Goal: Task Accomplishment & Management: Complete application form

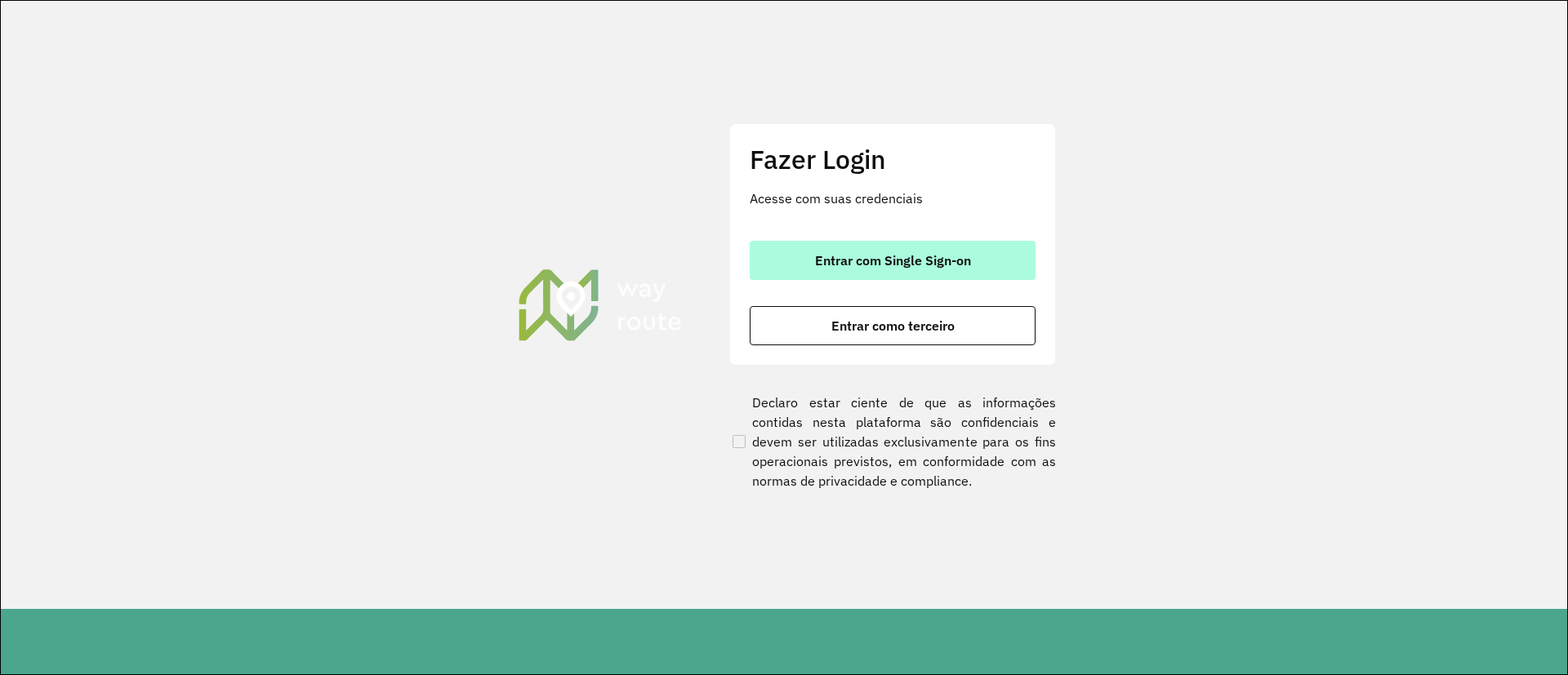
click at [830, 276] on button "Entrar com Single Sign-on" at bounding box center [892, 260] width 286 height 39
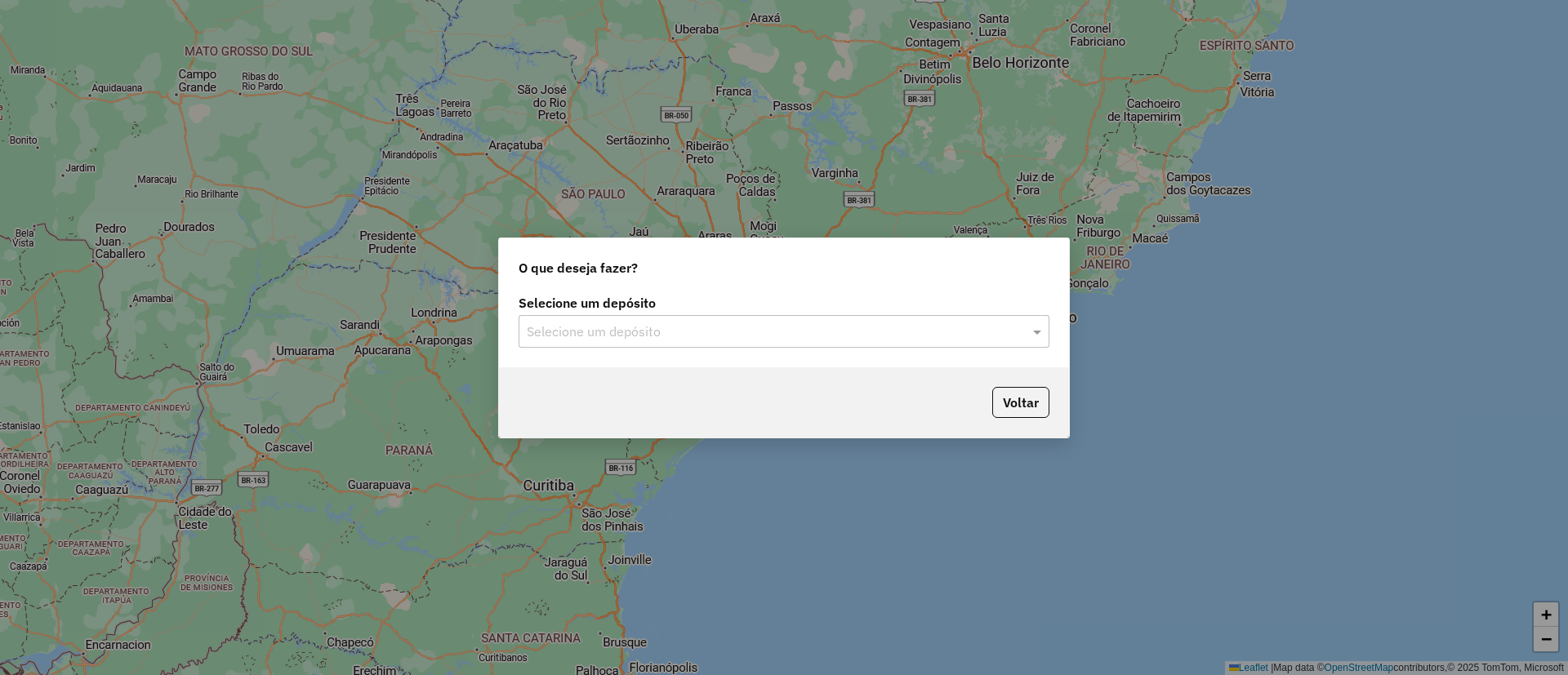
click at [682, 338] on input "text" at bounding box center [768, 333] width 482 height 20
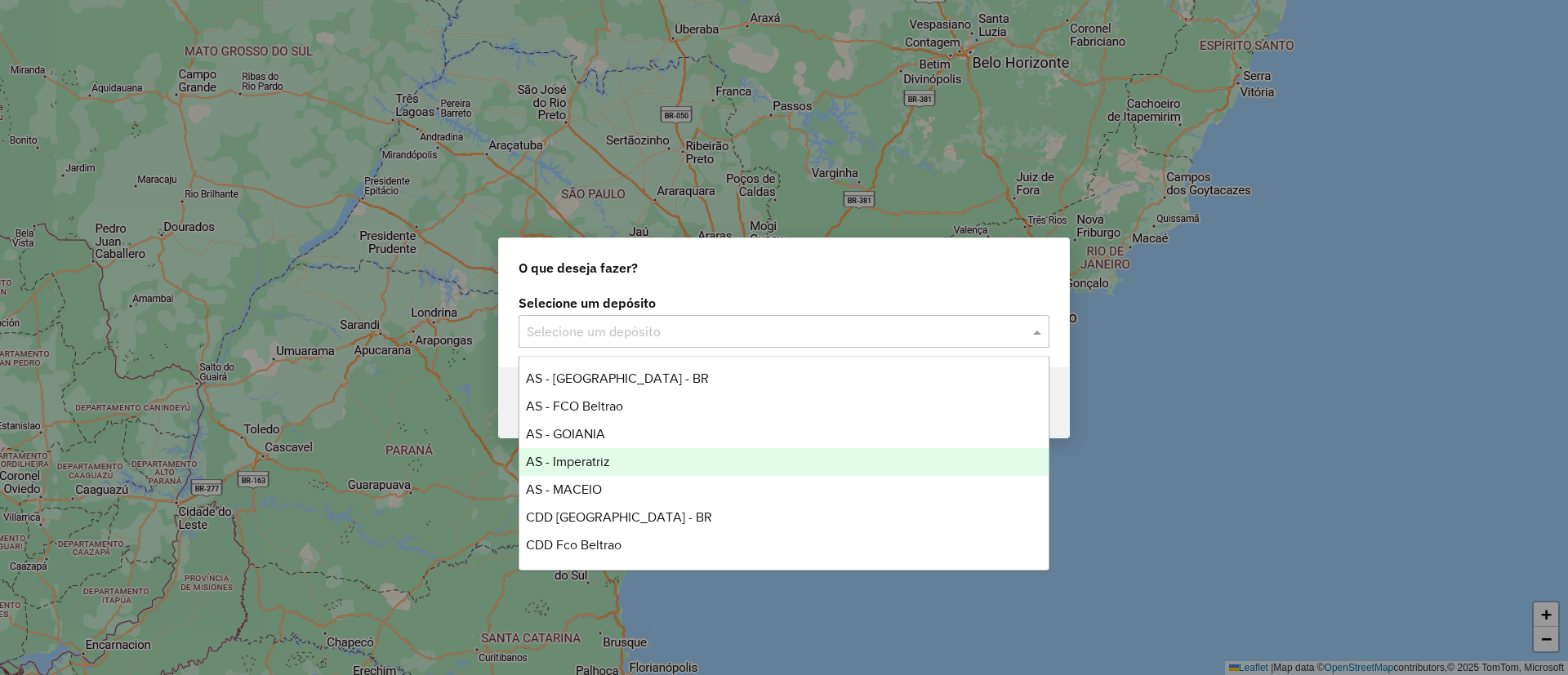
scroll to position [109, 0]
click at [611, 457] on span "CDD Imperatriz" at bounding box center [570, 463] width 88 height 14
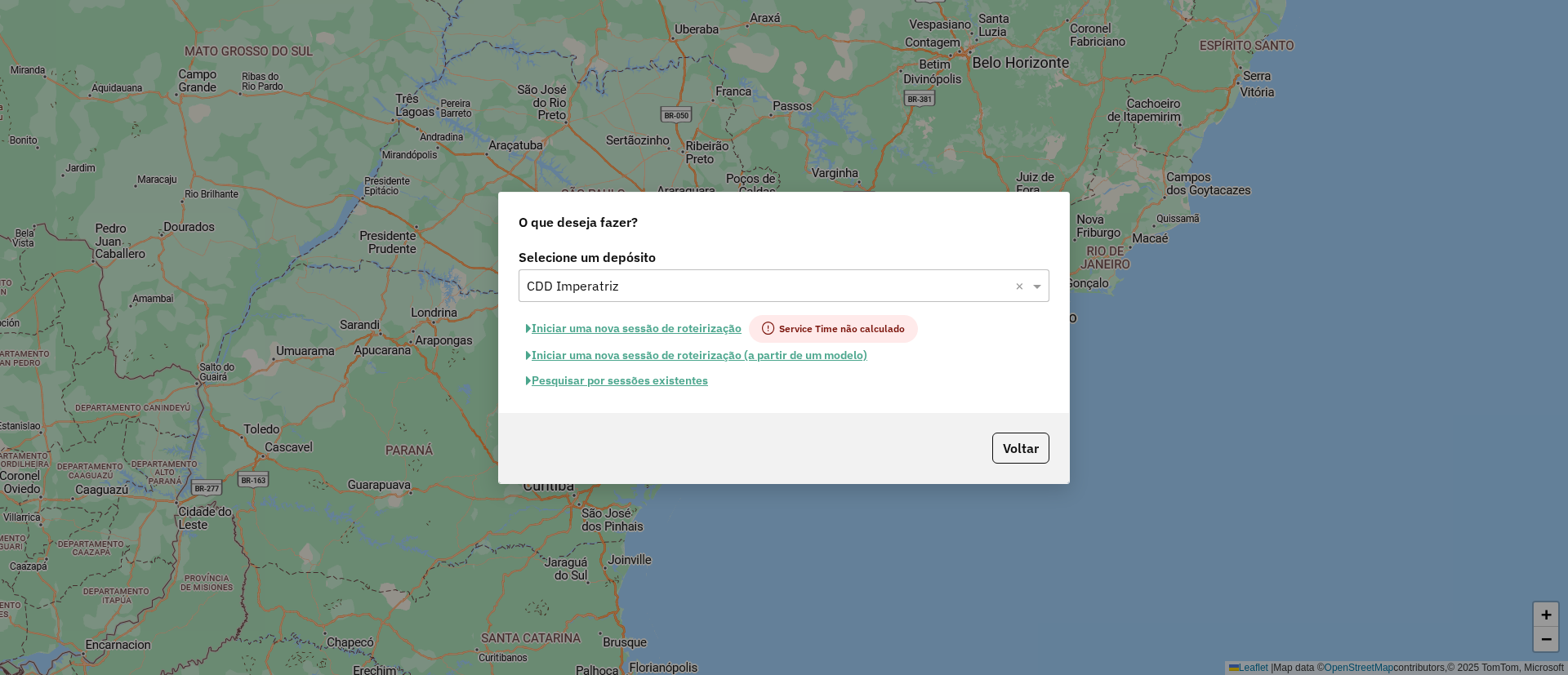
click at [665, 376] on button "Pesquisar por sessões existentes" at bounding box center [618, 381] width 197 height 25
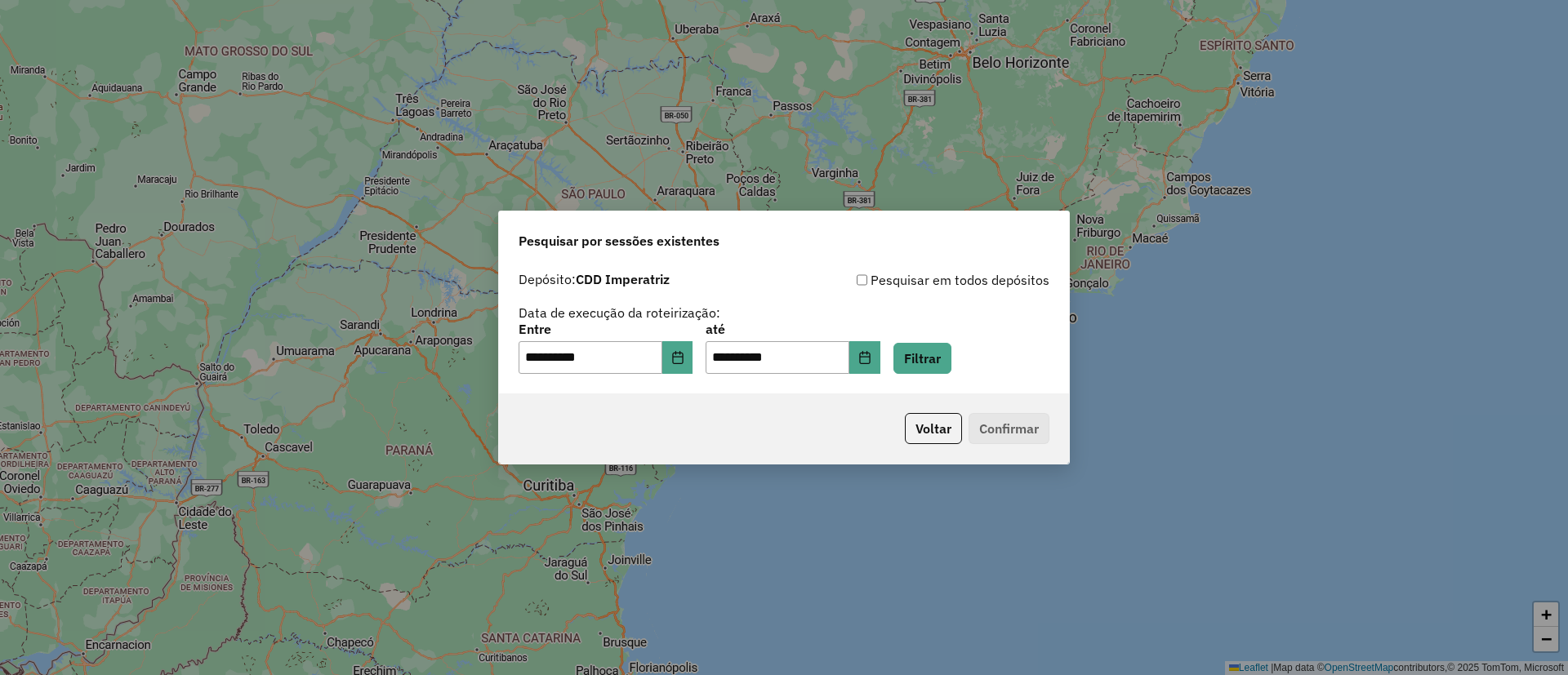
click at [981, 362] on div "**********" at bounding box center [784, 348] width 531 height 51
click at [951, 362] on button "Filtrar" at bounding box center [922, 359] width 58 height 31
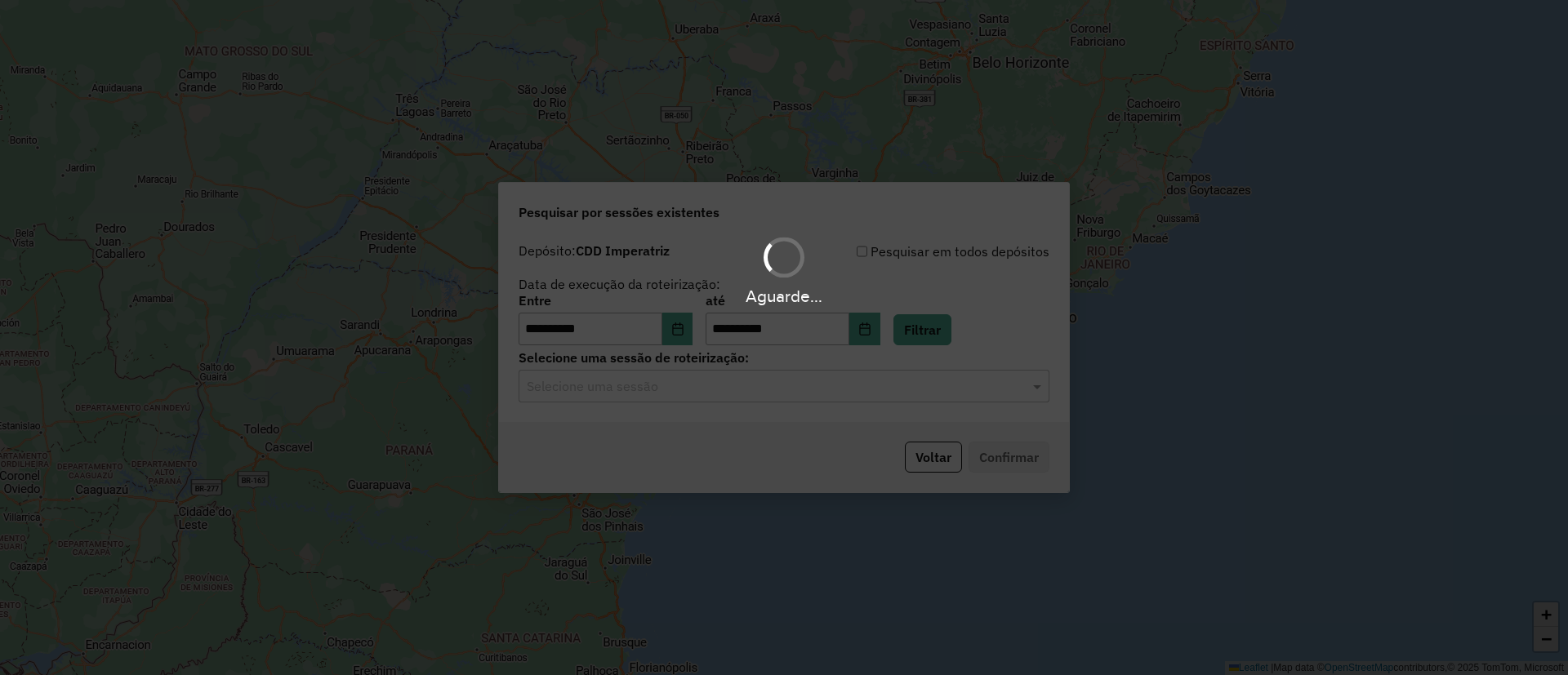
click at [702, 395] on div "Aguarde..." at bounding box center [784, 338] width 1568 height 675
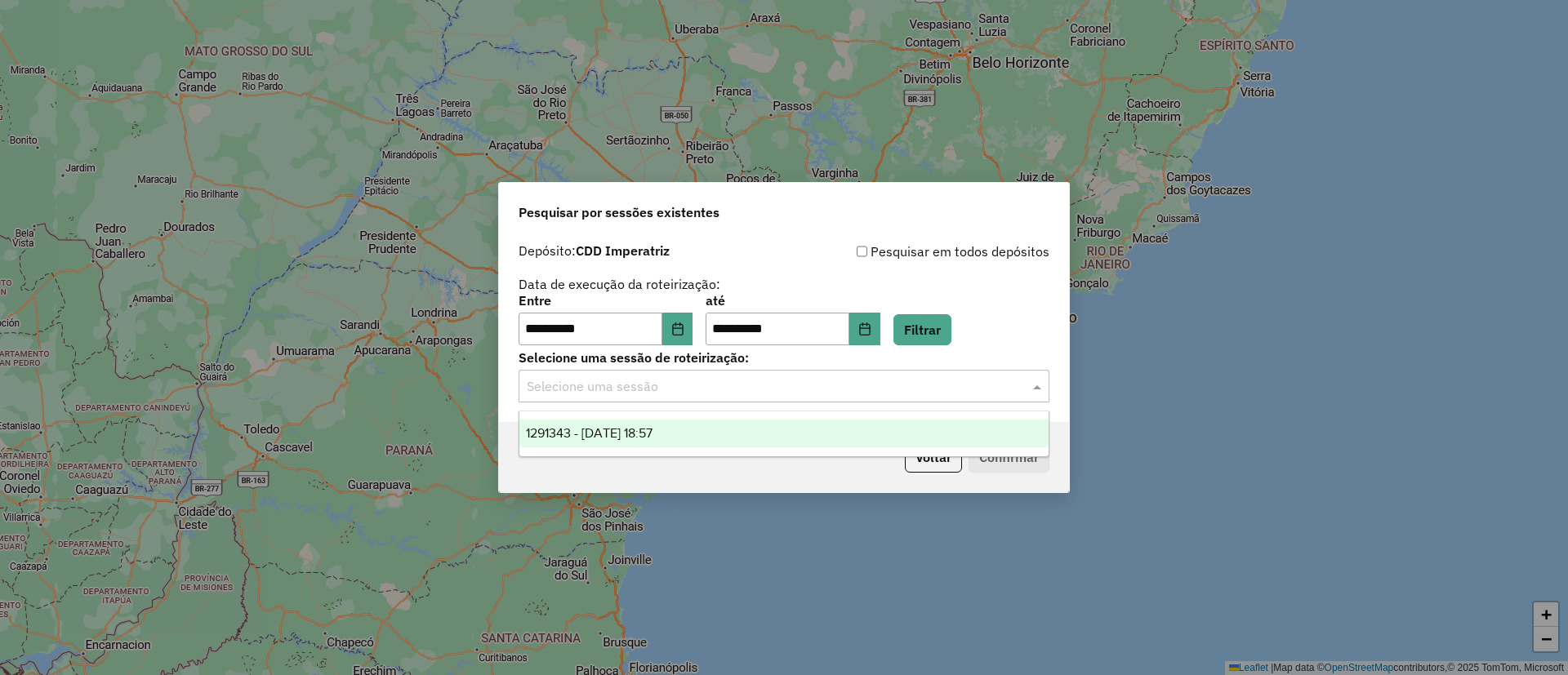
click at [702, 395] on input "text" at bounding box center [768, 387] width 482 height 20
click at [686, 429] on div "1291343 - 09/10/2025 18:57" at bounding box center [784, 433] width 529 height 27
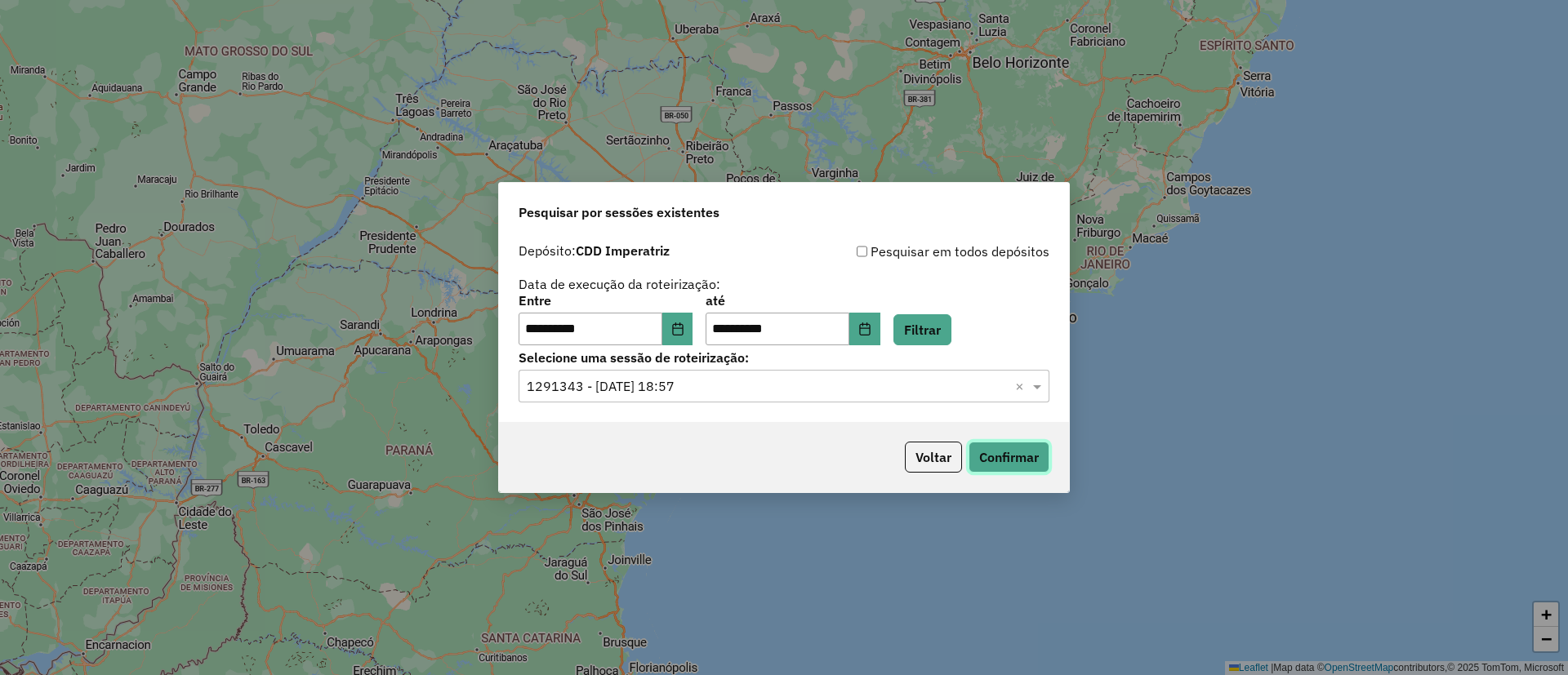
click at [1013, 454] on button "Confirmar" at bounding box center [1009, 457] width 81 height 31
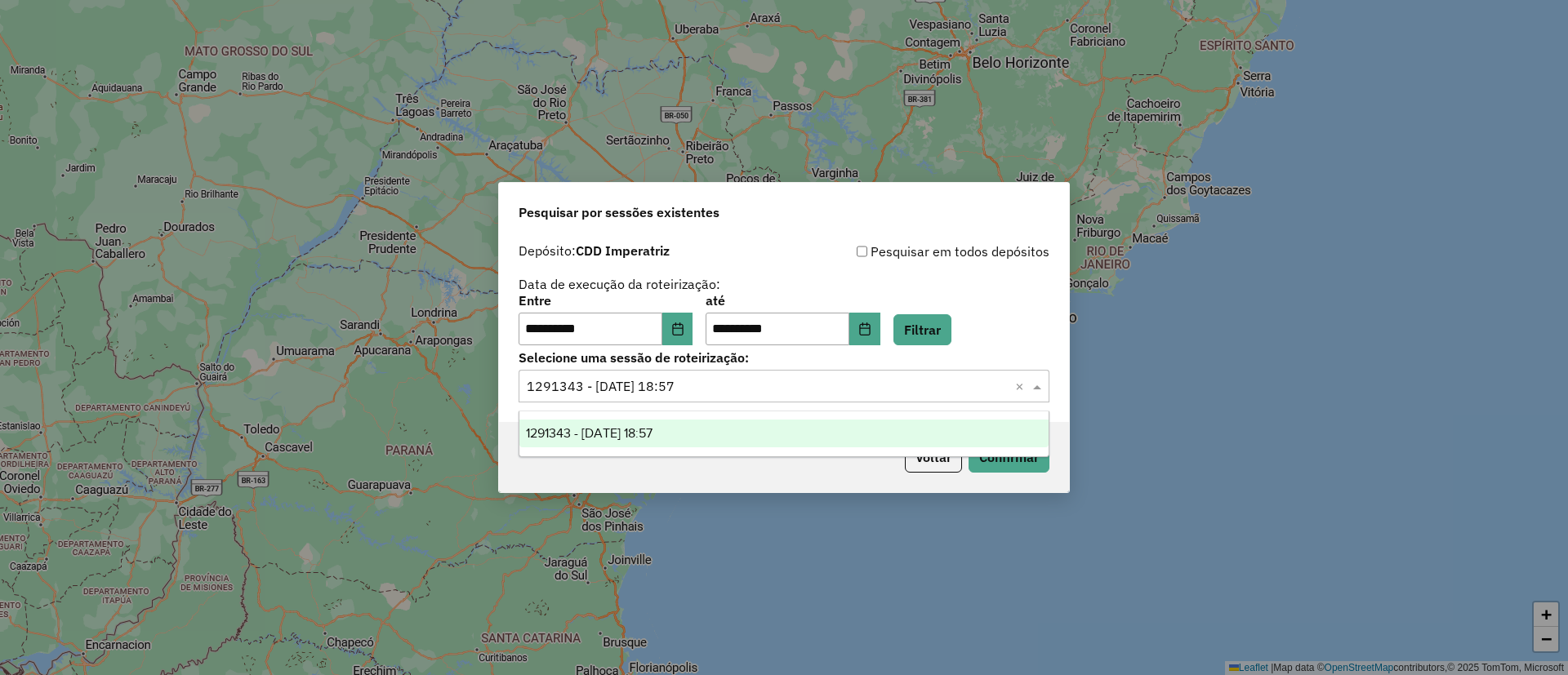
click at [893, 391] on input "text" at bounding box center [768, 387] width 482 height 20
click at [699, 198] on div "Pesquisar por sessões existentes" at bounding box center [784, 210] width 570 height 53
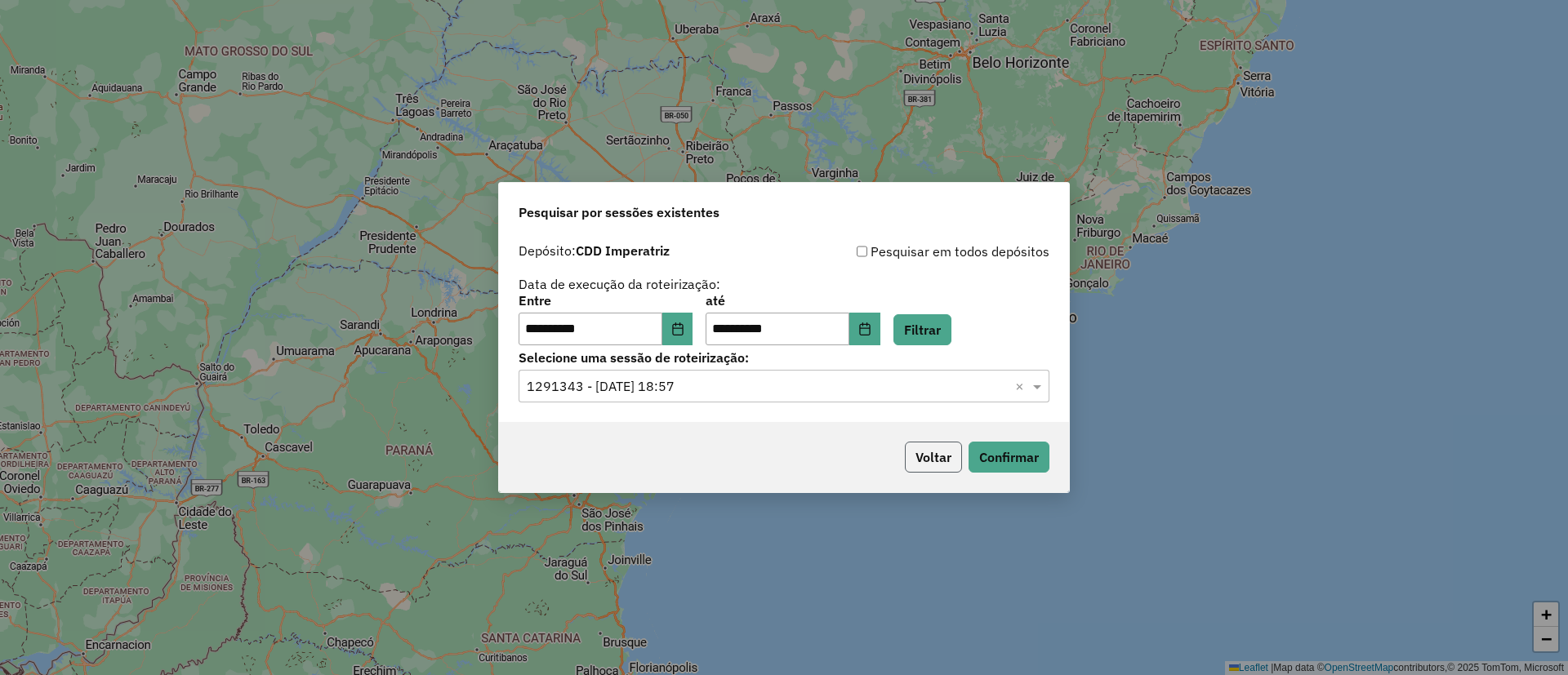
click at [947, 458] on button "Voltar" at bounding box center [934, 457] width 58 height 31
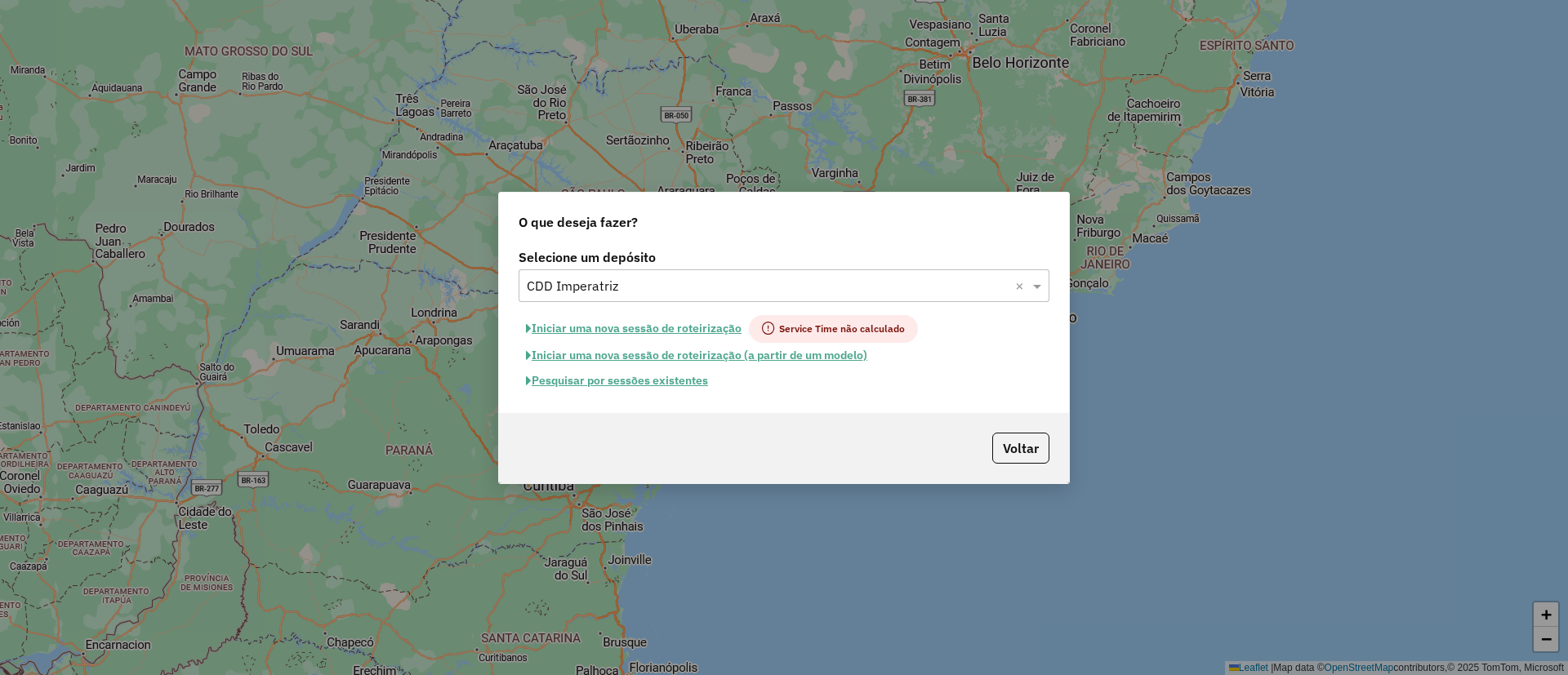
click at [630, 284] on input "text" at bounding box center [768, 287] width 482 height 20
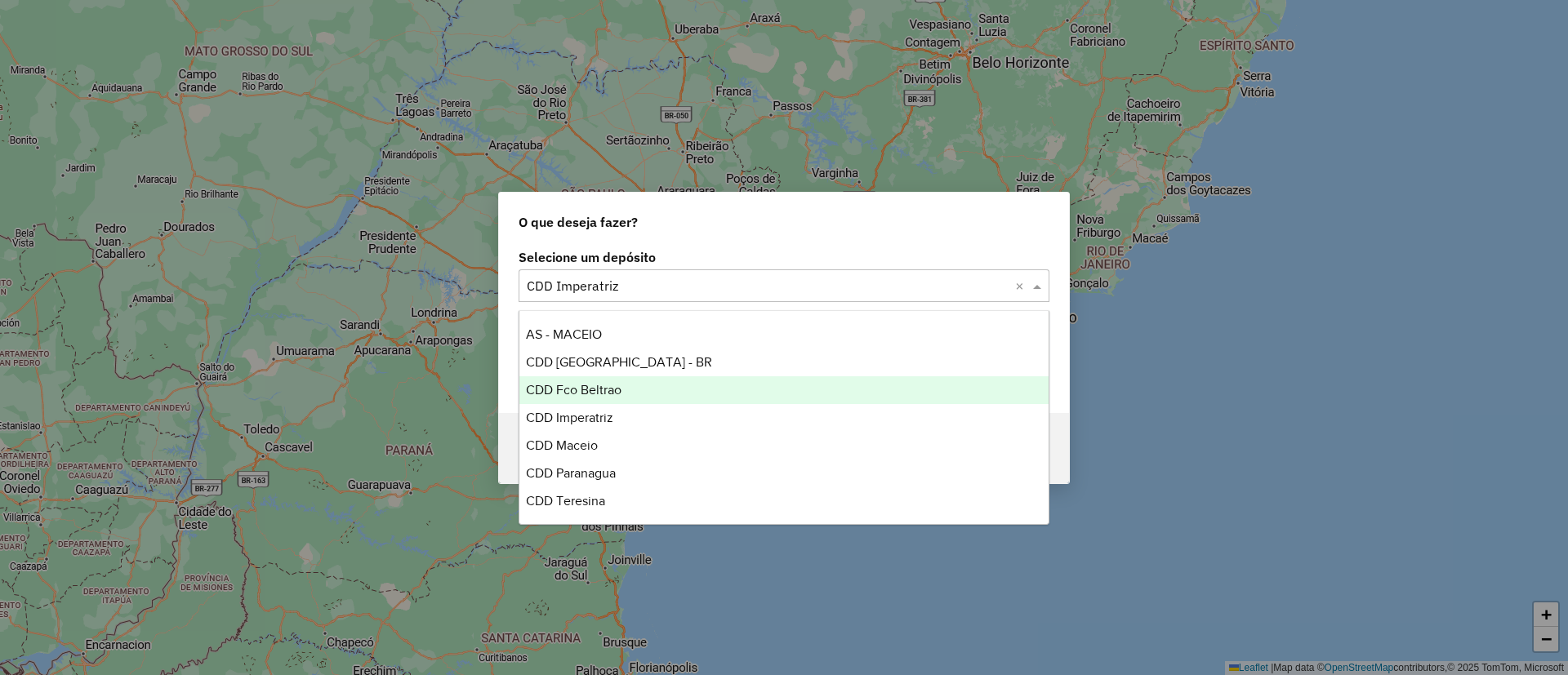
click at [624, 383] on div "CDD Fco Beltrao" at bounding box center [784, 390] width 529 height 27
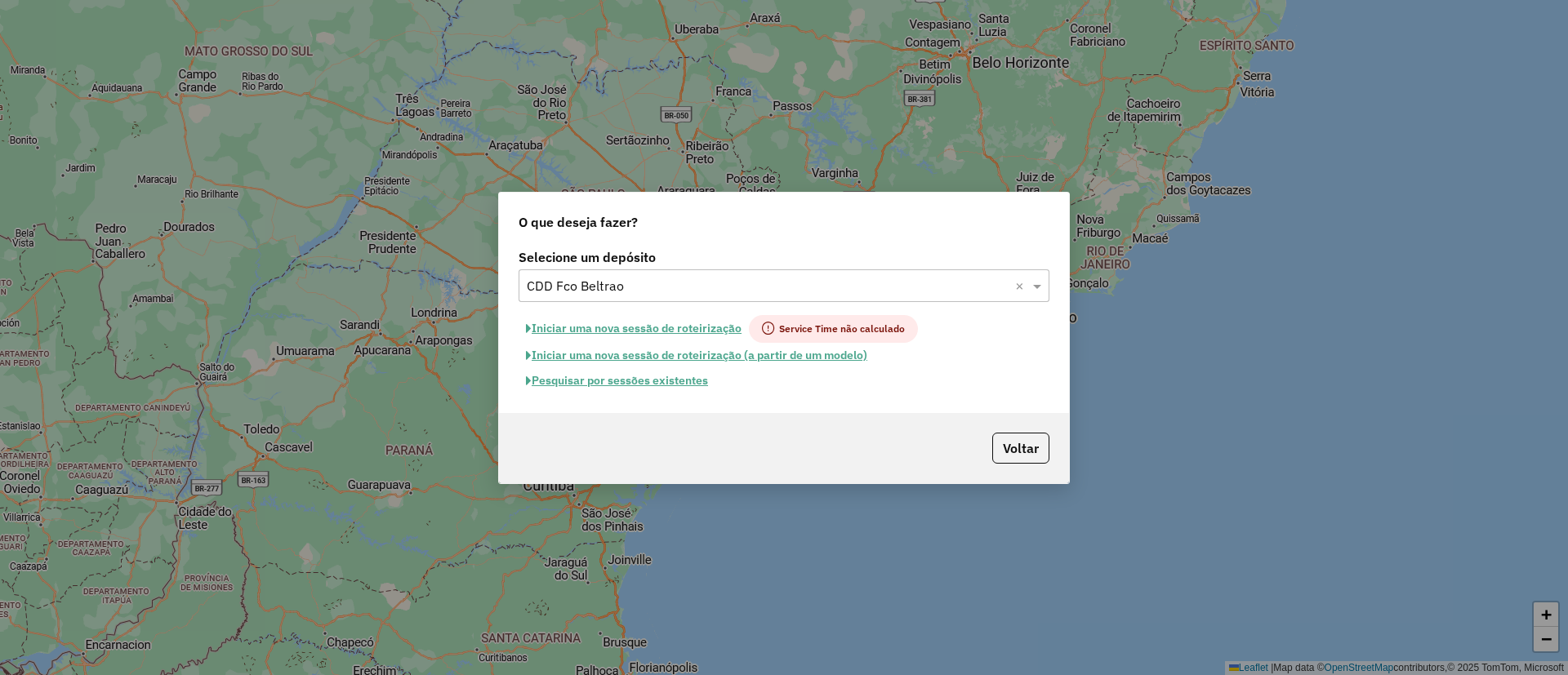
click at [641, 378] on button "Pesquisar por sessões existentes" at bounding box center [618, 381] width 197 height 25
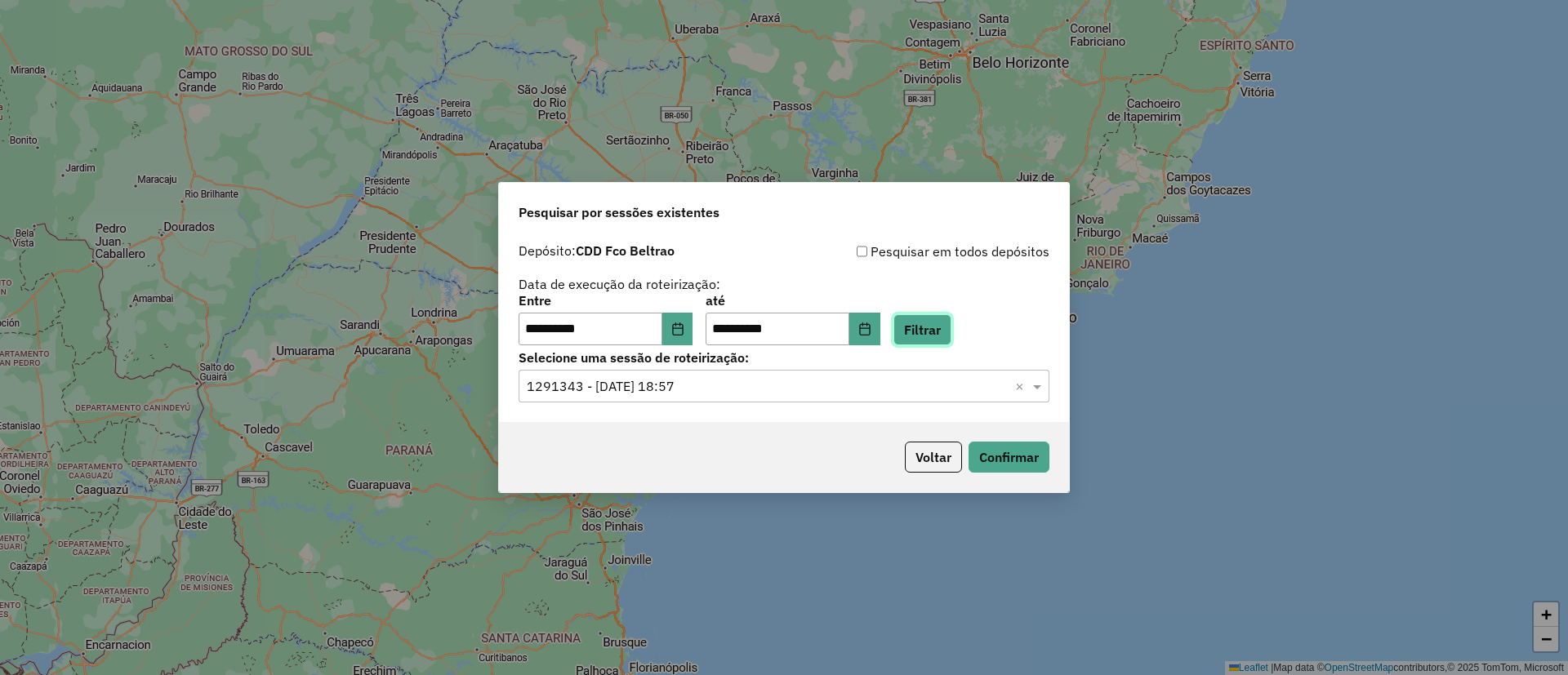
click at [917, 321] on button "Filtrar" at bounding box center [922, 330] width 58 height 31
click at [630, 390] on input "text" at bounding box center [768, 387] width 482 height 20
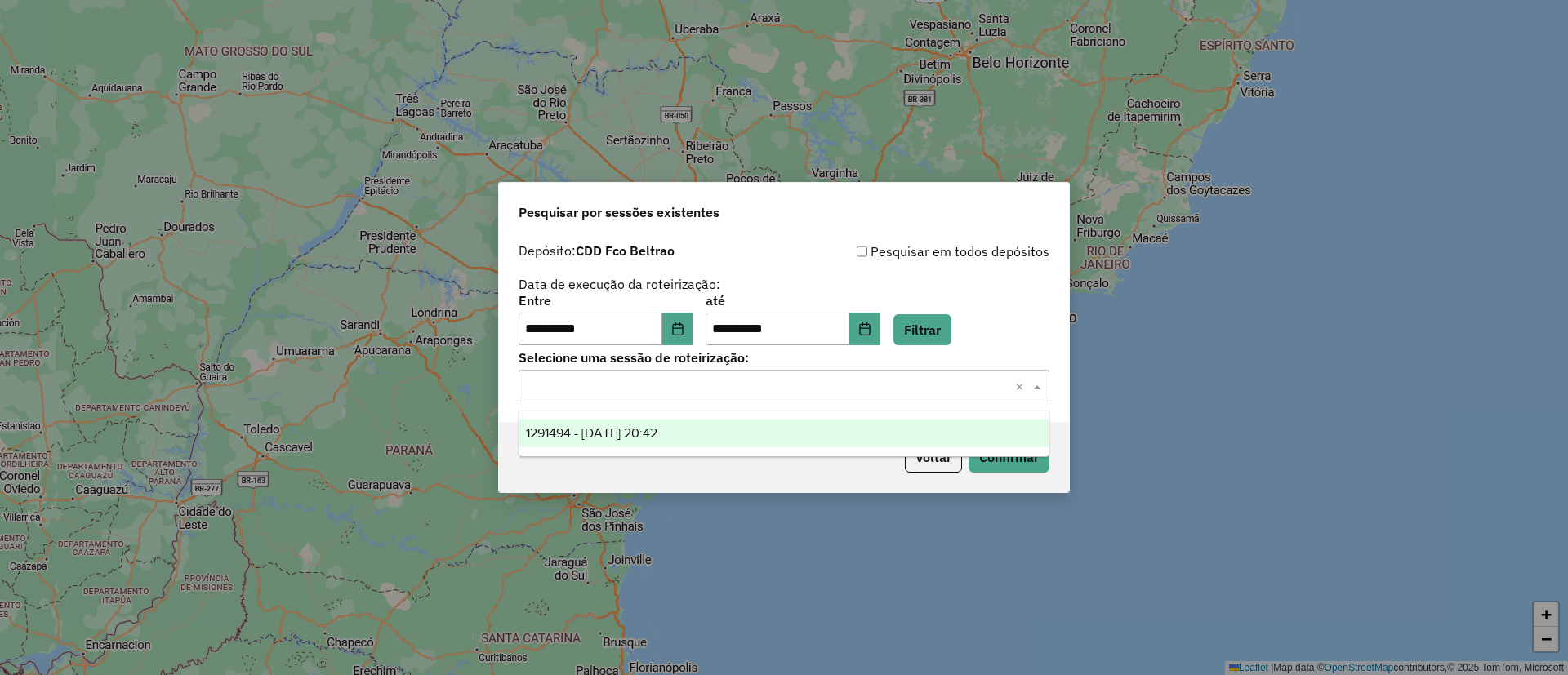
click at [644, 428] on span "1291494 - 09/10/2025 20:42" at bounding box center [591, 433] width 132 height 14
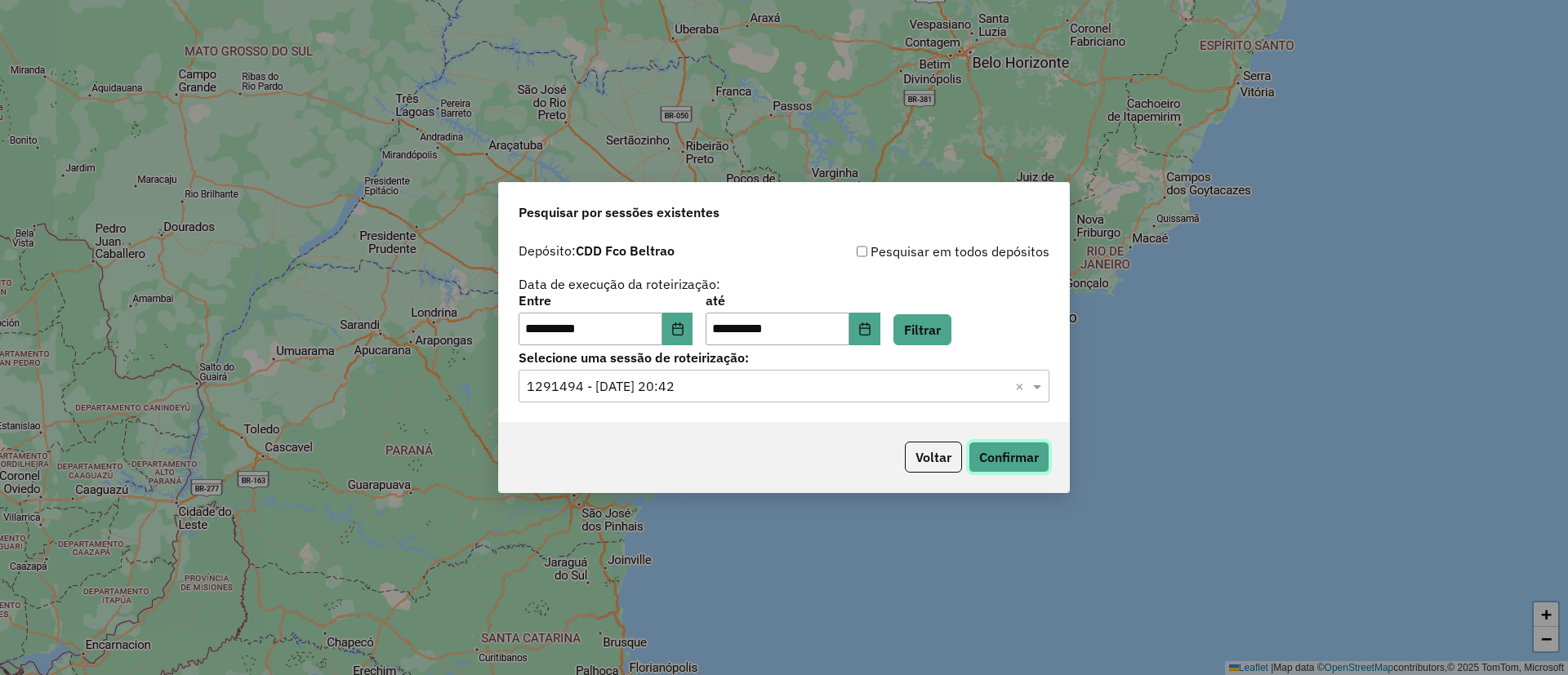
click at [1032, 449] on button "Confirmar" at bounding box center [1009, 457] width 81 height 31
click at [929, 442] on button "Voltar" at bounding box center [934, 457] width 58 height 31
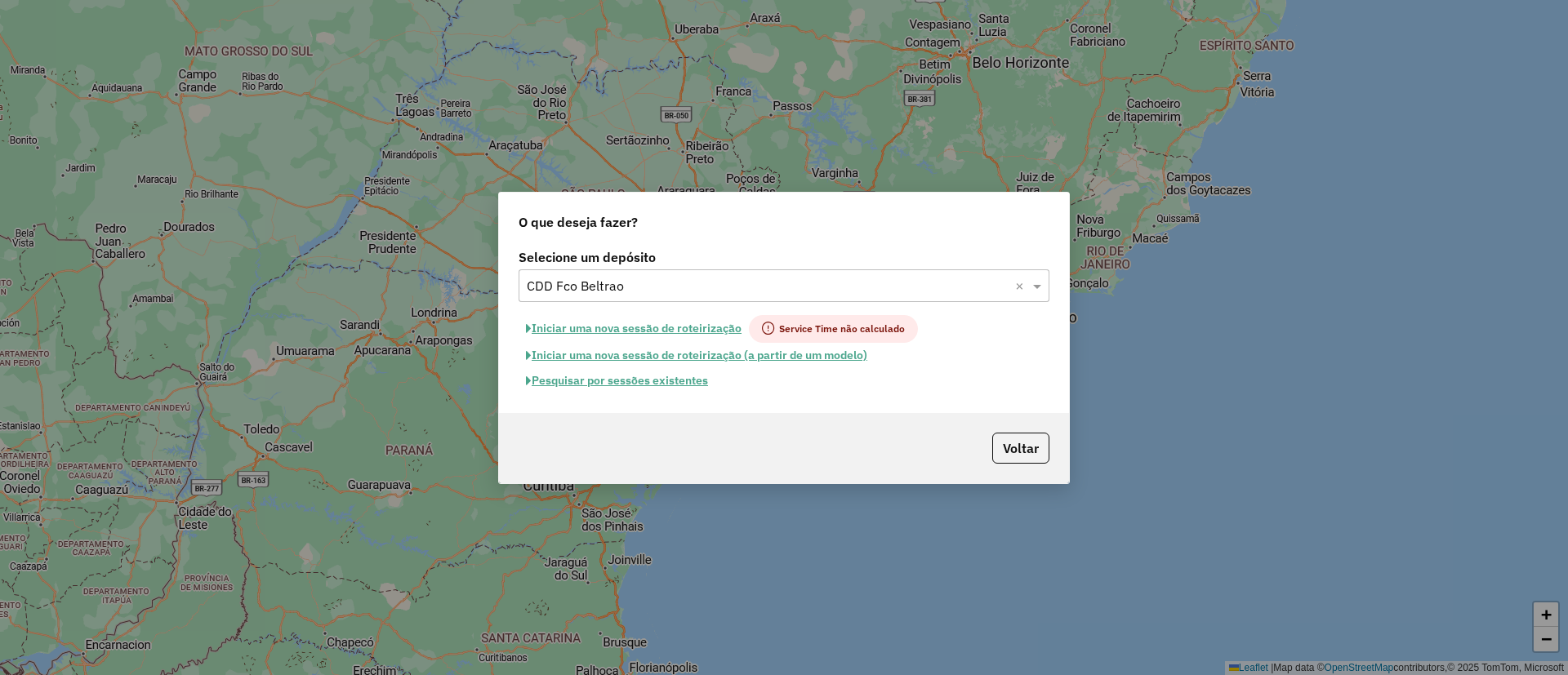
click at [590, 375] on button "Pesquisar por sessões existentes" at bounding box center [618, 381] width 197 height 25
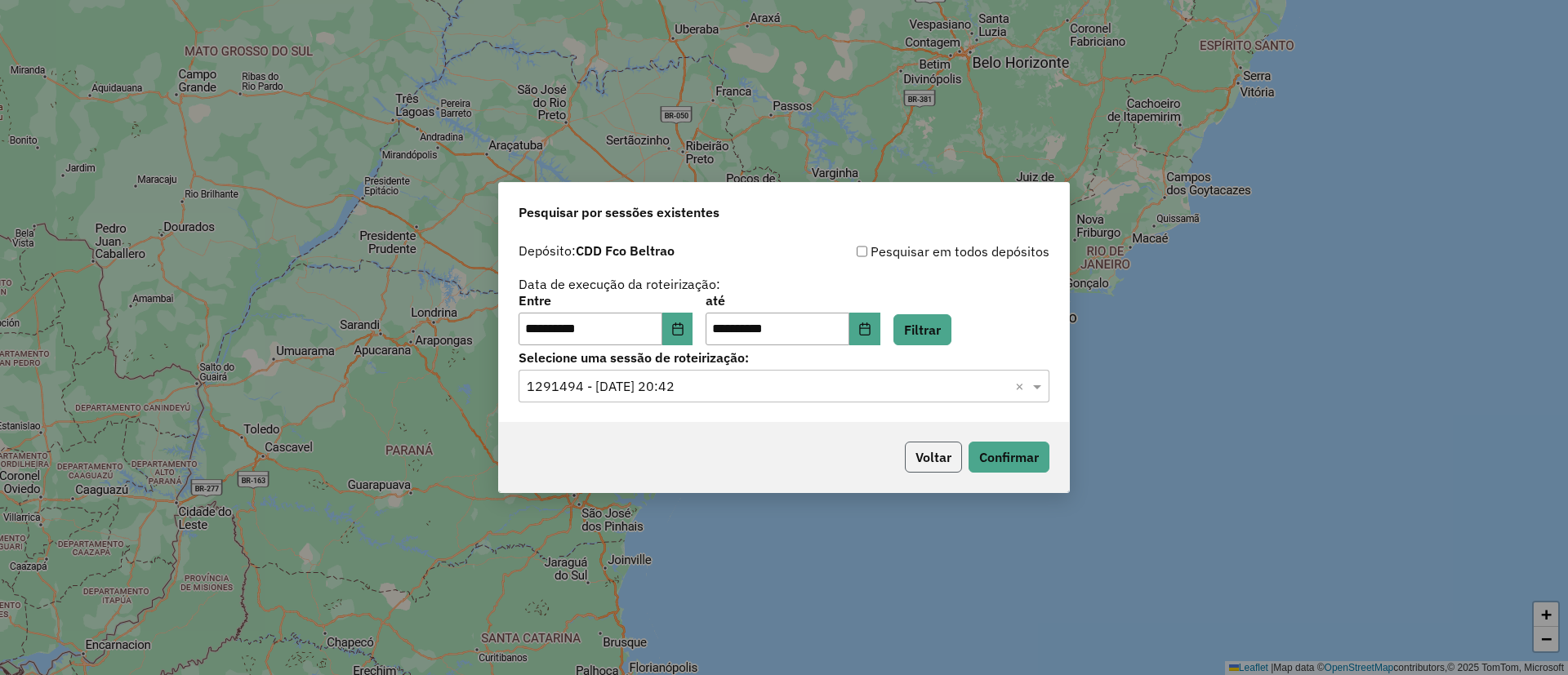
click at [910, 453] on button "Voltar" at bounding box center [934, 457] width 58 height 31
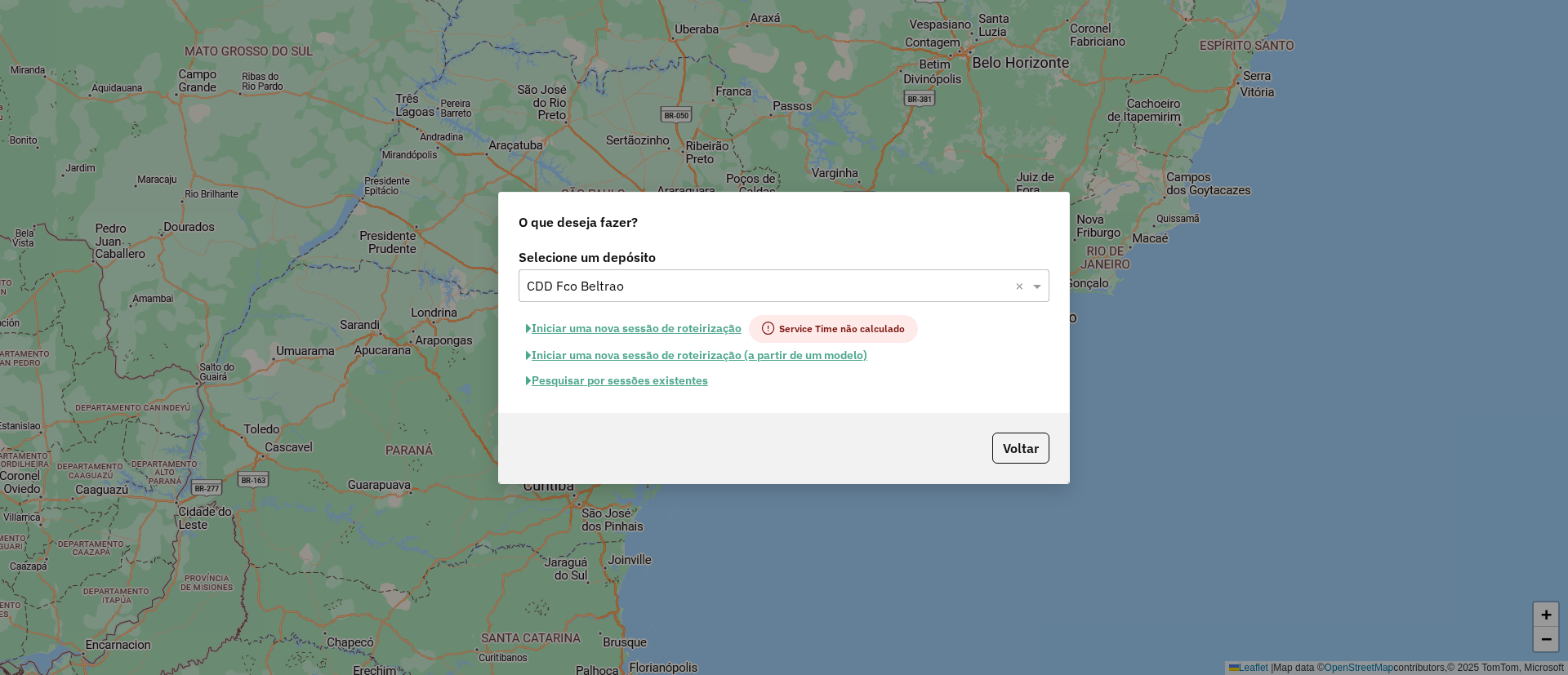
click at [611, 277] on input "text" at bounding box center [768, 287] width 482 height 20
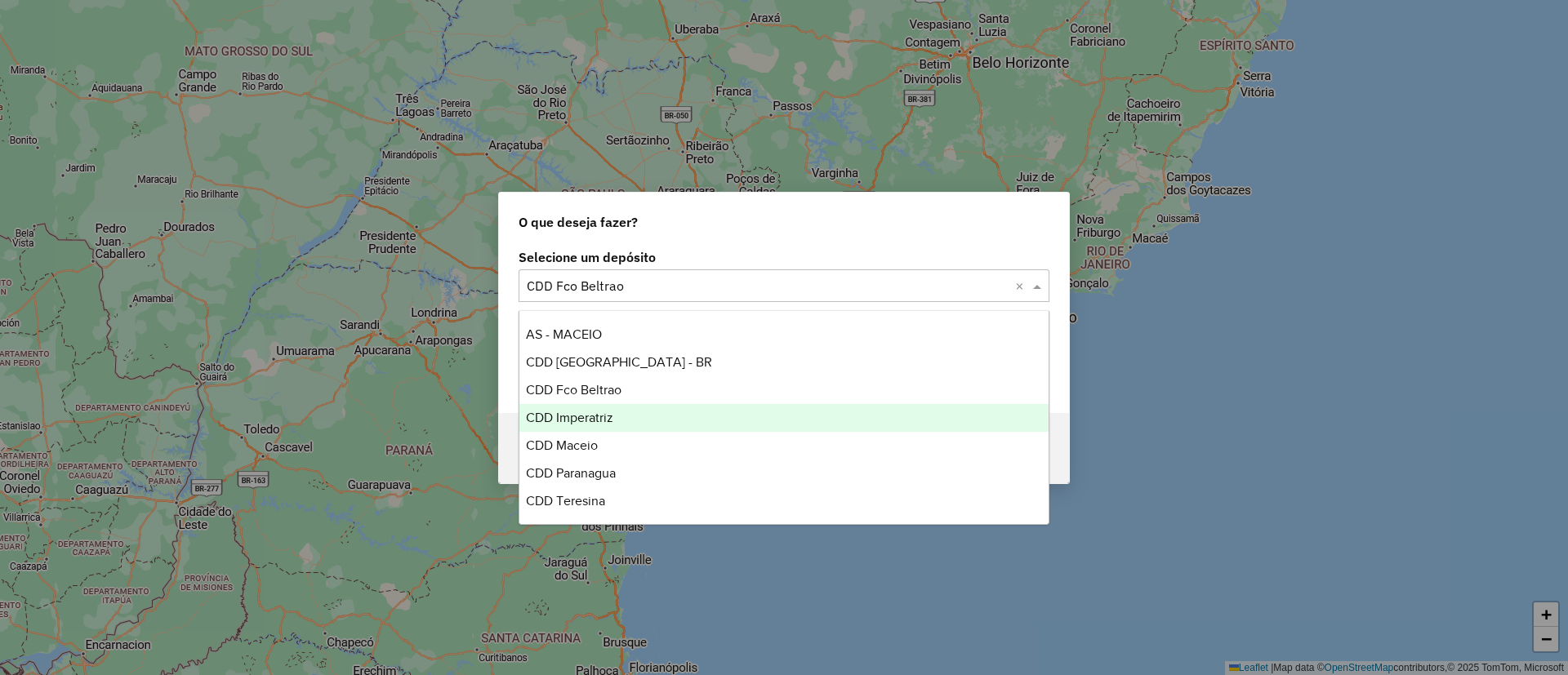
click at [603, 407] on div "CDD Imperatriz" at bounding box center [784, 417] width 529 height 27
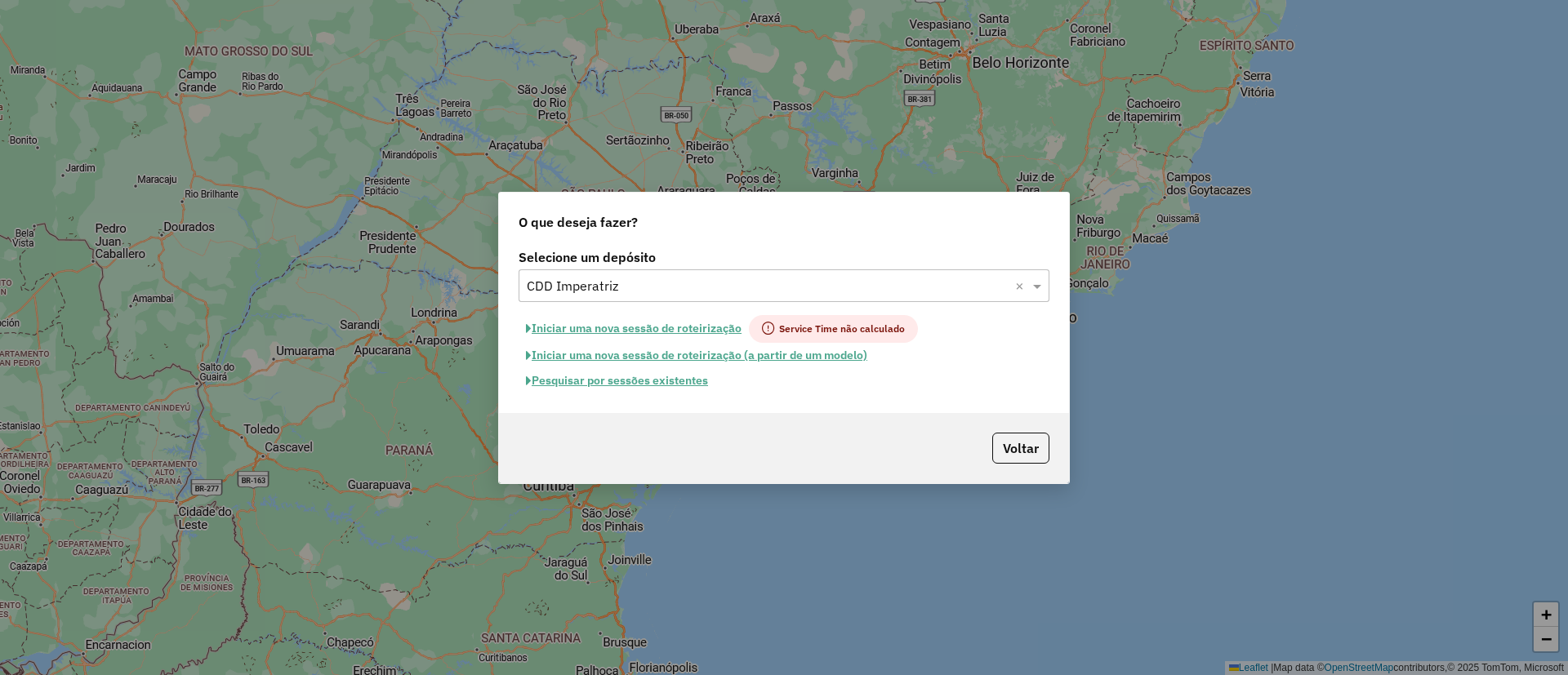
click at [606, 327] on button "Iniciar uma nova sessão de roteirização" at bounding box center [634, 329] width 230 height 27
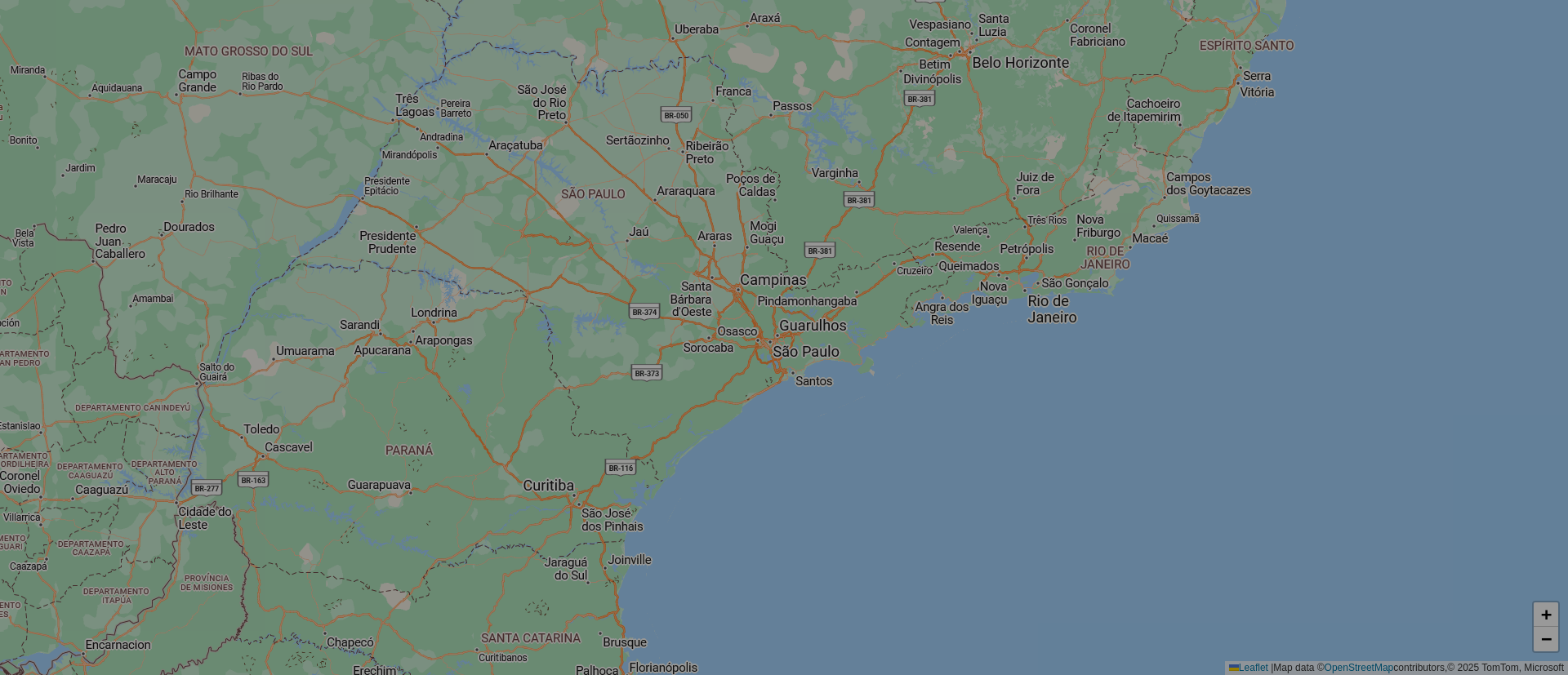
select select "*"
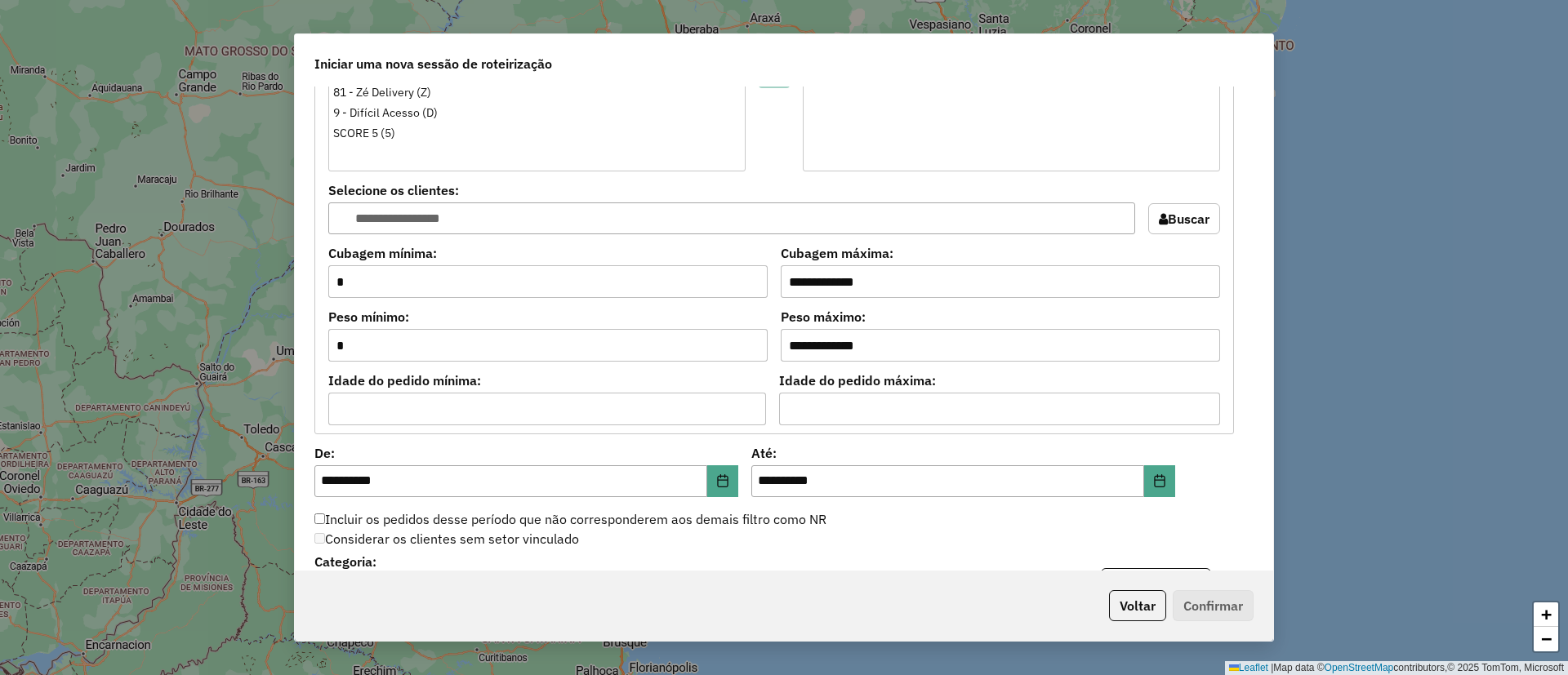
scroll to position [1592, 0]
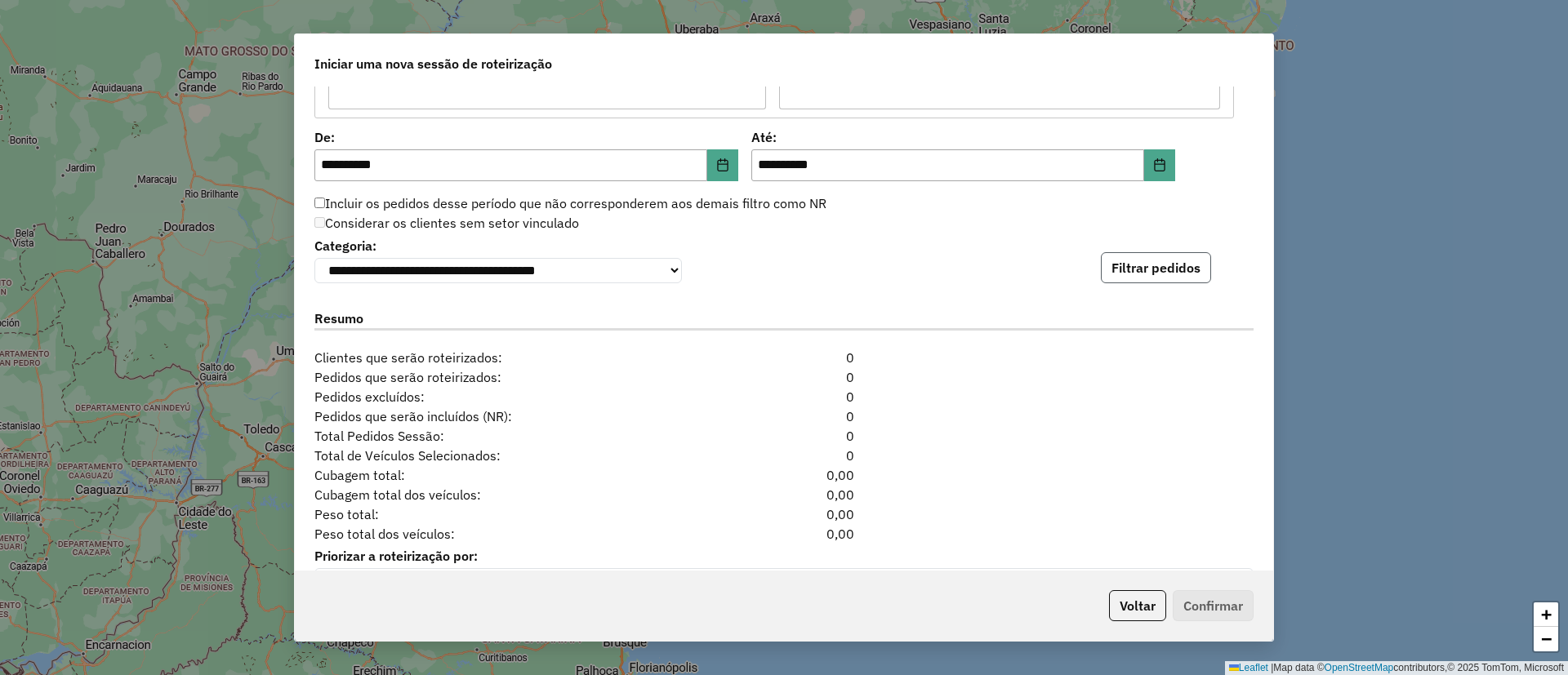
click at [1151, 277] on button "Filtrar pedidos" at bounding box center [1155, 268] width 110 height 31
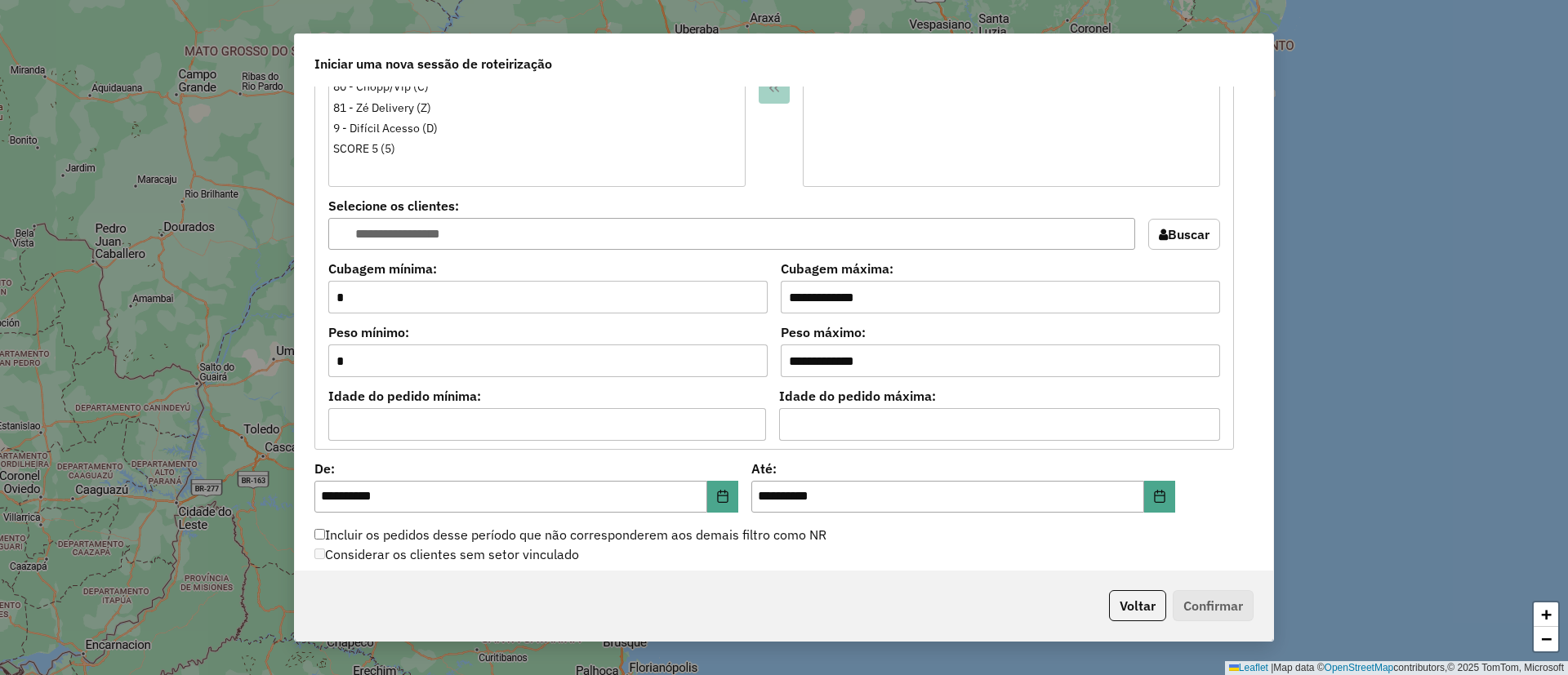
scroll to position [1398, 0]
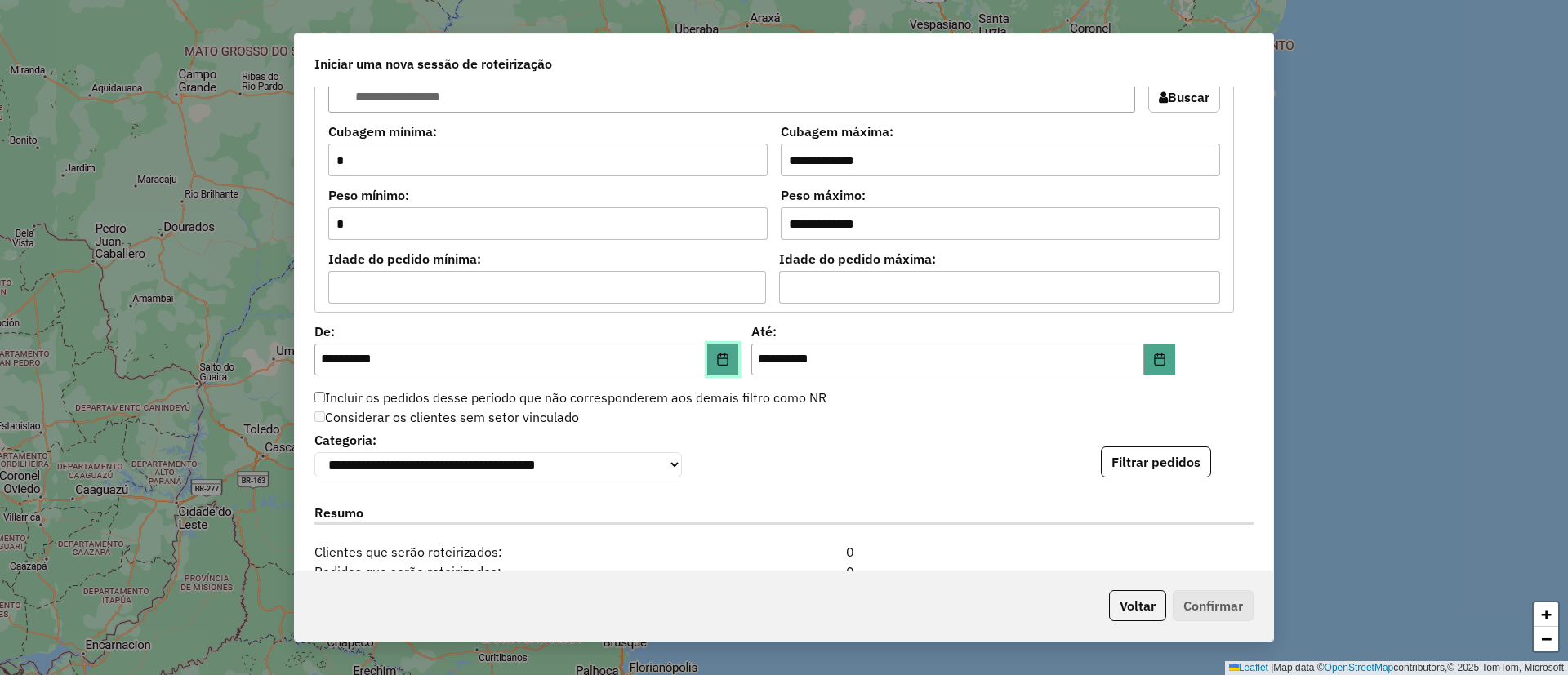
click at [727, 364] on icon "Choose Date" at bounding box center [722, 359] width 13 height 13
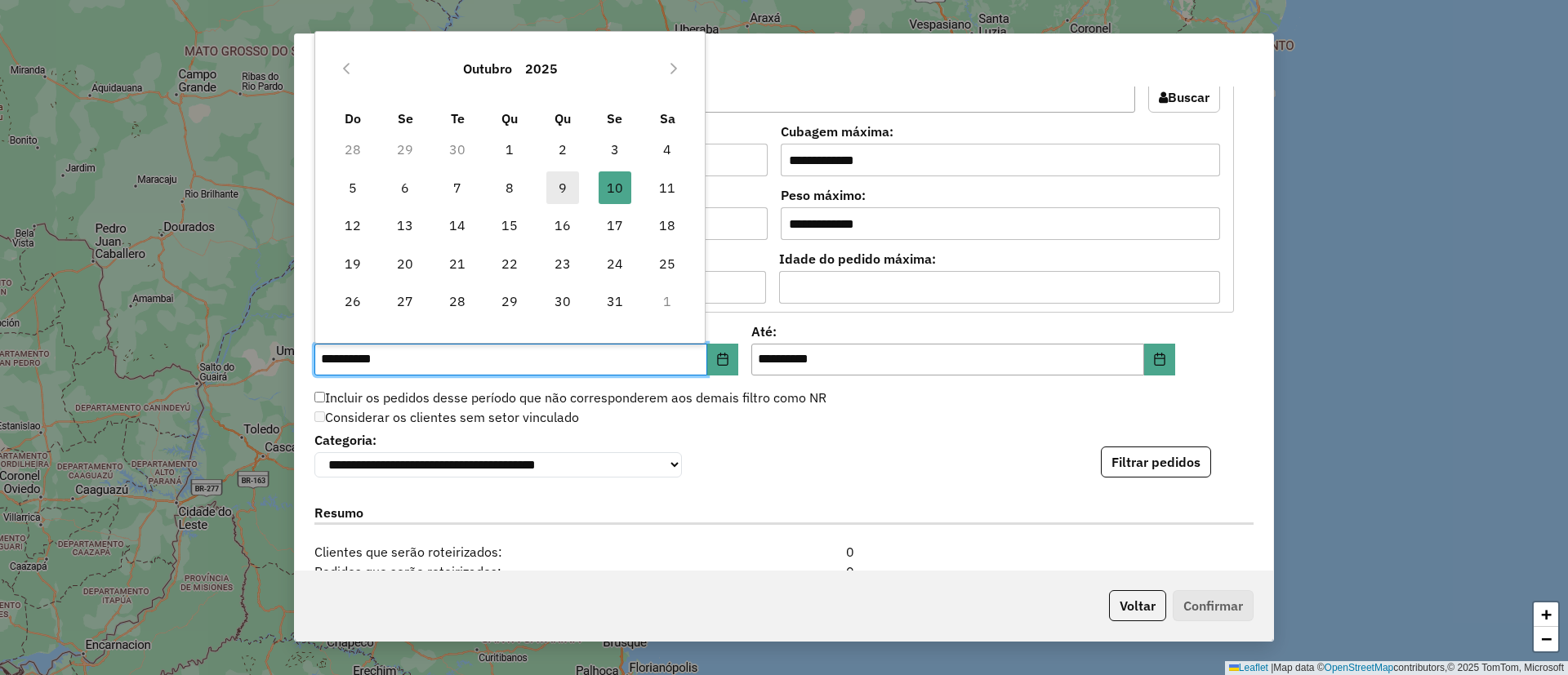
click at [569, 178] on span "9" at bounding box center [562, 187] width 32 height 32
type input "**********"
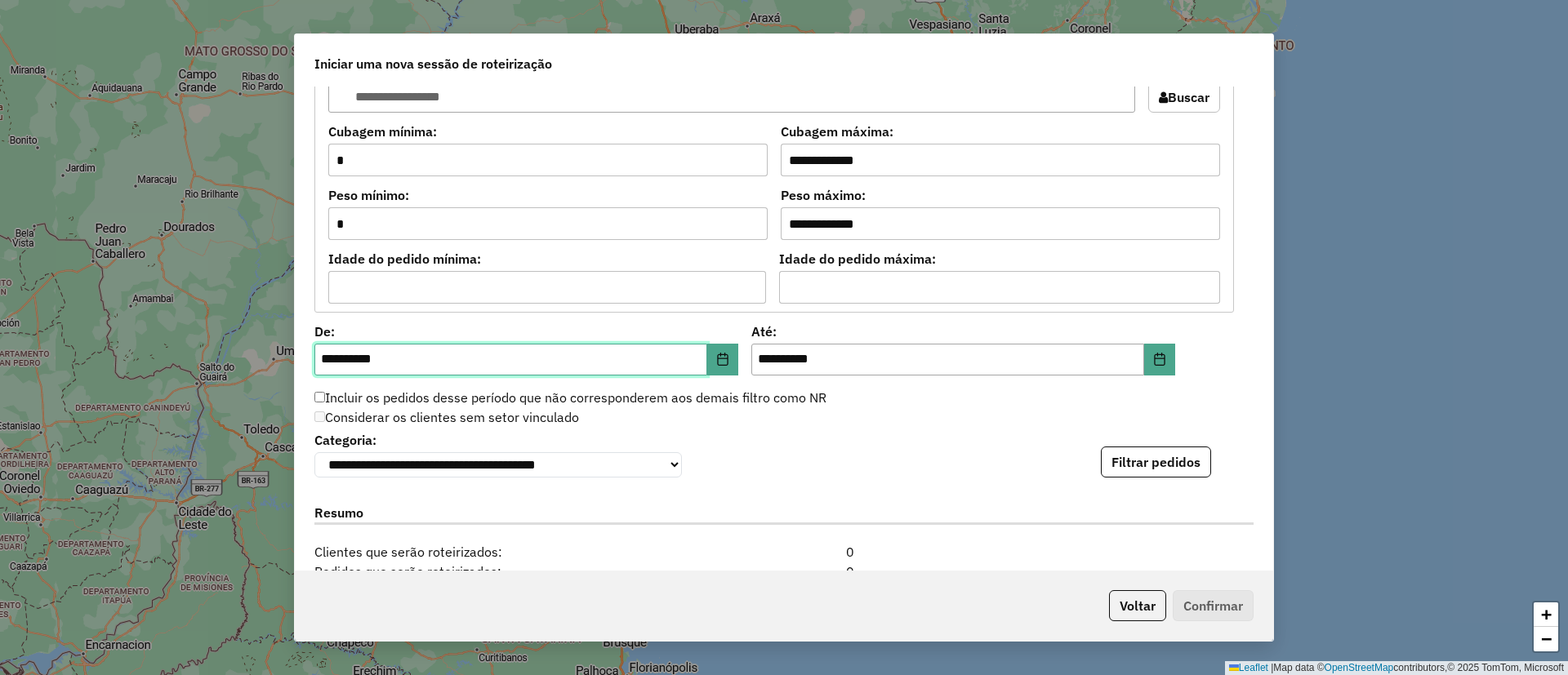
scroll to position [1643, 0]
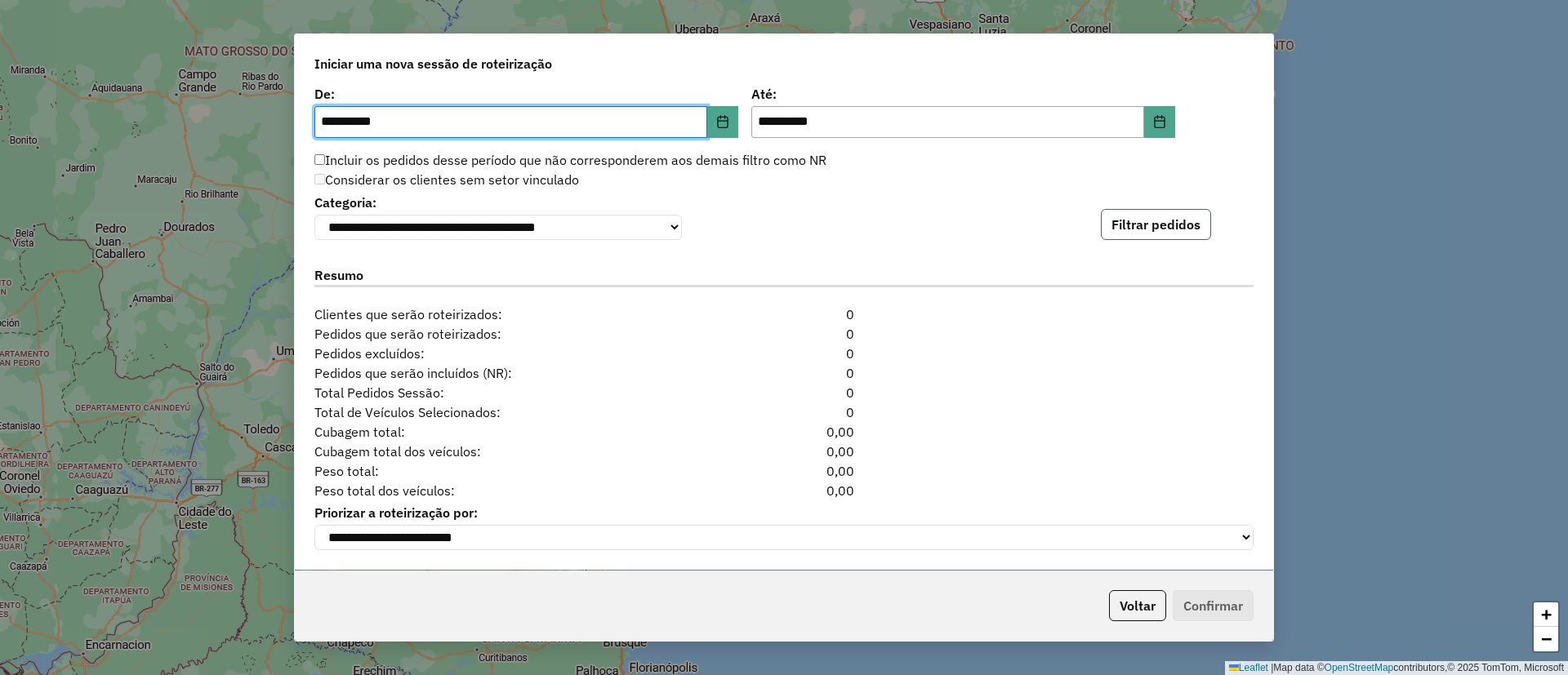
click at [1133, 219] on button "Filtrar pedidos" at bounding box center [1155, 224] width 110 height 31
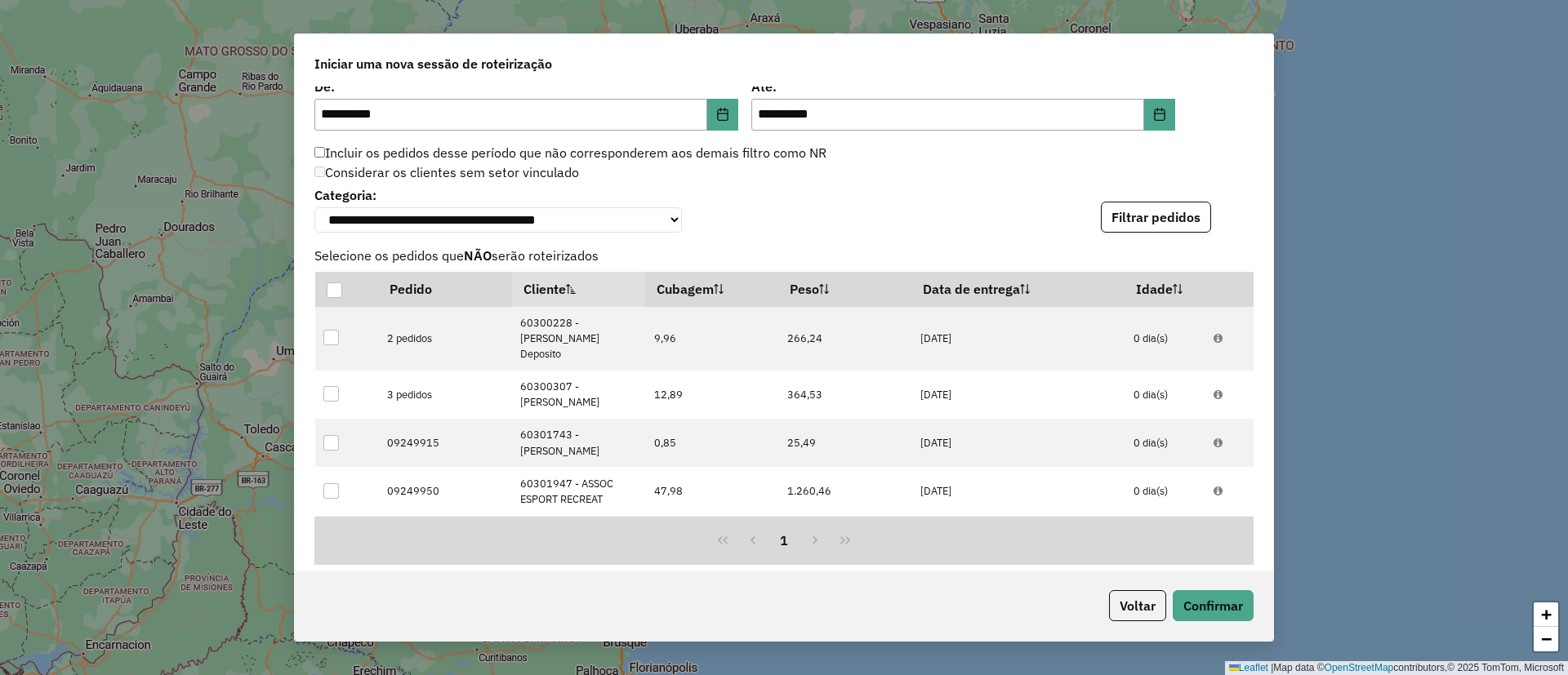
scroll to position [2000, 0]
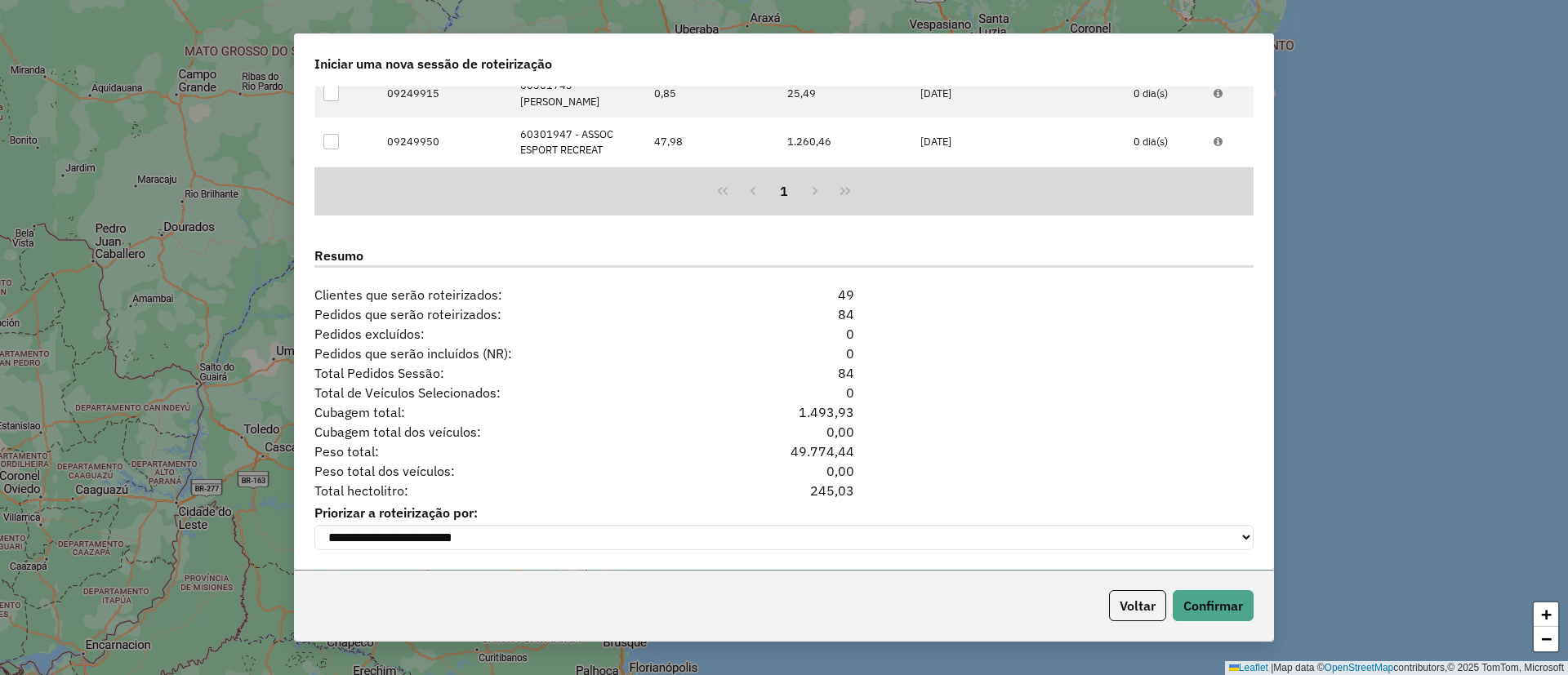
click at [841, 489] on div "245,03" at bounding box center [784, 491] width 160 height 20
copy div "245,03"
click at [1131, 598] on button "Voltar" at bounding box center [1138, 606] width 58 height 31
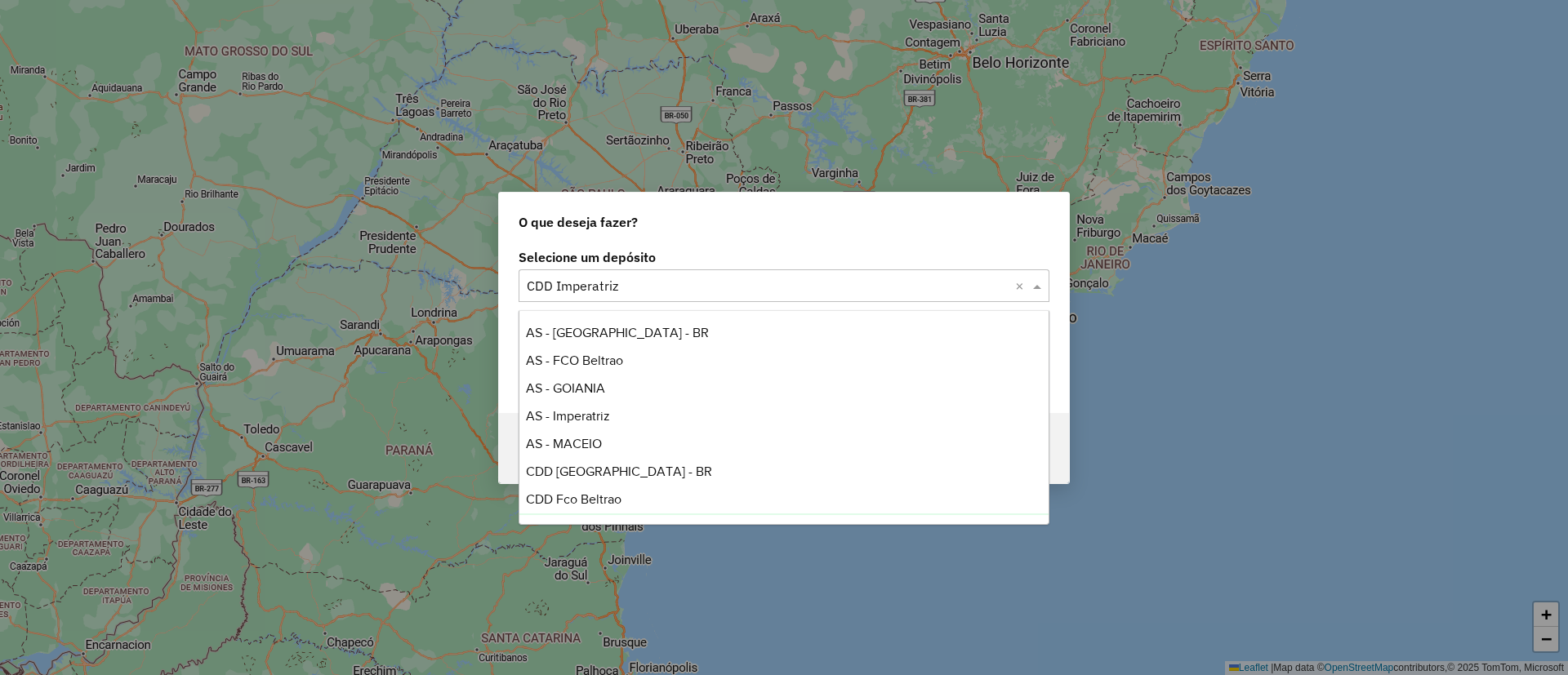
click at [582, 290] on input "text" at bounding box center [768, 287] width 482 height 20
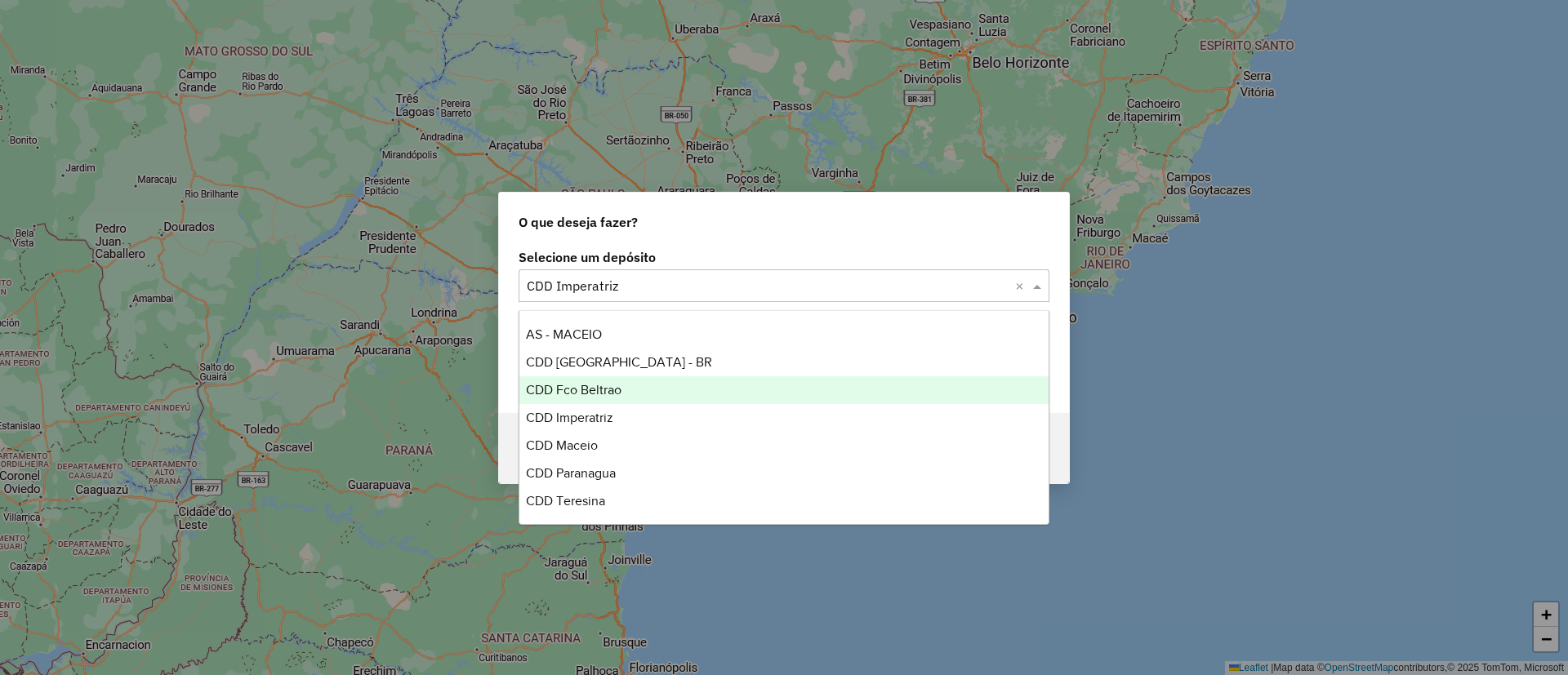
click at [639, 381] on div "CDD Fco Beltrao" at bounding box center [784, 390] width 529 height 27
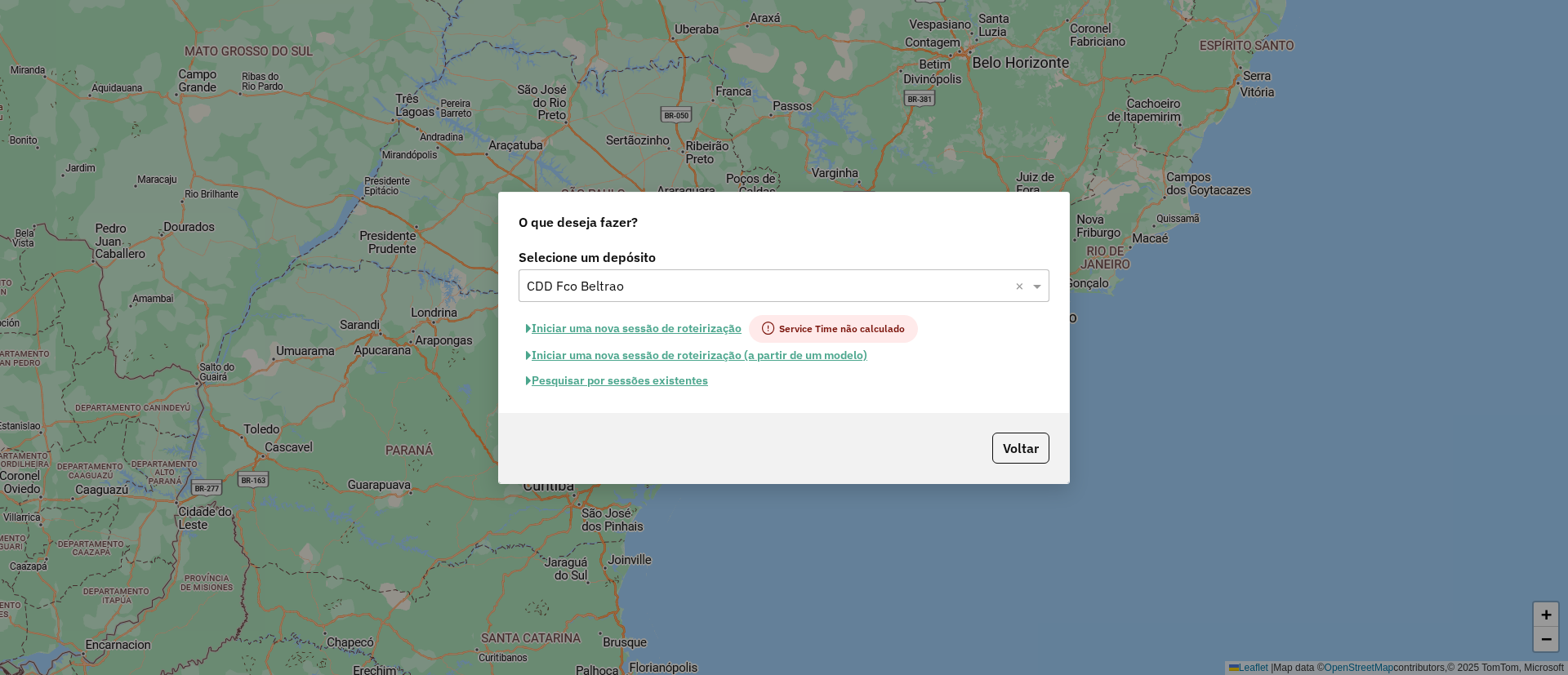
click at [588, 327] on button "Iniciar uma nova sessão de roteirização" at bounding box center [634, 329] width 230 height 27
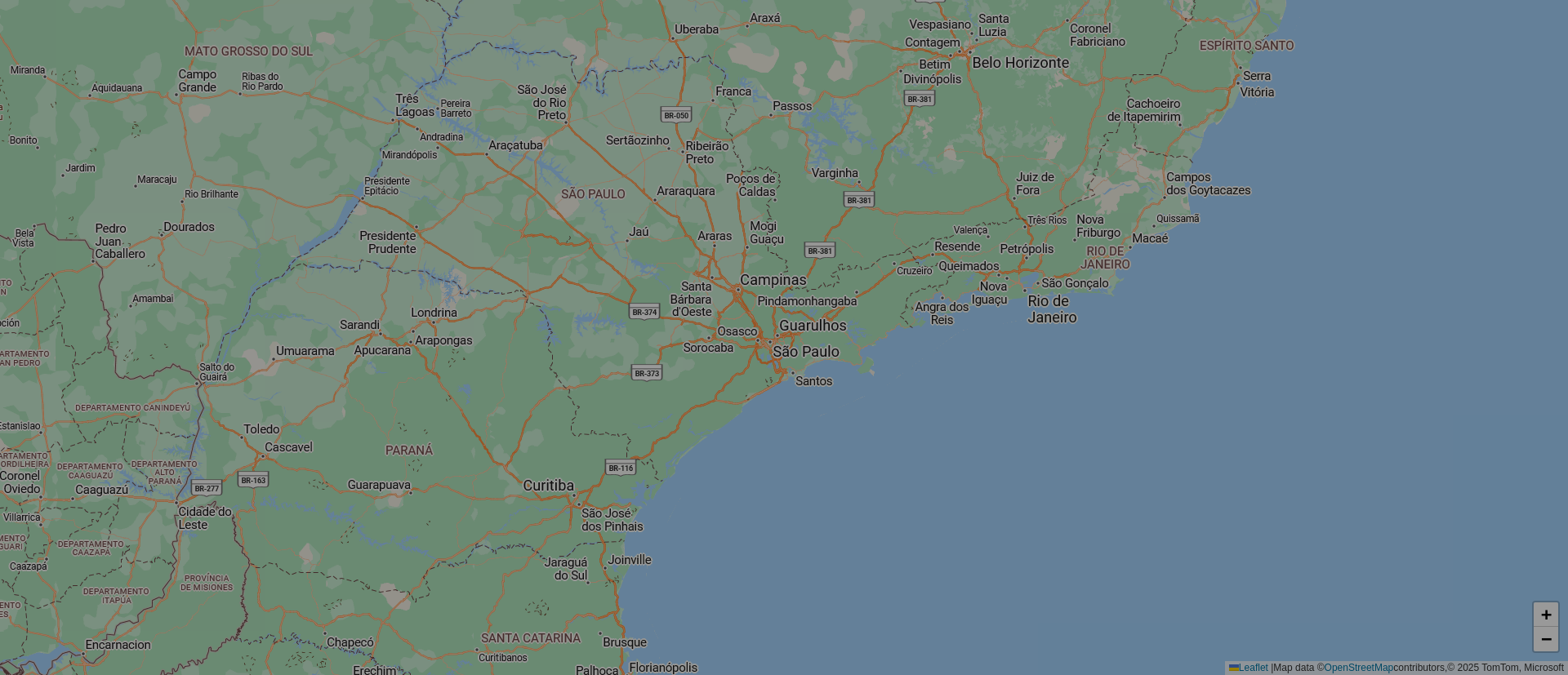
select select "*"
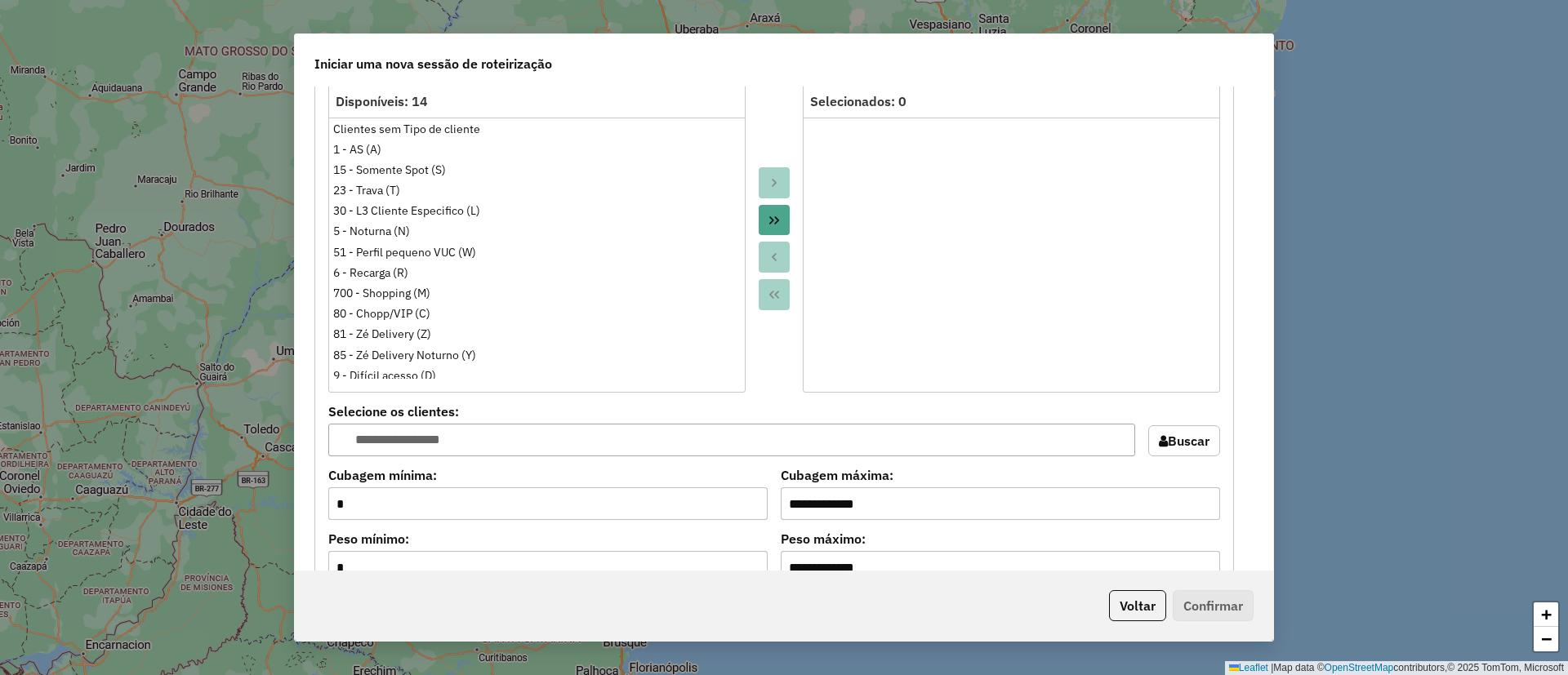
scroll to position [1691, 0]
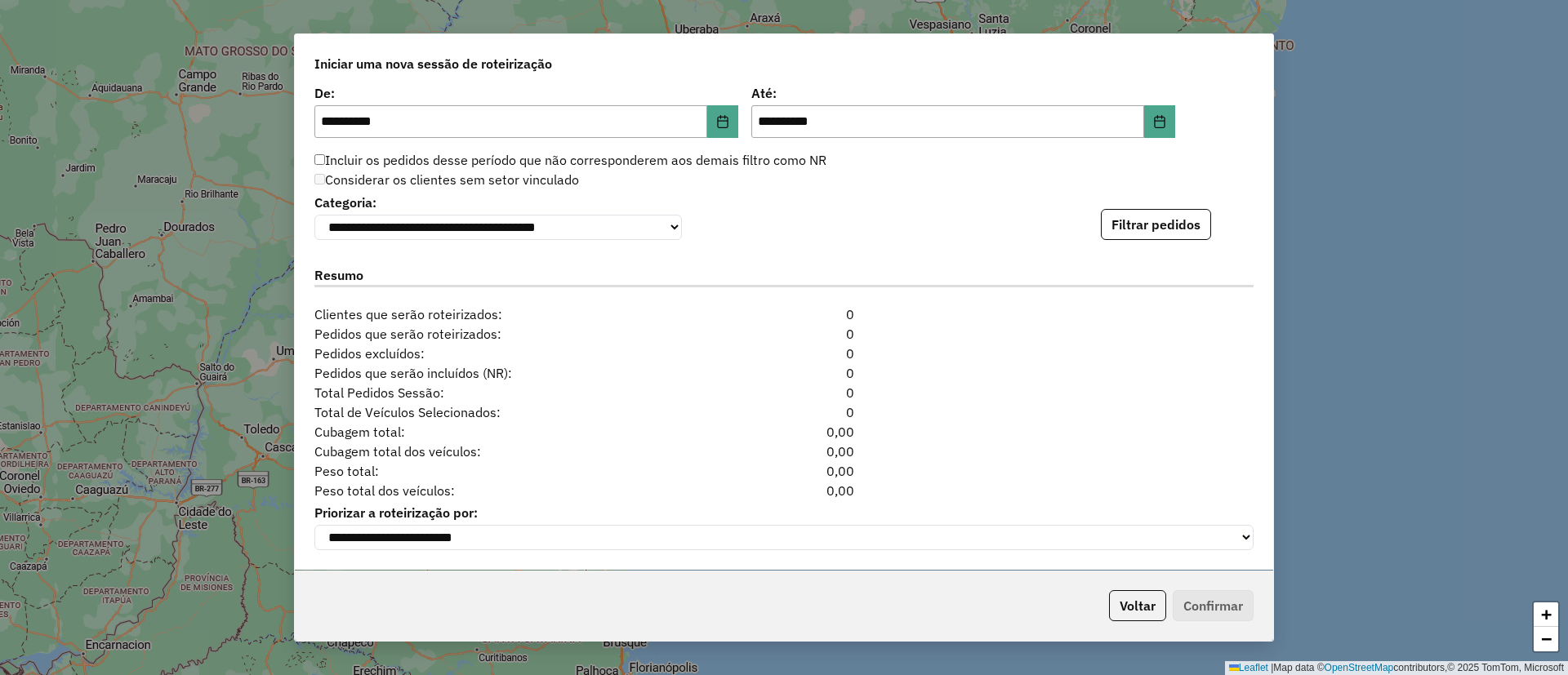
click at [1123, 201] on div "**********" at bounding box center [784, 215] width 940 height 50
click at [1130, 218] on button "Filtrar pedidos" at bounding box center [1155, 224] width 110 height 31
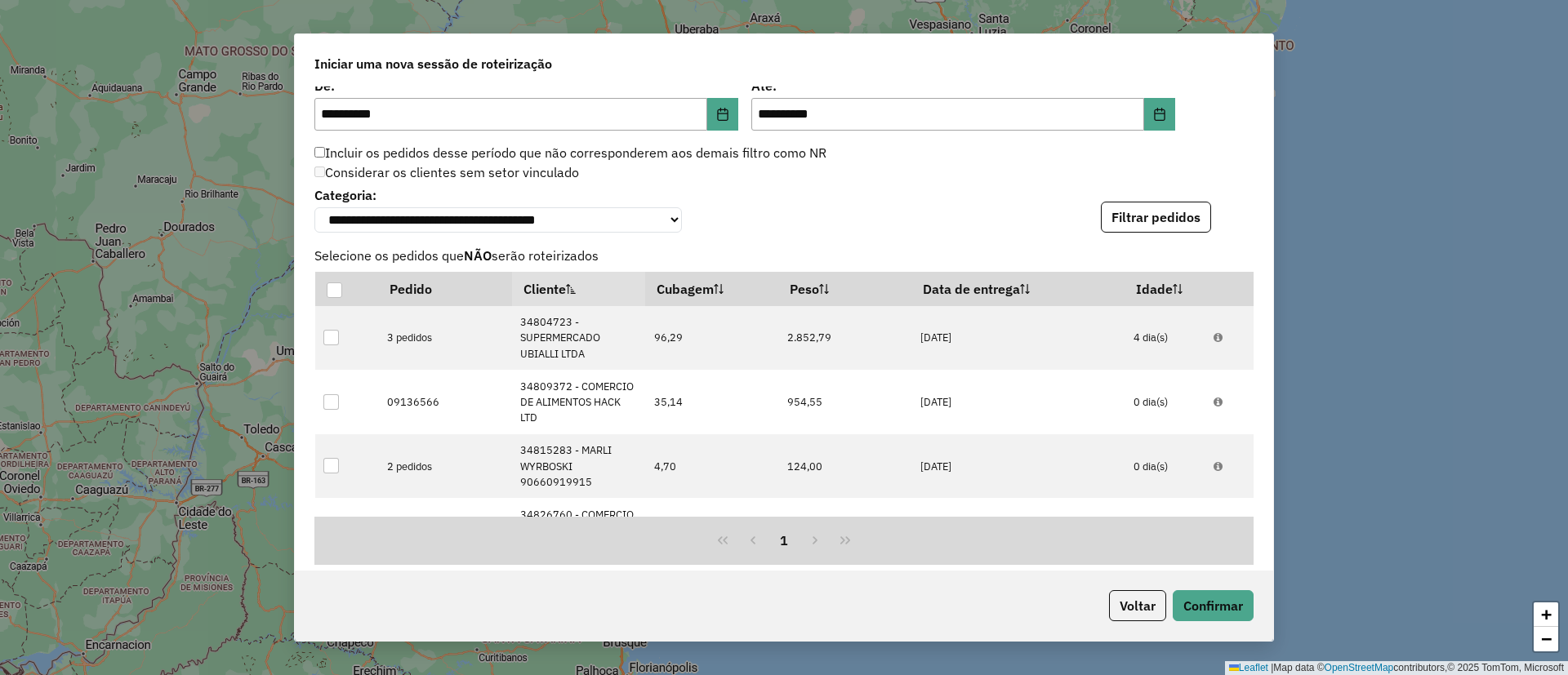
scroll to position [2047, 0]
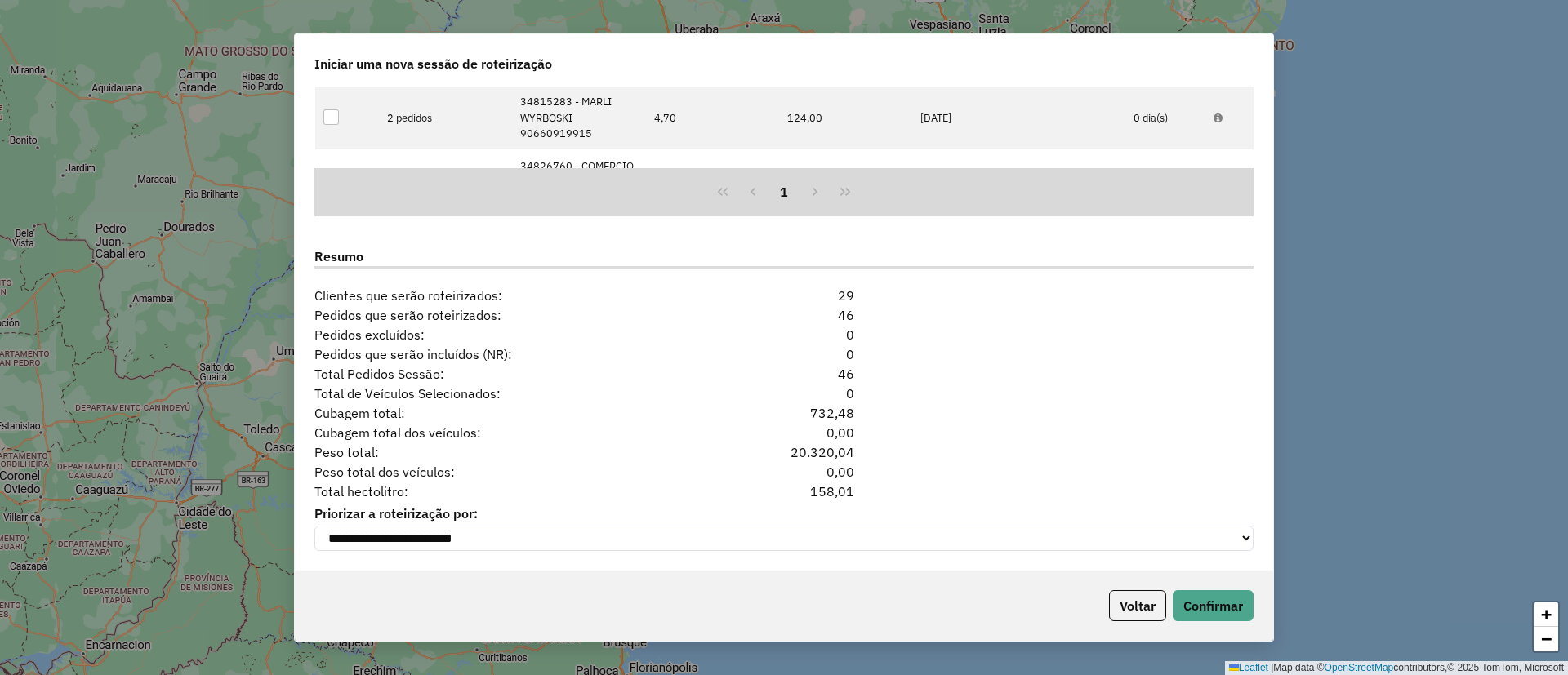
click at [840, 483] on div "158,01" at bounding box center [784, 492] width 160 height 20
copy div "158,01"
click at [1147, 605] on button "Voltar" at bounding box center [1138, 606] width 58 height 31
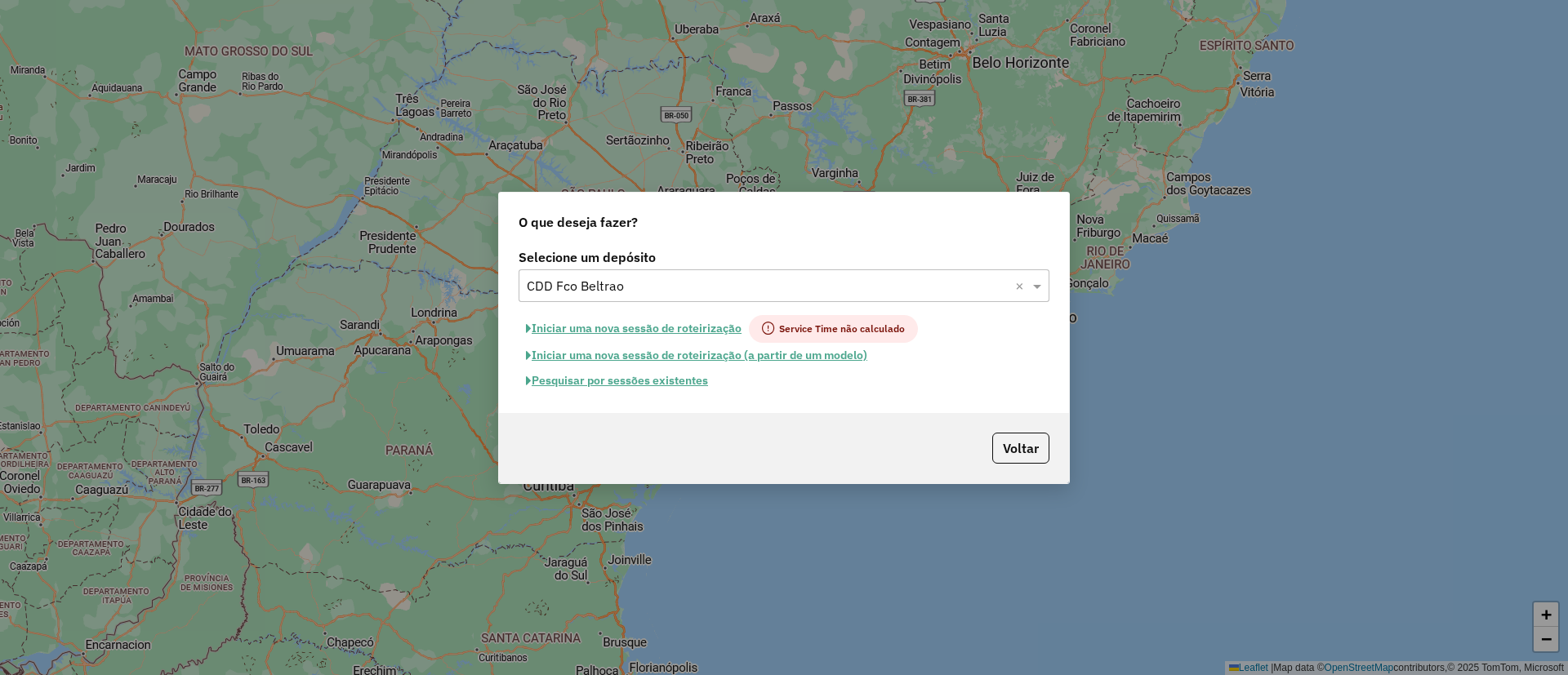
click at [569, 283] on input "text" at bounding box center [768, 287] width 482 height 20
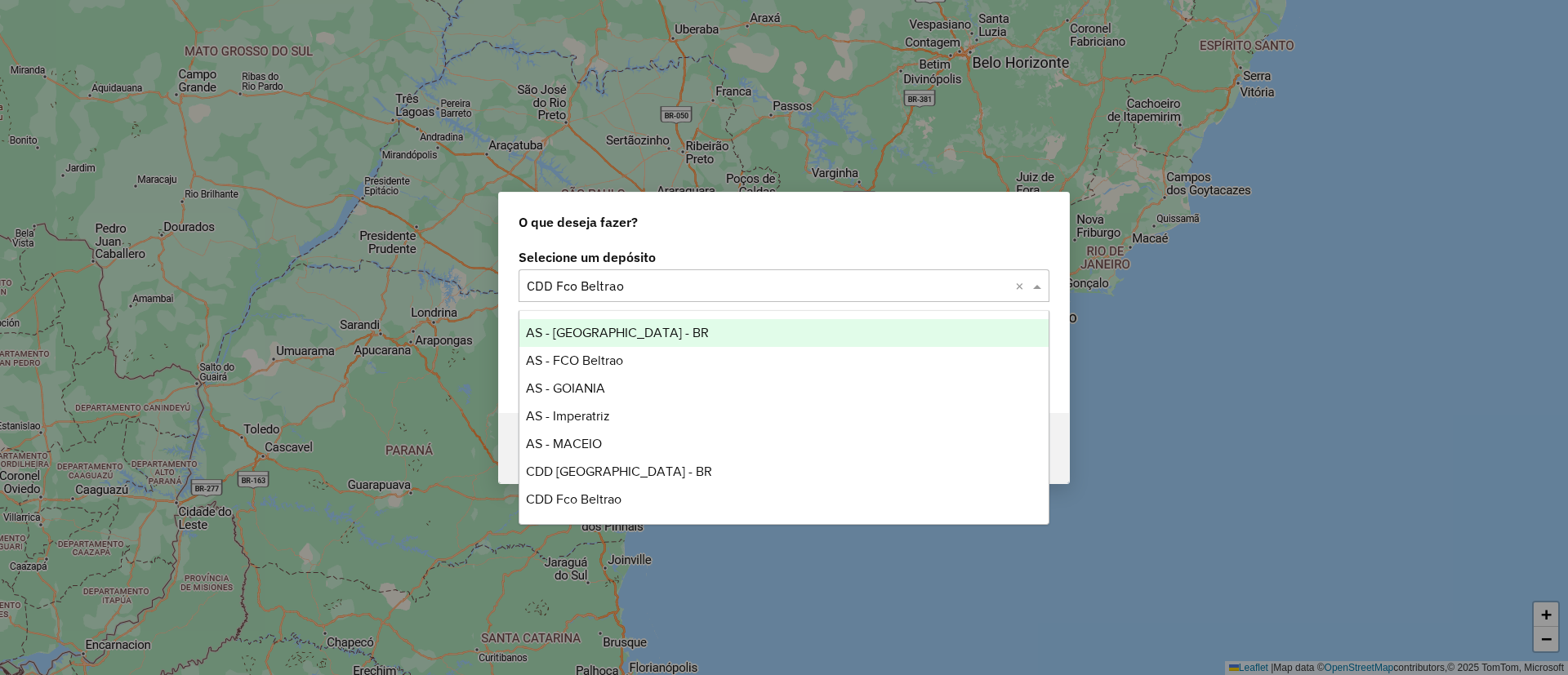
click at [589, 333] on span "AS - [GEOGRAPHIC_DATA] - BR" at bounding box center [618, 333] width 183 height 14
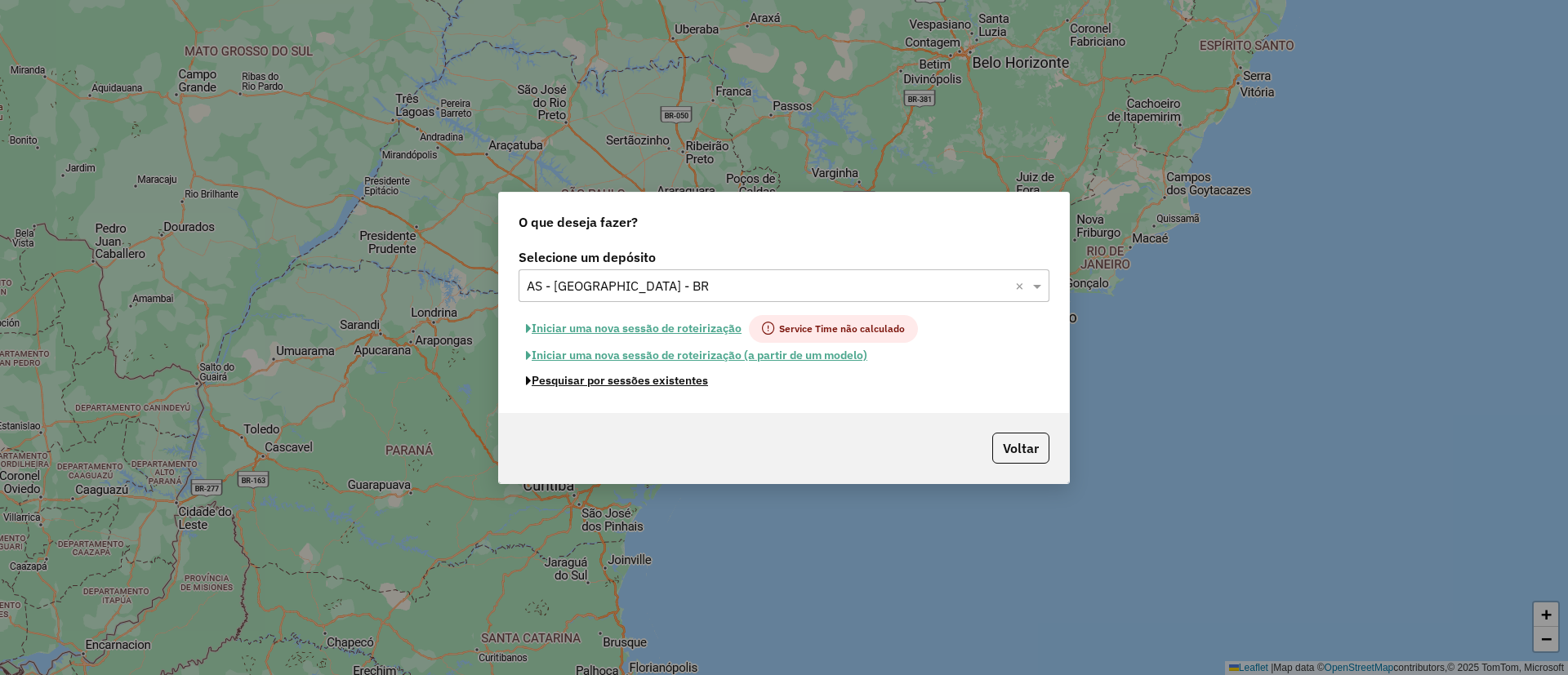
click at [641, 388] on button "Pesquisar por sessões existentes" at bounding box center [618, 381] width 197 height 25
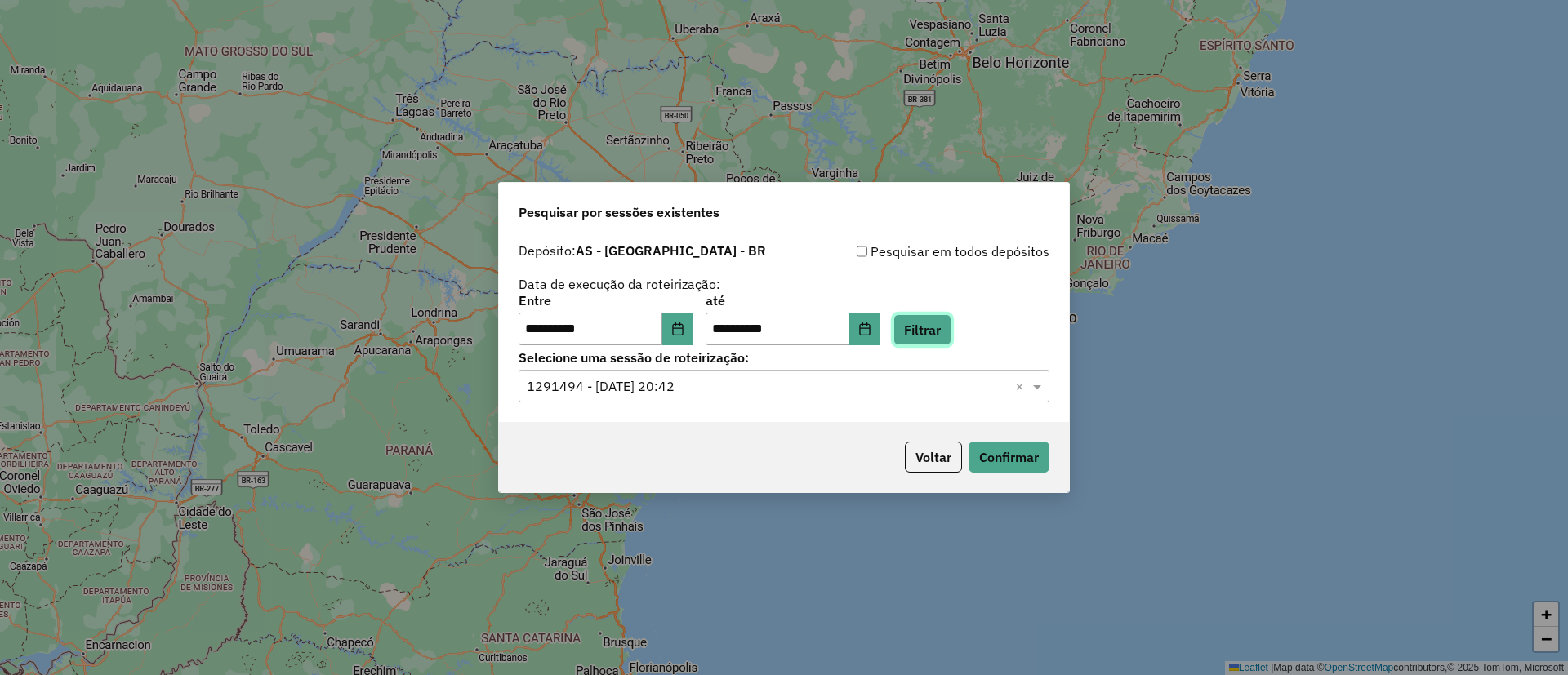
click at [940, 330] on button "Filtrar" at bounding box center [922, 330] width 58 height 31
click at [676, 388] on input "text" at bounding box center [768, 387] width 482 height 20
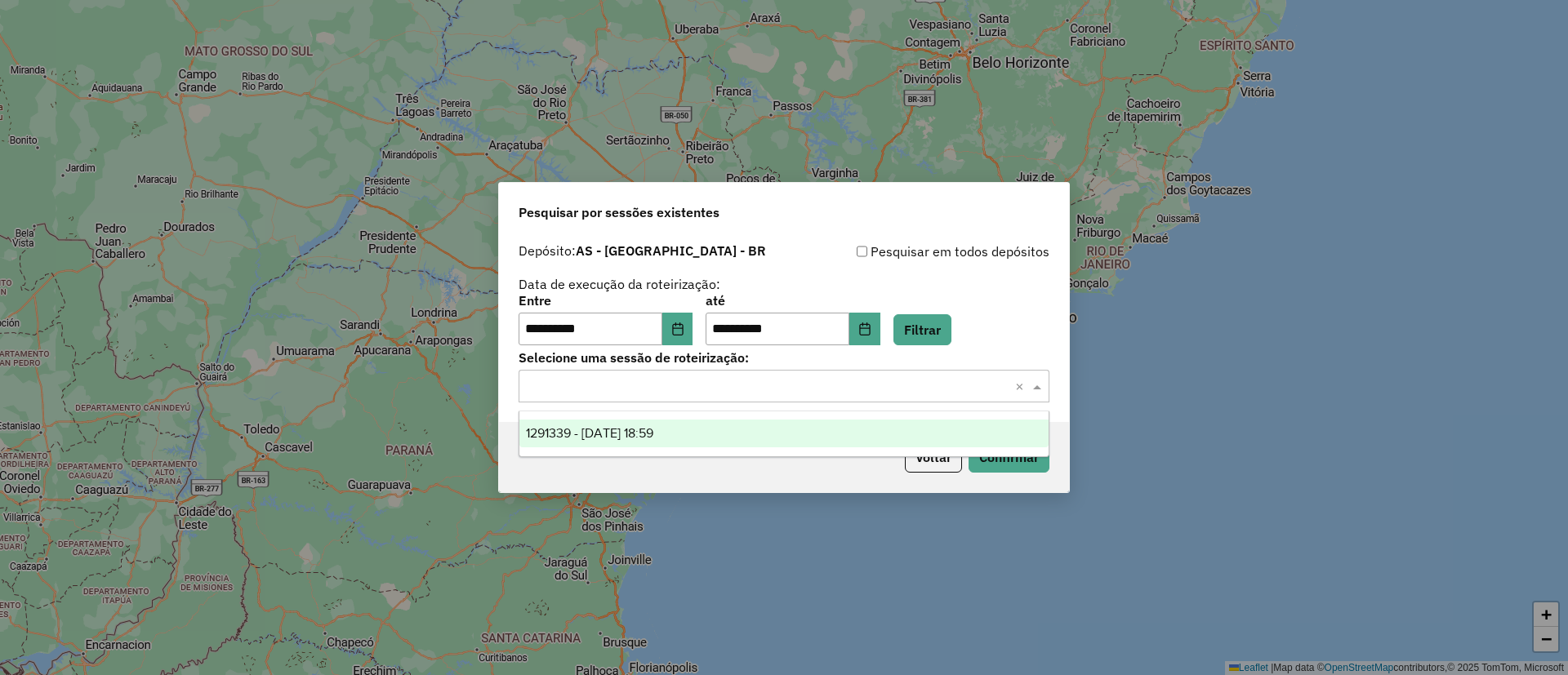
click at [719, 421] on div "1291339 - 09/10/2025 18:59" at bounding box center [784, 433] width 529 height 27
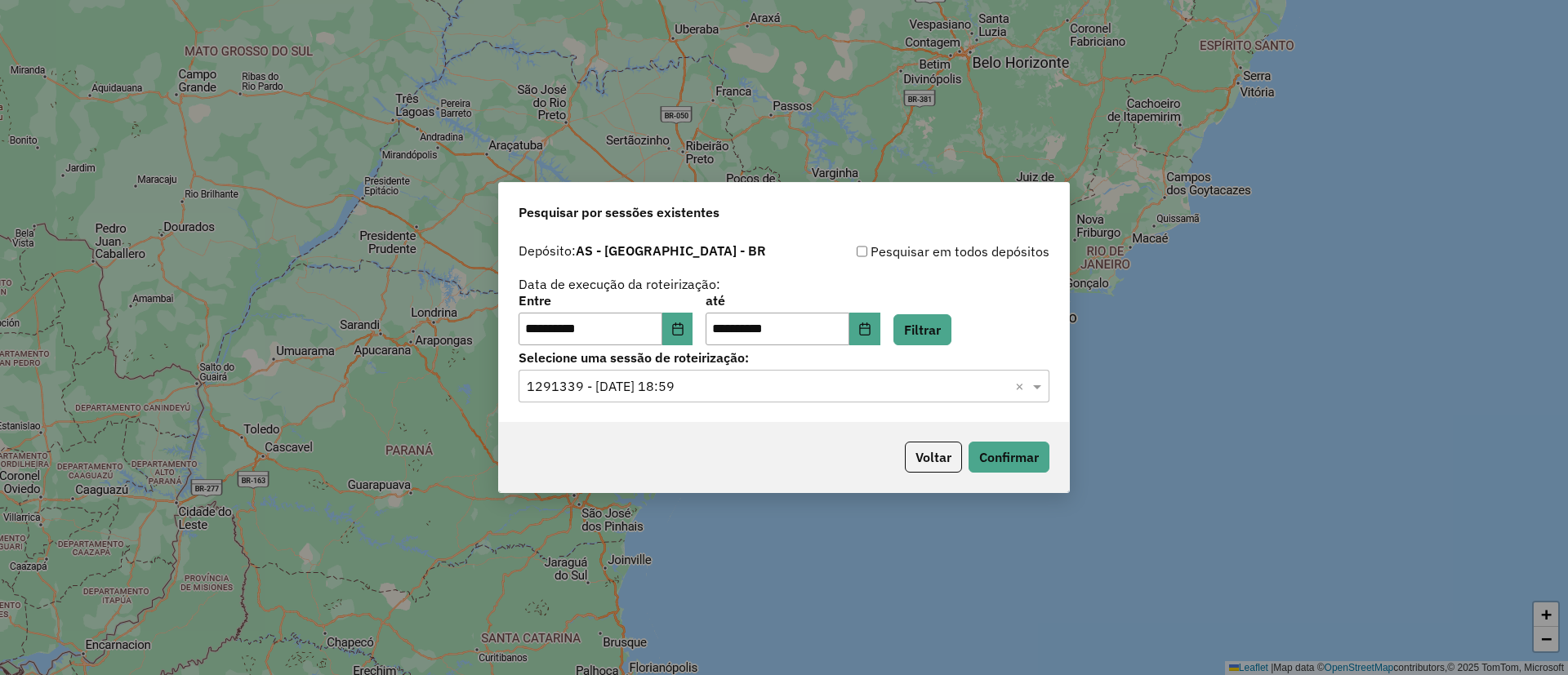
click at [998, 438] on div "Voltar Confirmar" at bounding box center [784, 457] width 570 height 70
click at [1033, 478] on div "Voltar Confirmar" at bounding box center [784, 457] width 570 height 70
click at [1012, 458] on button "Confirmar" at bounding box center [1009, 457] width 81 height 31
click at [934, 462] on button "Voltar" at bounding box center [934, 457] width 58 height 31
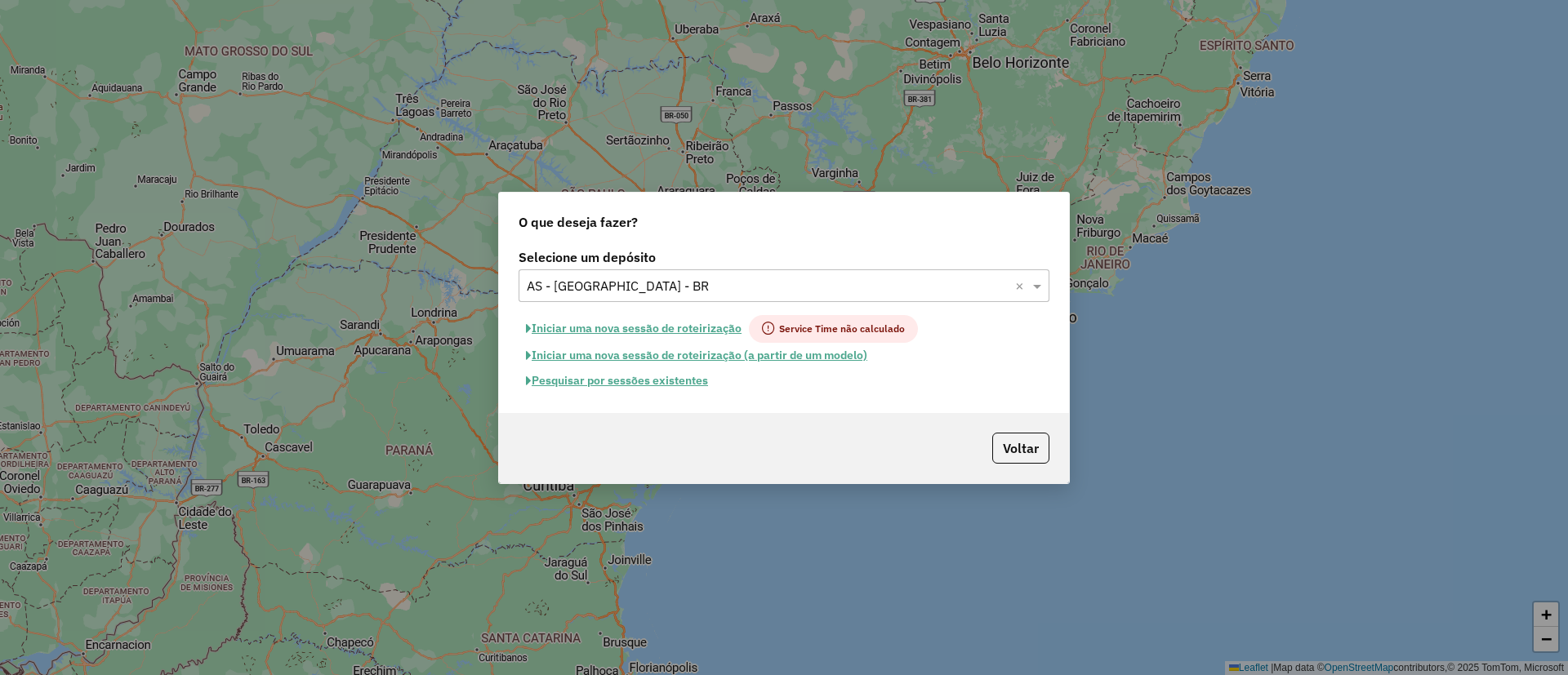
click at [645, 288] on input "text" at bounding box center [768, 287] width 482 height 20
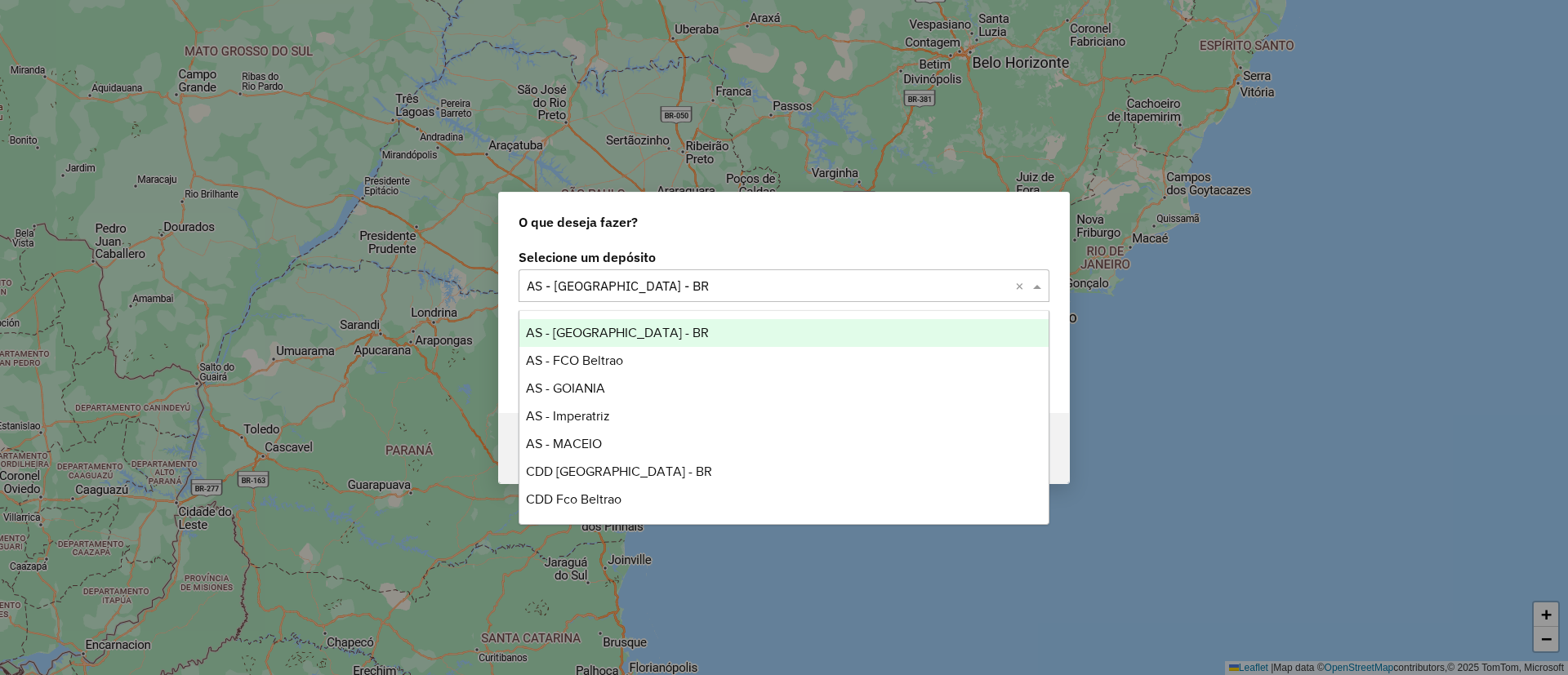
click at [749, 225] on div "O que deseja fazer?" at bounding box center [784, 219] width 570 height 53
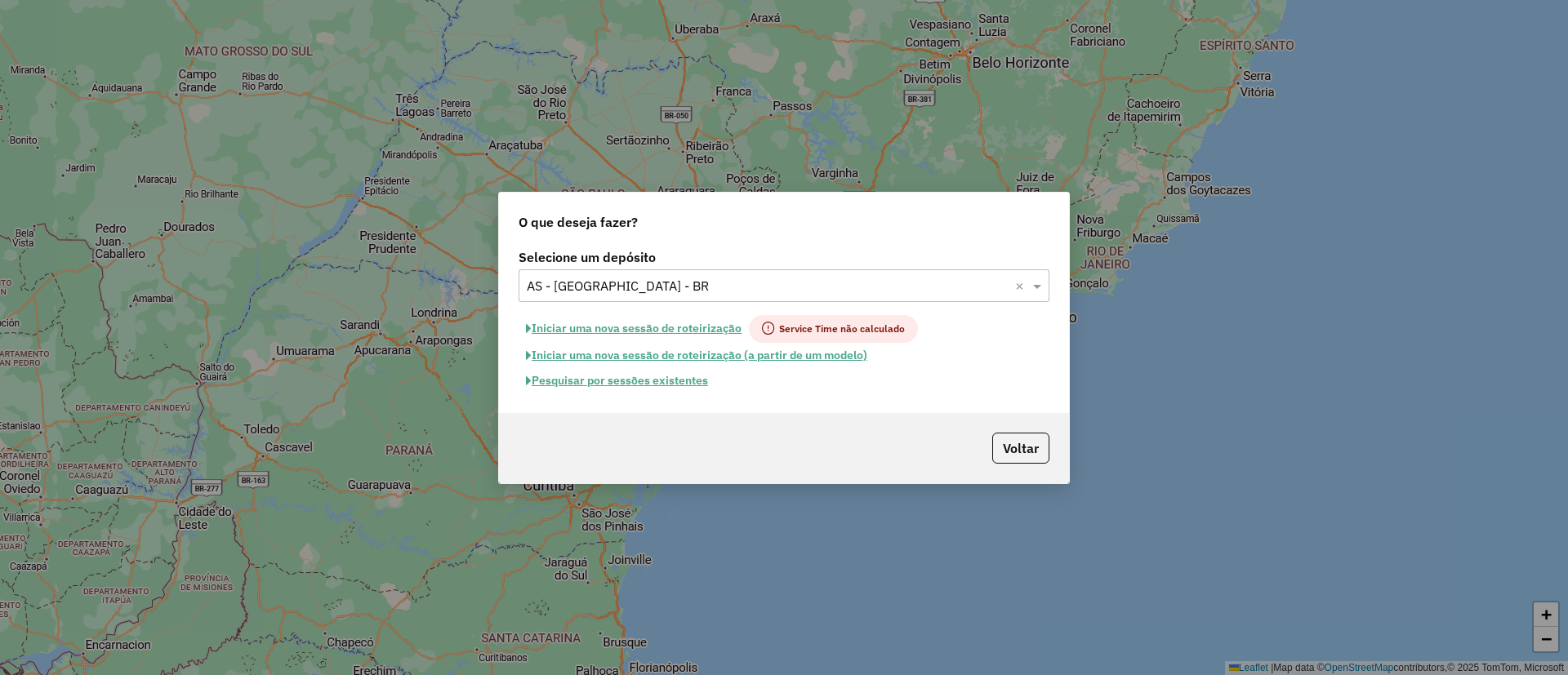
click at [663, 377] on button "Pesquisar por sessões existentes" at bounding box center [618, 381] width 197 height 25
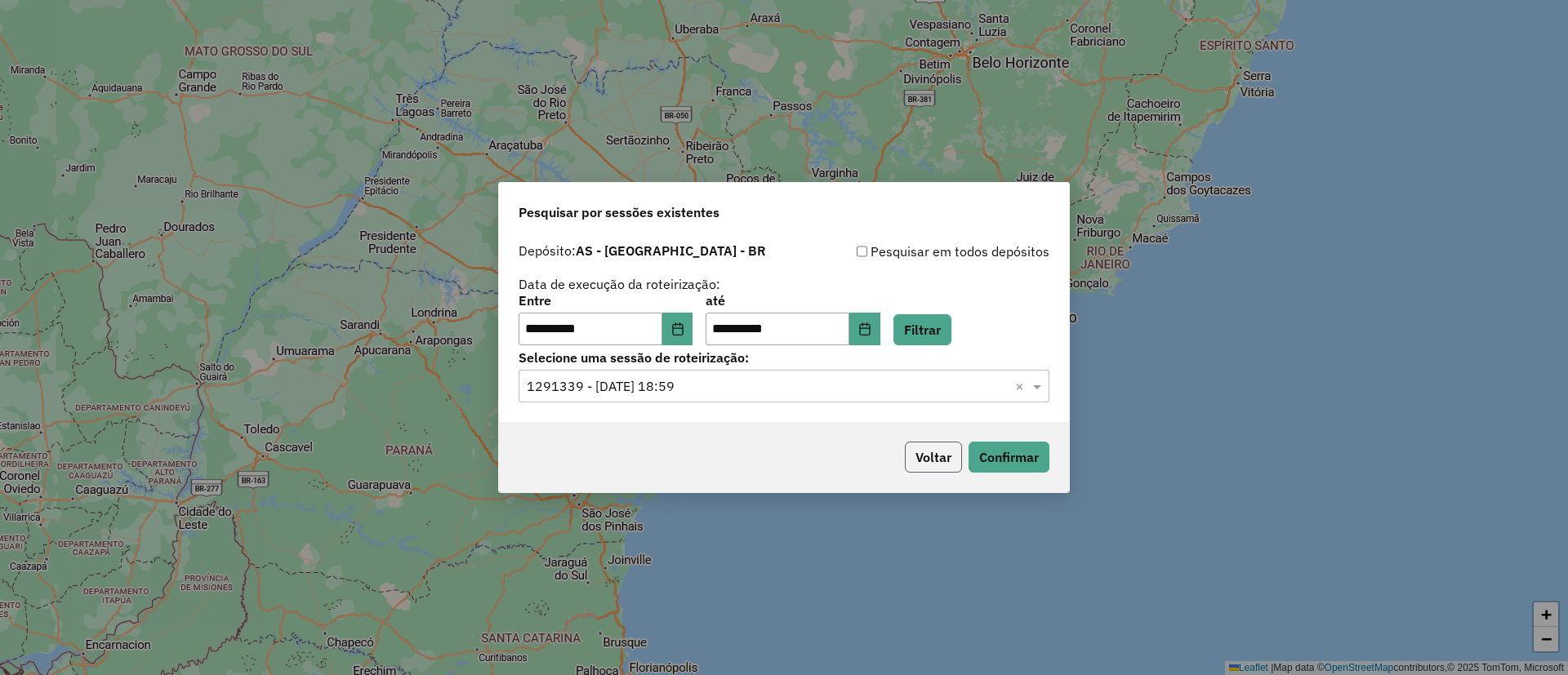
click at [924, 454] on button "Voltar" at bounding box center [934, 457] width 58 height 31
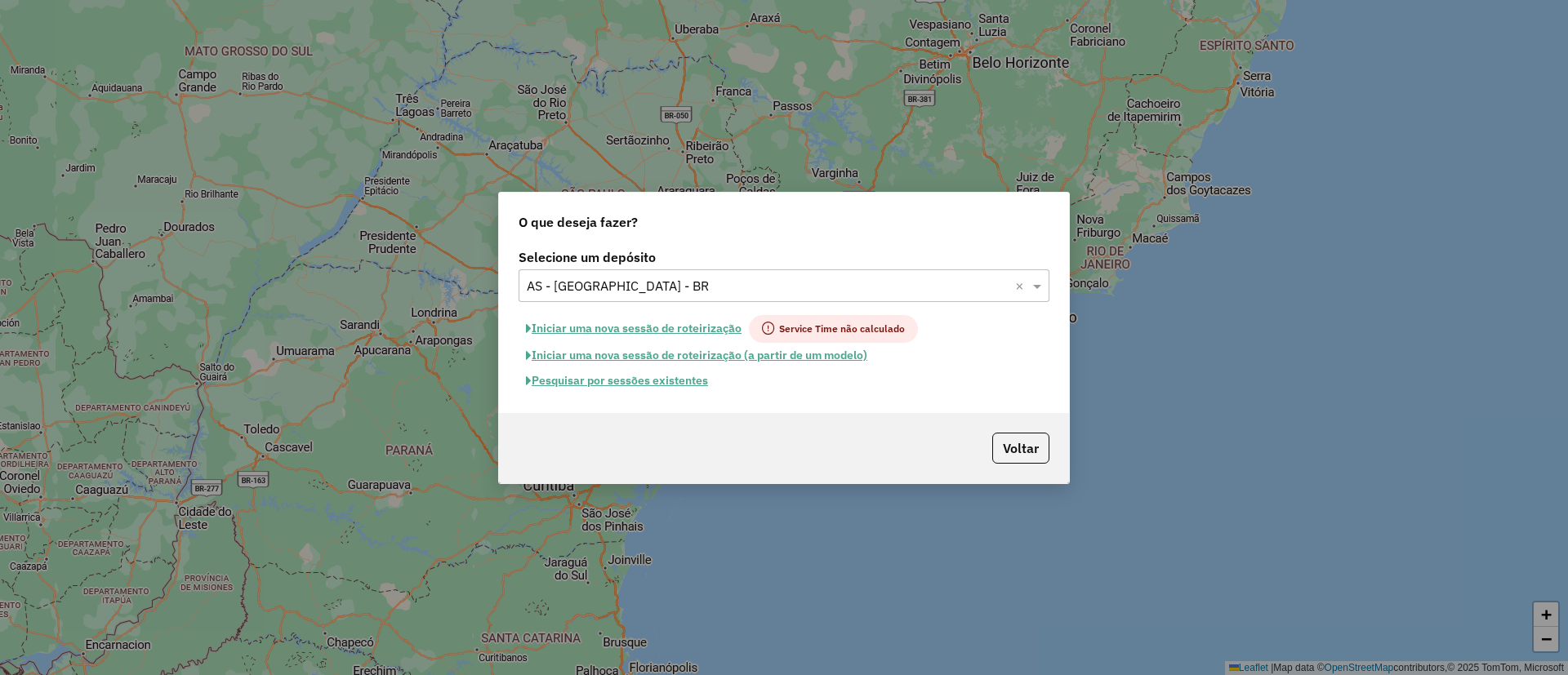
click at [621, 323] on button "Iniciar uma nova sessão de roteirização" at bounding box center [634, 329] width 230 height 27
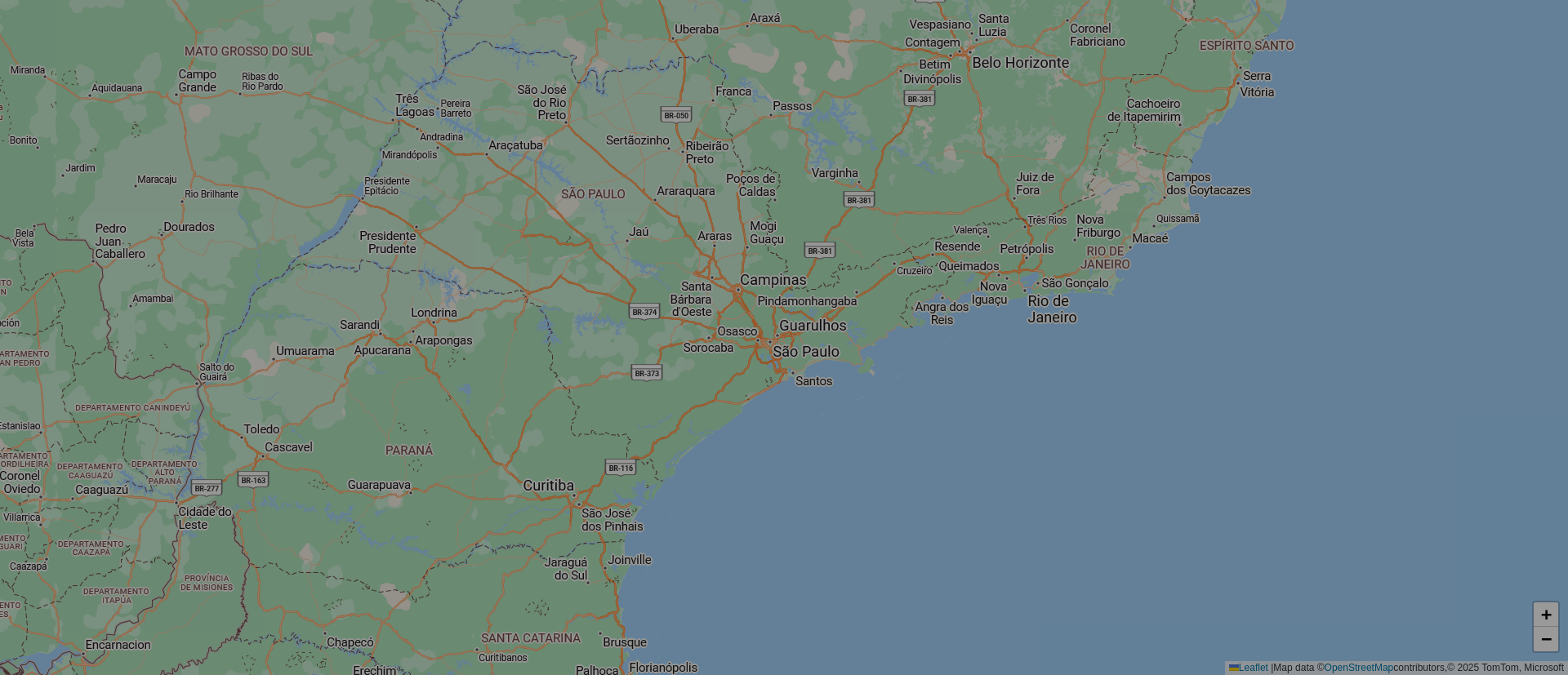
select select "*"
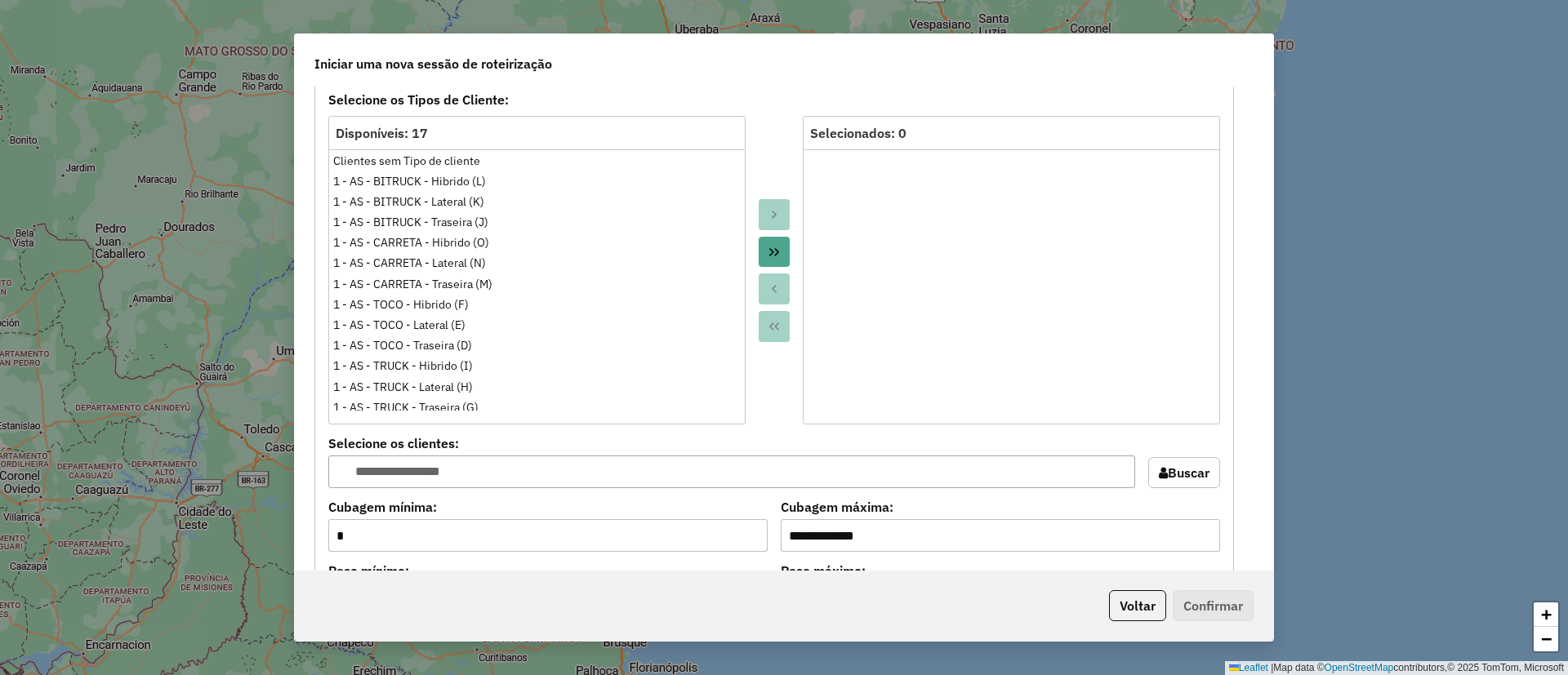
scroll to position [1347, 0]
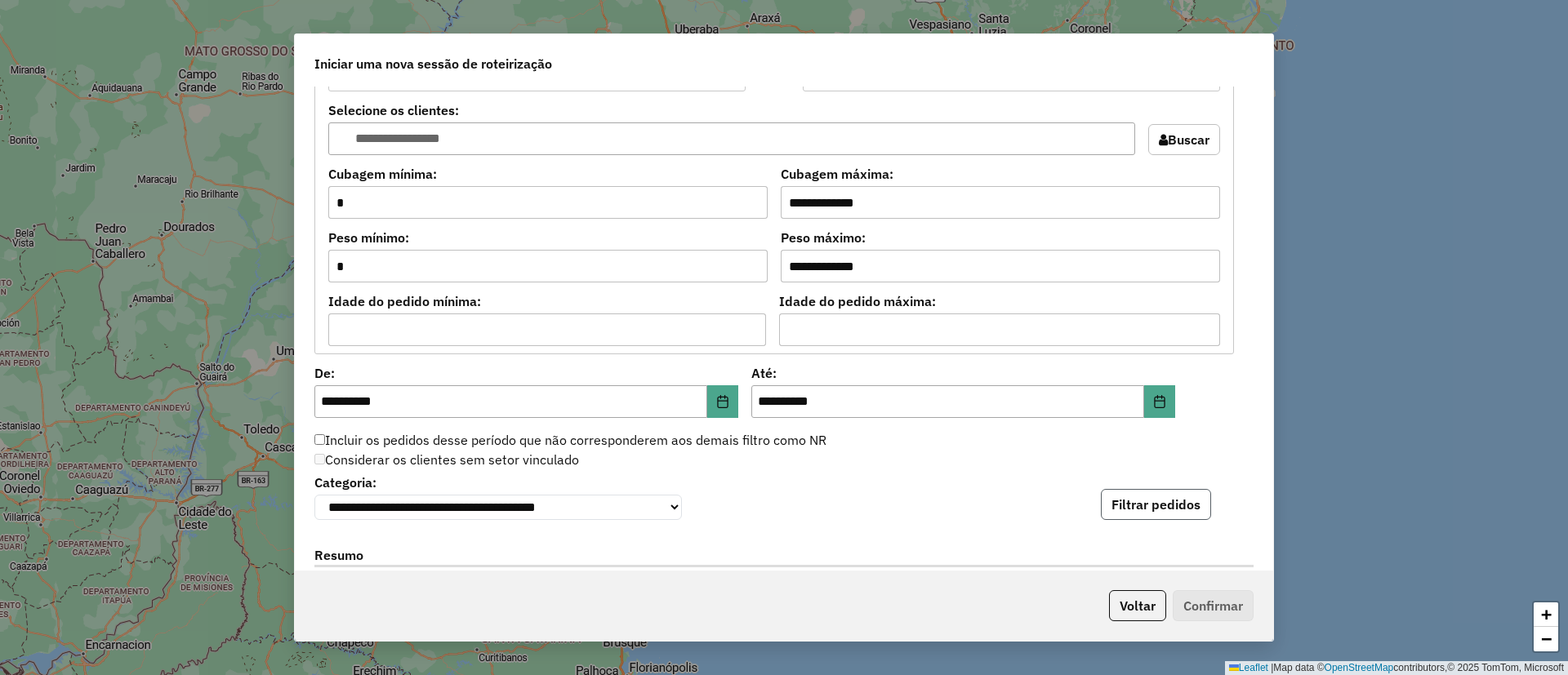
click at [1178, 512] on button "Filtrar pedidos" at bounding box center [1155, 504] width 110 height 31
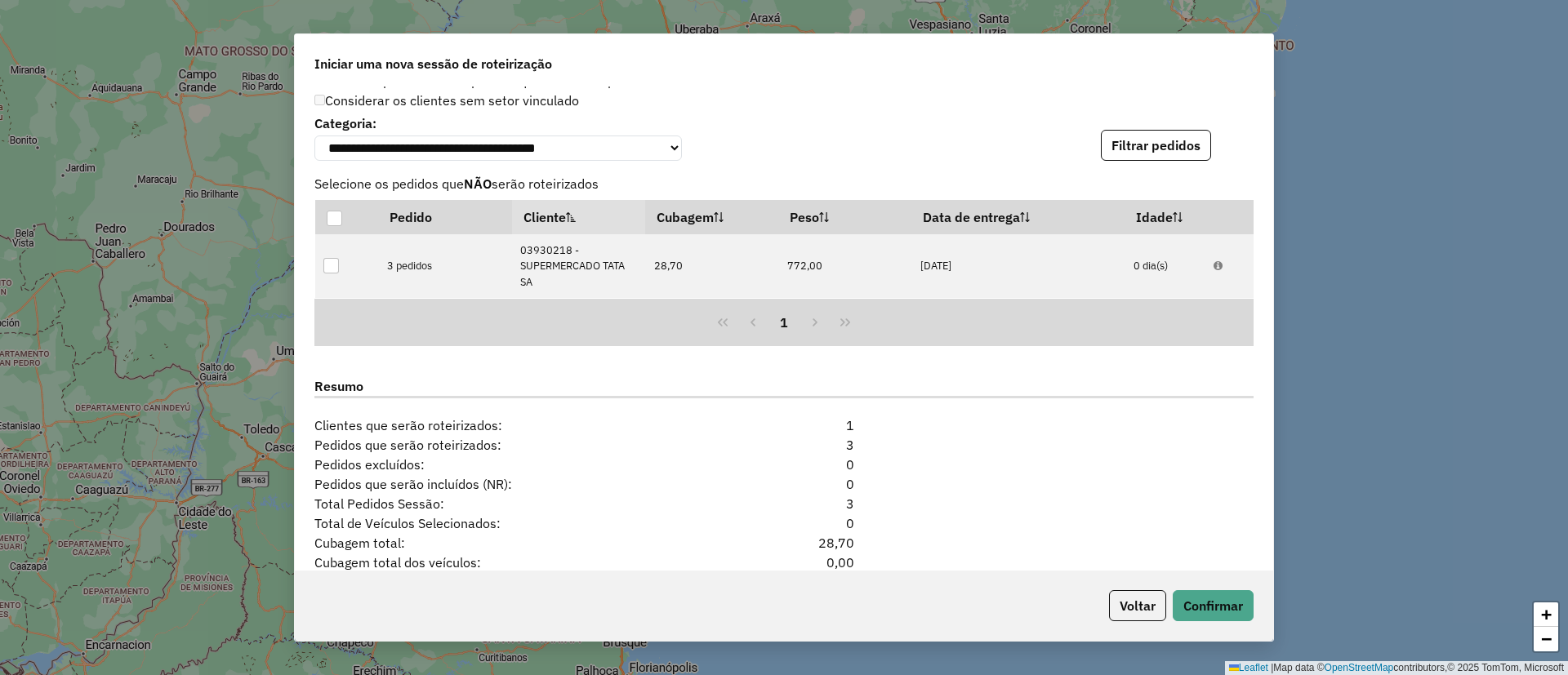
scroll to position [1845, 0]
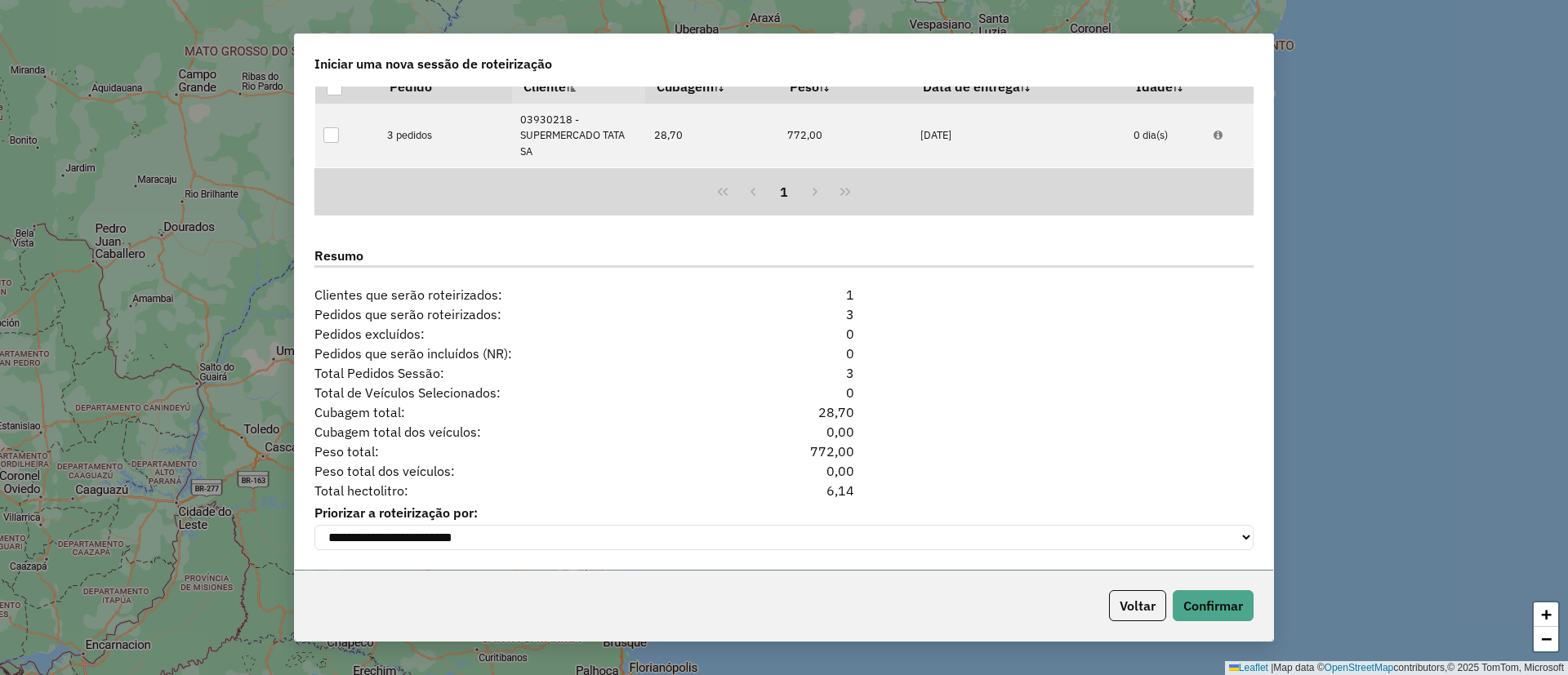
click at [1059, 604] on div "Voltar Confirmar" at bounding box center [784, 606] width 979 height 70
click at [1211, 602] on button "Confirmar" at bounding box center [1213, 606] width 81 height 31
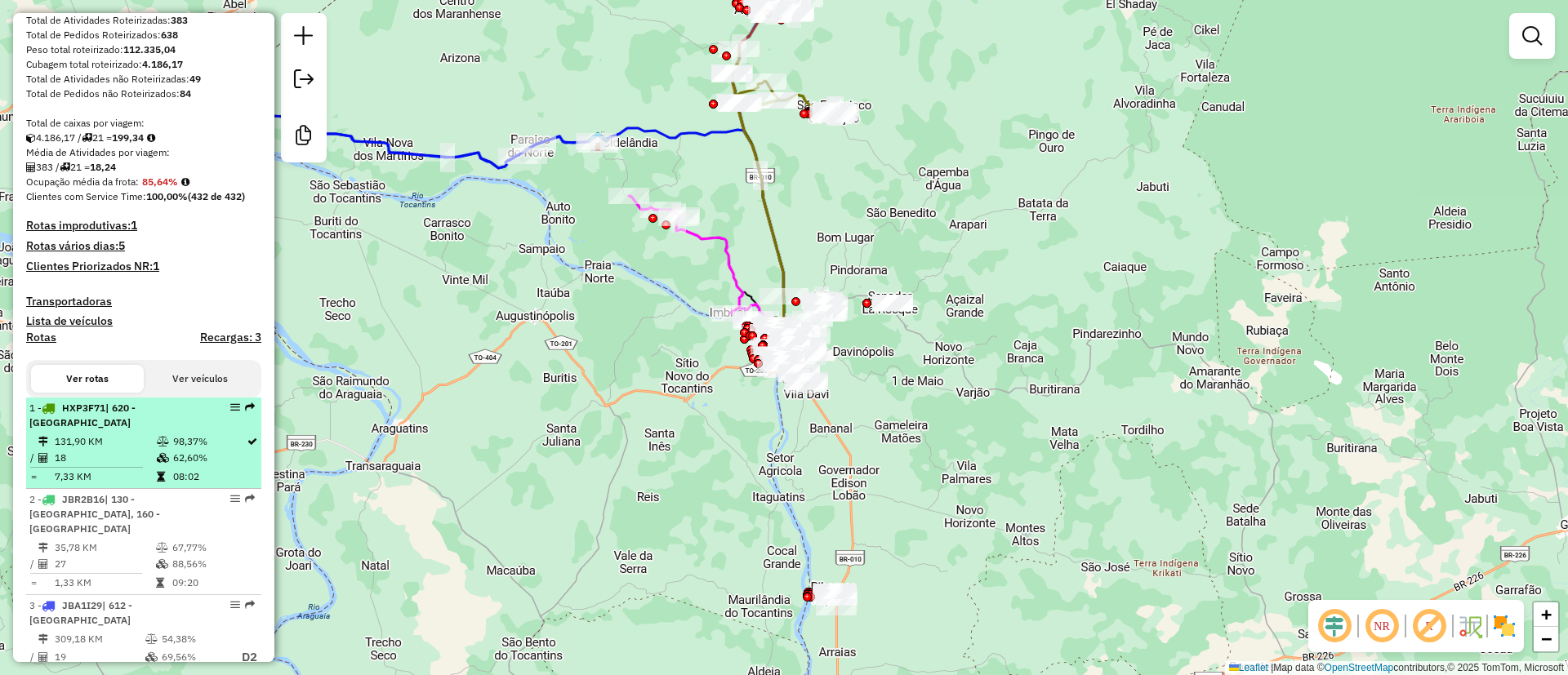
scroll to position [284, 0]
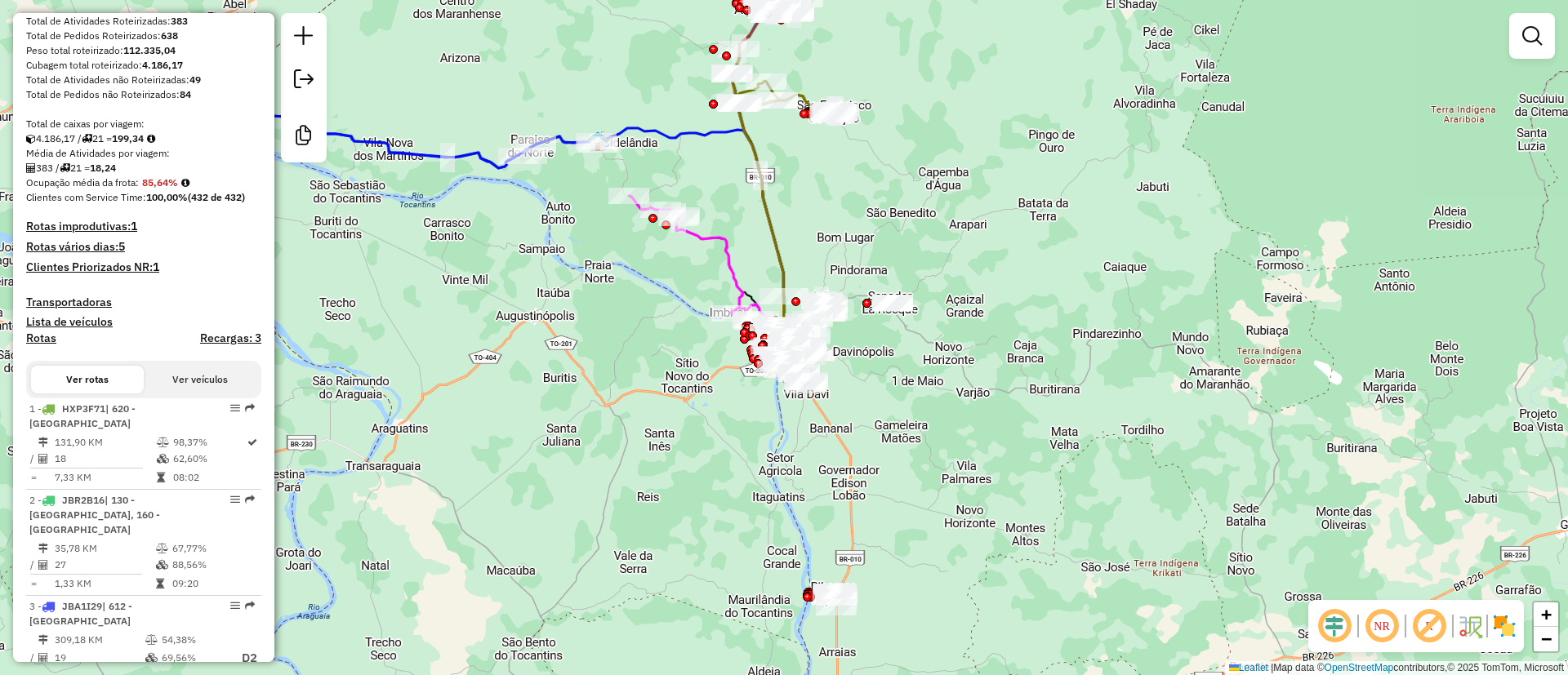
click at [140, 144] on strong "199,34" at bounding box center [128, 139] width 32 height 13
copy strong "199,34"
click at [163, 176] on div "383 / 21 = 18,24" at bounding box center [143, 168] width 235 height 15
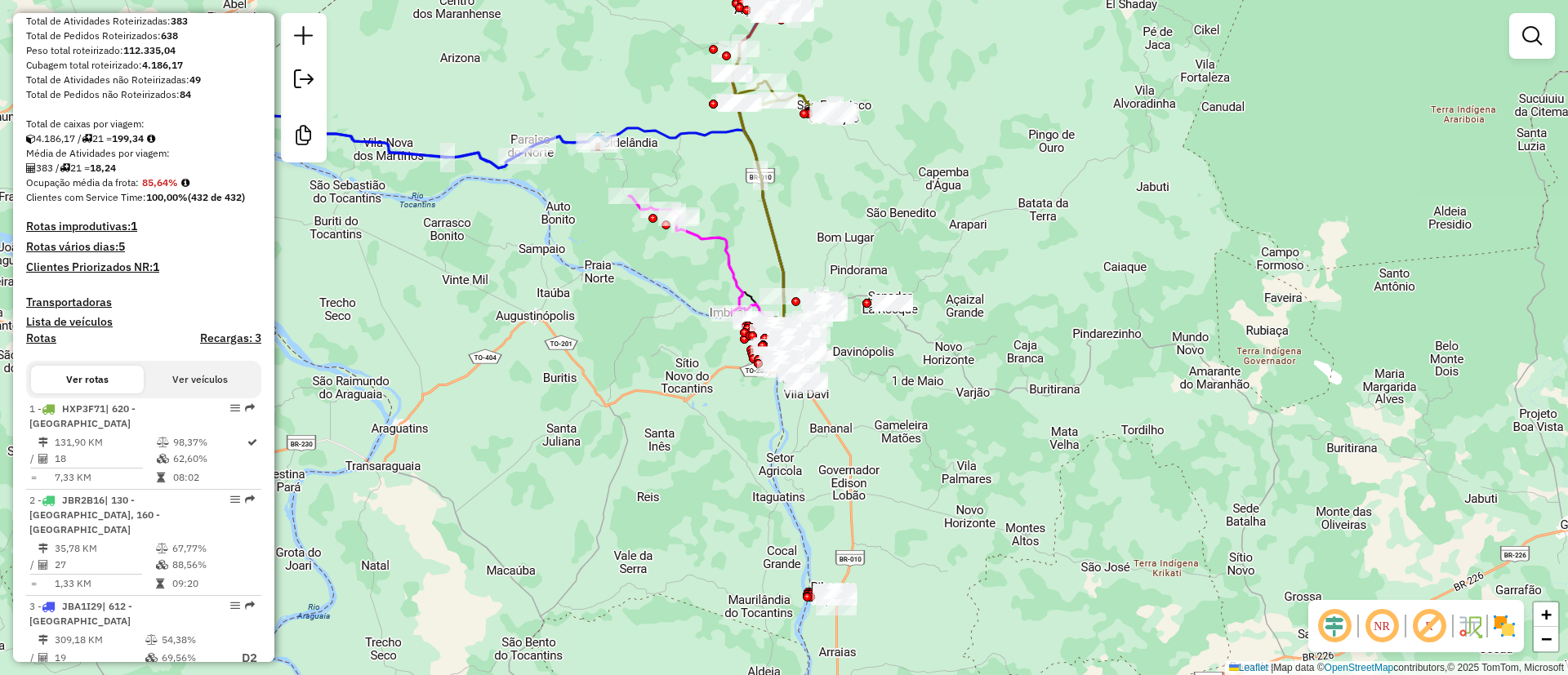
click at [161, 188] on strong "85,64%" at bounding box center [160, 182] width 36 height 13
copy strong "85,64"
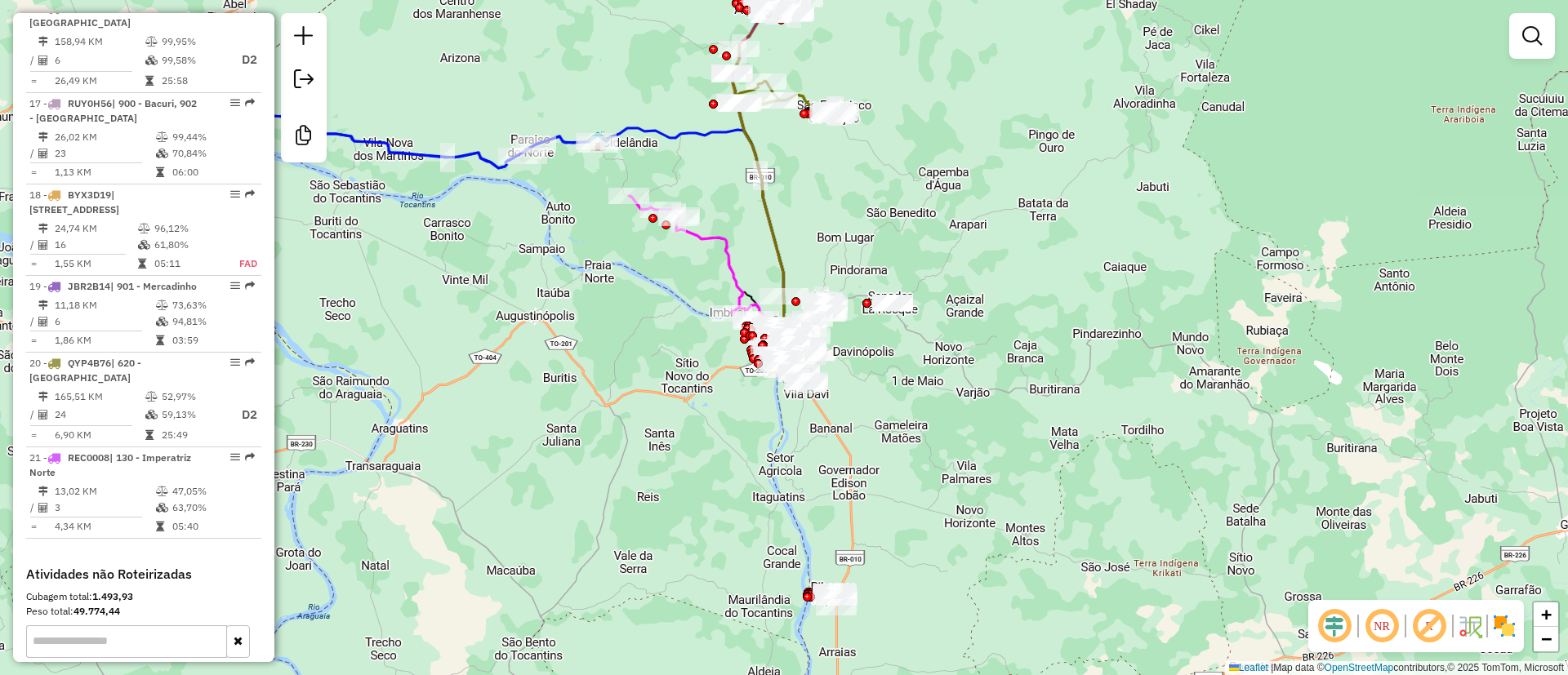
scroll to position [2204, 0]
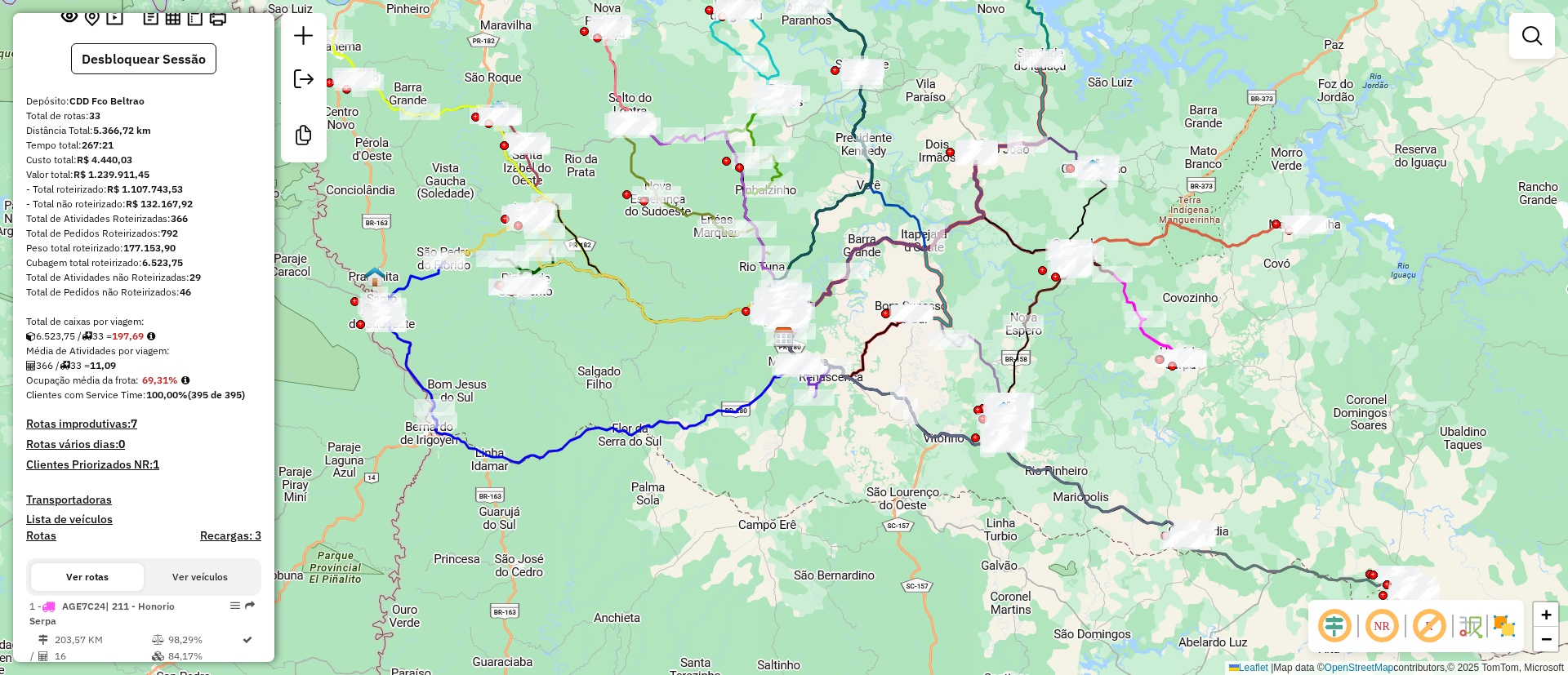
scroll to position [245, 0]
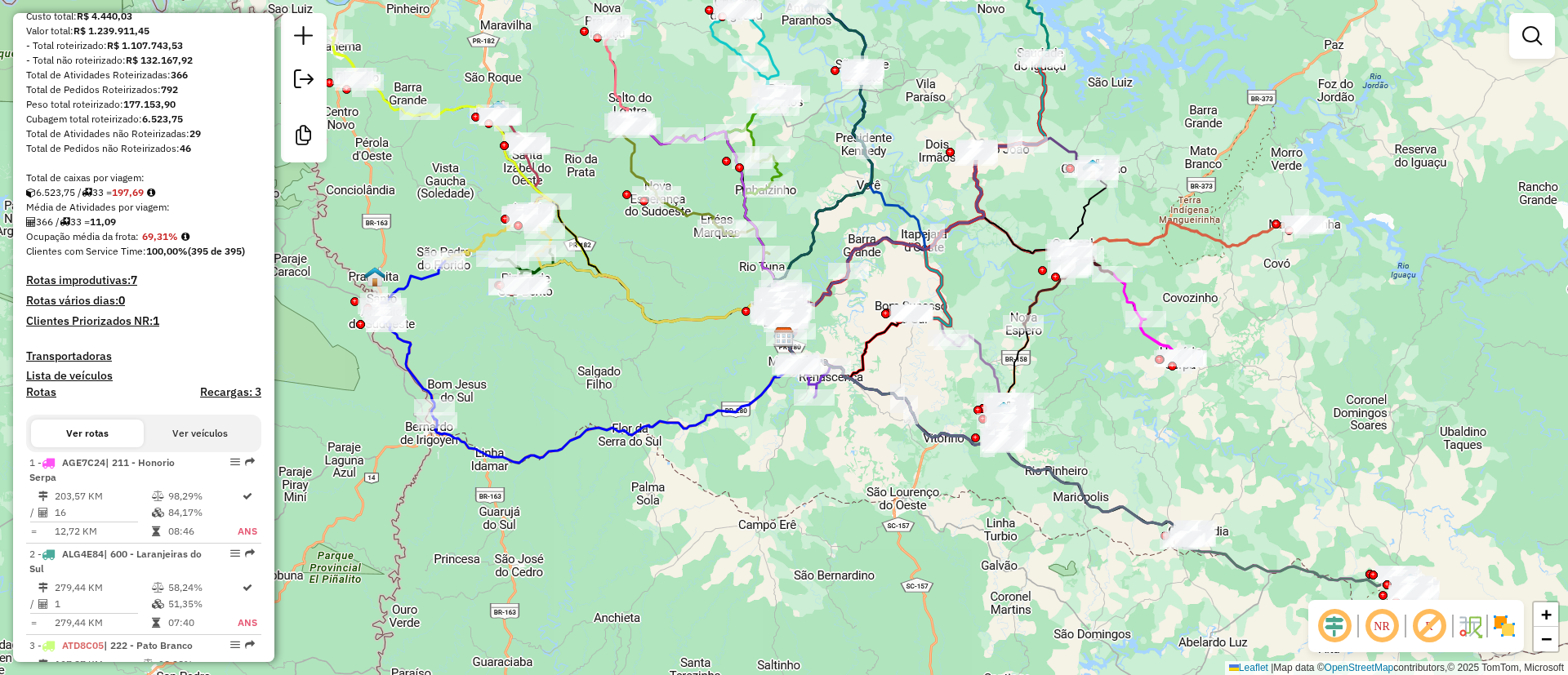
click at [141, 198] on strong "197,69" at bounding box center [128, 192] width 32 height 13
copy strong "197,69"
click at [164, 243] on strong "69,31%" at bounding box center [160, 236] width 36 height 13
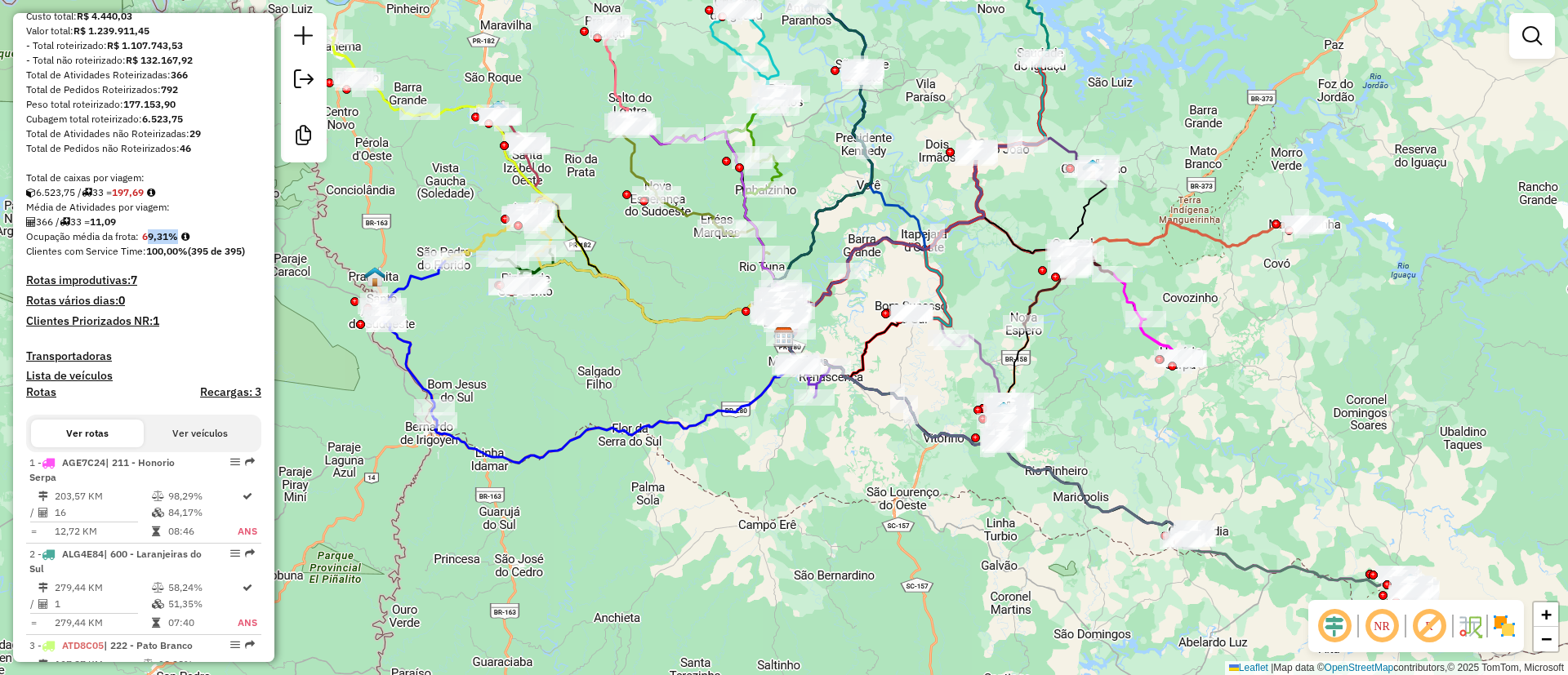
copy strong "69,31"
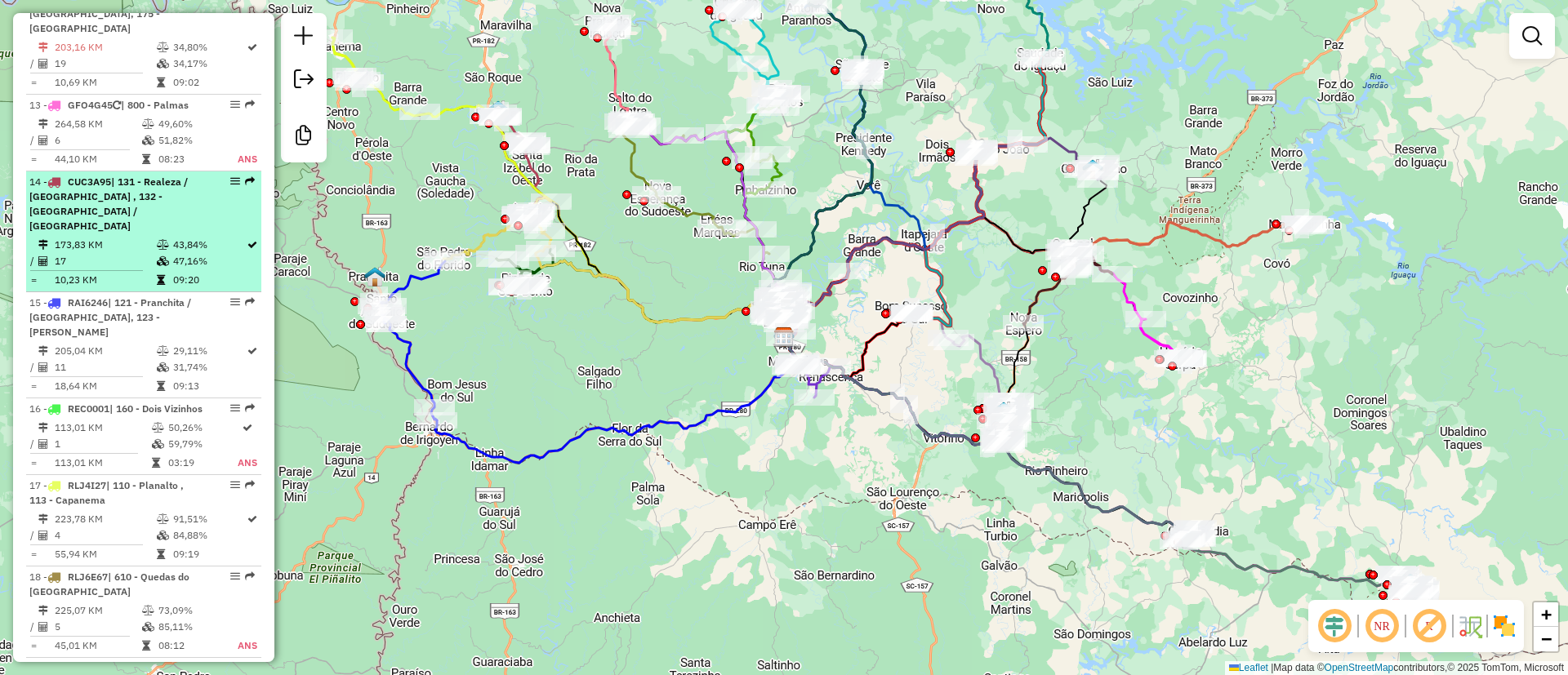
scroll to position [1592, 0]
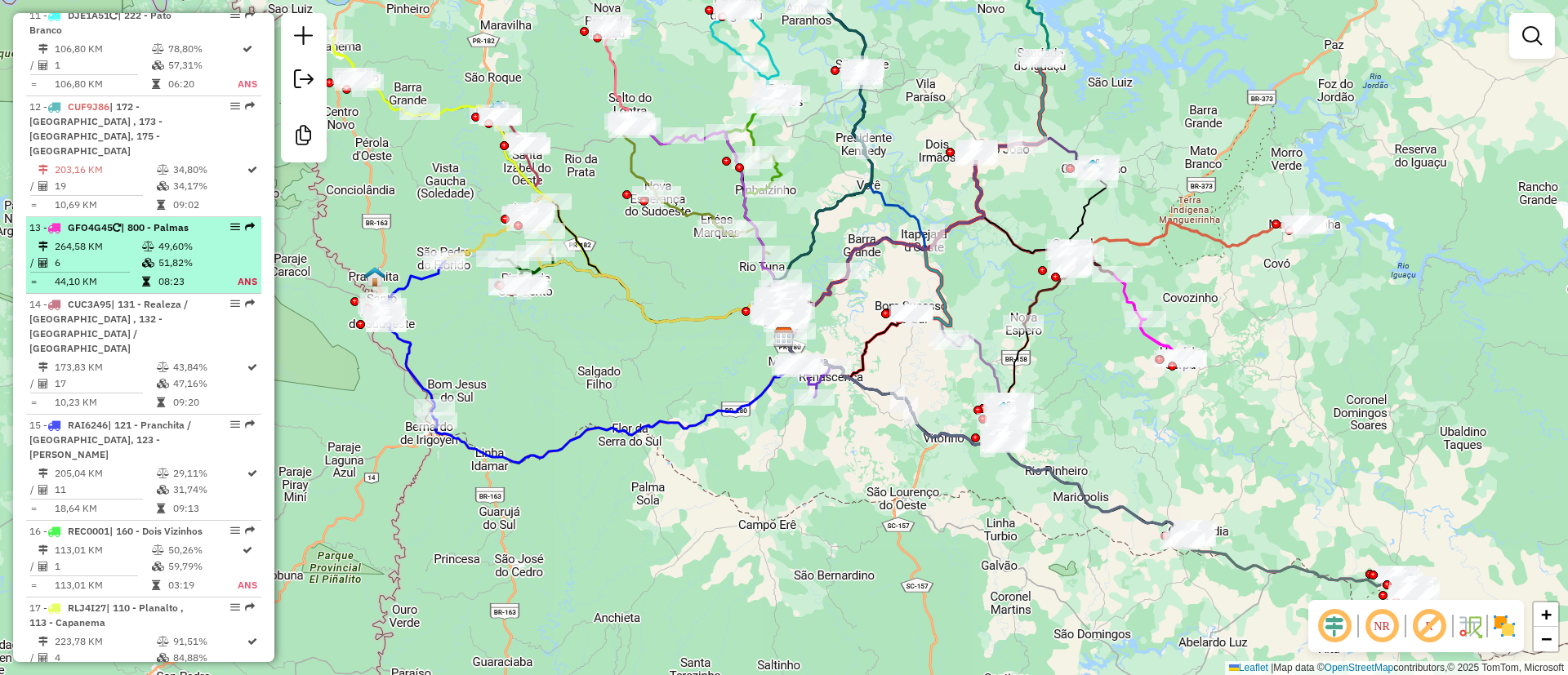
click at [195, 238] on td "49,60%" at bounding box center [189, 246] width 62 height 17
select select "**********"
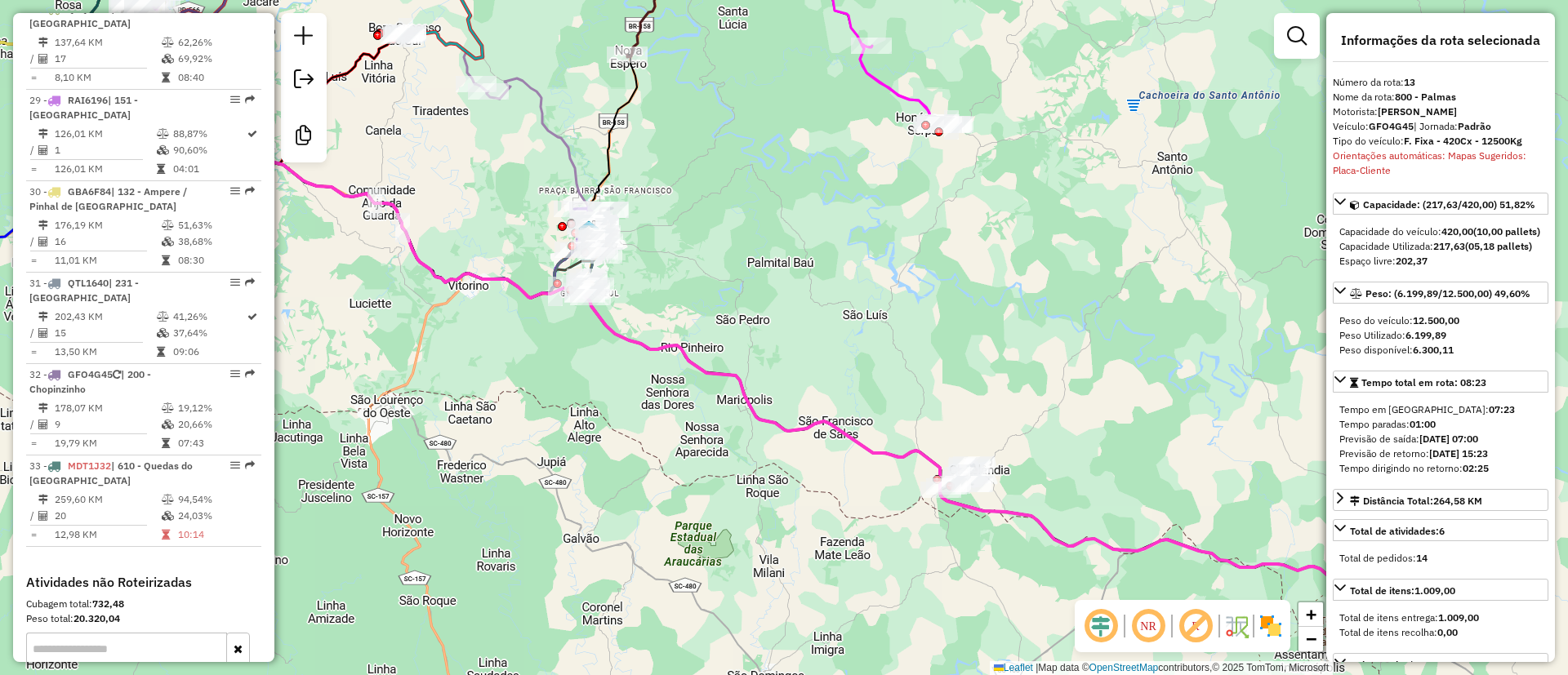
scroll to position [3307, 0]
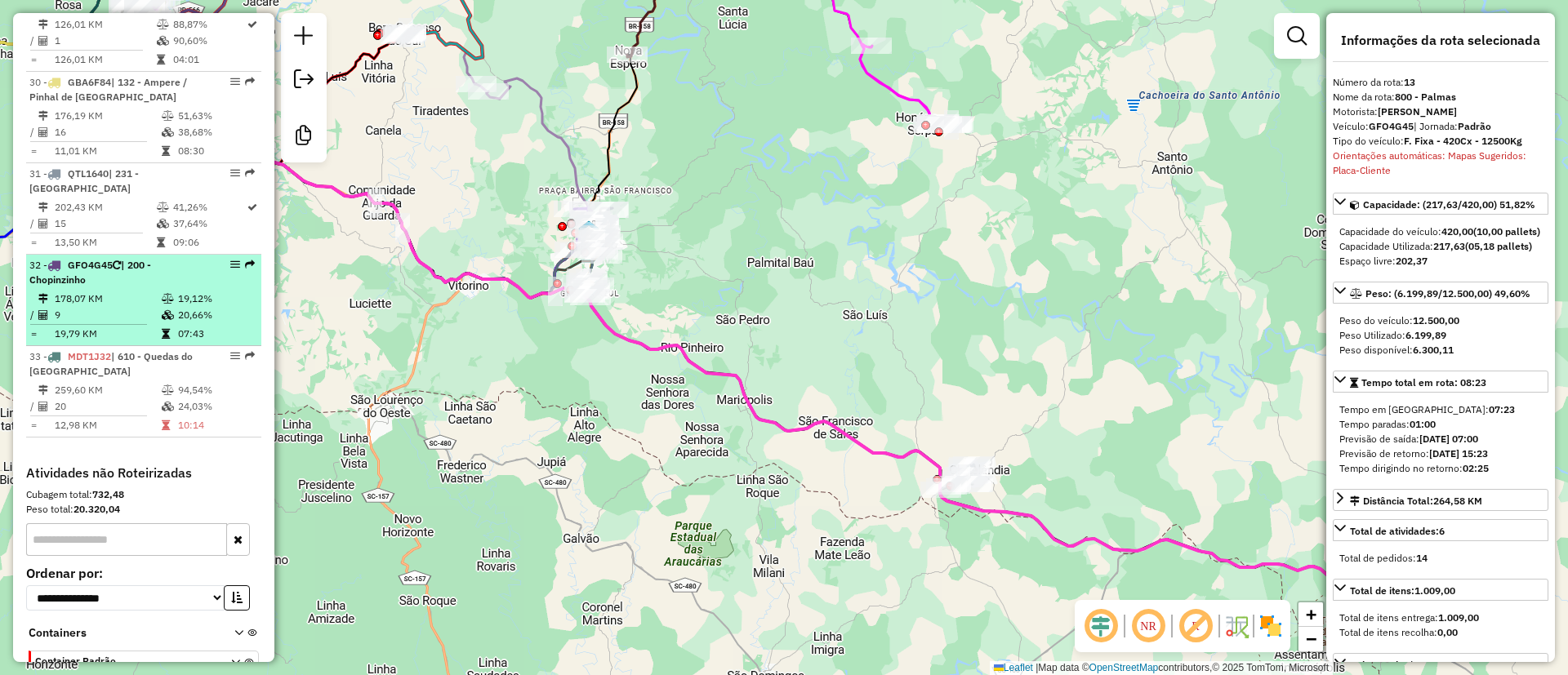
click at [151, 307] on td "9" at bounding box center [107, 315] width 107 height 17
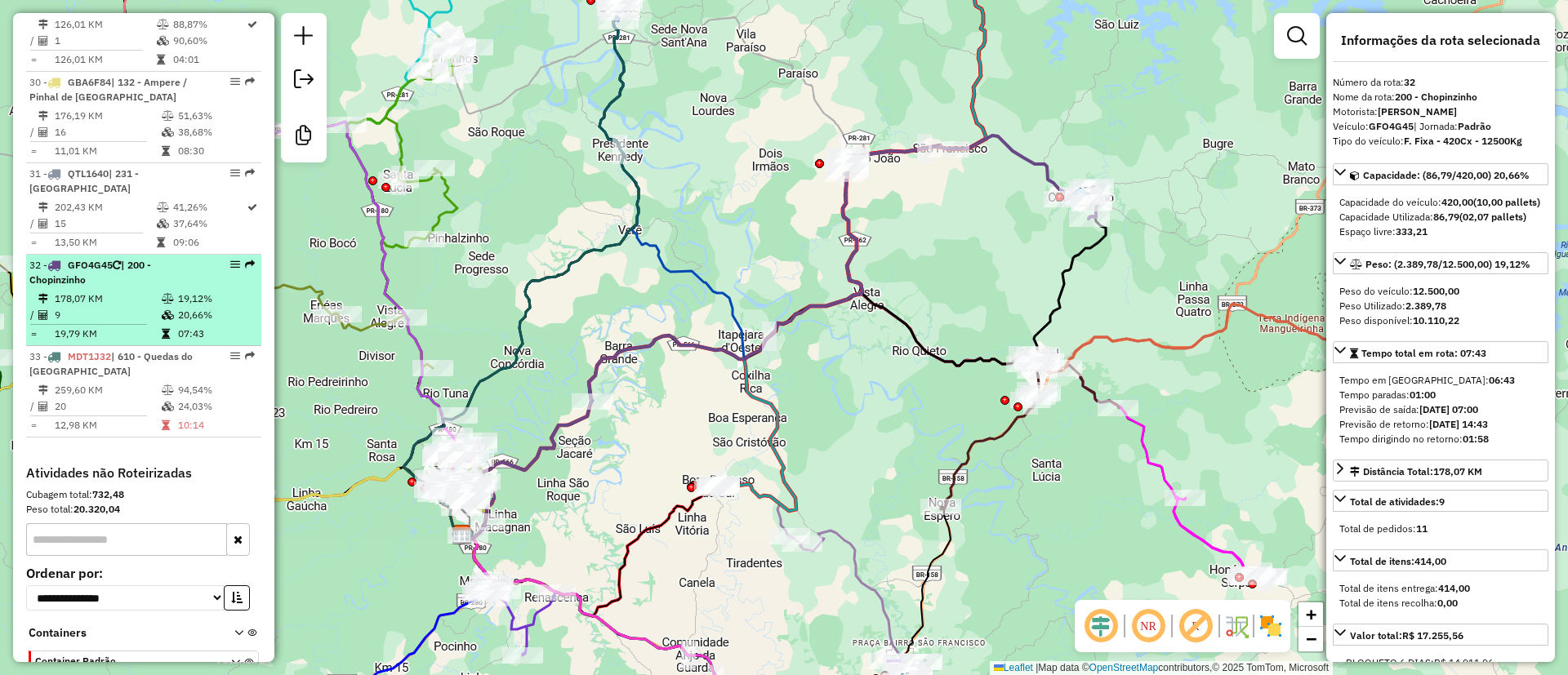
click at [149, 307] on td "9" at bounding box center [107, 315] width 107 height 17
click at [178, 291] on td "19,12%" at bounding box center [217, 298] width 78 height 17
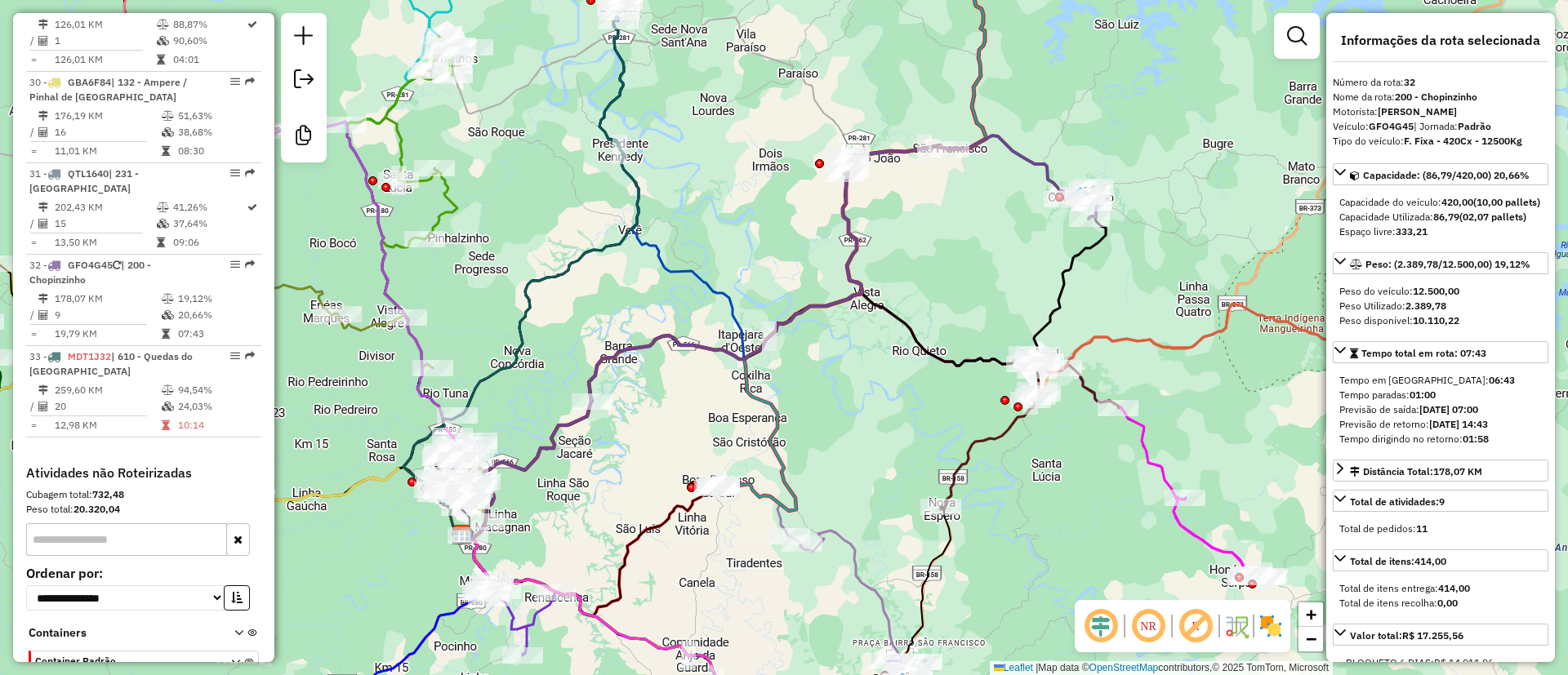
click at [1379, 125] on strong "GFO4G45" at bounding box center [1391, 126] width 45 height 13
click at [1383, 120] on strong "GFO4G45" at bounding box center [1391, 126] width 45 height 13
copy div "GFO4G45"
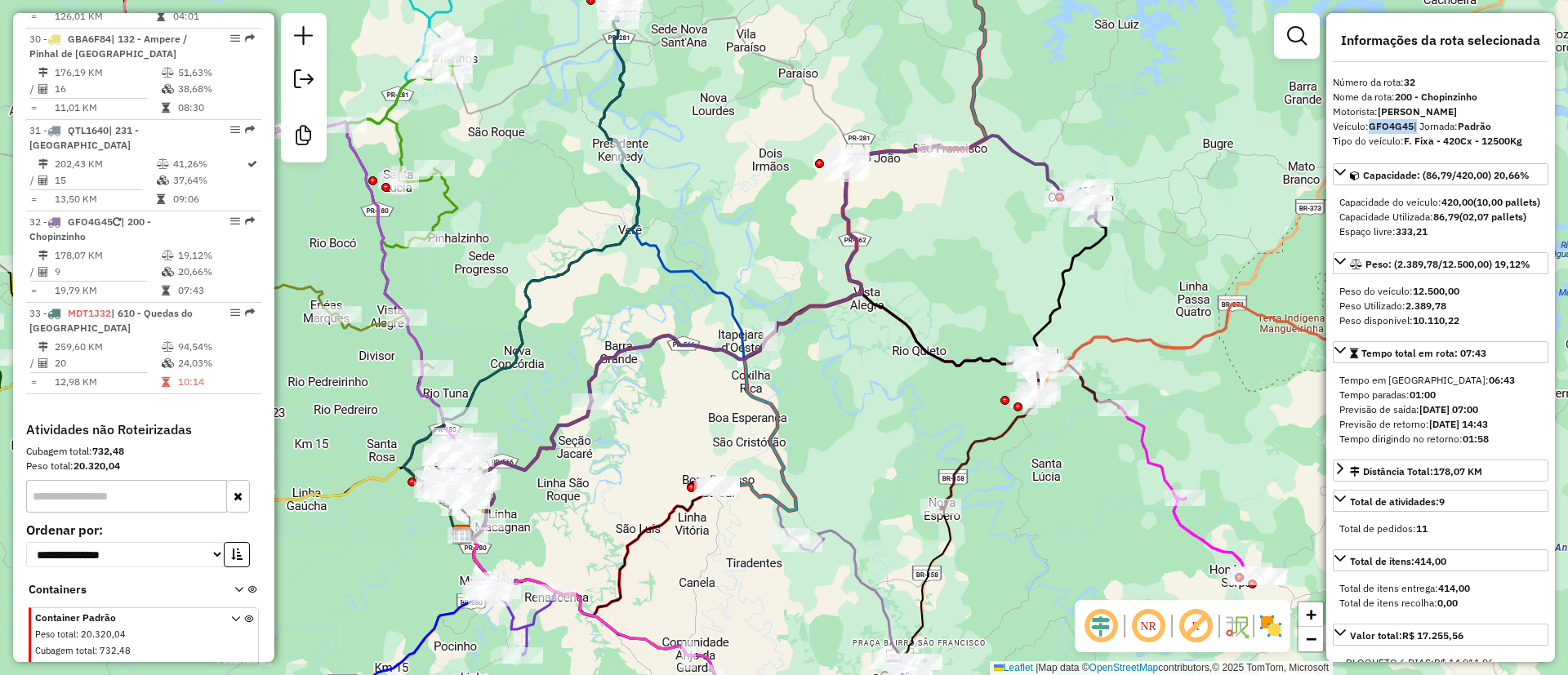
scroll to position [3353, 0]
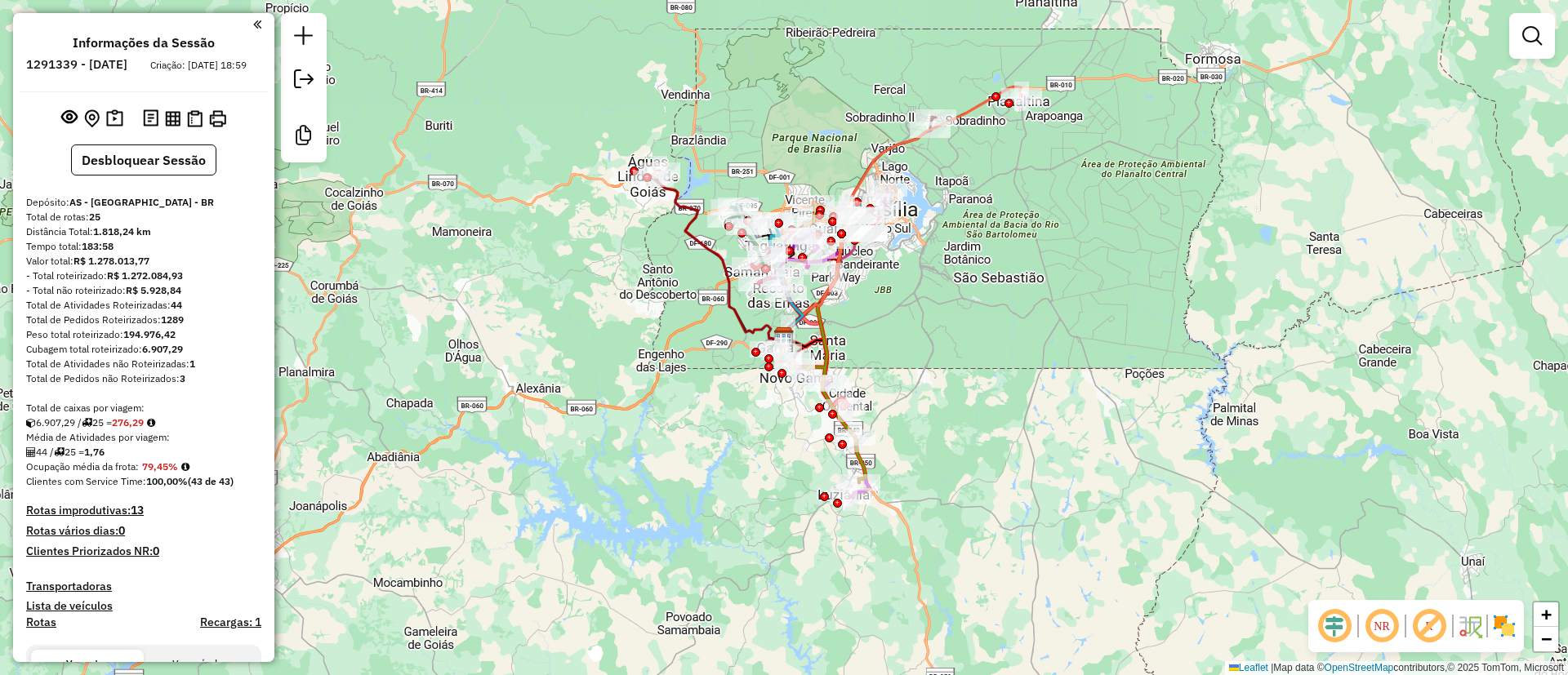
click at [143, 428] on strong "276,29" at bounding box center [128, 422] width 32 height 13
copy strong "276,29"
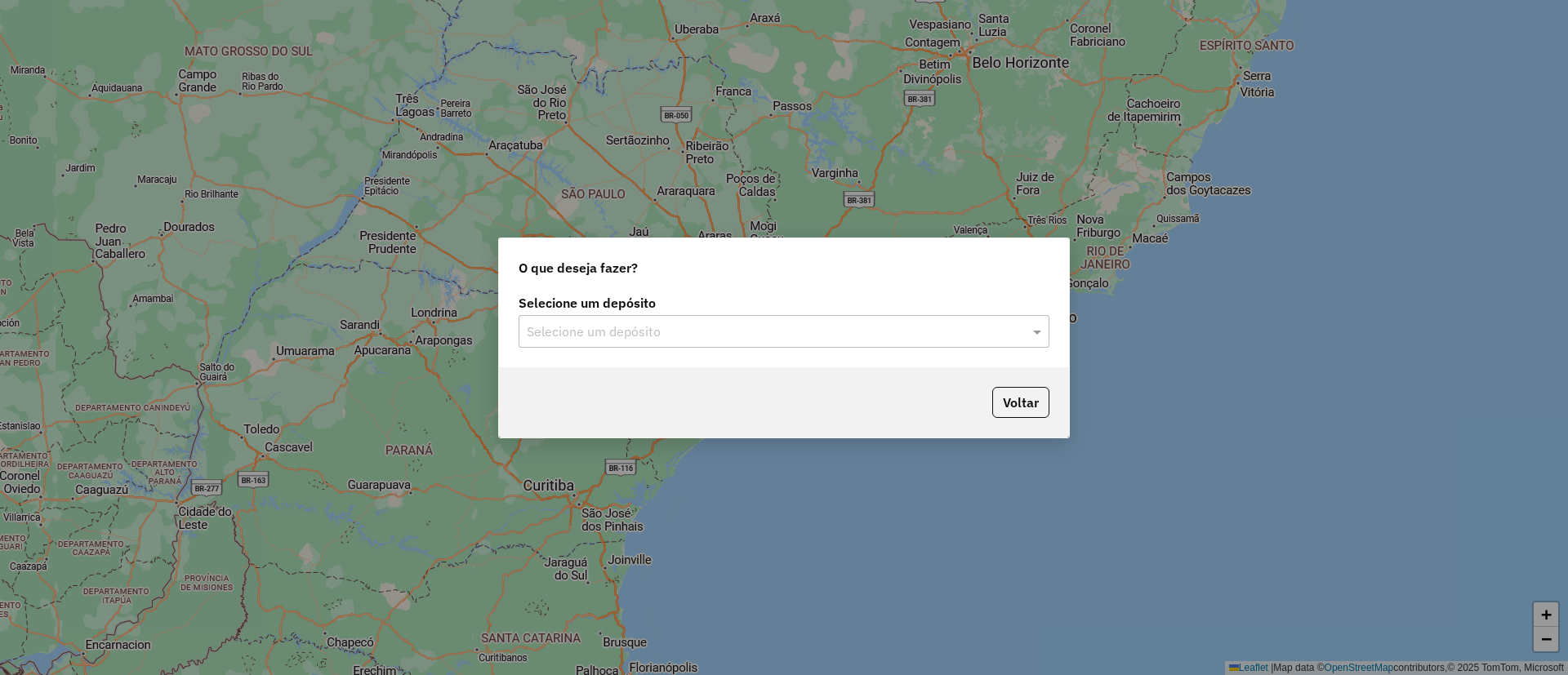
click at [687, 315] on div "Selecione um depósito" at bounding box center [784, 331] width 531 height 32
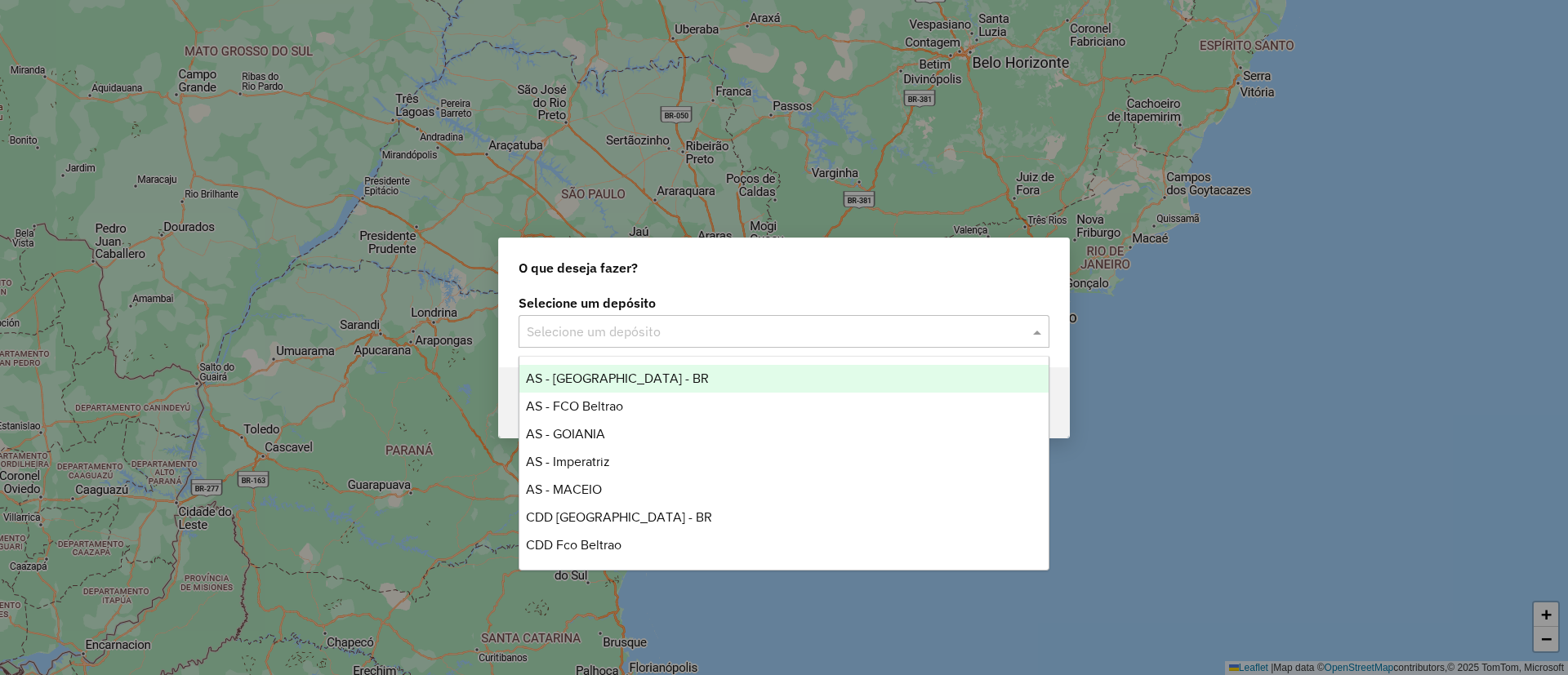
click at [592, 380] on span "AS - [GEOGRAPHIC_DATA] - BR" at bounding box center [618, 378] width 183 height 14
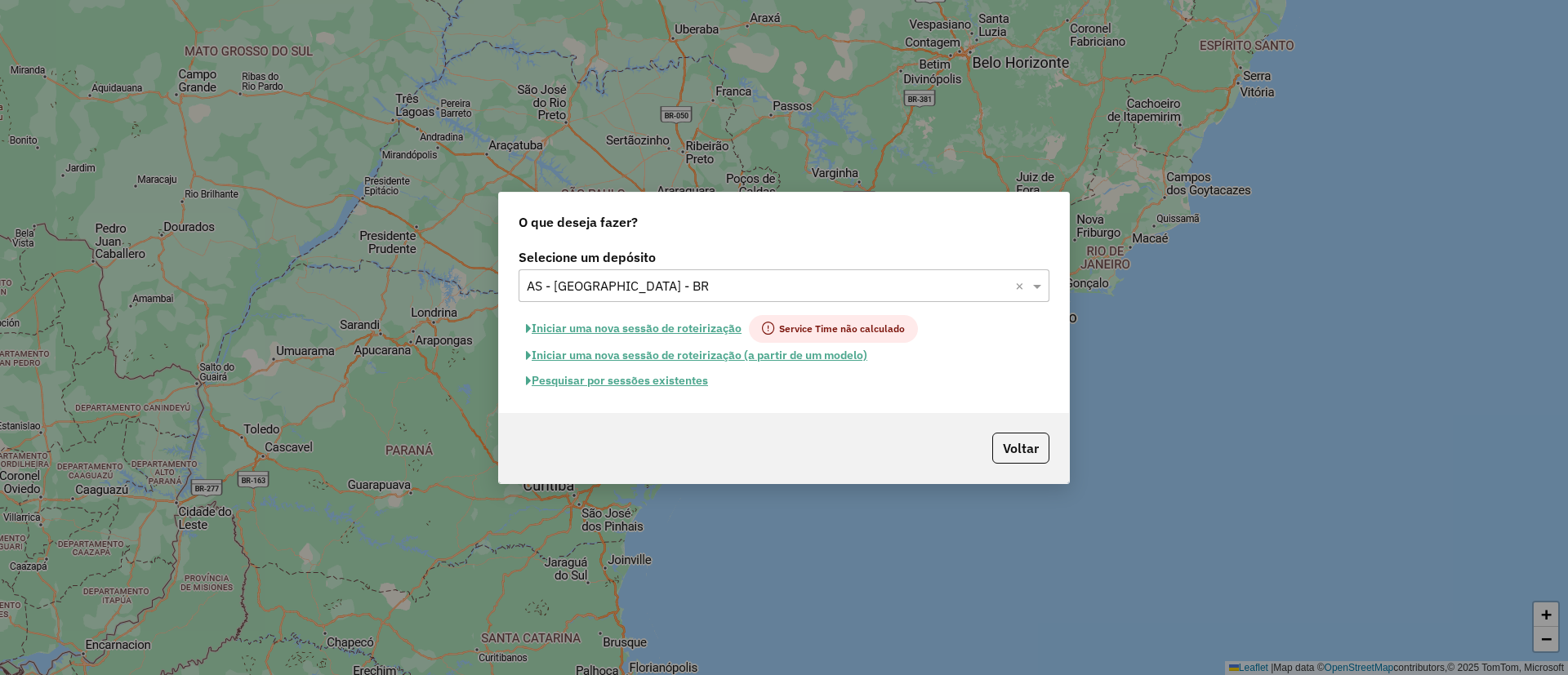
click at [624, 378] on button "Pesquisar por sessões existentes" at bounding box center [618, 381] width 197 height 25
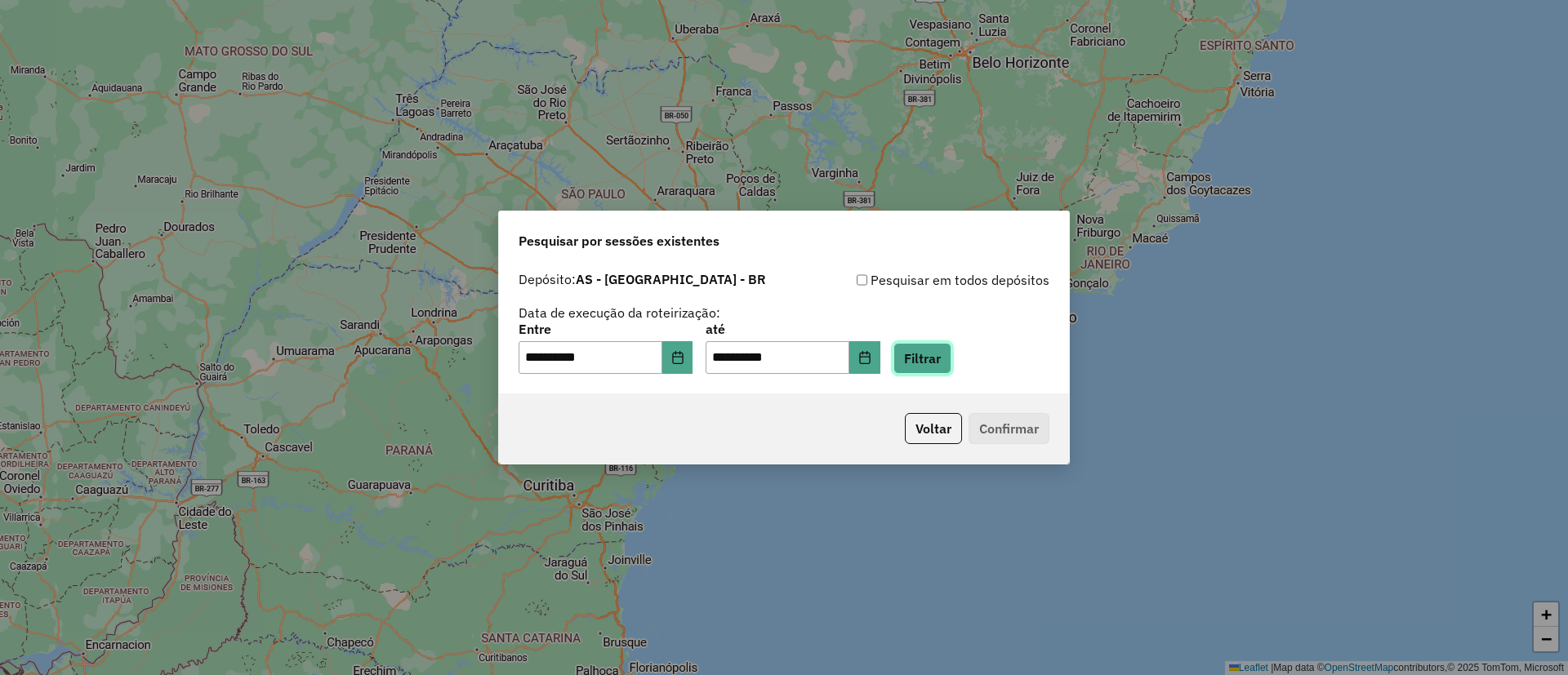
click at [947, 350] on button "Filtrar" at bounding box center [922, 359] width 58 height 31
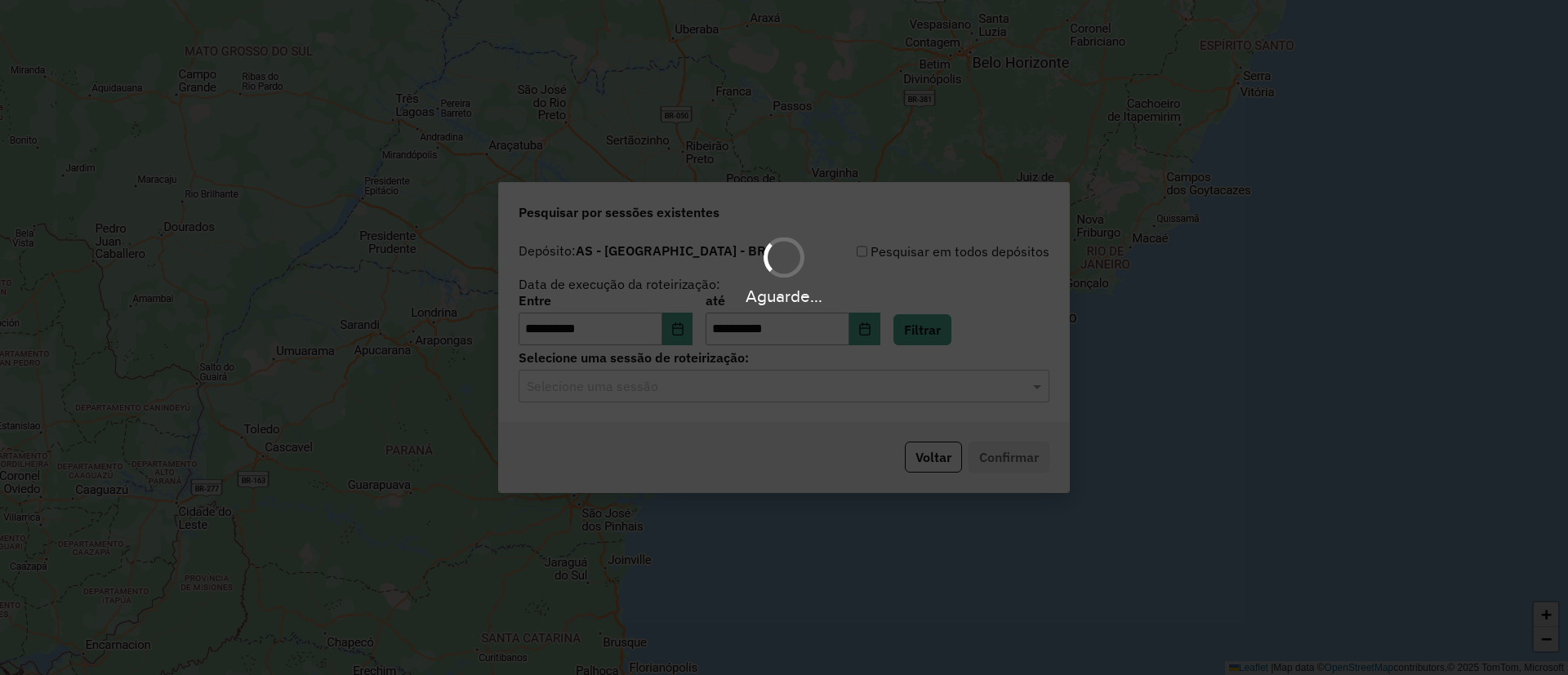
click at [620, 391] on hb-app "**********" at bounding box center [784, 338] width 1568 height 675
click at [620, 391] on input "text" at bounding box center [768, 387] width 482 height 20
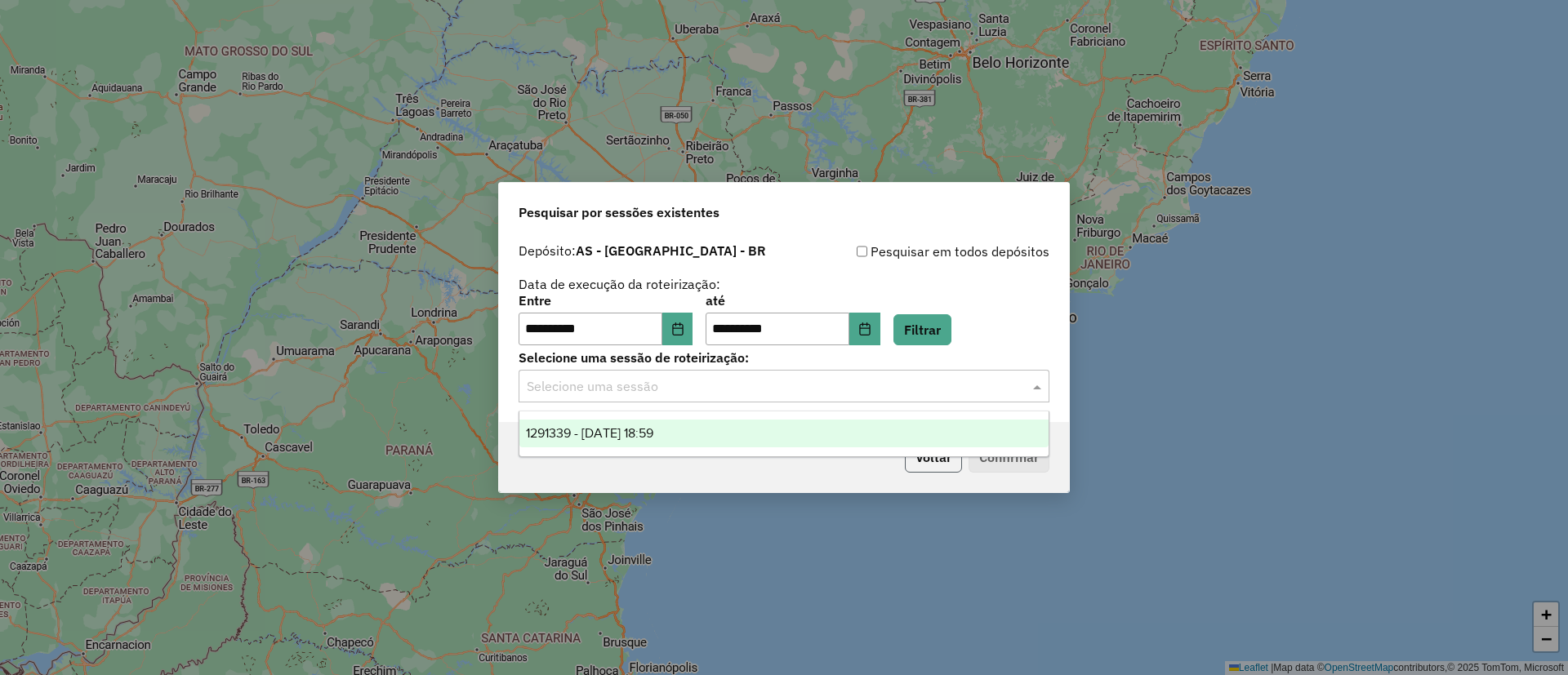
click at [940, 471] on button "Voltar" at bounding box center [934, 457] width 58 height 31
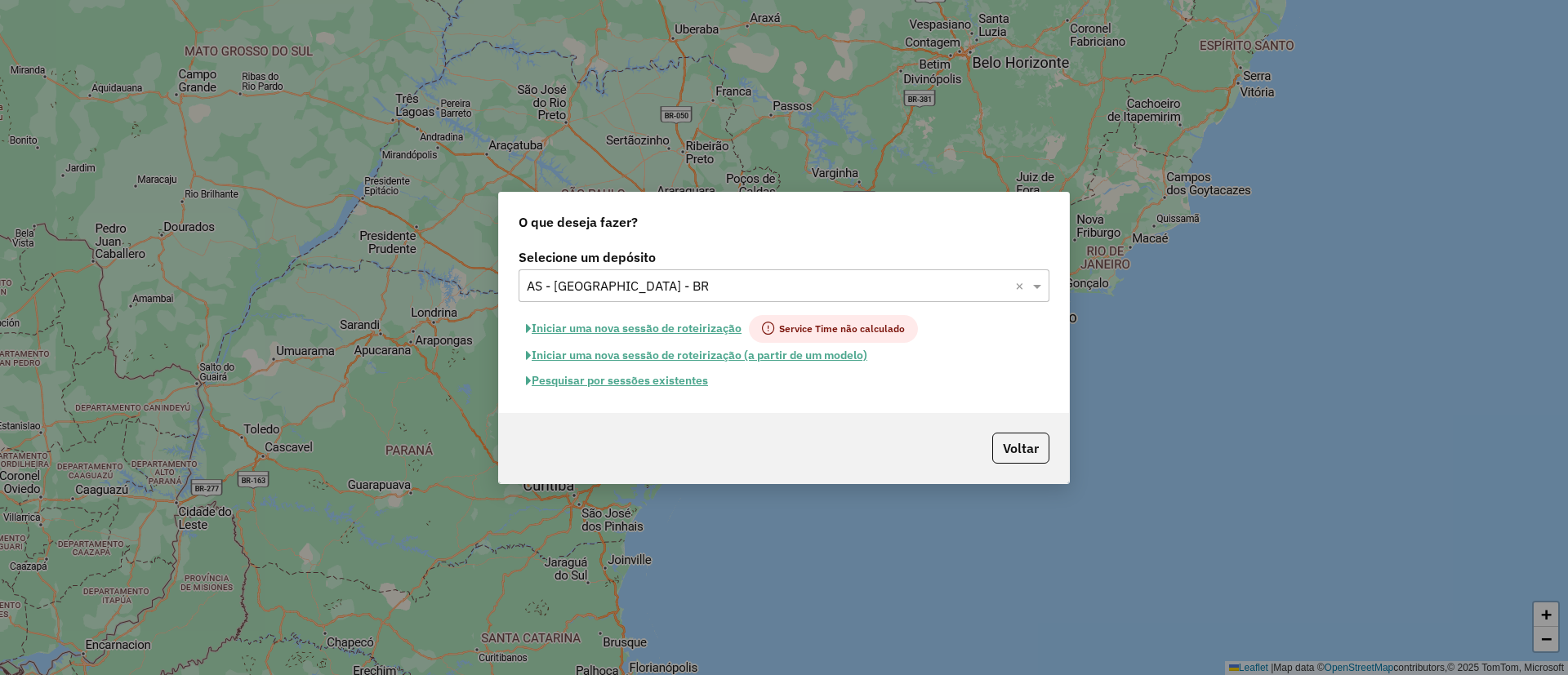
click at [572, 284] on input "text" at bounding box center [768, 287] width 482 height 20
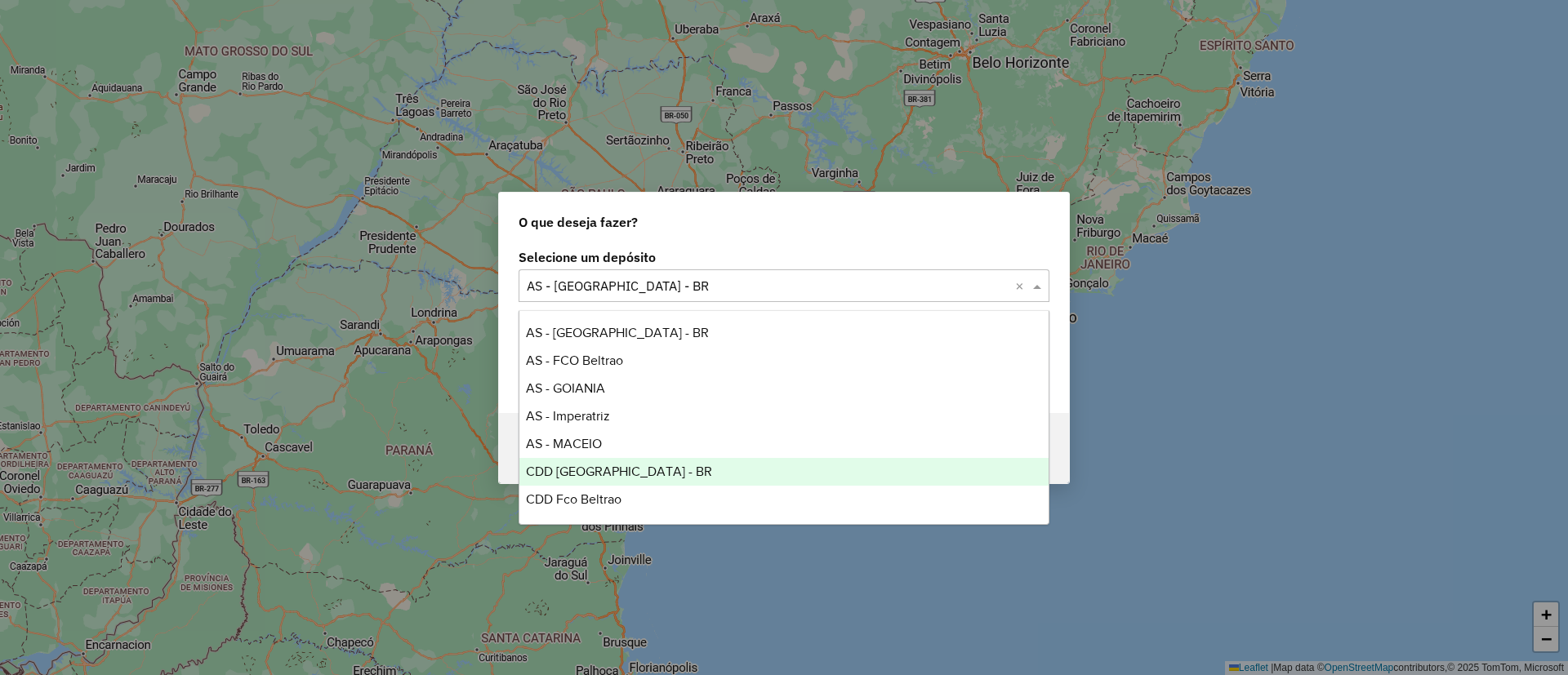
click at [609, 474] on span "CDD [GEOGRAPHIC_DATA] - BR" at bounding box center [619, 471] width 186 height 14
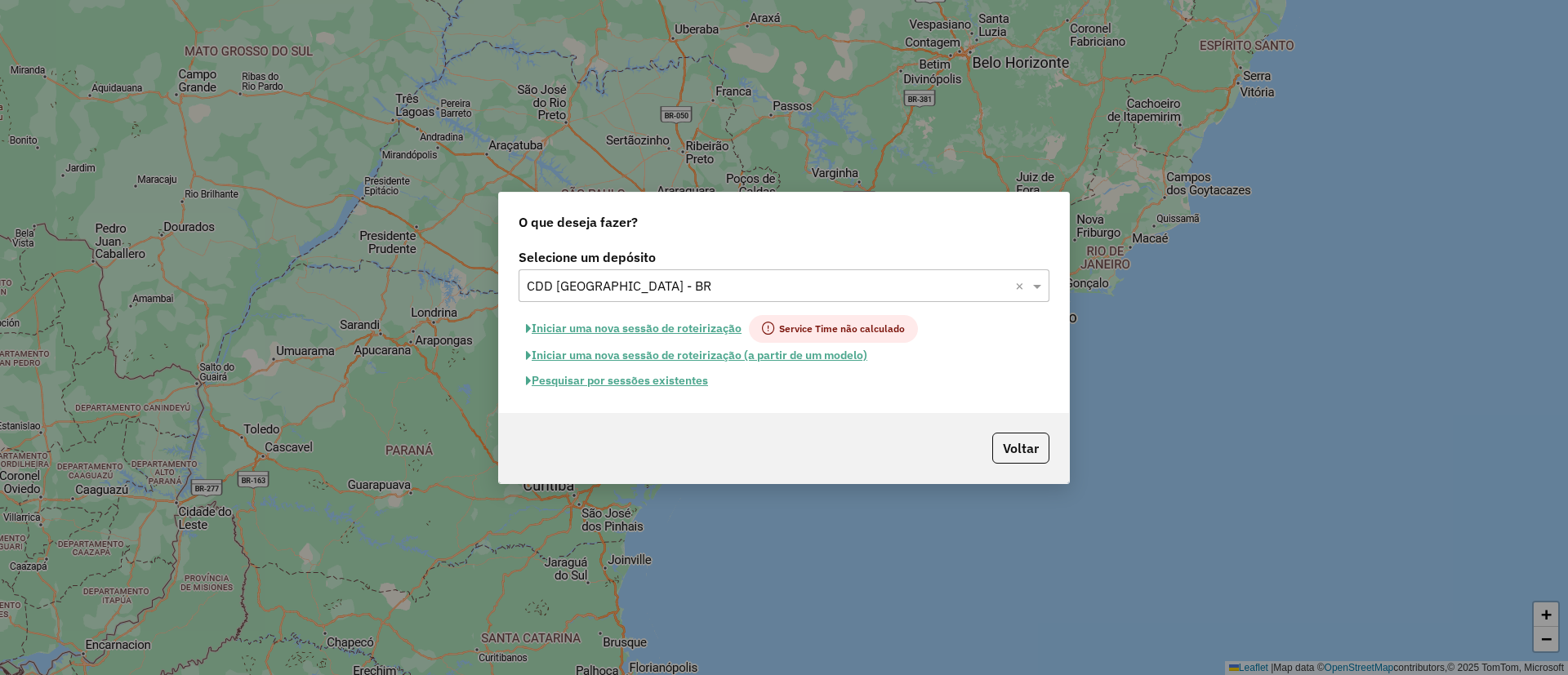
click at [579, 319] on button "Iniciar uma nova sessão de roteirização" at bounding box center [634, 329] width 230 height 27
select select "*"
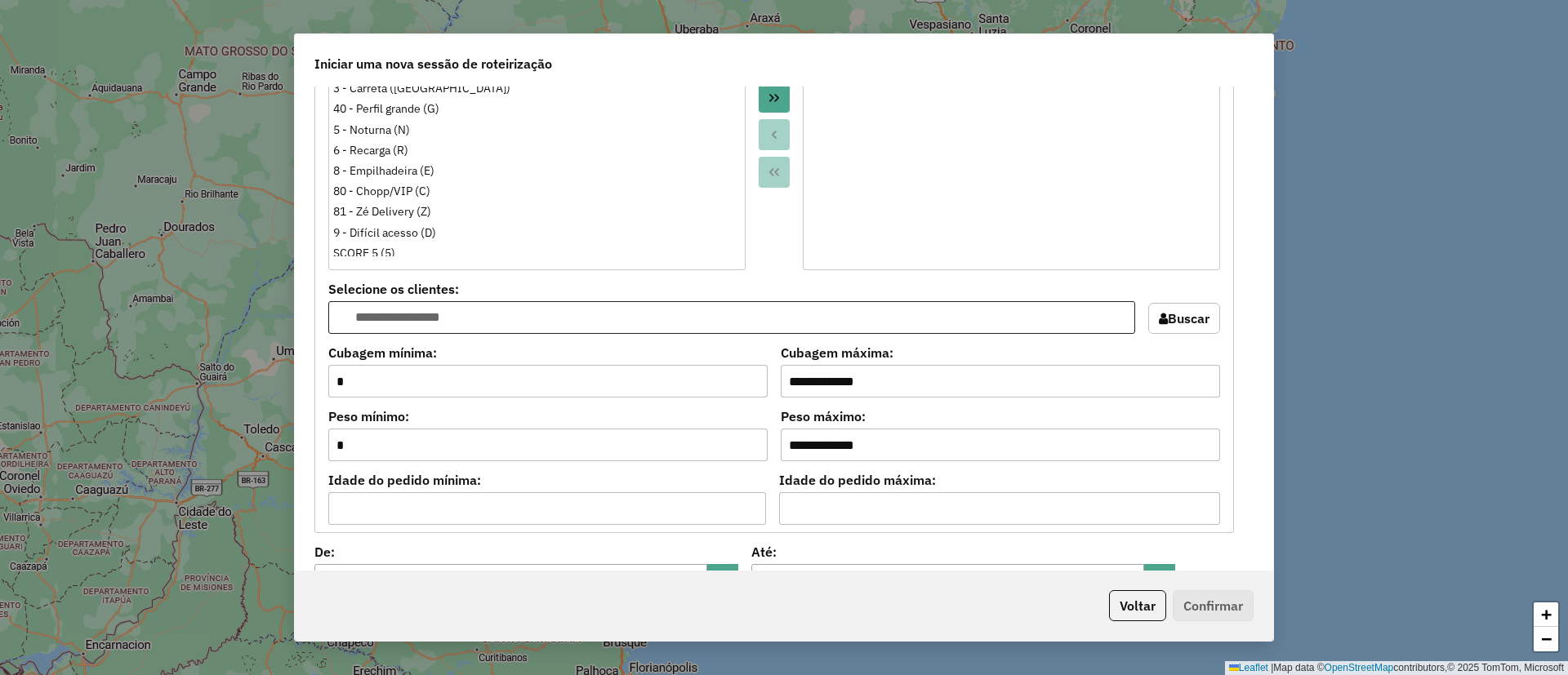
scroll to position [1592, 0]
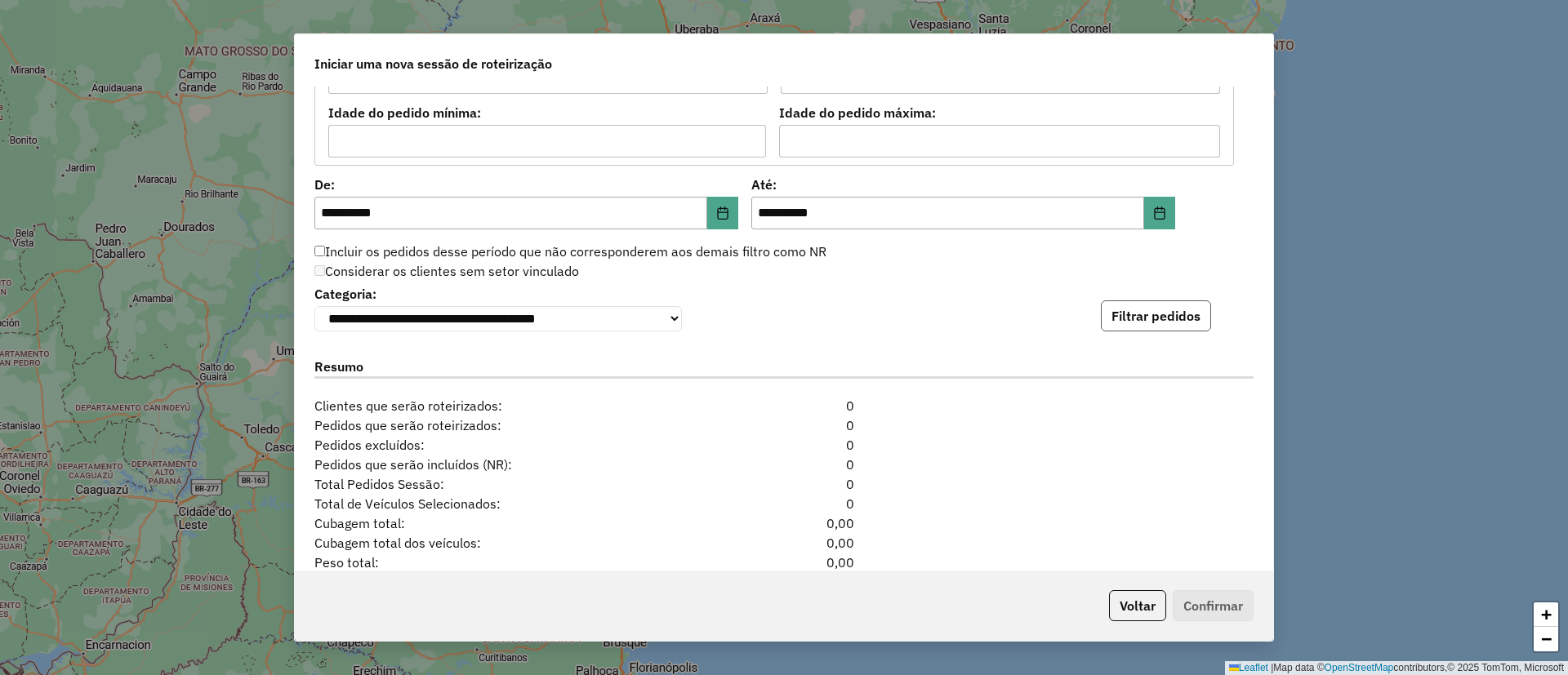
click at [1116, 316] on button "Filtrar pedidos" at bounding box center [1155, 316] width 110 height 31
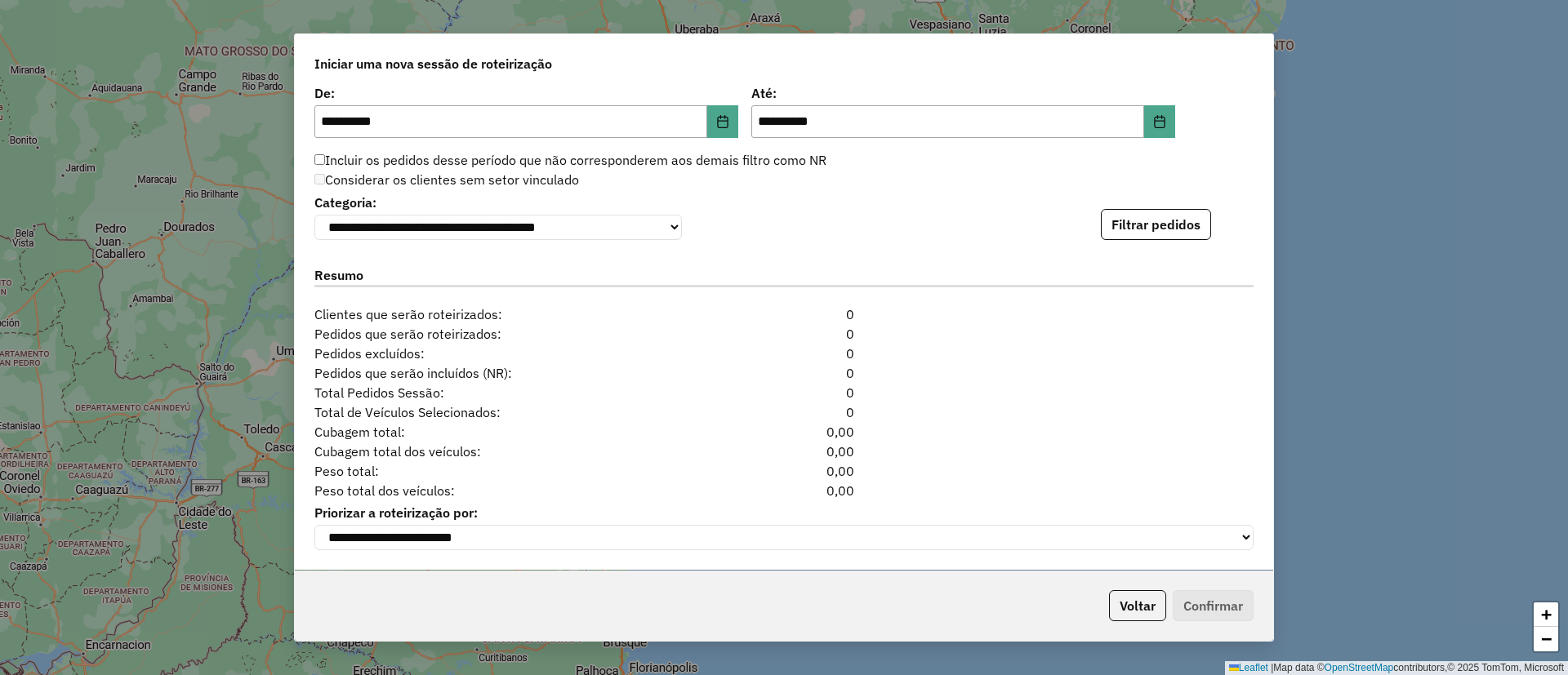
scroll to position [1691, 0]
click at [719, 115] on icon "Choose Date" at bounding box center [722, 121] width 13 height 13
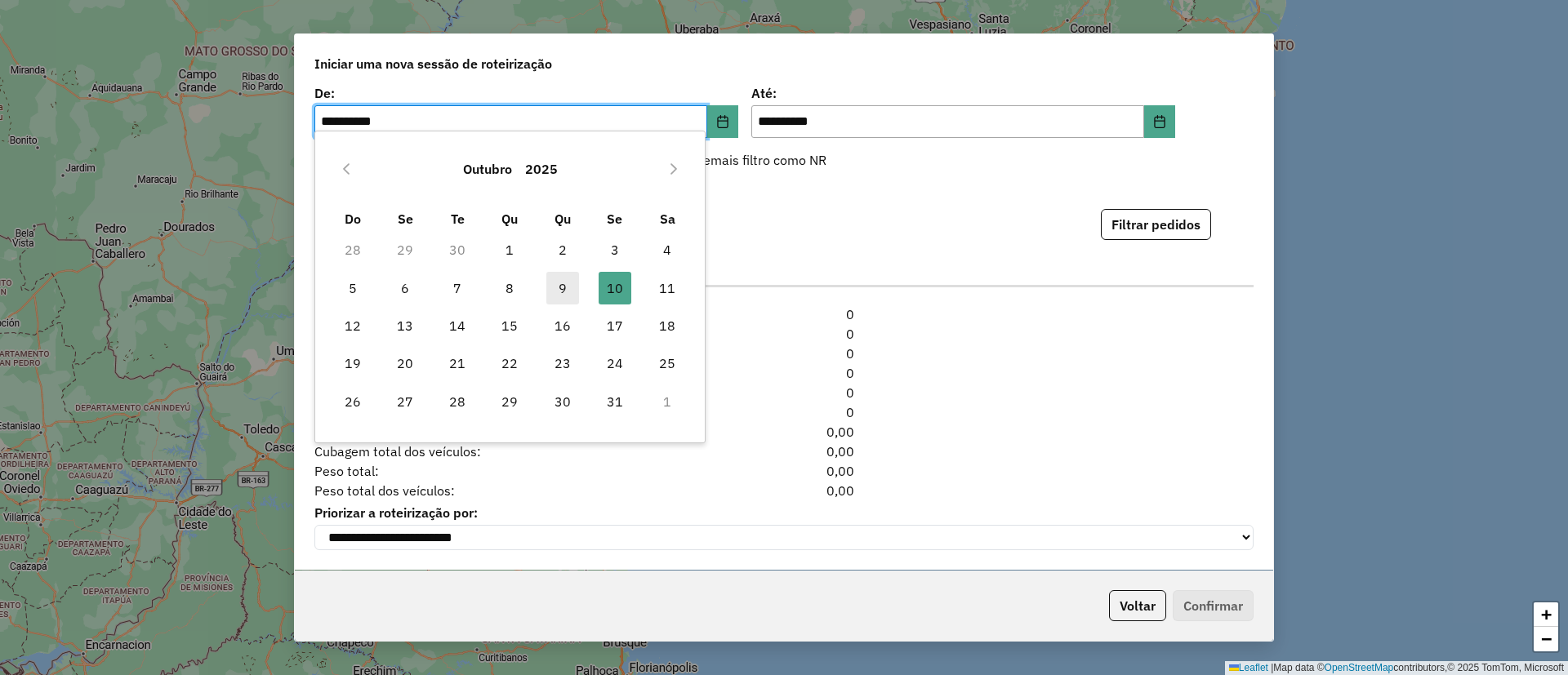
click at [568, 293] on span "9" at bounding box center [562, 288] width 32 height 32
type input "**********"
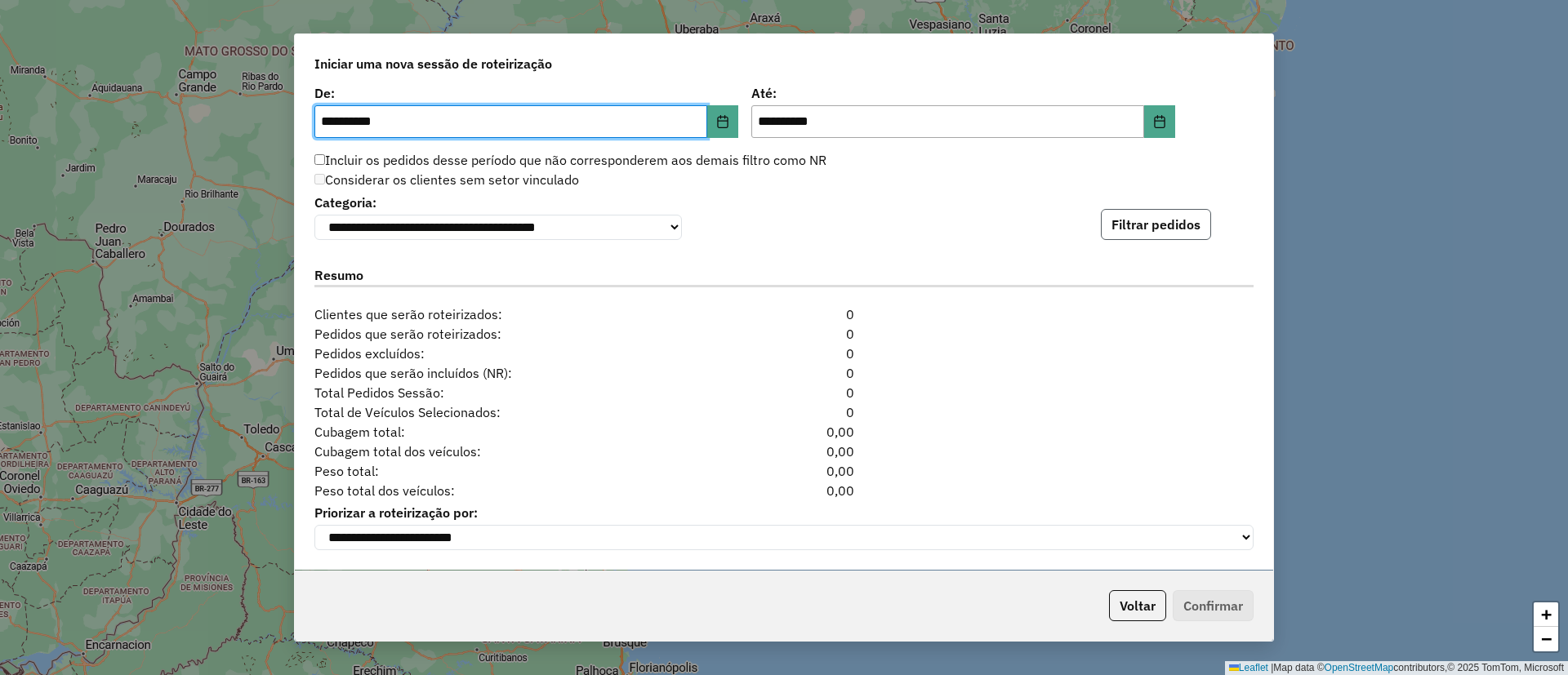
click at [1151, 209] on button "Filtrar pedidos" at bounding box center [1155, 224] width 110 height 31
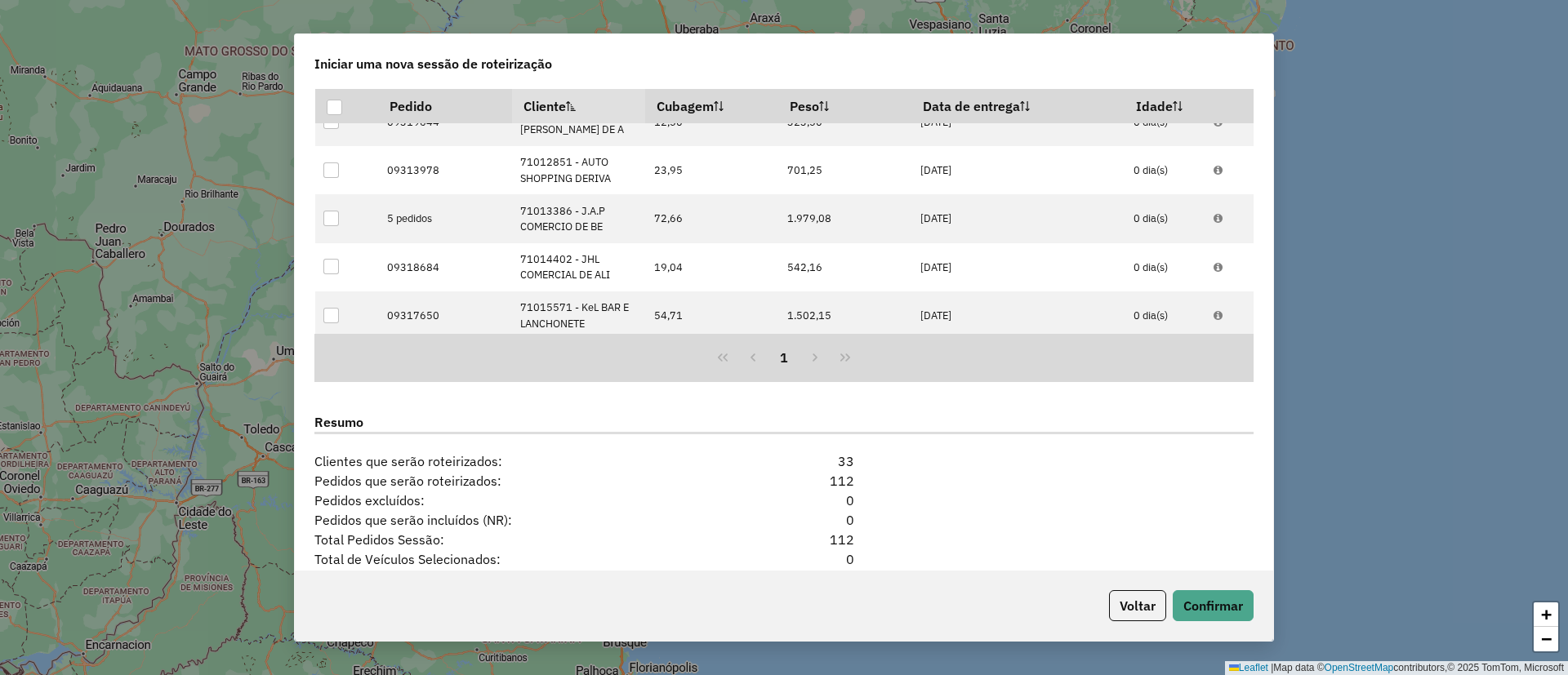
scroll to position [2047, 0]
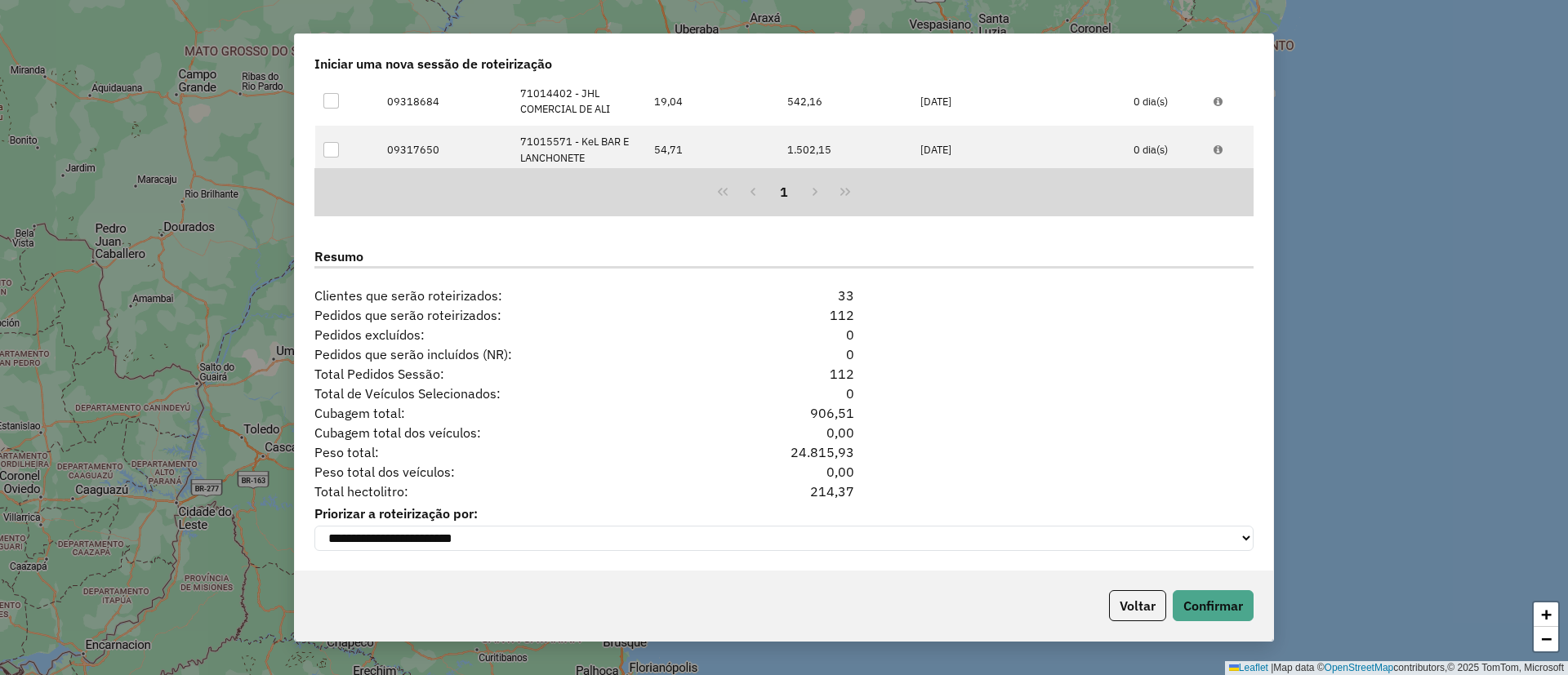
click at [839, 484] on div "214,37" at bounding box center [784, 492] width 160 height 20
copy div "214,37"
click at [1142, 613] on button "Voltar" at bounding box center [1138, 606] width 58 height 31
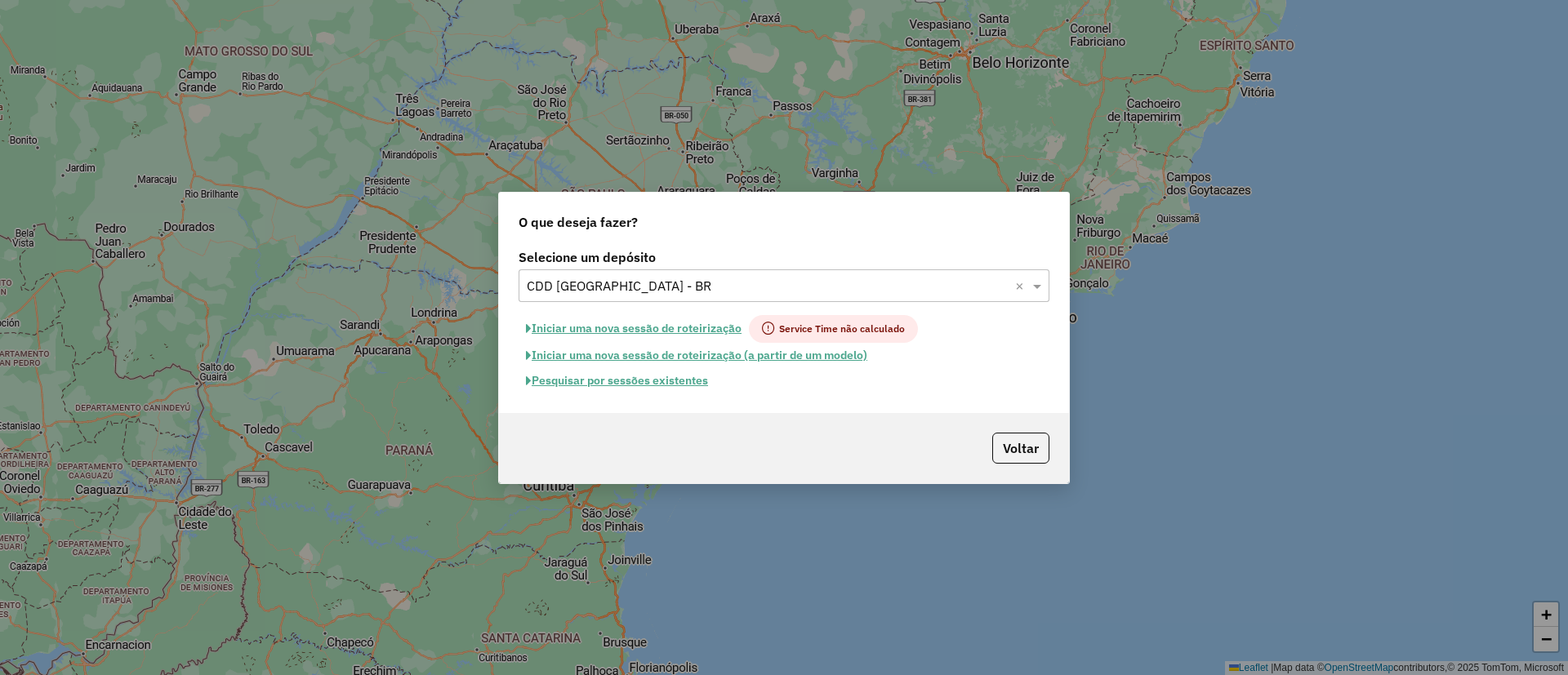
click at [594, 382] on button "Pesquisar por sessões existentes" at bounding box center [618, 381] width 197 height 25
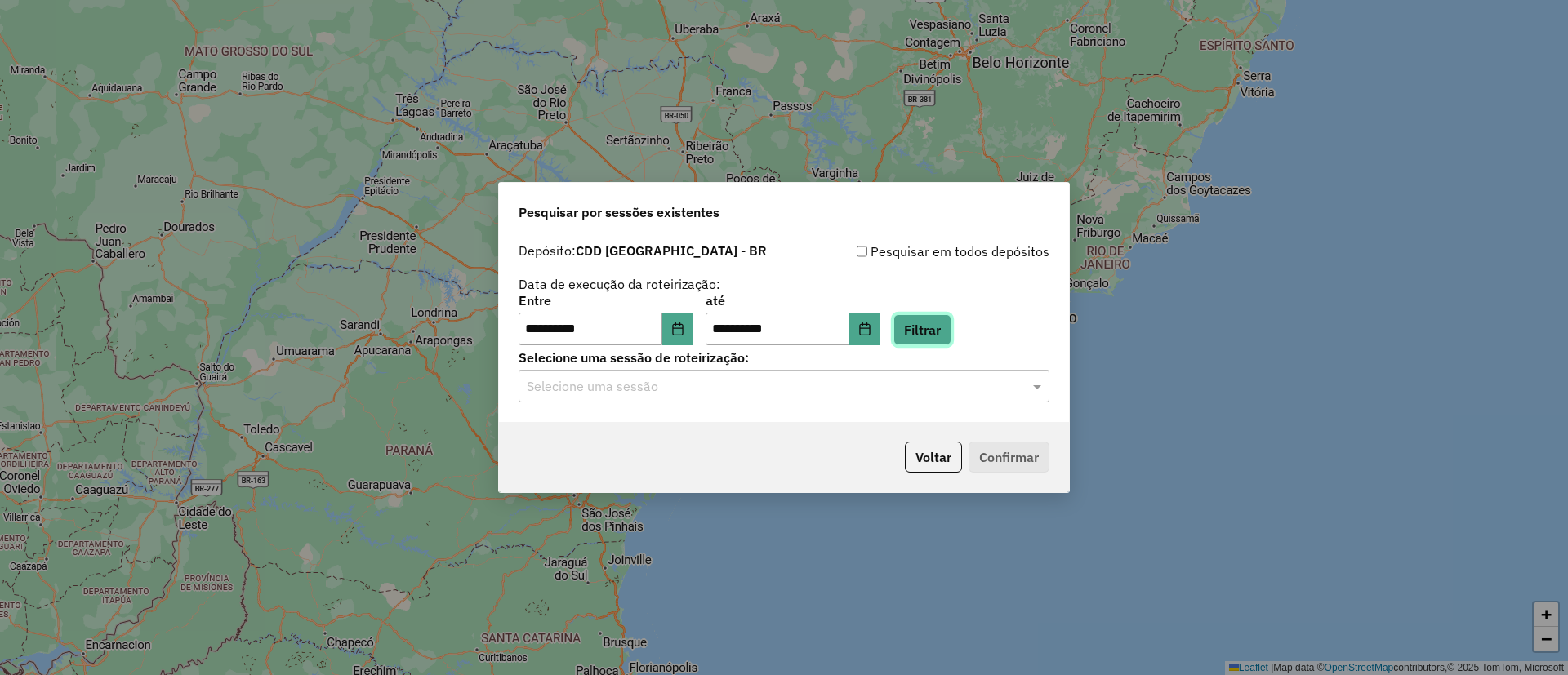
click at [949, 335] on button "Filtrar" at bounding box center [922, 330] width 58 height 31
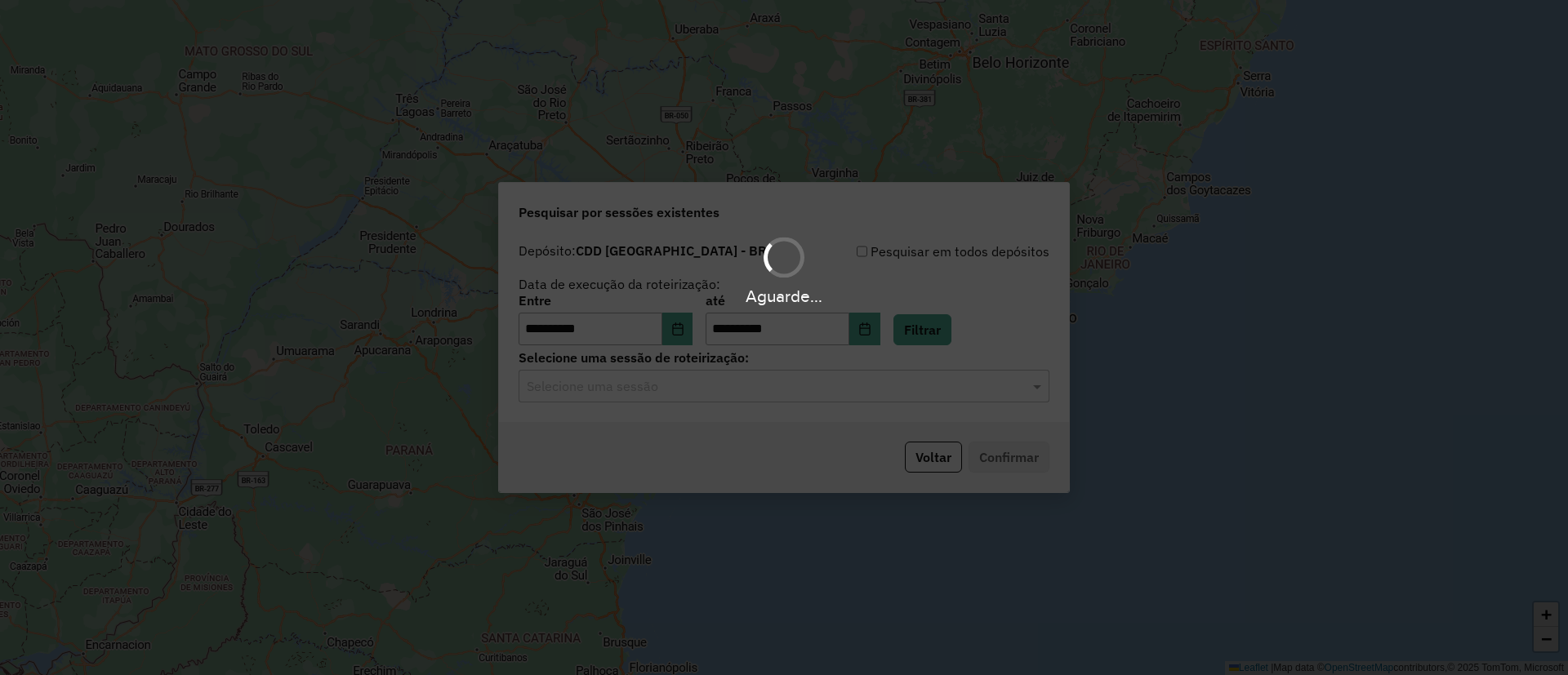
click at [663, 400] on div "Aguarde..." at bounding box center [784, 338] width 1568 height 675
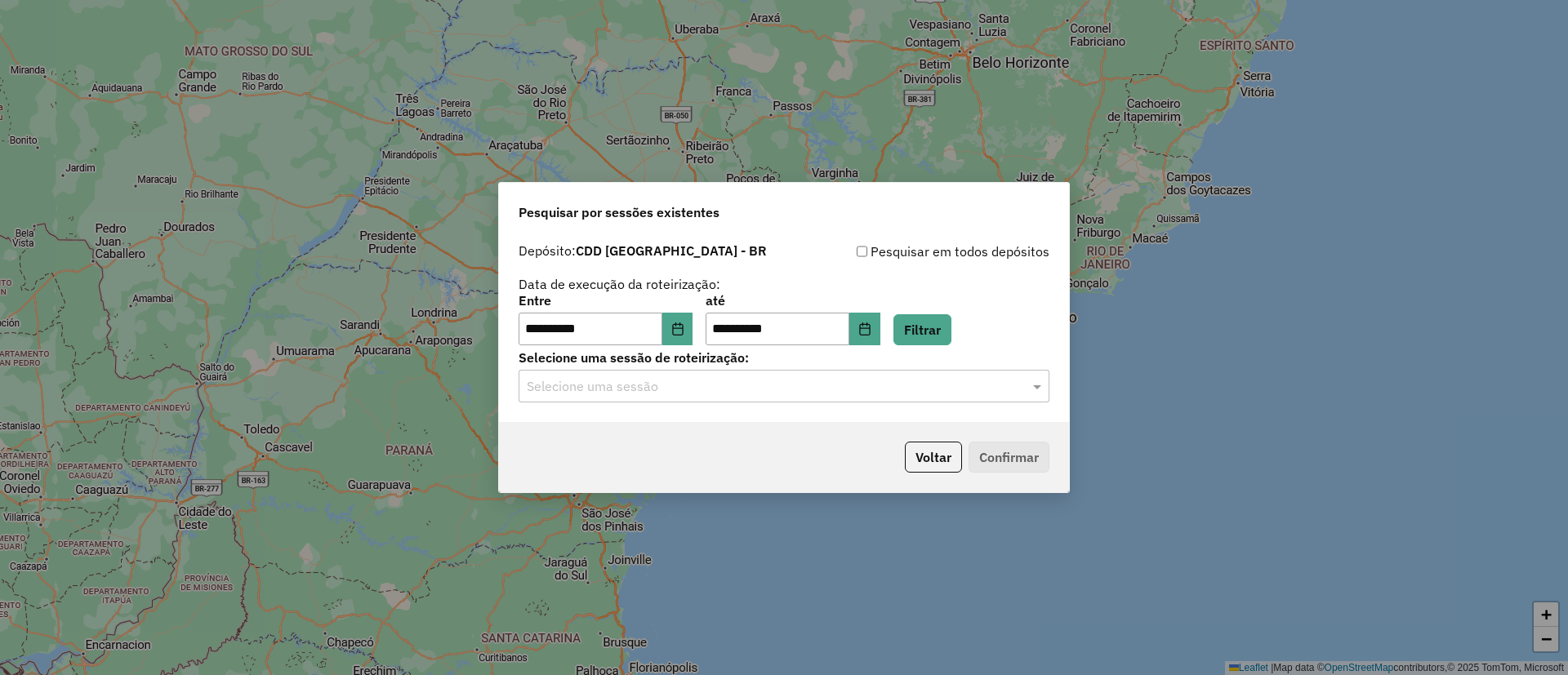
click at [652, 387] on input "text" at bounding box center [768, 387] width 482 height 20
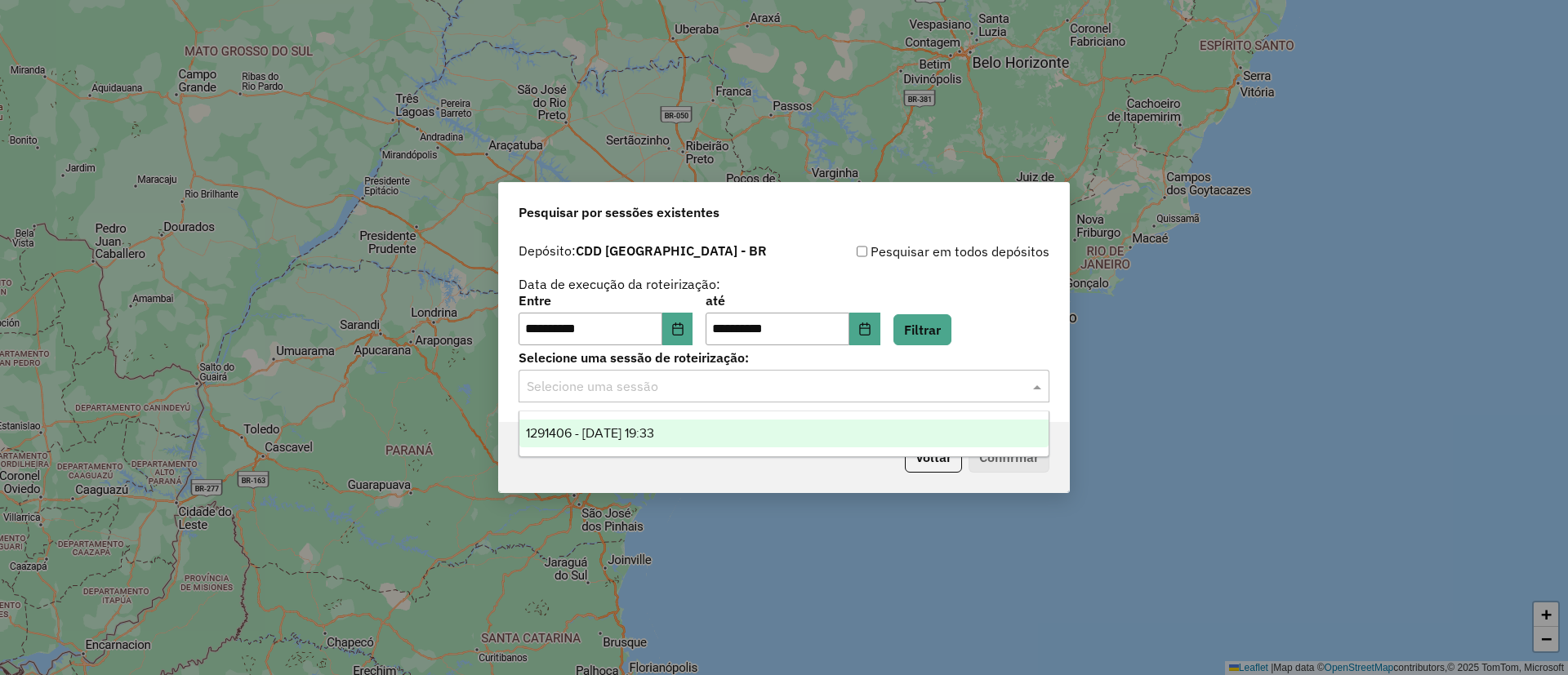
click at [631, 427] on span "1291406 - 09/10/2025 19:33" at bounding box center [589, 433] width 128 height 14
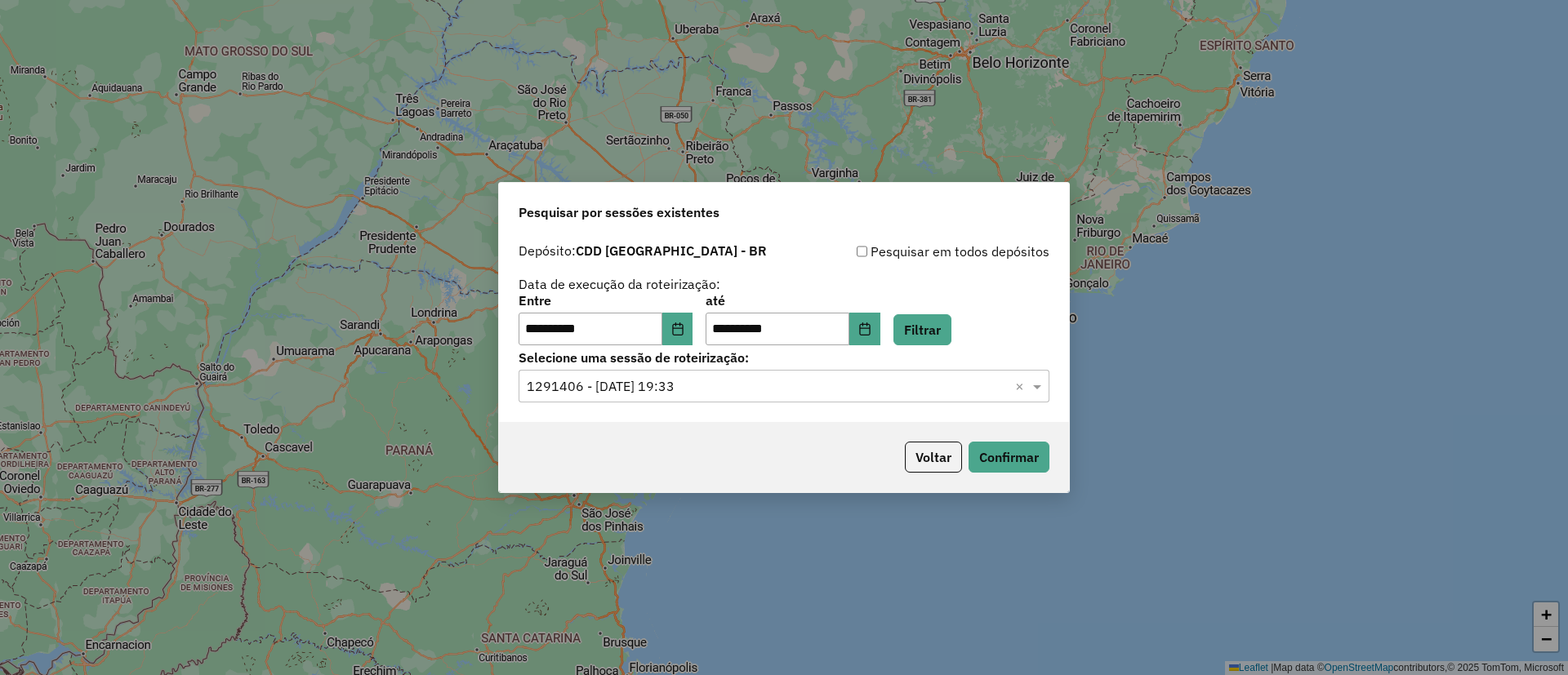
click at [1051, 458] on div "Voltar Confirmar" at bounding box center [784, 457] width 570 height 70
click at [1030, 461] on button "Confirmar" at bounding box center [1009, 457] width 81 height 31
click at [926, 460] on button "Voltar" at bounding box center [934, 457] width 58 height 31
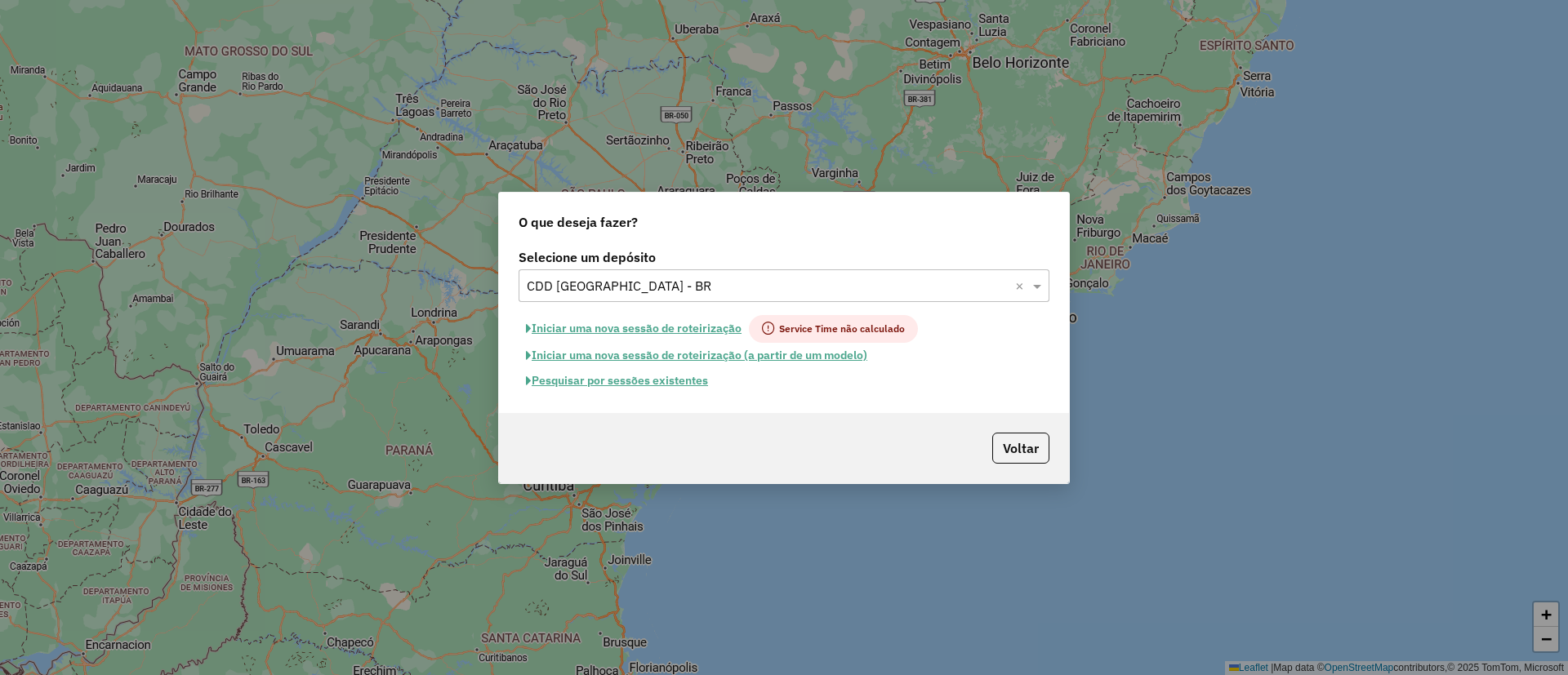
click at [629, 294] on input "text" at bounding box center [768, 287] width 482 height 20
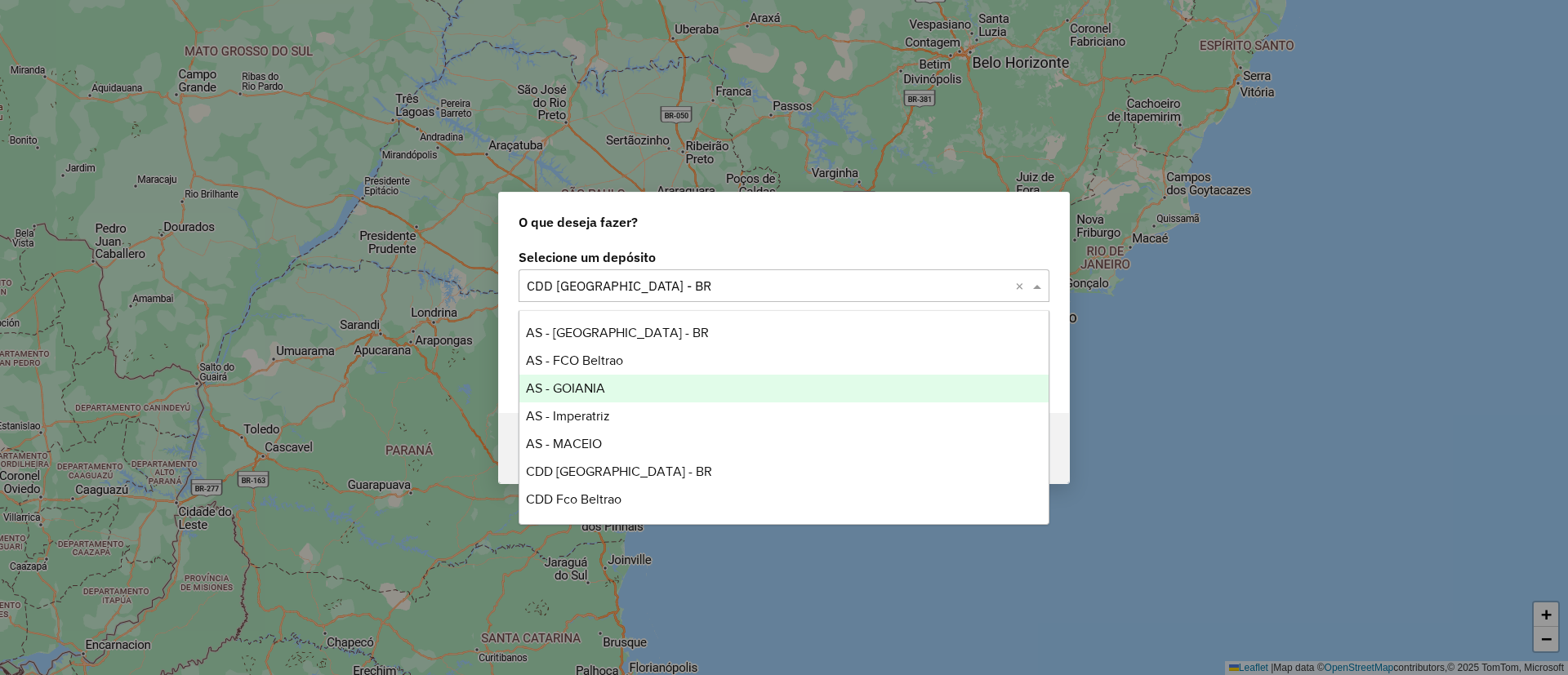
click at [645, 378] on div "AS - GOIANIA" at bounding box center [784, 388] width 529 height 27
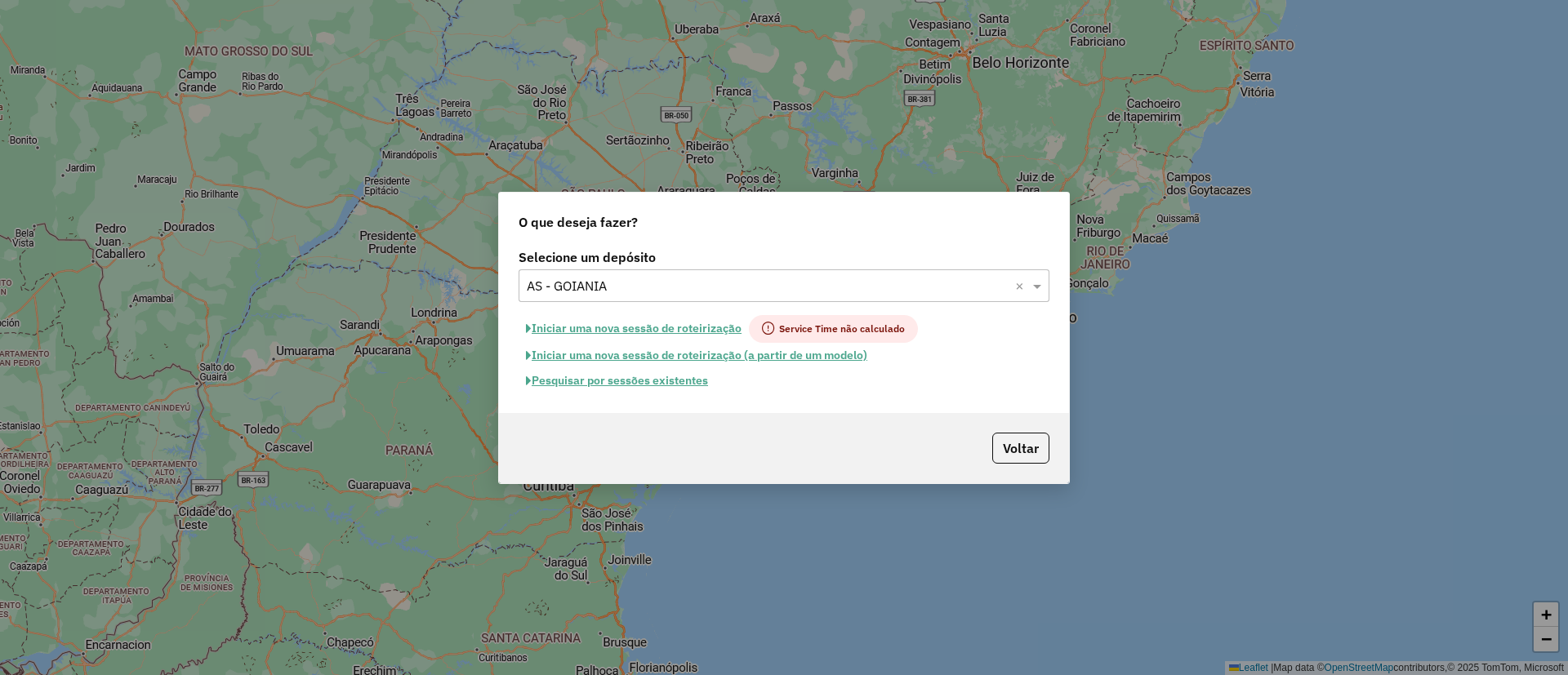
click at [674, 383] on button "Pesquisar por sessões existentes" at bounding box center [618, 381] width 197 height 25
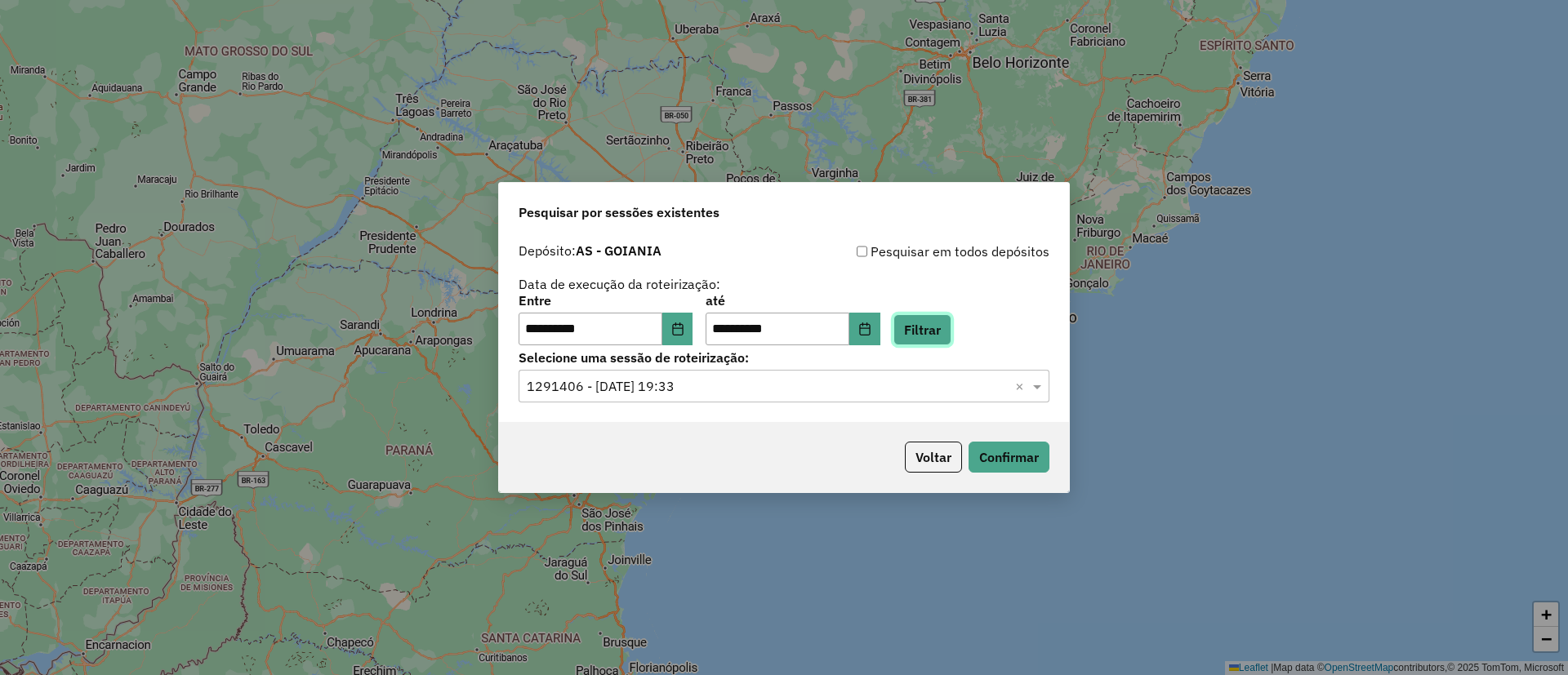
drag, startPoint x: 938, startPoint y: 334, endPoint x: 923, endPoint y: 341, distance: 16.6
click at [937, 334] on button "Filtrar" at bounding box center [922, 330] width 58 height 31
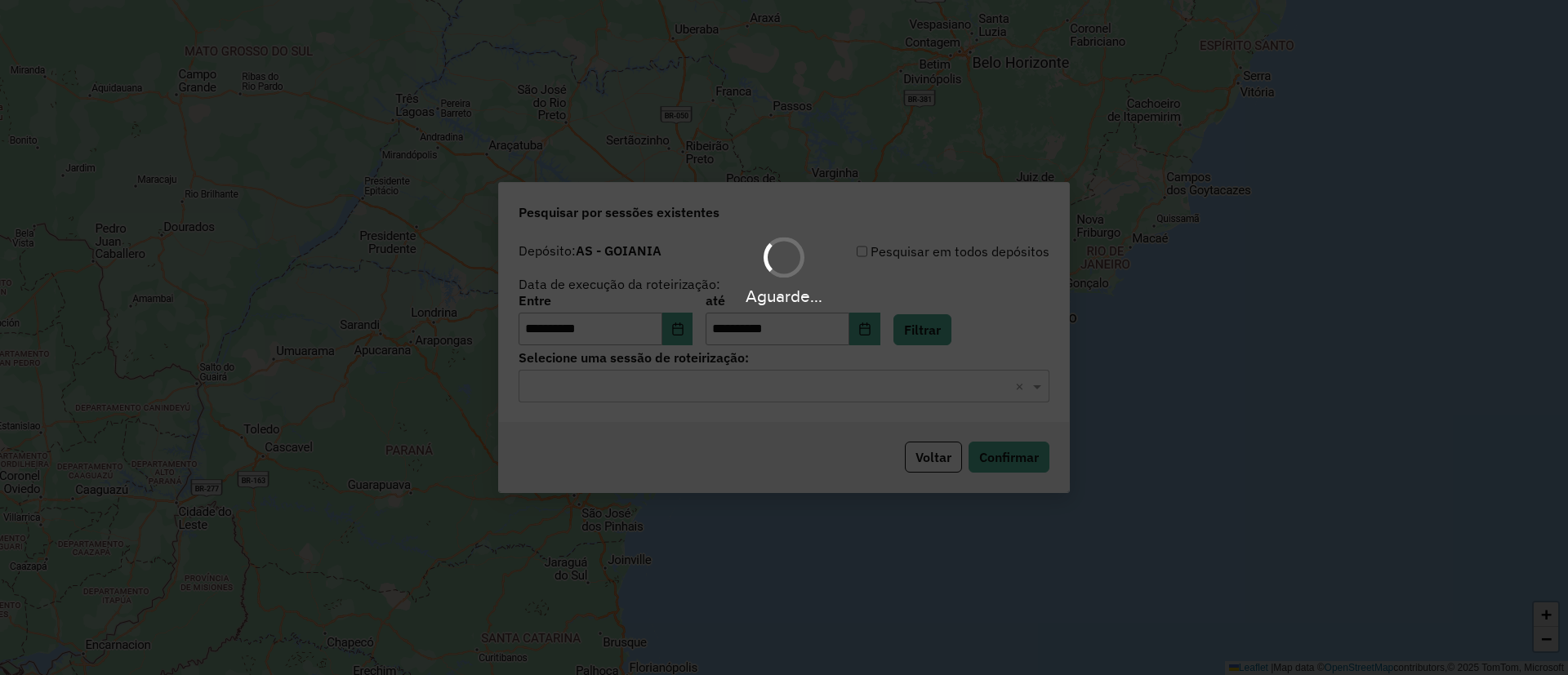
click at [617, 388] on input "text" at bounding box center [768, 387] width 482 height 20
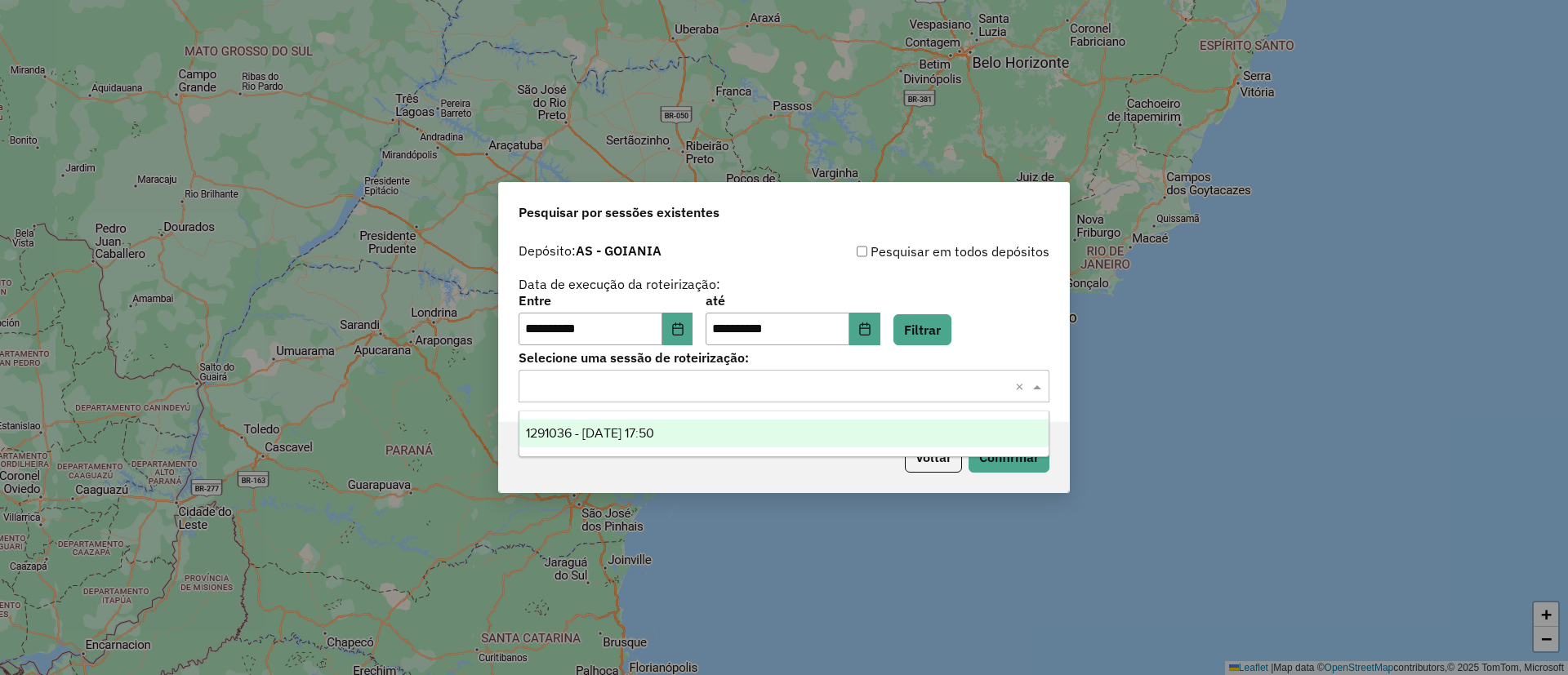
click at [586, 419] on div "1291036 - 09/10/2025 17:50" at bounding box center [784, 433] width 529 height 27
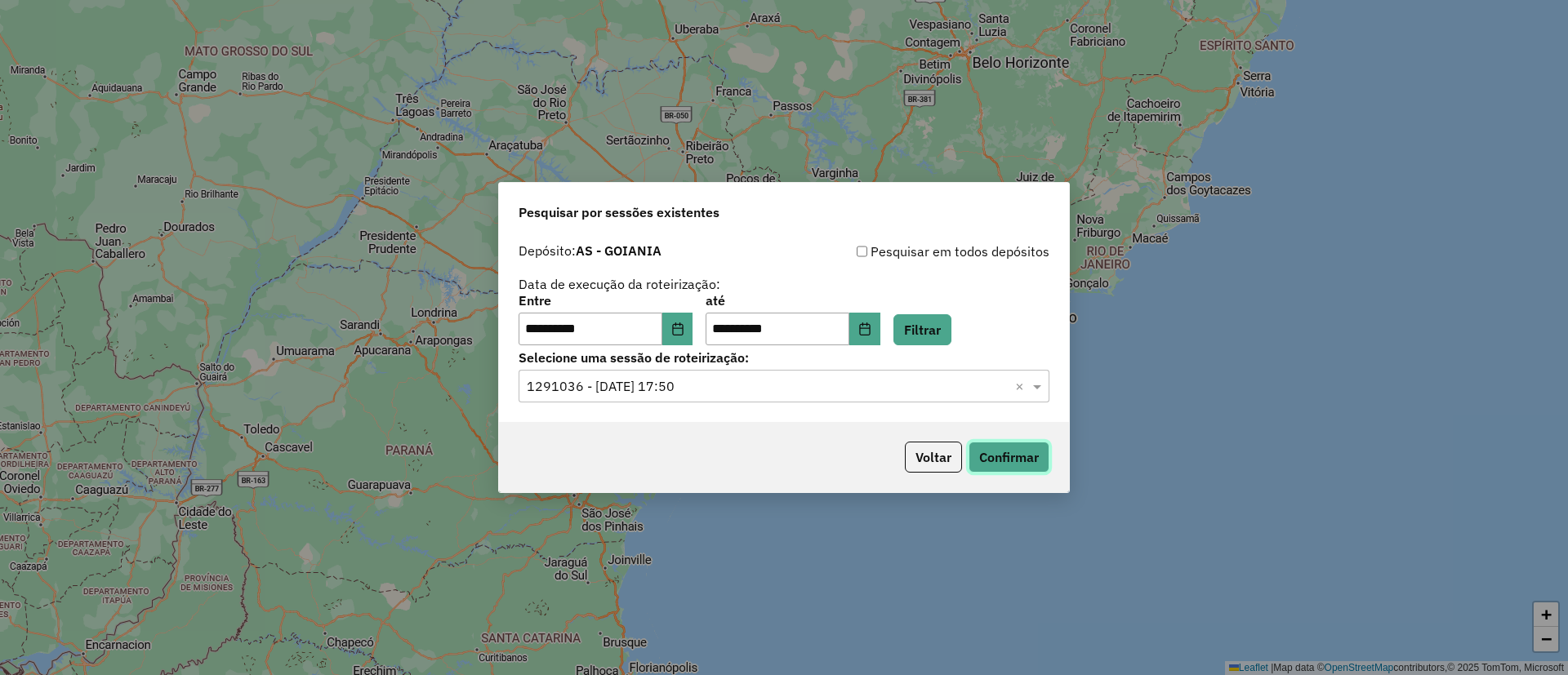
click at [1002, 442] on button "Confirmar" at bounding box center [1009, 457] width 81 height 31
click at [945, 469] on button "Voltar" at bounding box center [934, 457] width 58 height 31
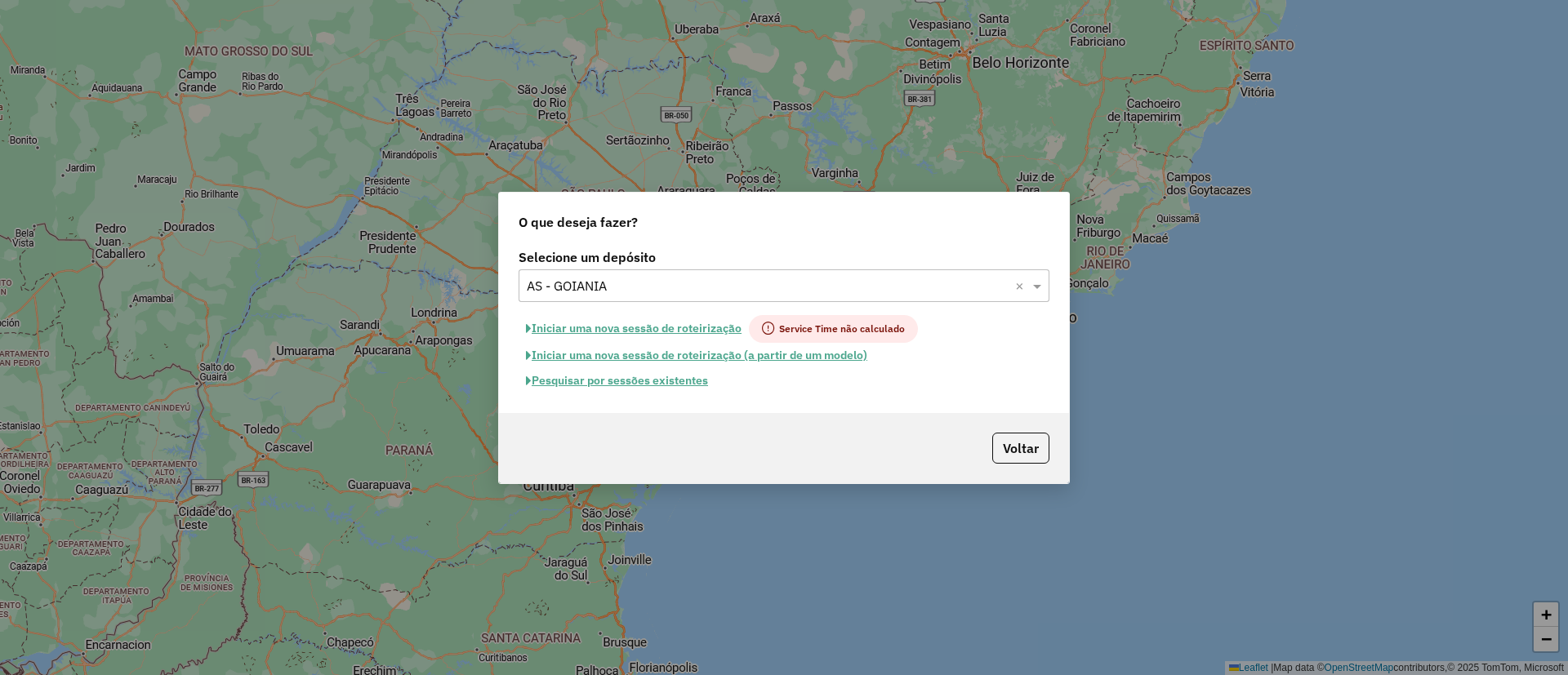
click at [664, 272] on div "Selecione um depósito × AS - GOIANIA ×" at bounding box center [784, 285] width 531 height 32
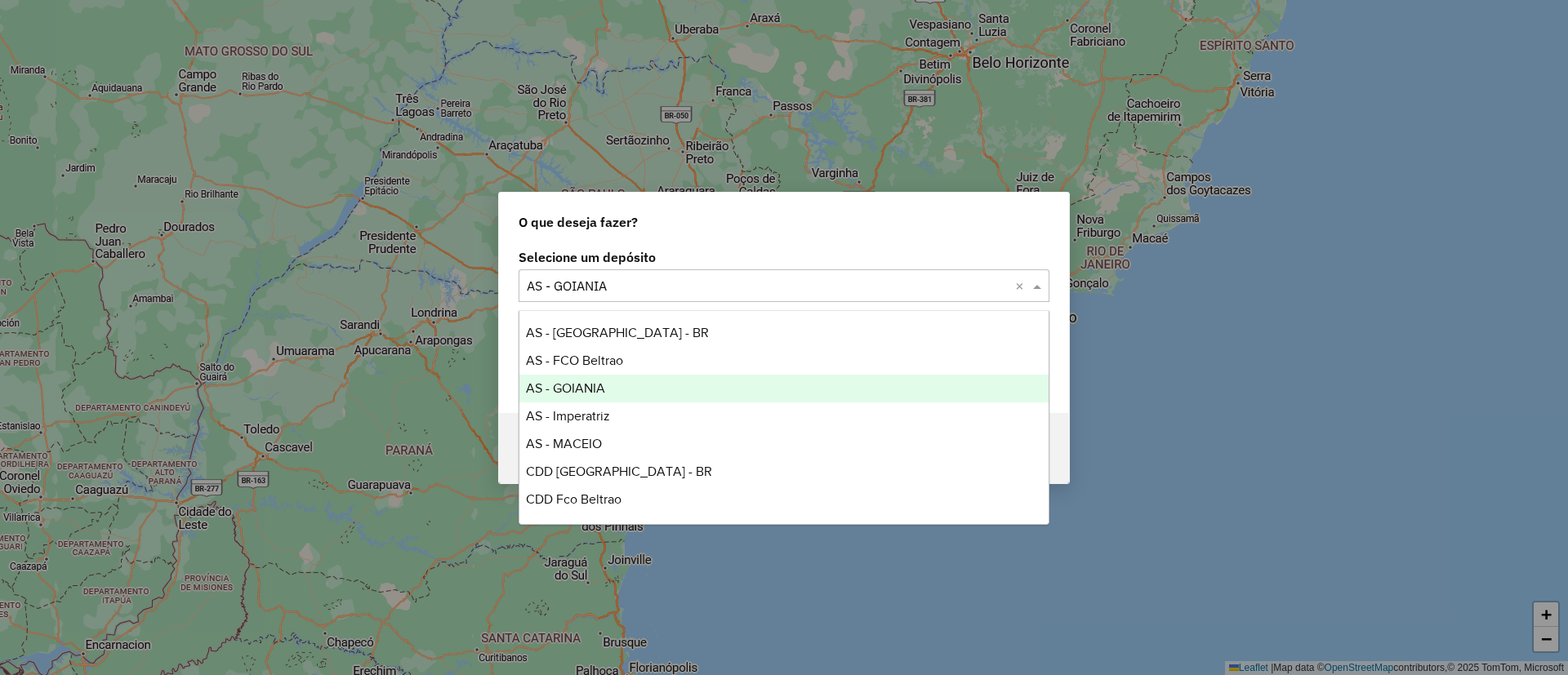
click at [664, 272] on div "Selecione um depósito × AS - GOIANIA ×" at bounding box center [784, 285] width 531 height 32
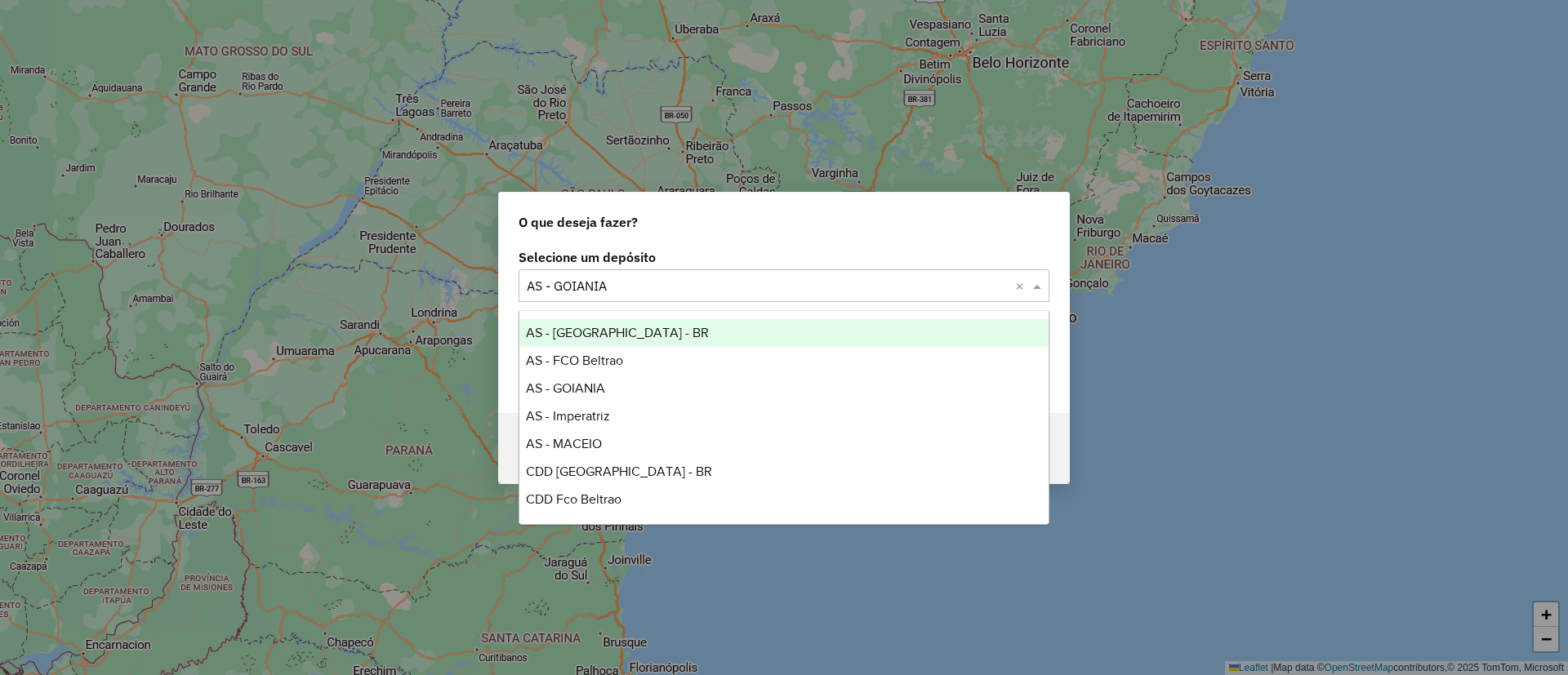
click at [663, 255] on label "Selecione um depósito" at bounding box center [784, 258] width 531 height 20
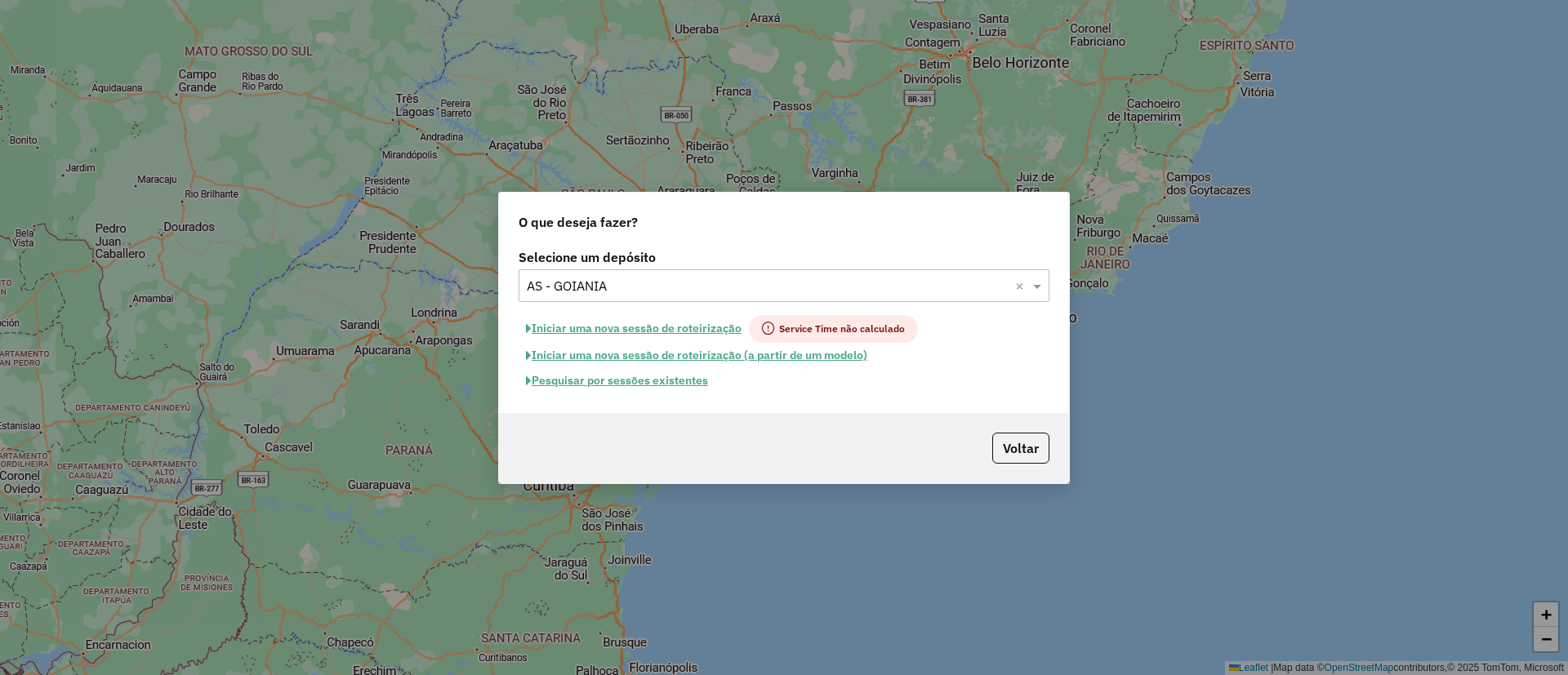
click at [593, 329] on button "Iniciar uma nova sessão de roteirização" at bounding box center [634, 329] width 230 height 27
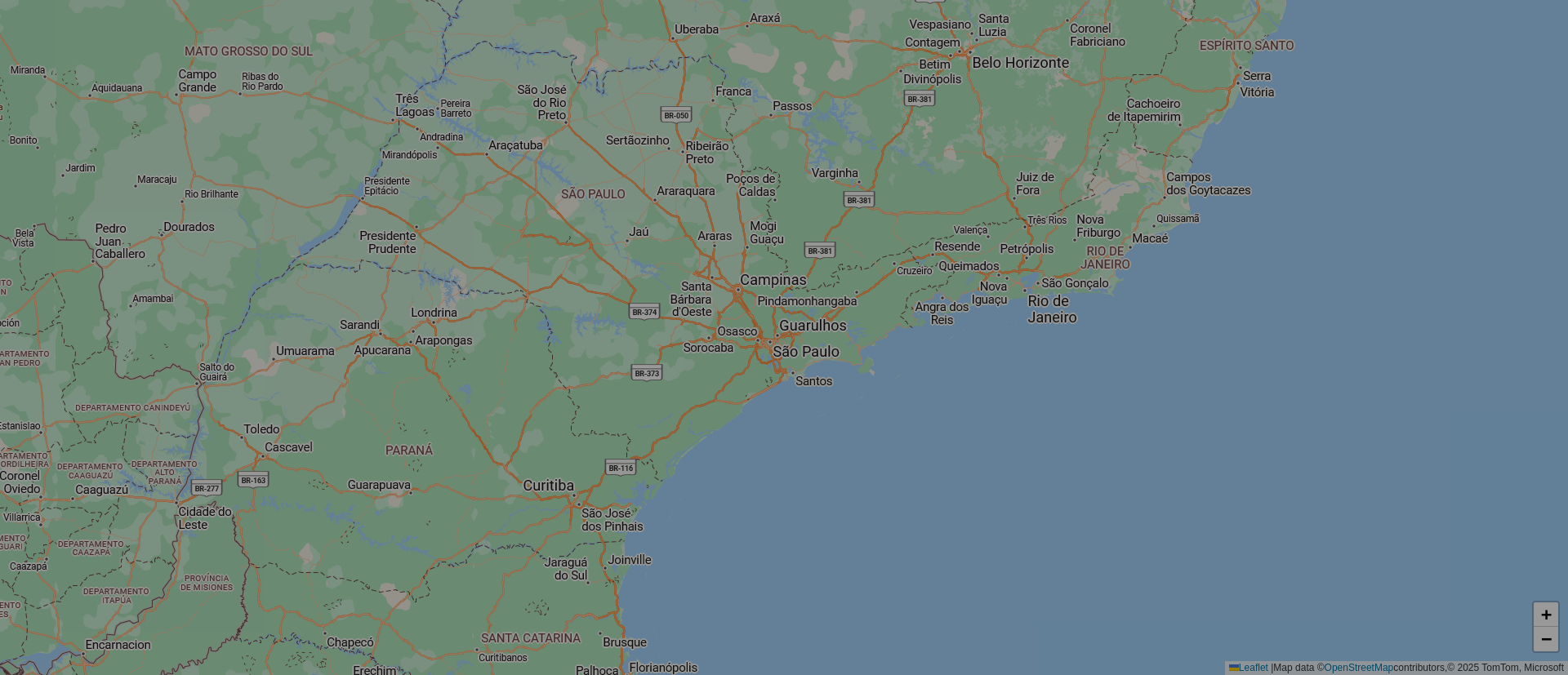
select select "*"
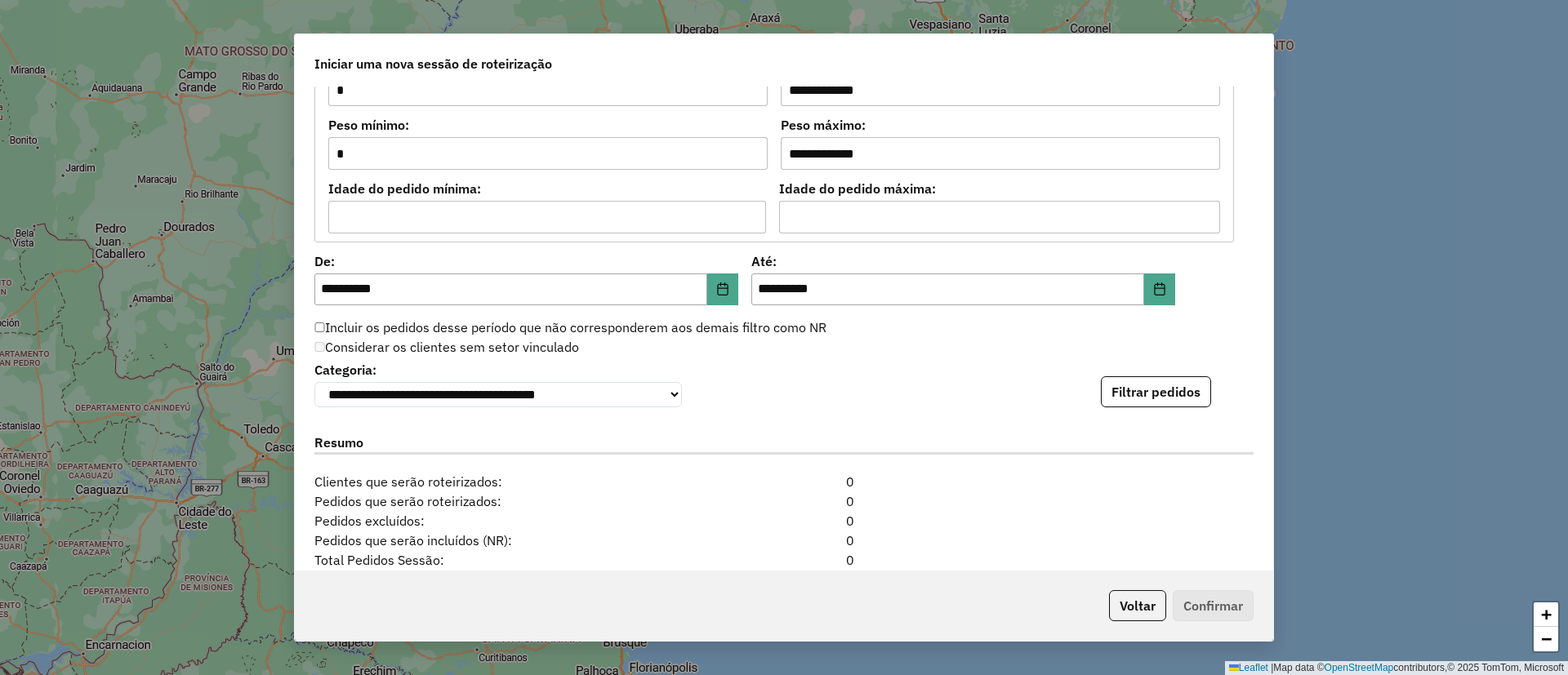
scroll to position [1587, 0]
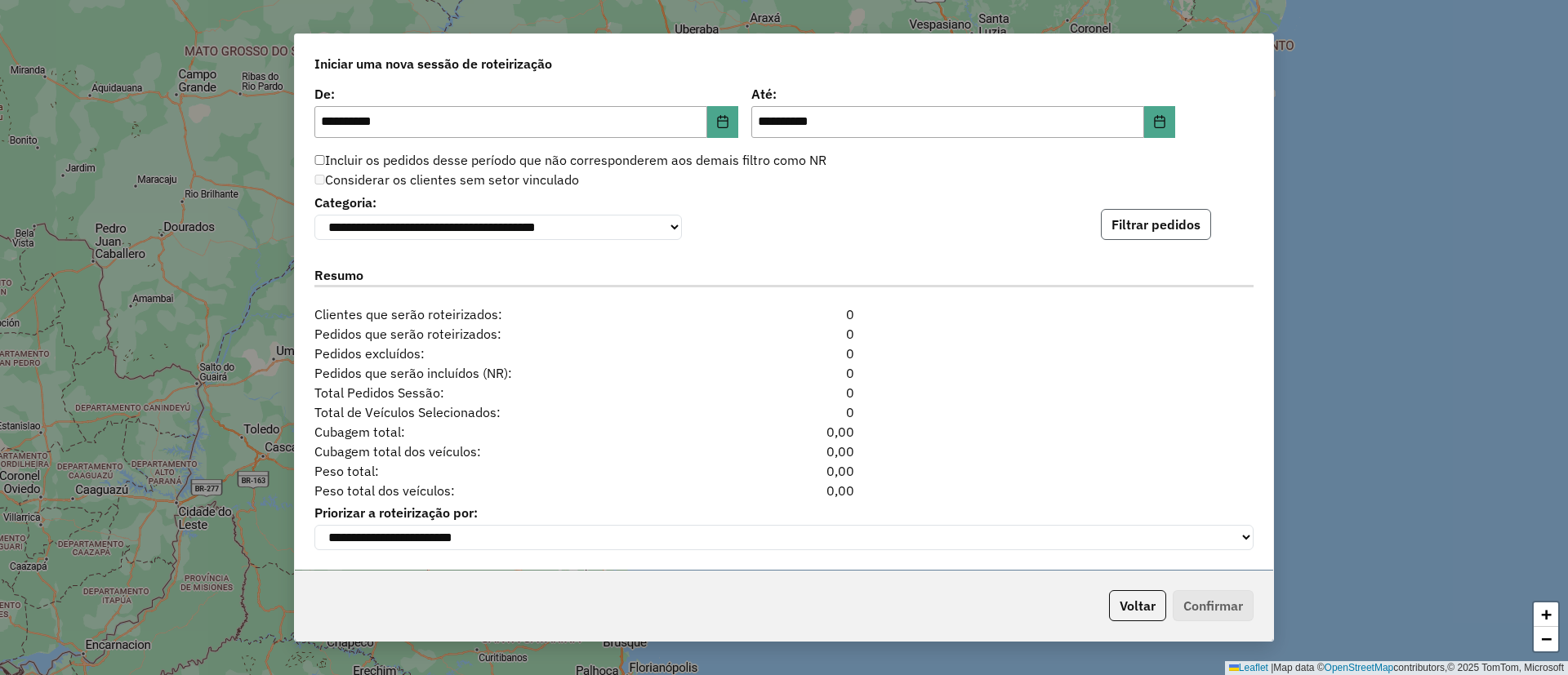
click at [1119, 231] on button "Filtrar pedidos" at bounding box center [1155, 224] width 110 height 31
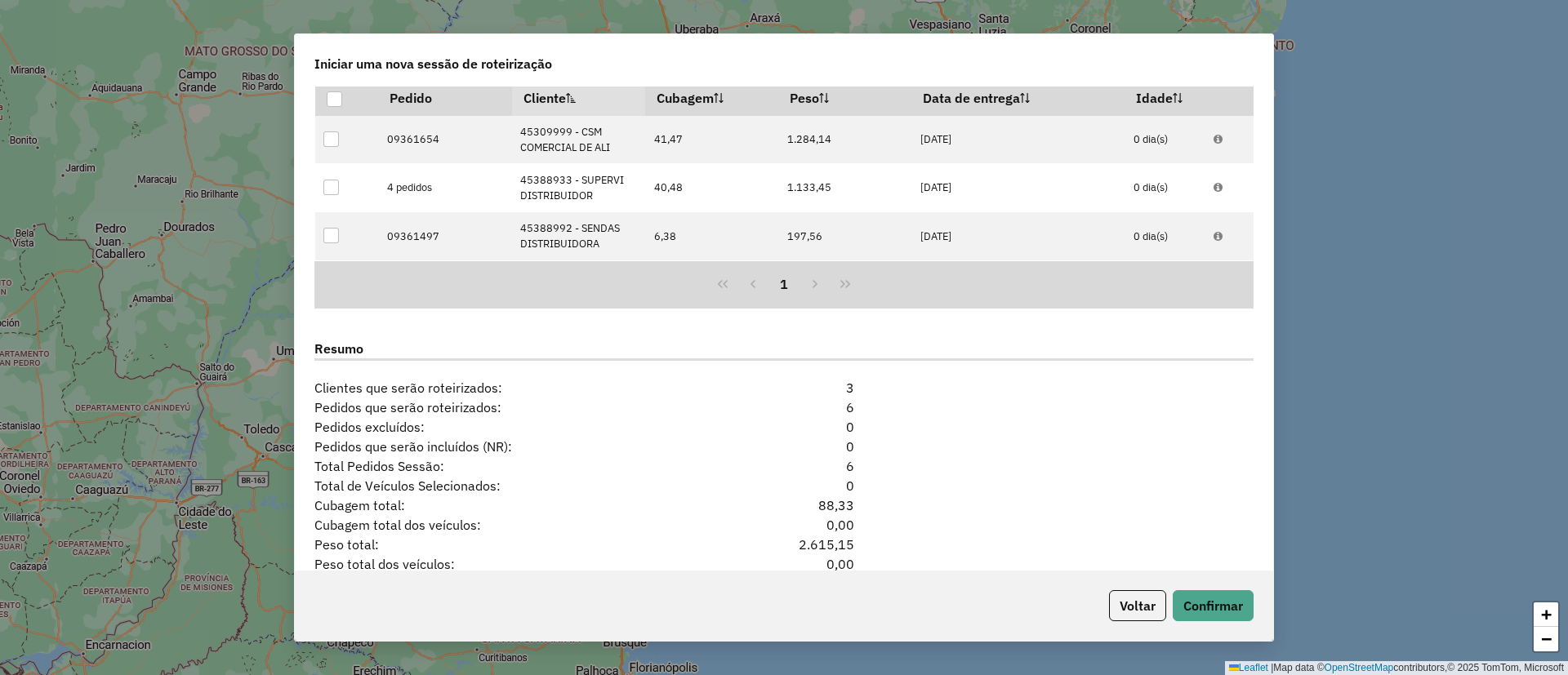
scroll to position [1878, 0]
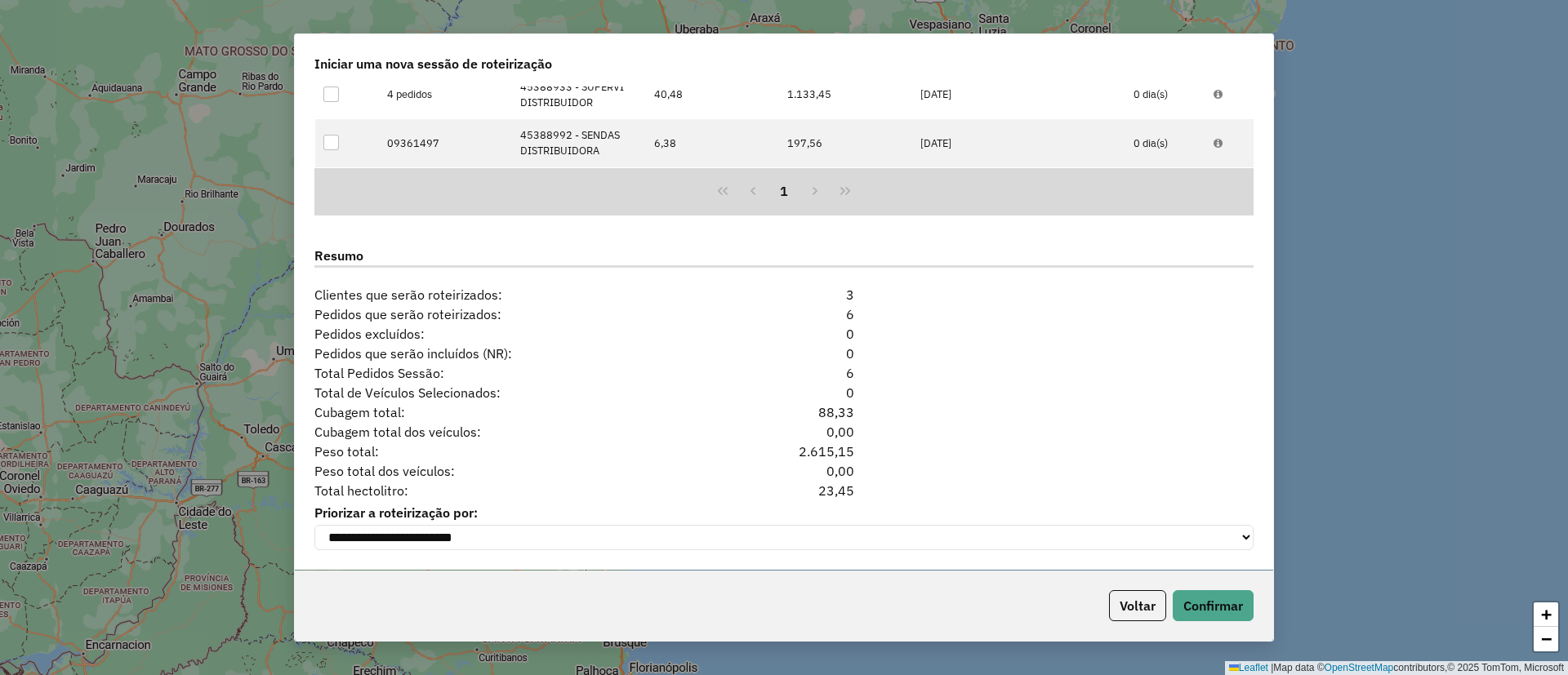
click at [849, 494] on div "23,45" at bounding box center [784, 491] width 160 height 20
click at [840, 487] on div "23,45" at bounding box center [784, 491] width 160 height 20
copy div "23,45"
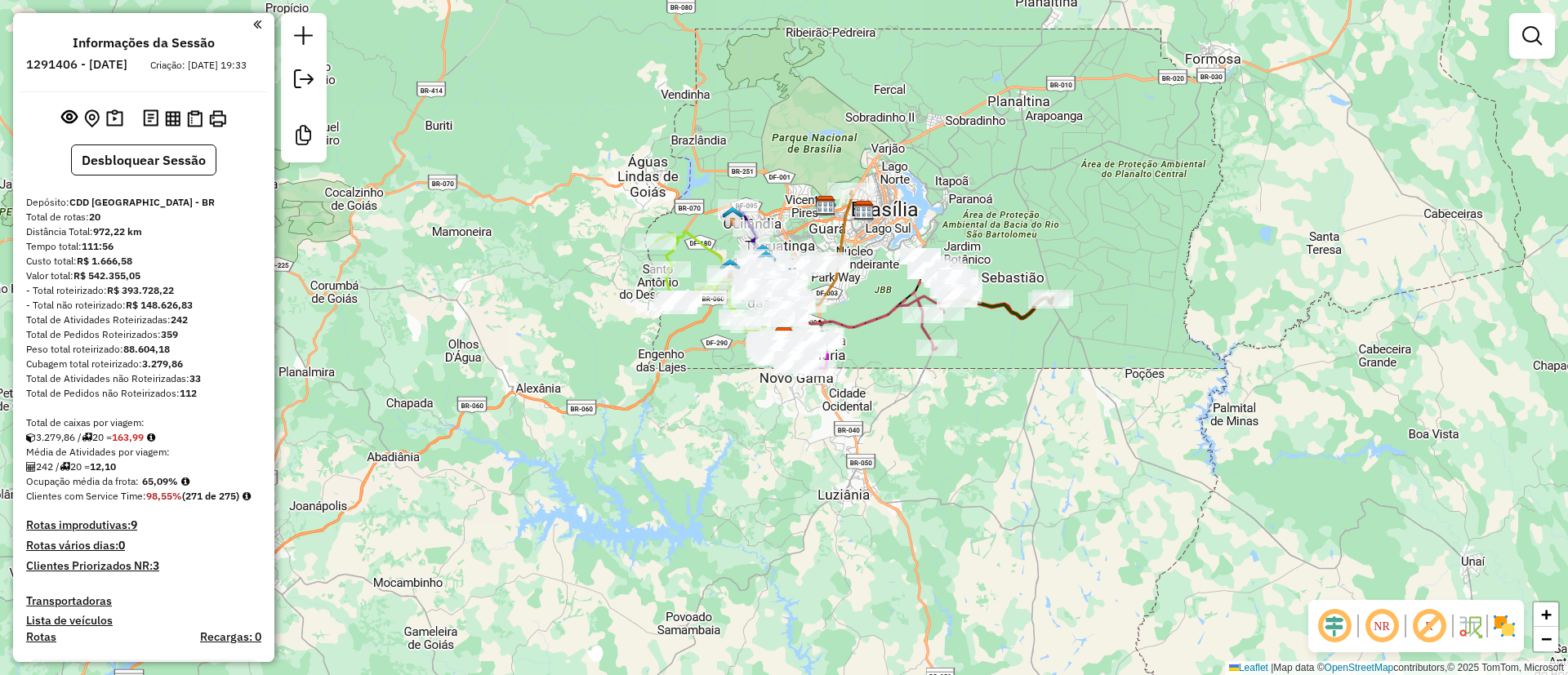
click at [142, 444] on strong "163,99" at bounding box center [128, 437] width 32 height 13
copy strong "163,99"
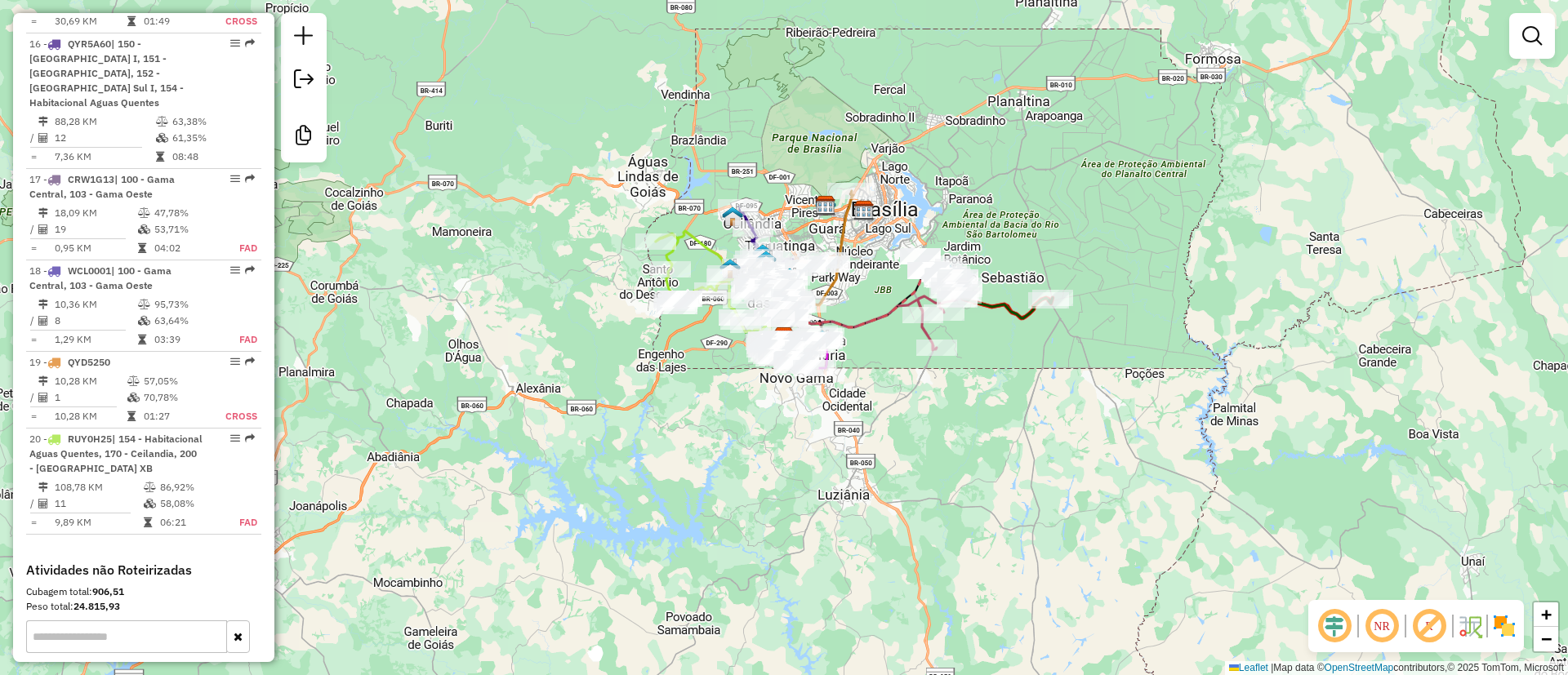
scroll to position [2204, 0]
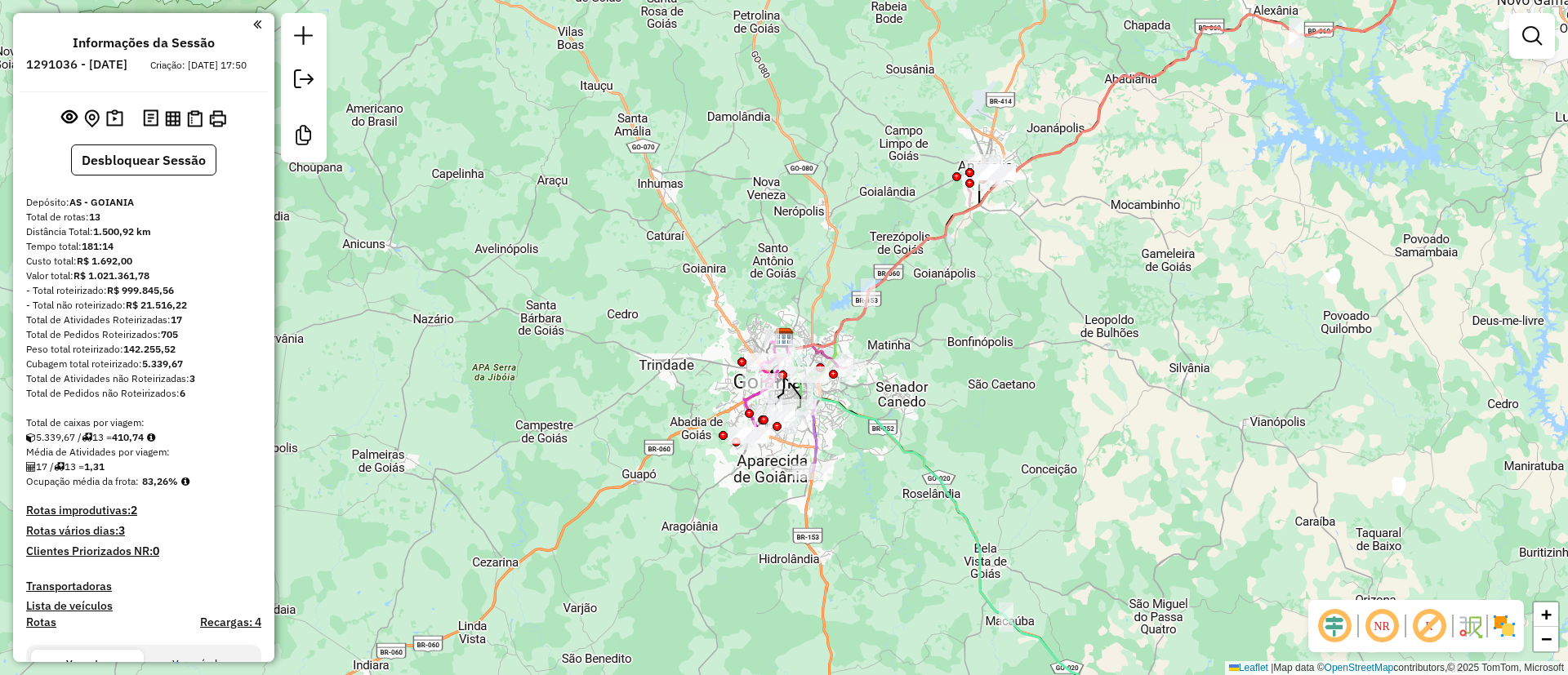
click at [137, 444] on strong "410,74" at bounding box center [128, 437] width 32 height 13
copy strong "410,74"
click at [150, 474] on div "17 / 13 = 1,31" at bounding box center [143, 466] width 235 height 15
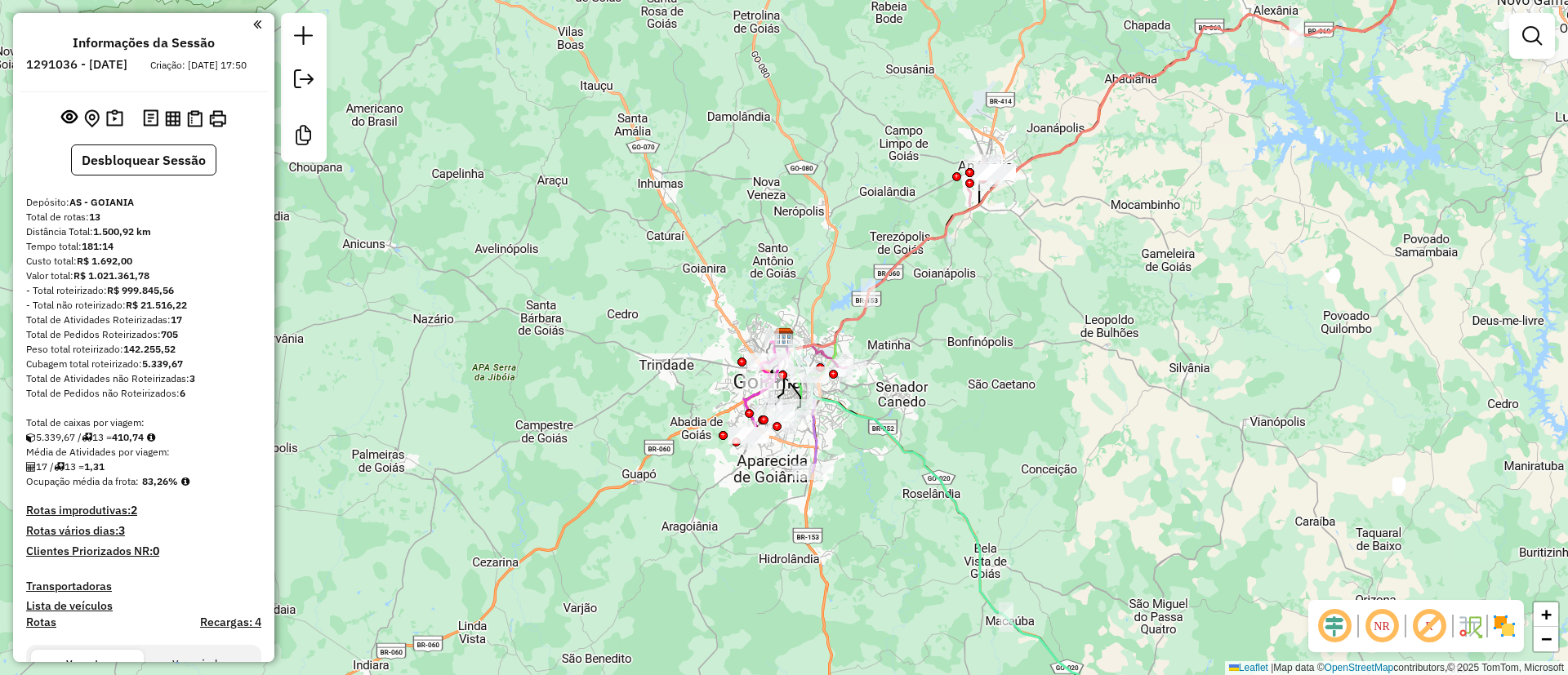
click at [171, 488] on strong "83,26%" at bounding box center [160, 481] width 36 height 13
click at [163, 488] on strong "83,26%" at bounding box center [160, 481] width 36 height 13
copy strong "83,26"
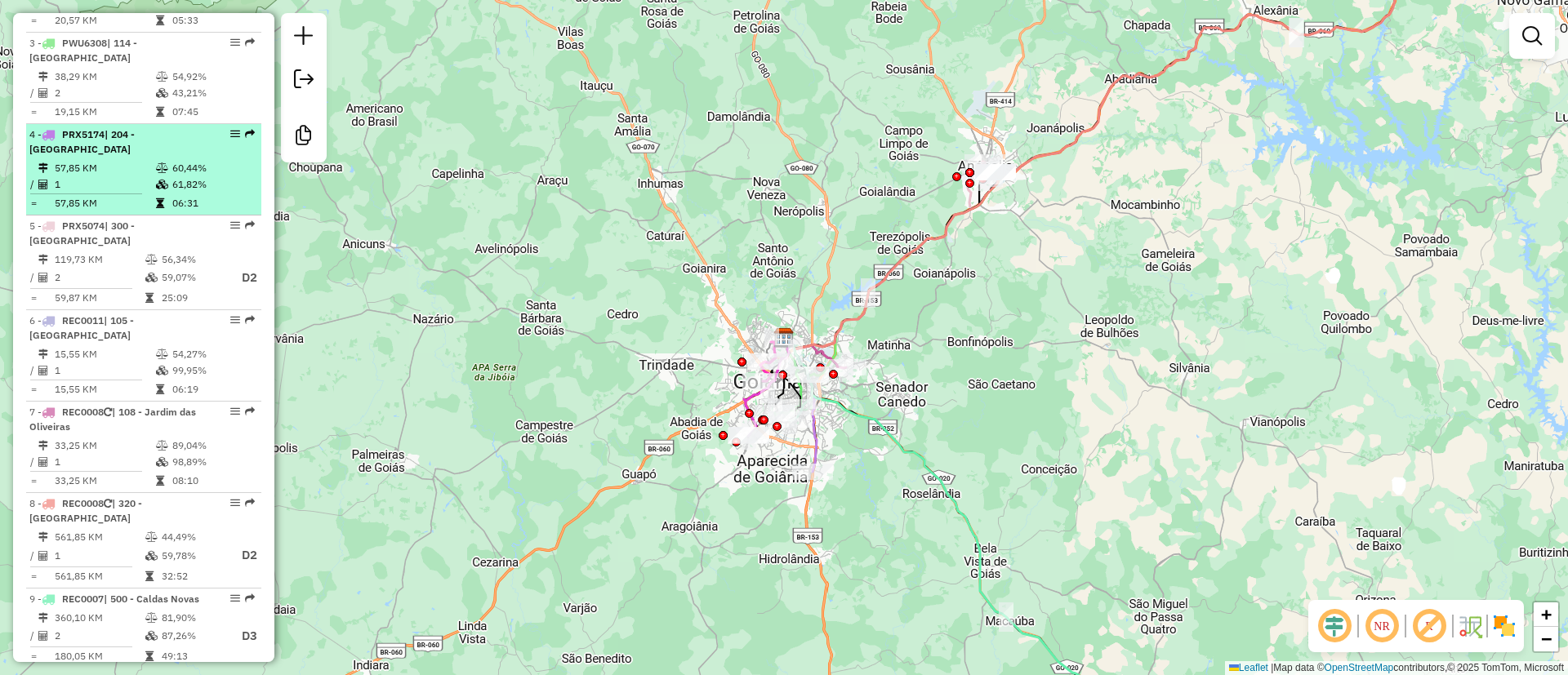
scroll to position [857, 0]
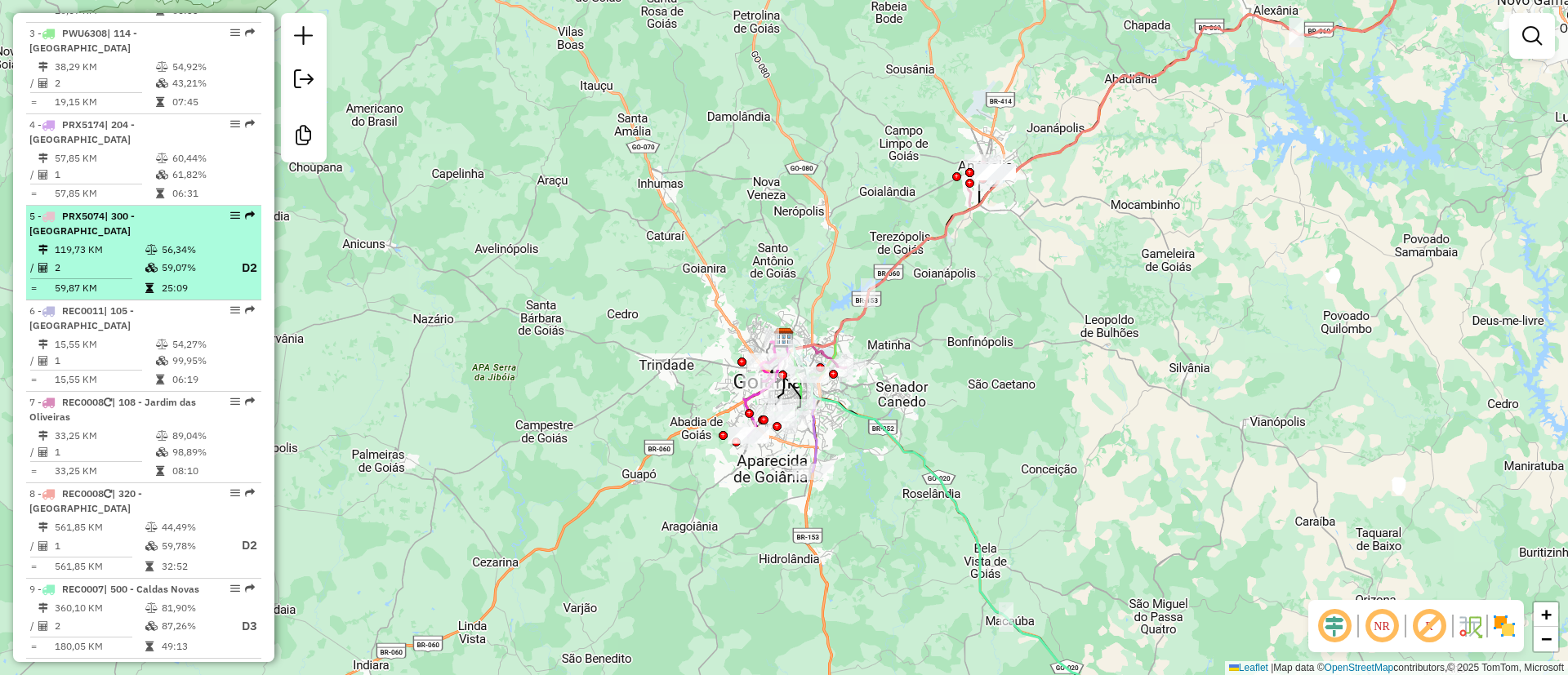
click at [164, 280] on td "25:09" at bounding box center [193, 288] width 65 height 17
select select "**********"
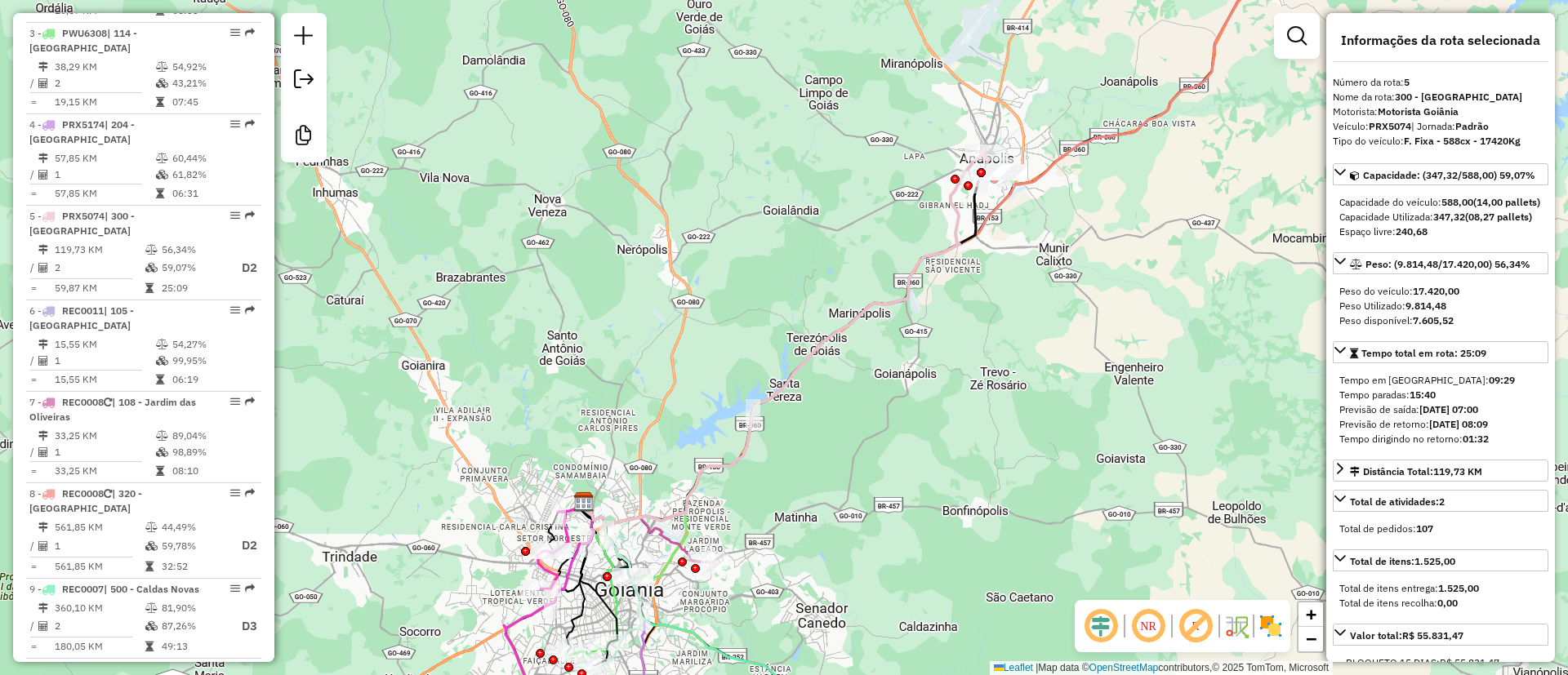
click at [1390, 122] on strong "PRX5074" at bounding box center [1390, 126] width 43 height 13
click at [1389, 122] on strong "PRX5074" at bounding box center [1390, 126] width 43 height 13
copy div "PRX5074"
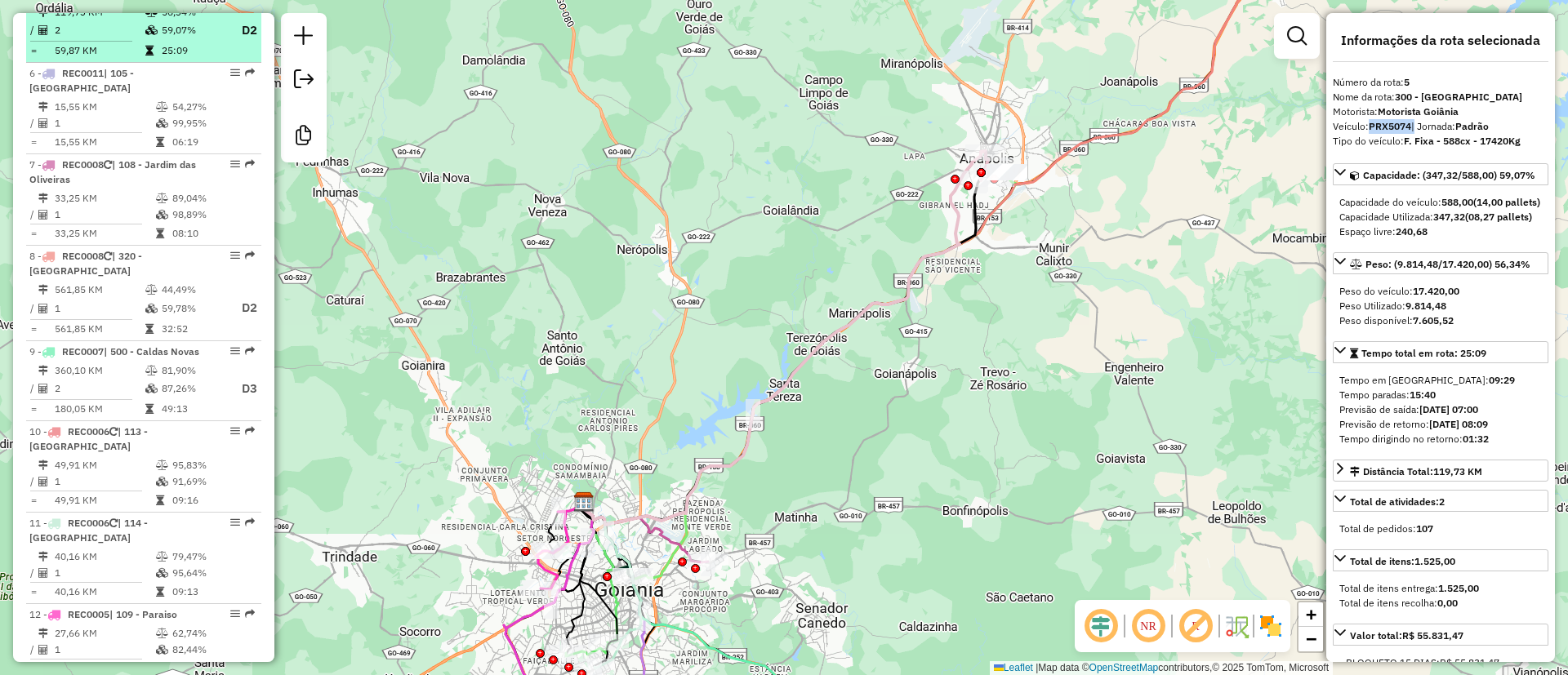
scroll to position [1102, 0]
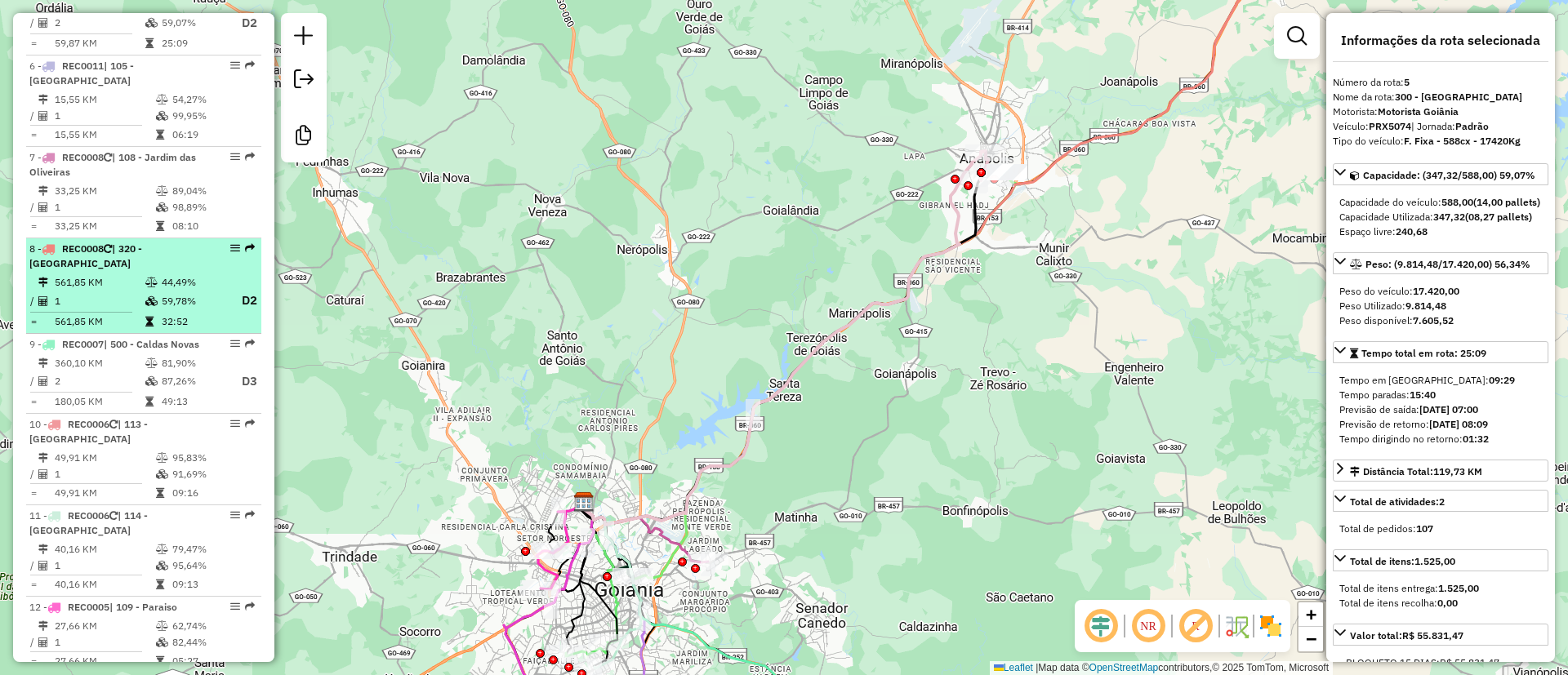
click at [144, 291] on td at bounding box center [152, 300] width 17 height 20
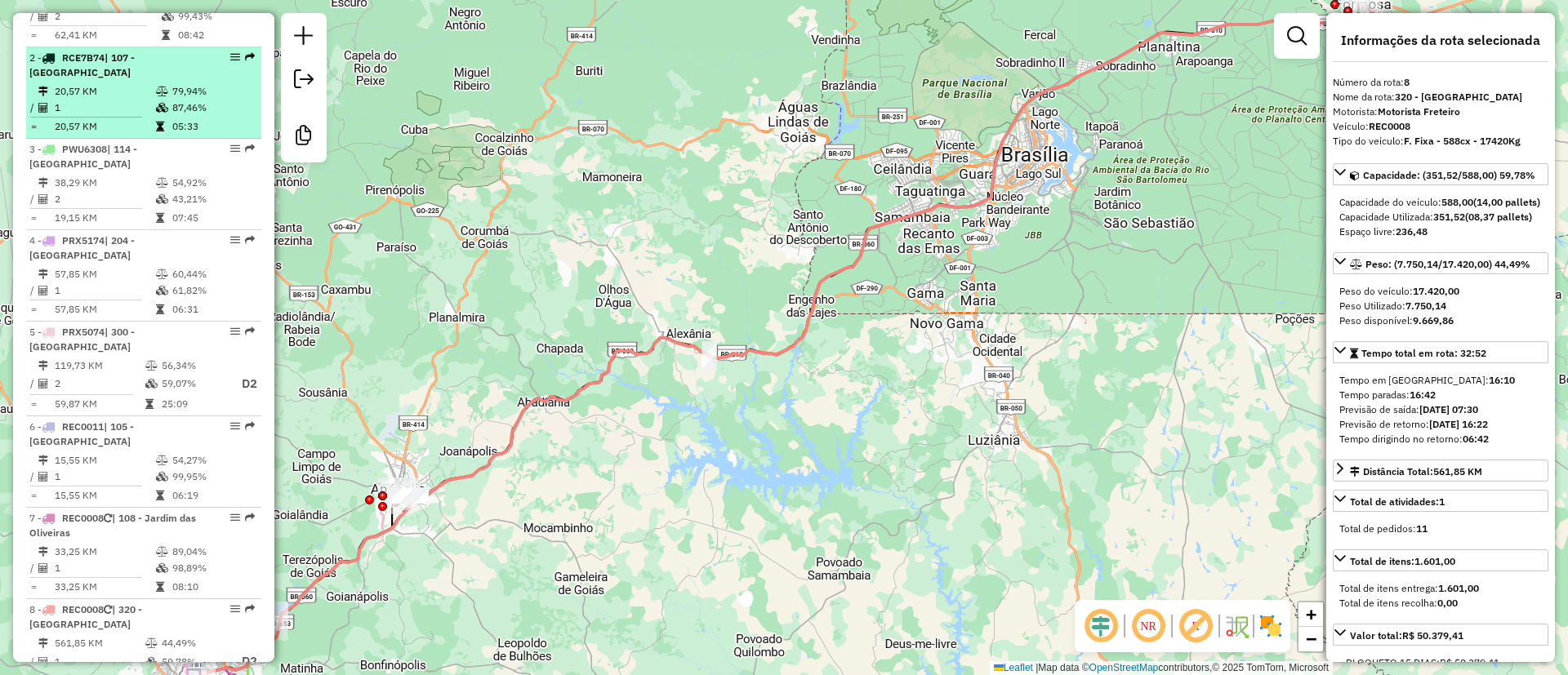
scroll to position [466, 0]
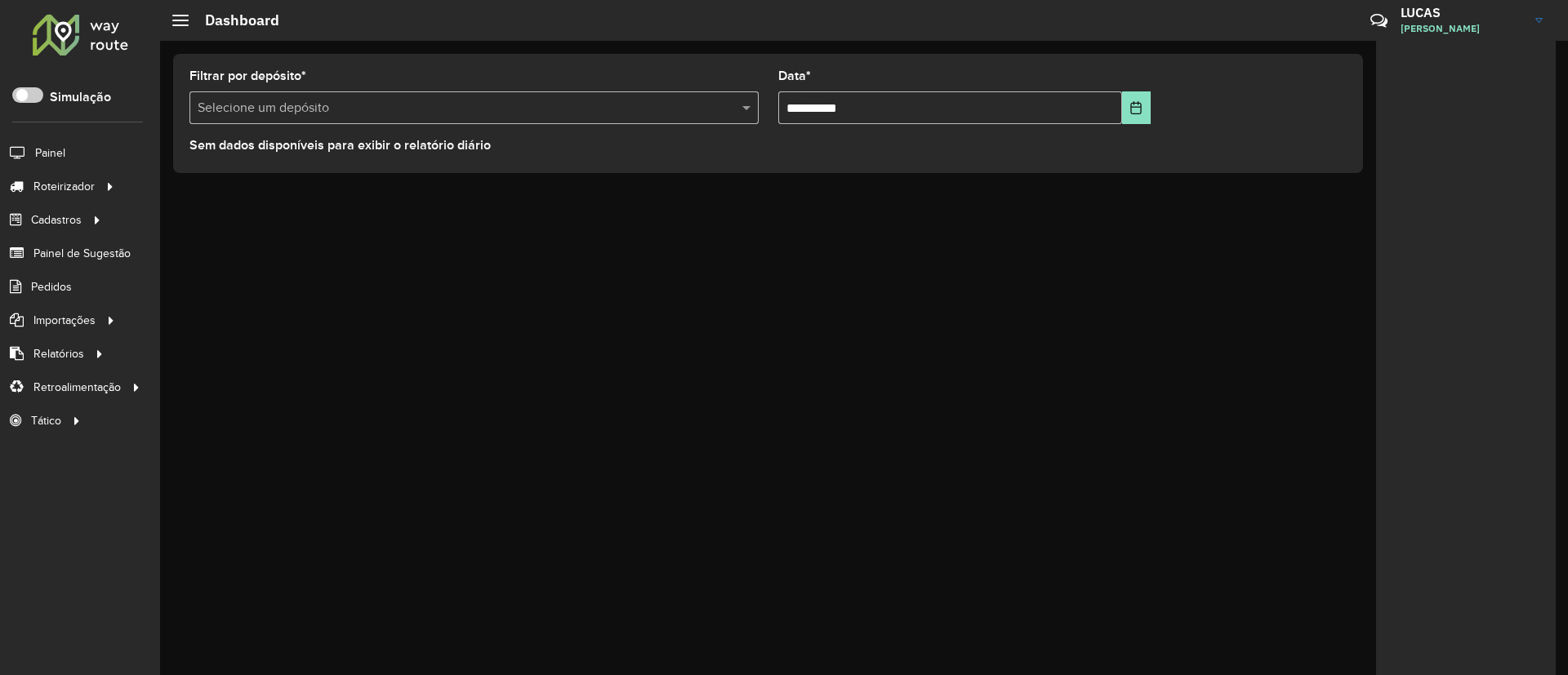
click at [650, 265] on div "**********" at bounding box center [864, 358] width 1408 height 634
click at [219, 103] on input "text" at bounding box center [458, 108] width 520 height 20
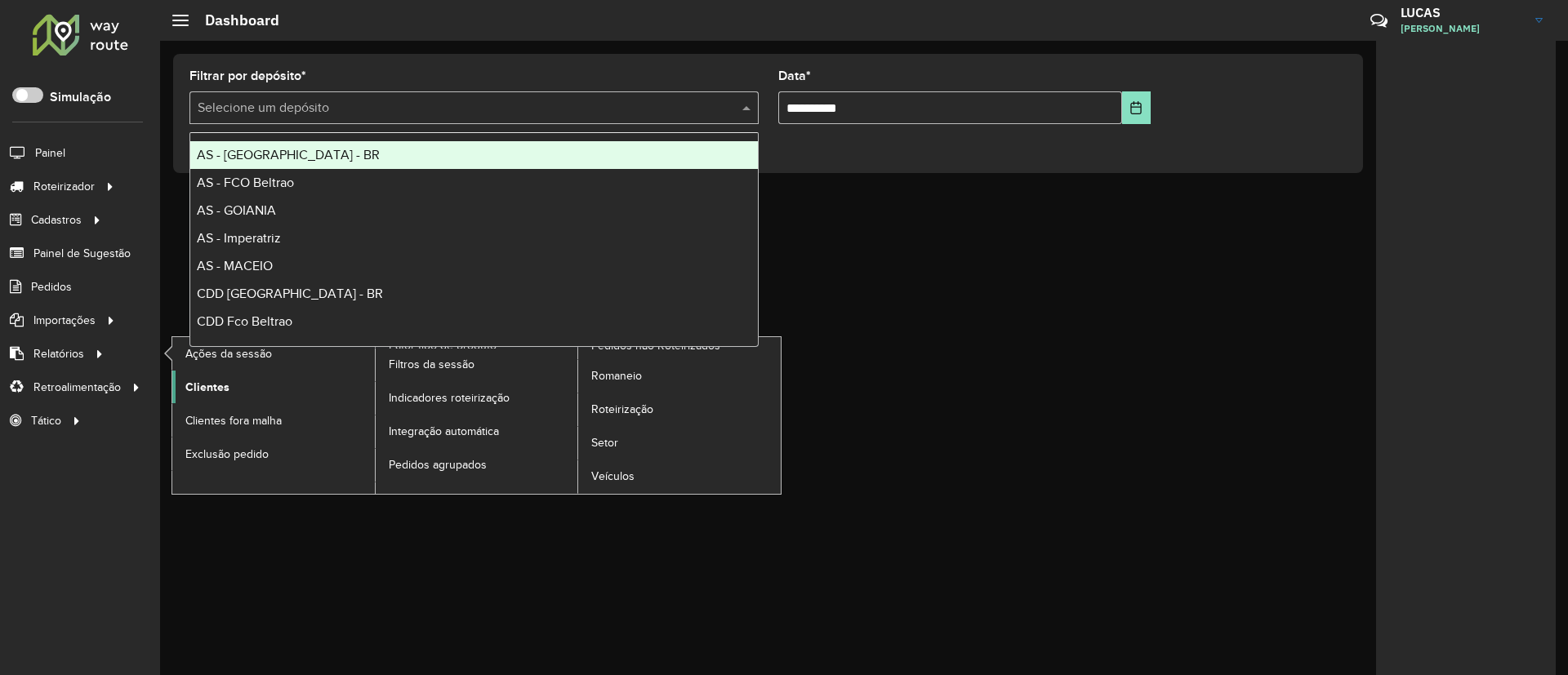
click at [235, 382] on link "Clientes" at bounding box center [274, 386] width 203 height 32
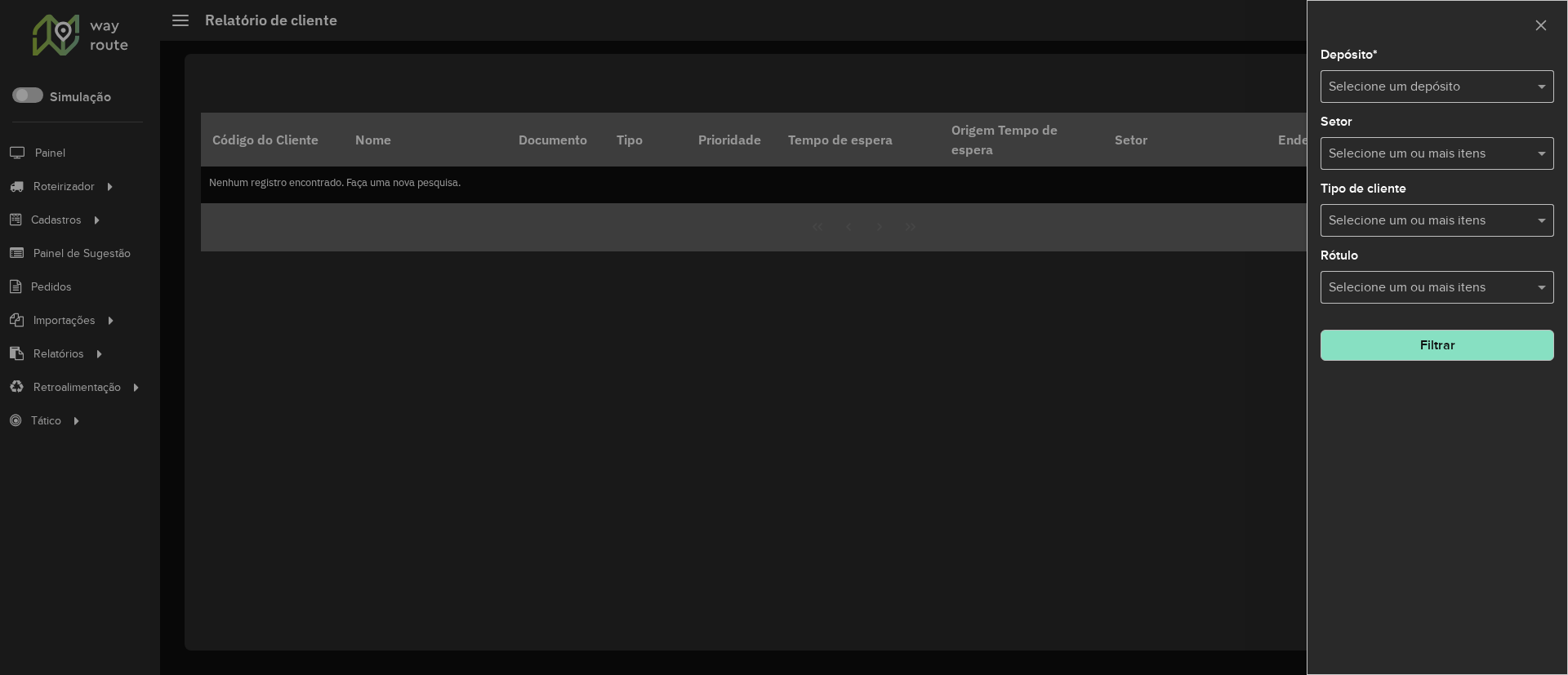
click at [1385, 101] on div "Selecione um depósito" at bounding box center [1437, 86] width 233 height 32
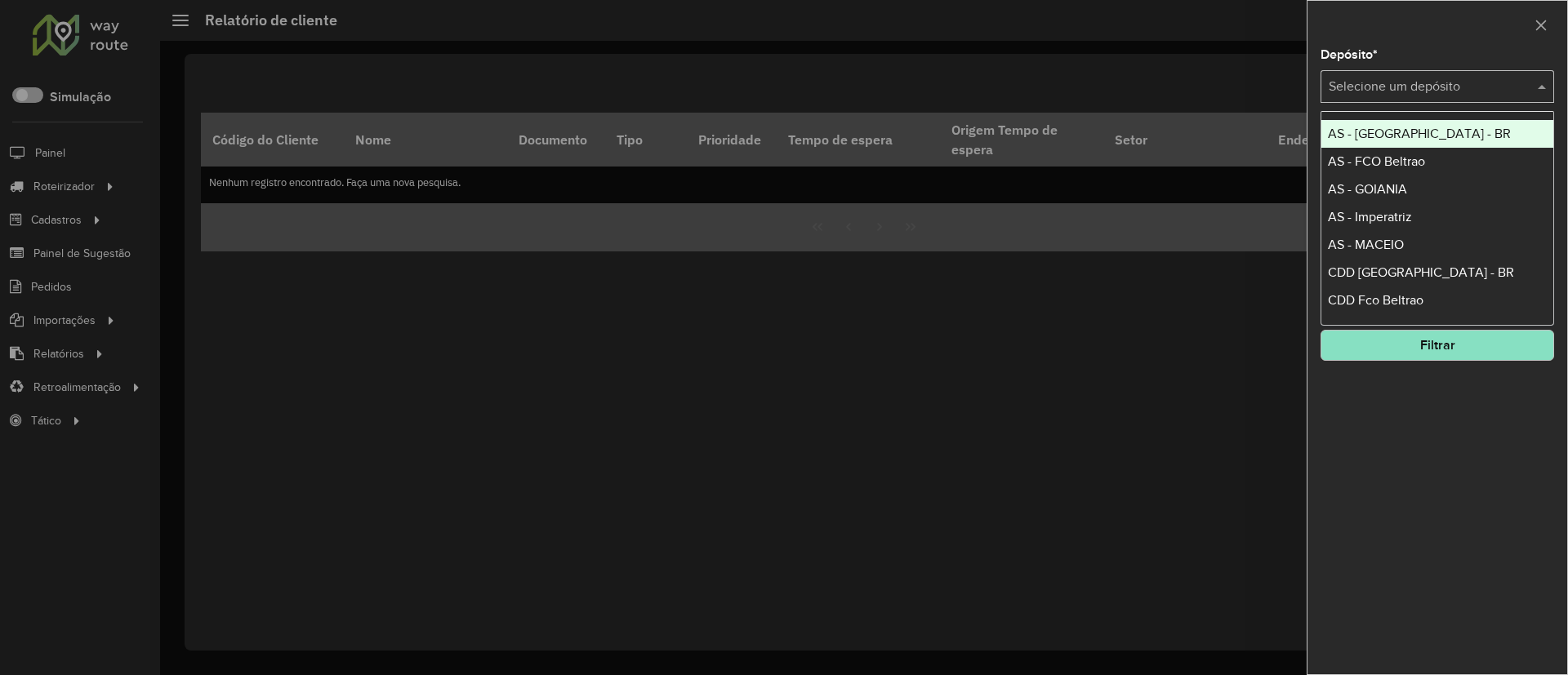
click at [1418, 138] on span "AS - [GEOGRAPHIC_DATA] - BR" at bounding box center [1420, 134] width 183 height 14
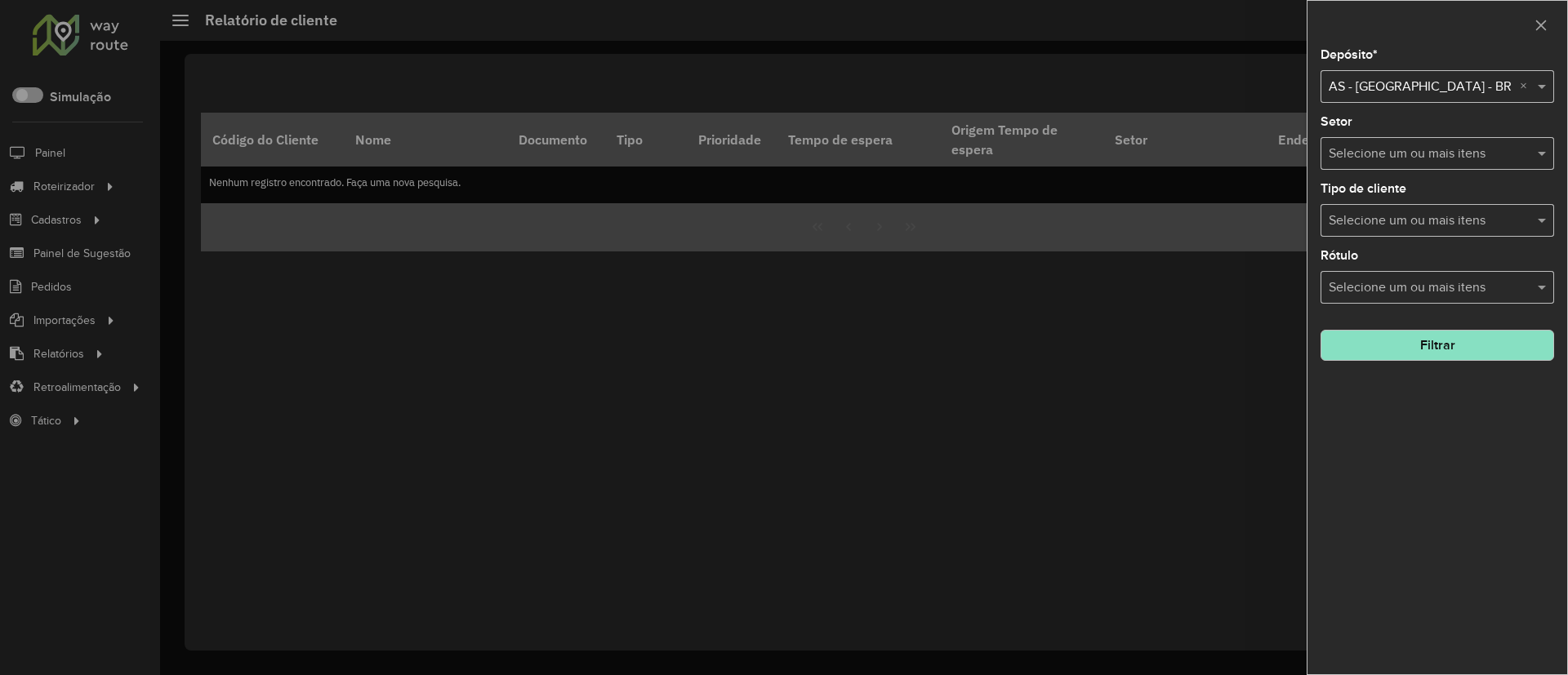
click at [1384, 356] on button "Filtrar" at bounding box center [1437, 345] width 233 height 31
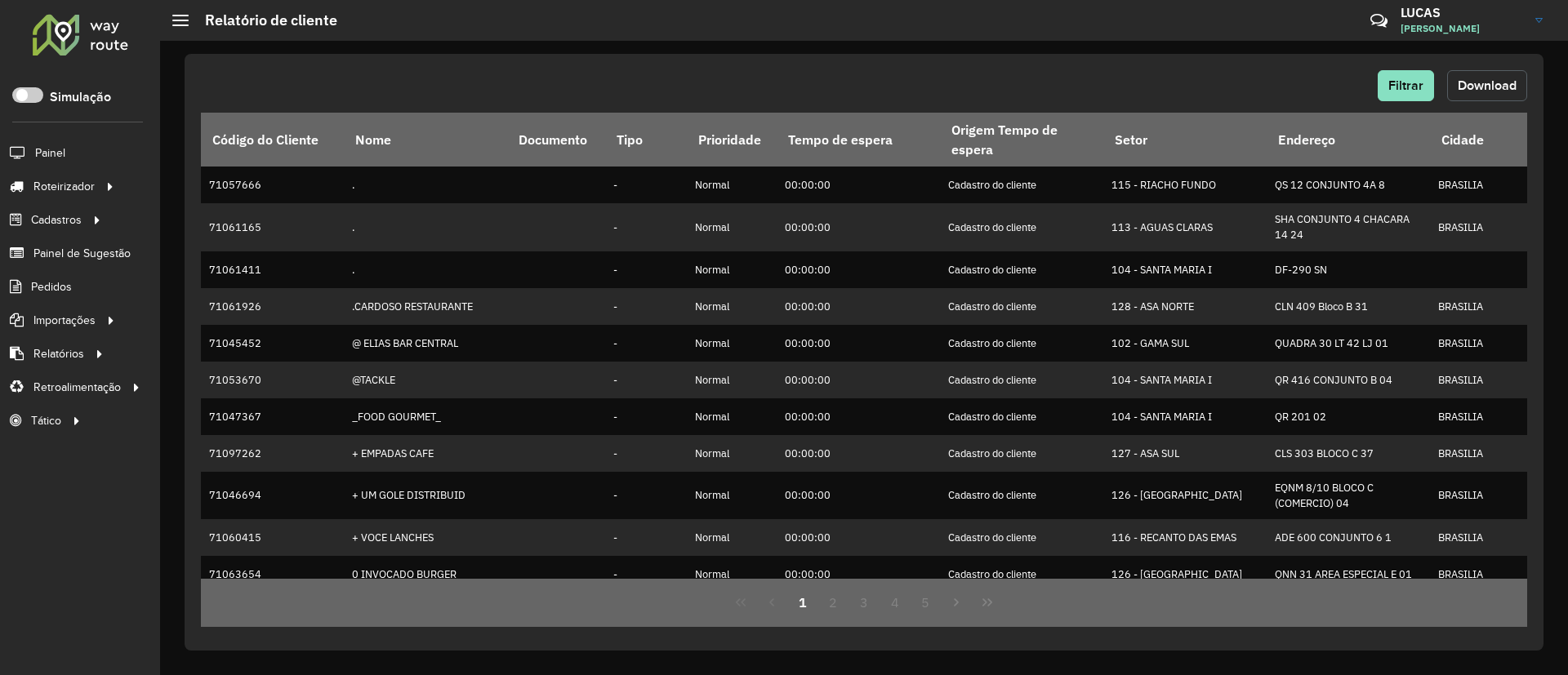
click at [1447, 94] on button "Download" at bounding box center [1487, 86] width 80 height 31
click at [1540, 62] on div "Filtrar Download Código do Cliente Nome Documento Tipo Prioridade Tempo de espe…" at bounding box center [864, 352] width 1359 height 597
click at [1414, 81] on span "Filtrar" at bounding box center [1406, 85] width 35 height 14
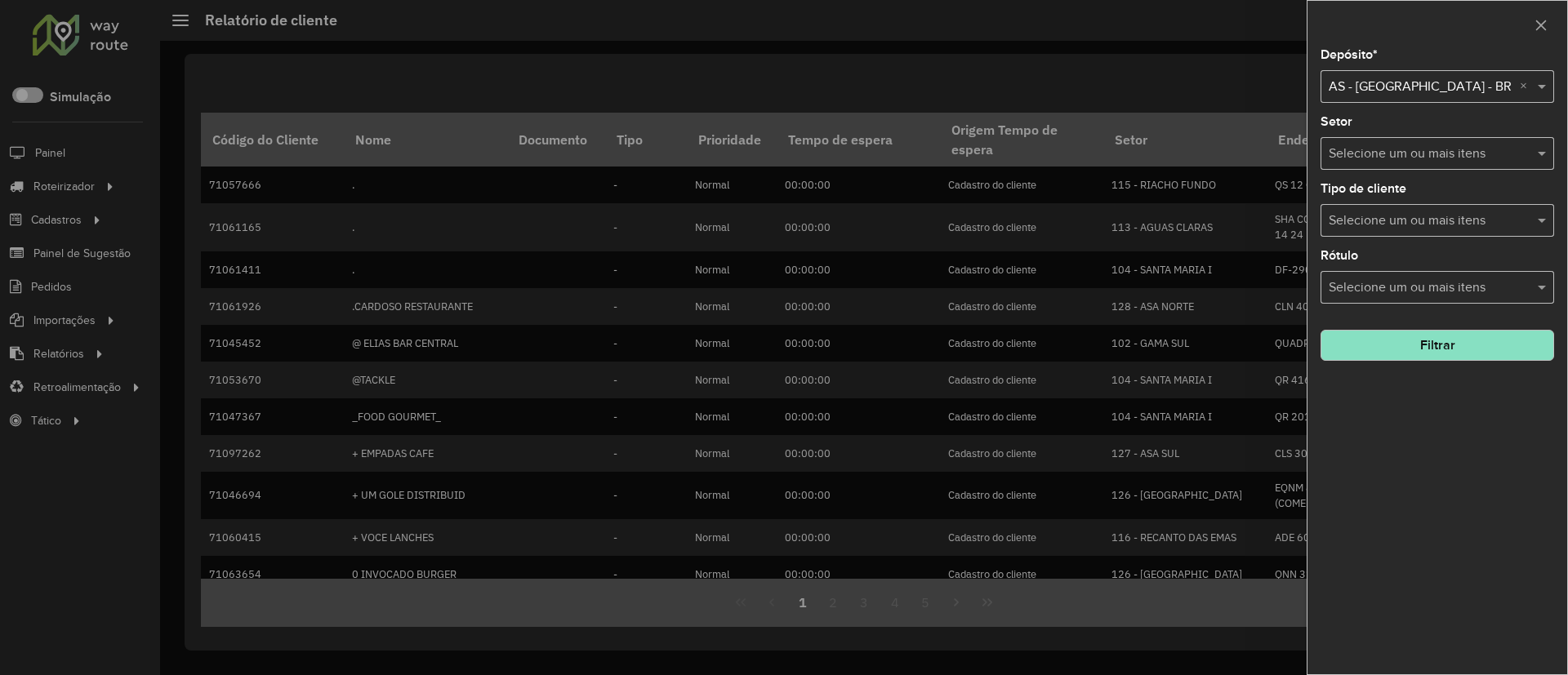
click at [1375, 89] on input "text" at bounding box center [1421, 88] width 184 height 20
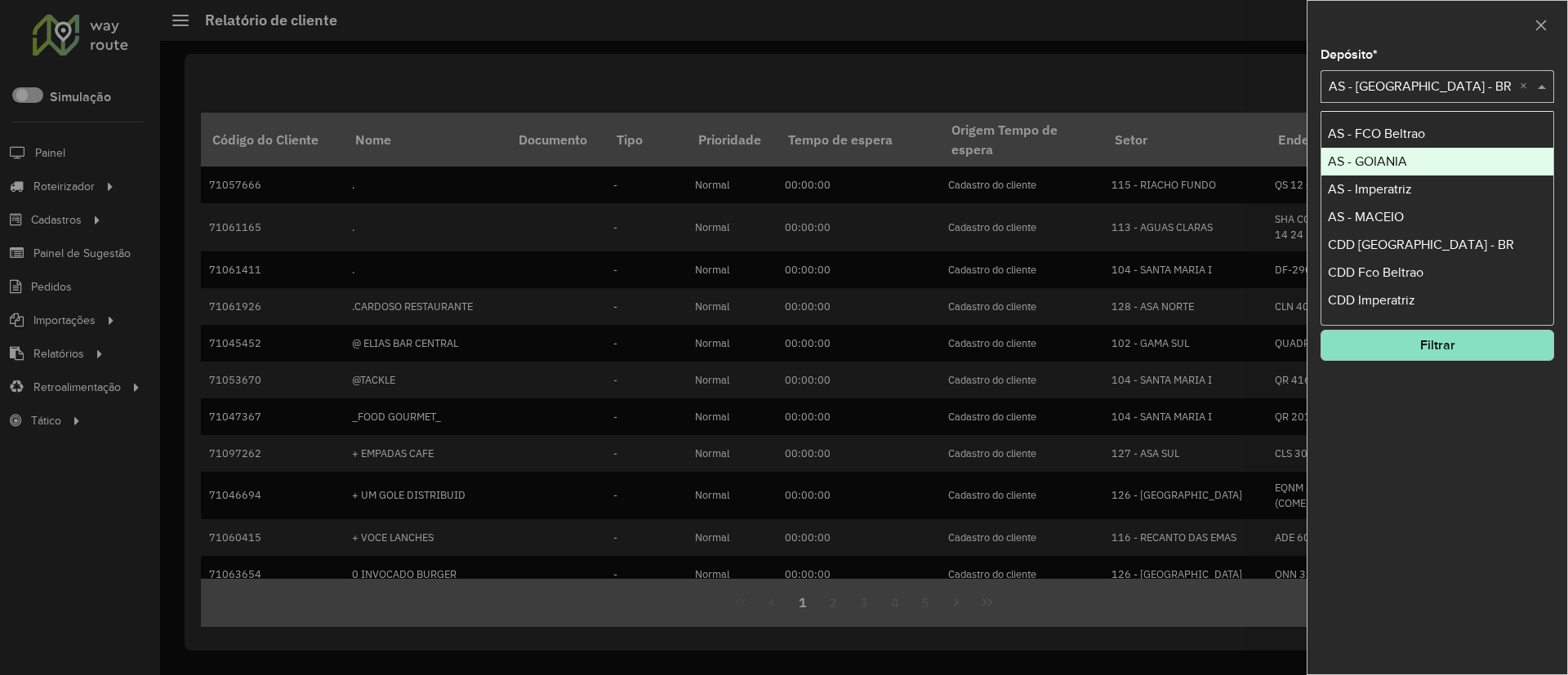
click at [1379, 154] on span "AS - GOIANIA" at bounding box center [1367, 161] width 79 height 14
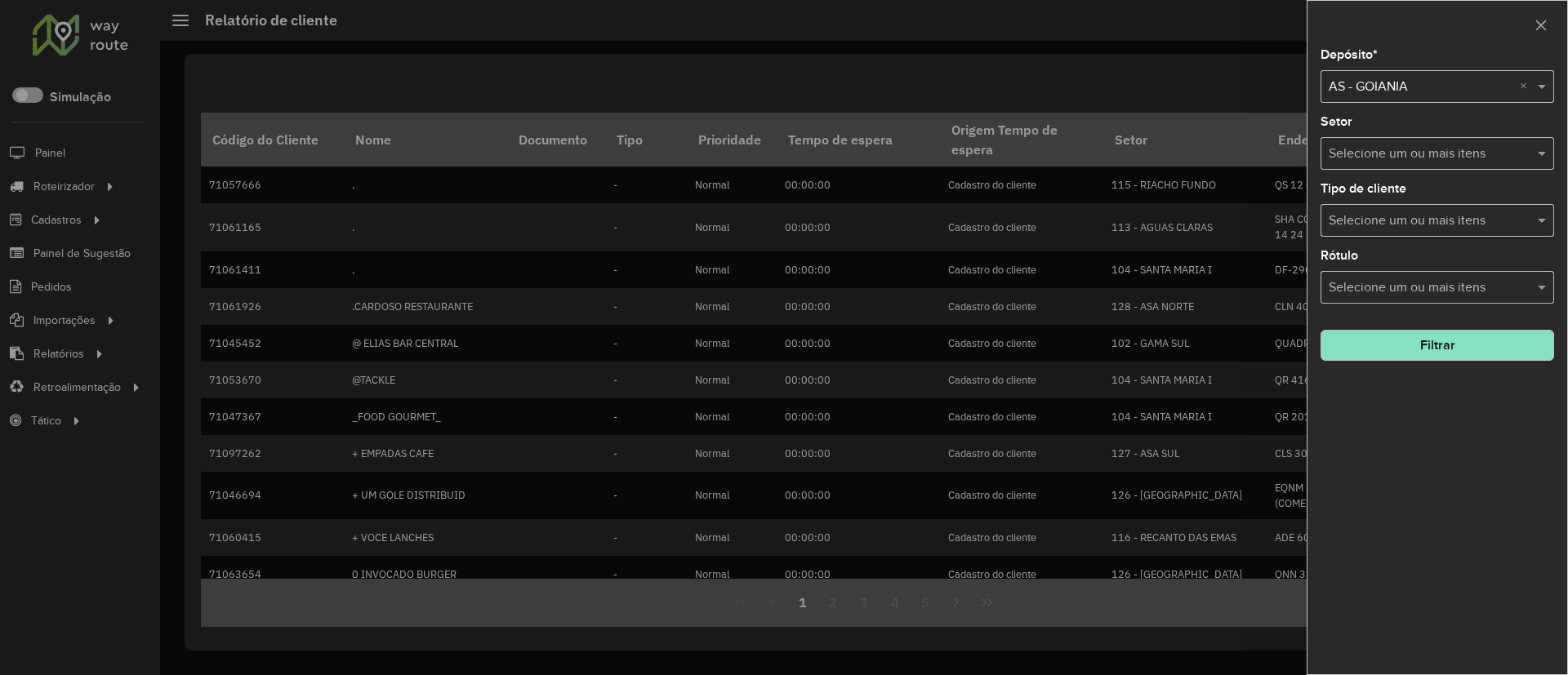
click at [1413, 348] on button "Filtrar" at bounding box center [1437, 345] width 233 height 31
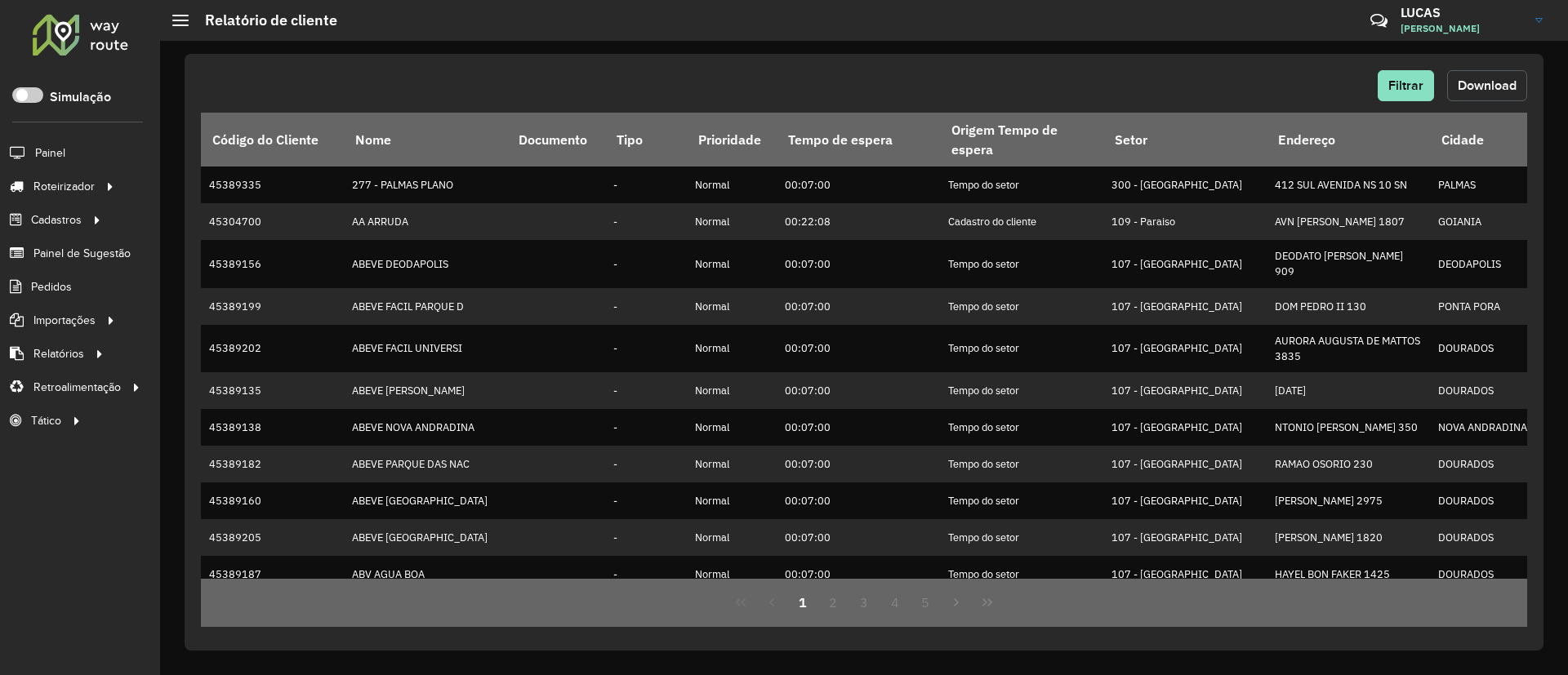
click at [1492, 78] on span "Download" at bounding box center [1487, 85] width 59 height 14
click at [1412, 76] on button "Filtrar" at bounding box center [1406, 86] width 57 height 31
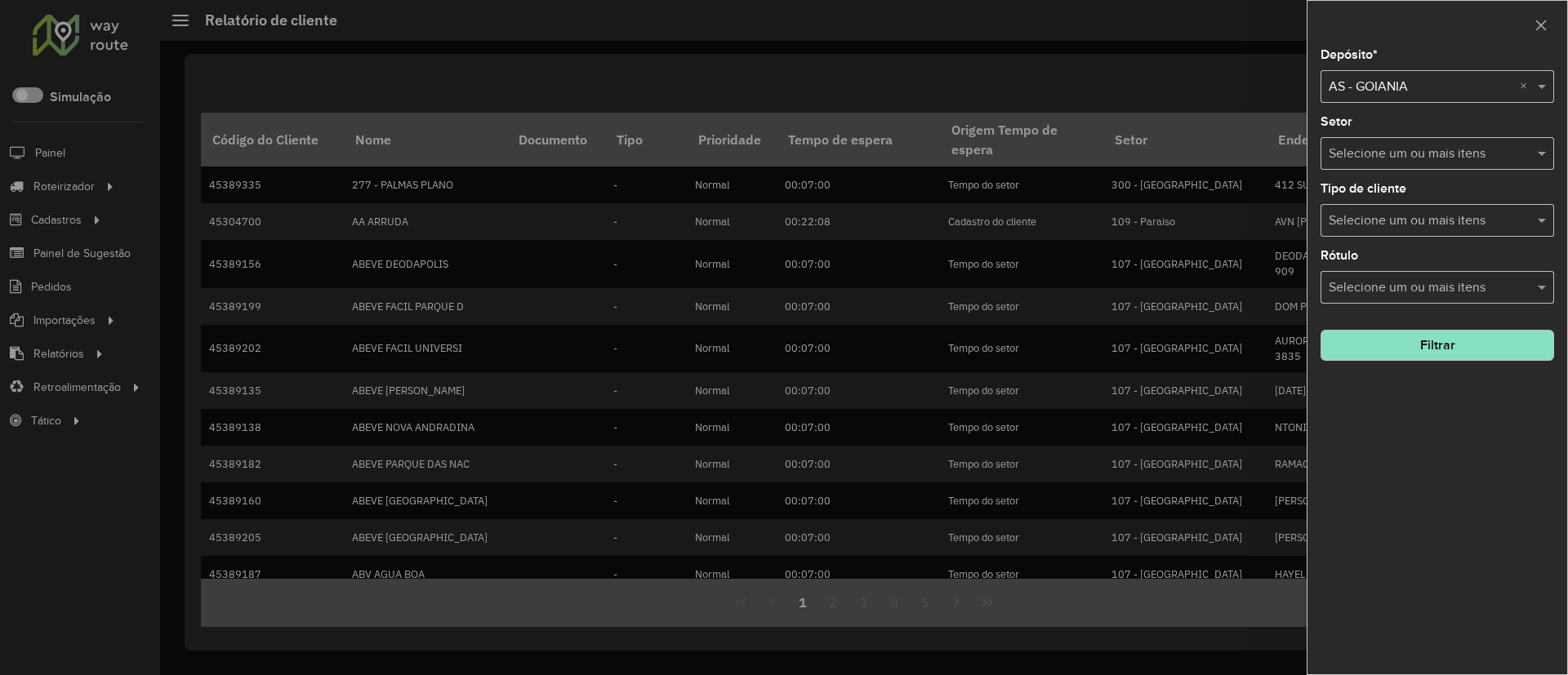
click at [851, 70] on div at bounding box center [784, 338] width 1568 height 675
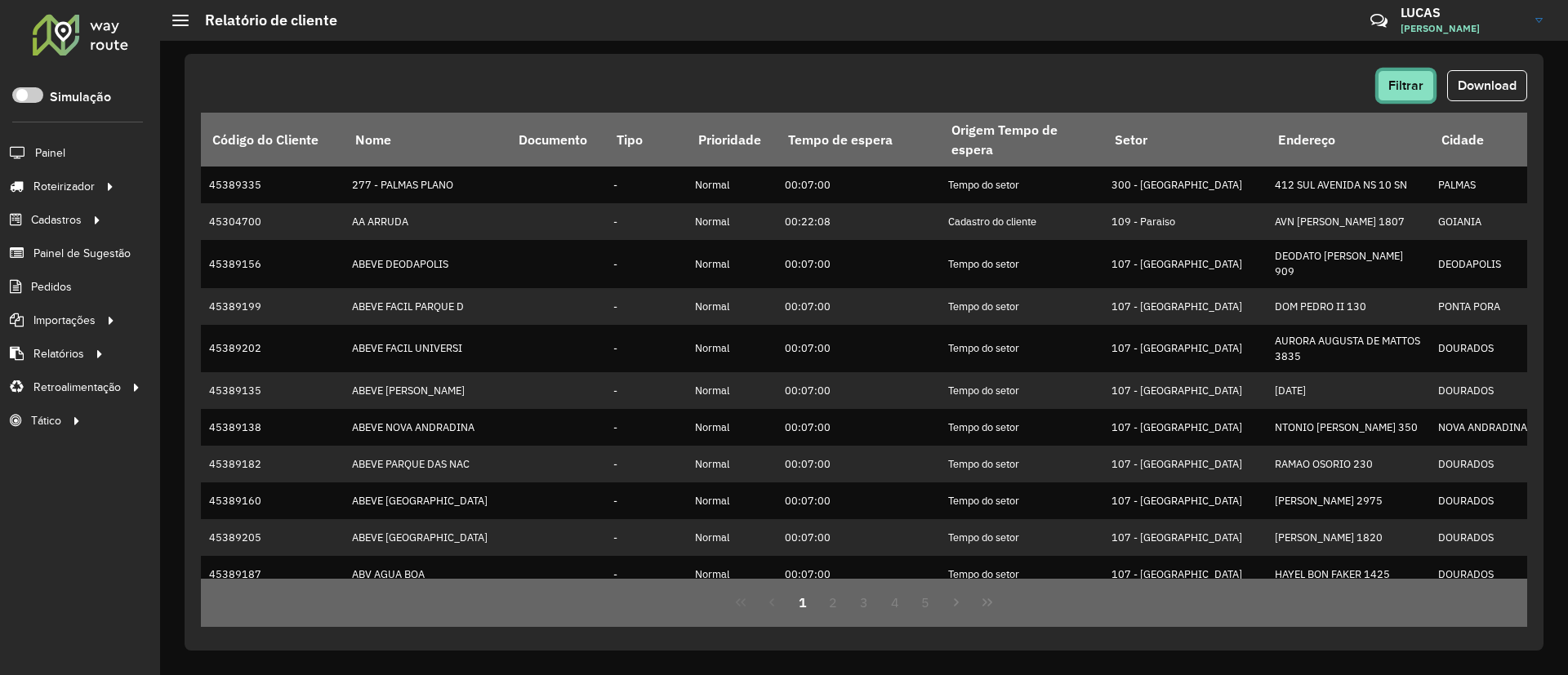
click at [1418, 77] on button "Filtrar" at bounding box center [1406, 86] width 57 height 31
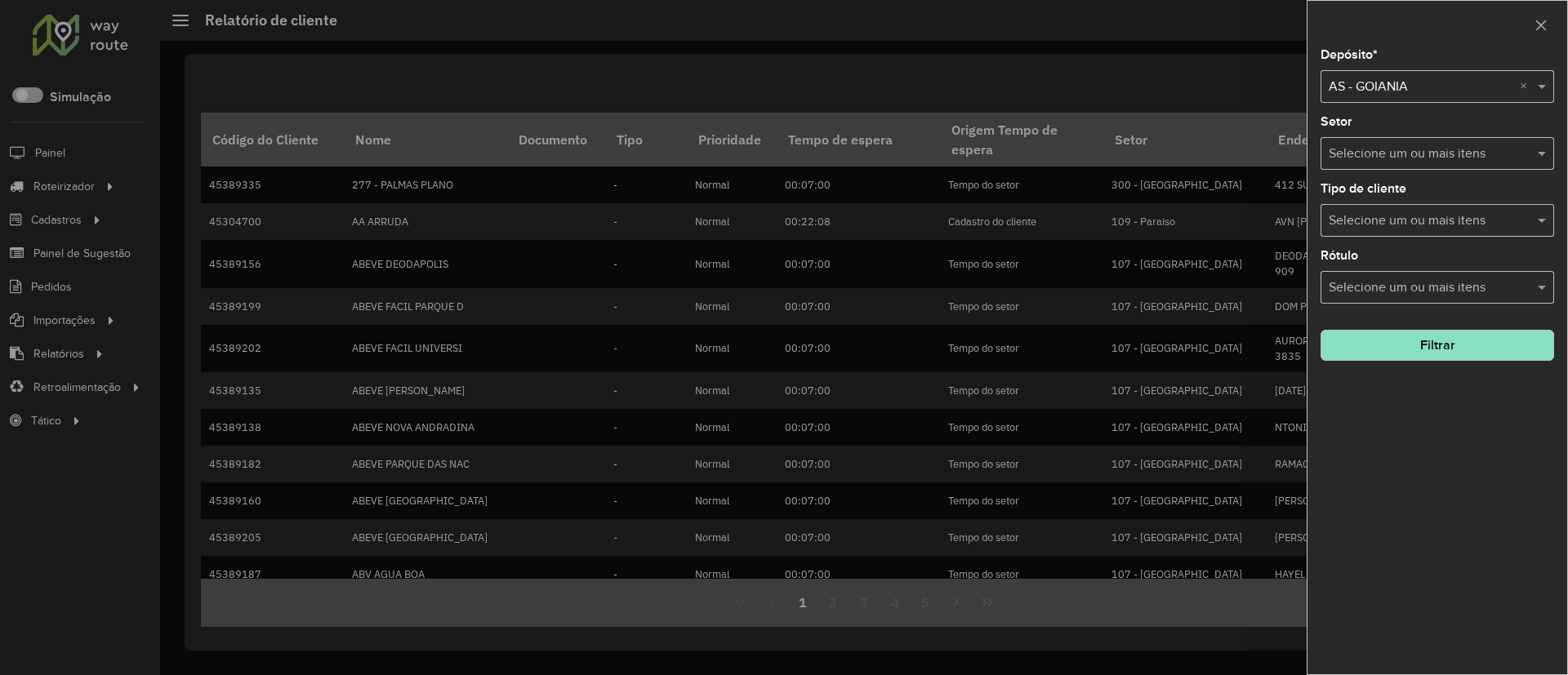
click at [1368, 91] on input "text" at bounding box center [1421, 88] width 184 height 20
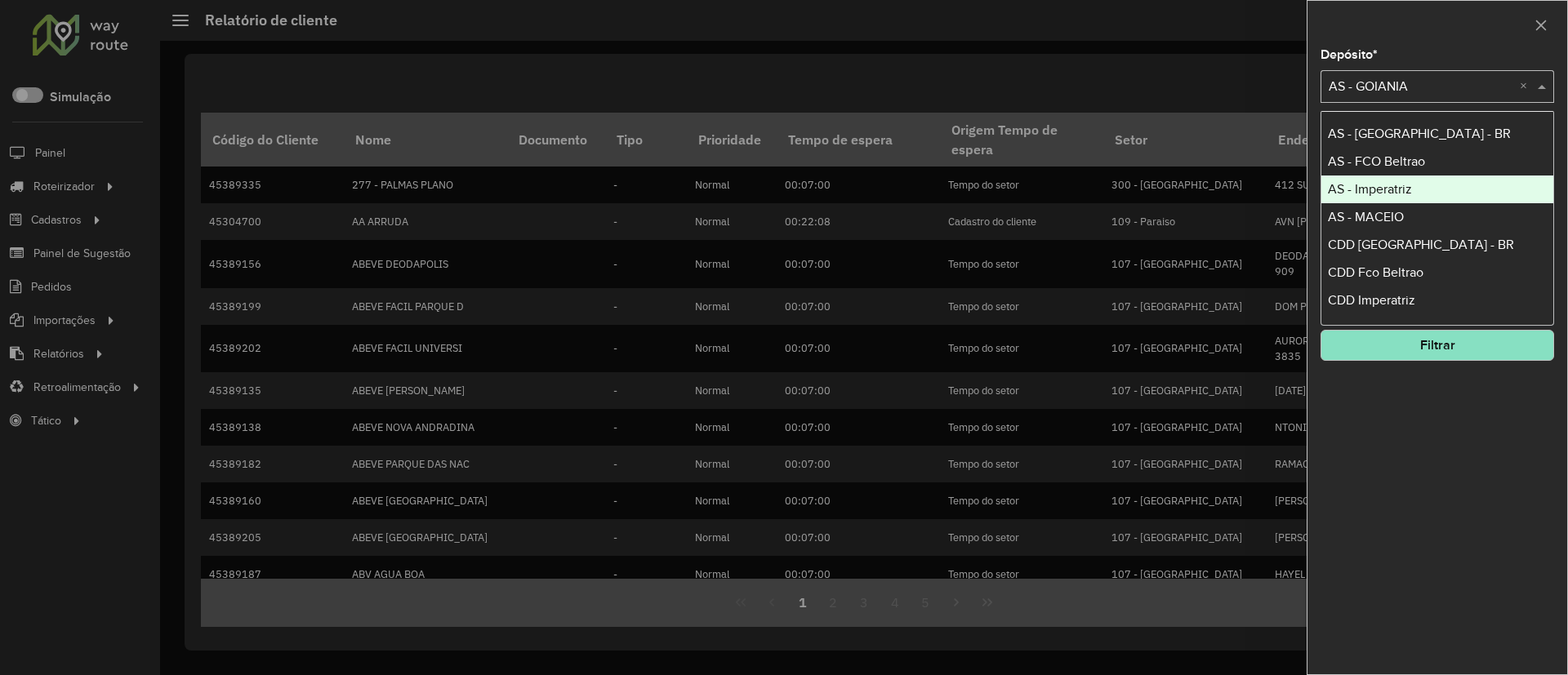
click at [1365, 195] on span "AS - Imperatriz" at bounding box center [1370, 189] width 84 height 14
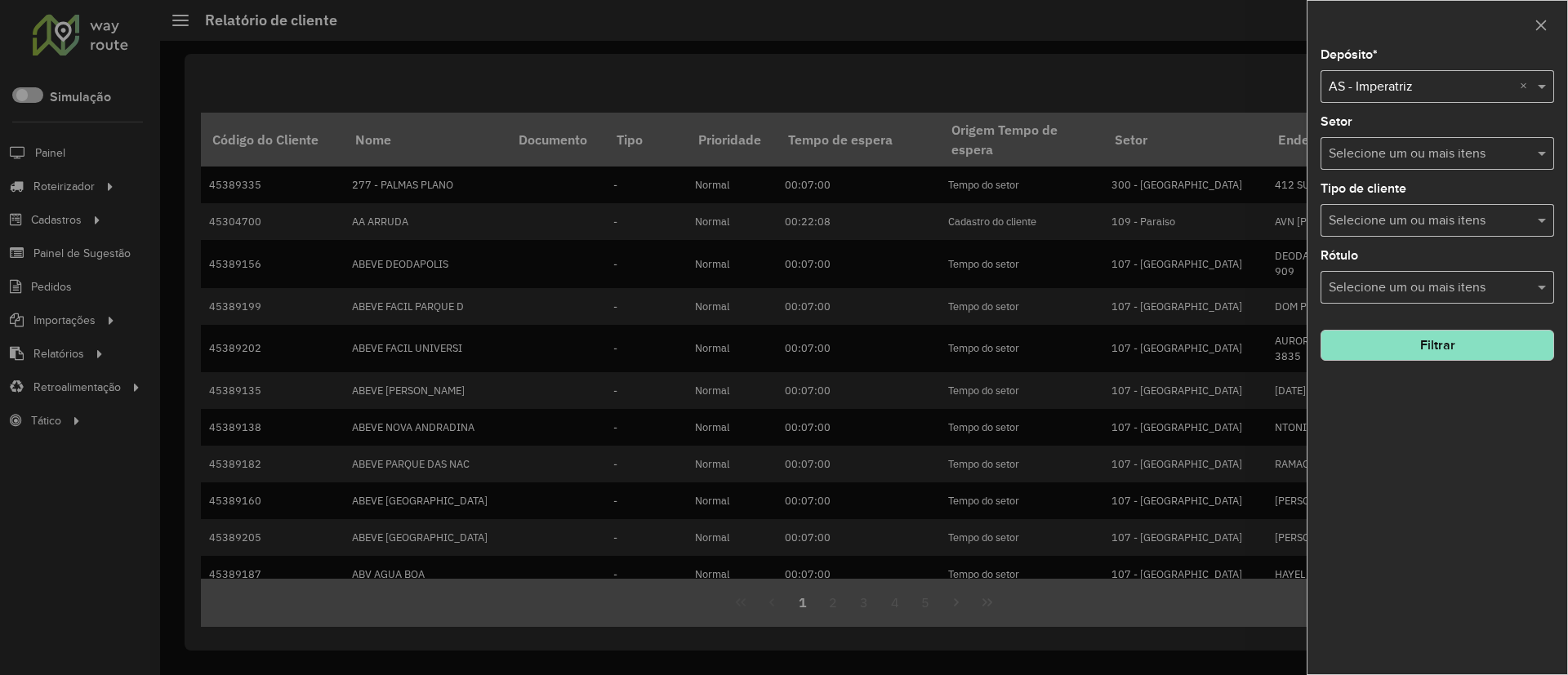
click at [1379, 88] on input "text" at bounding box center [1421, 88] width 184 height 20
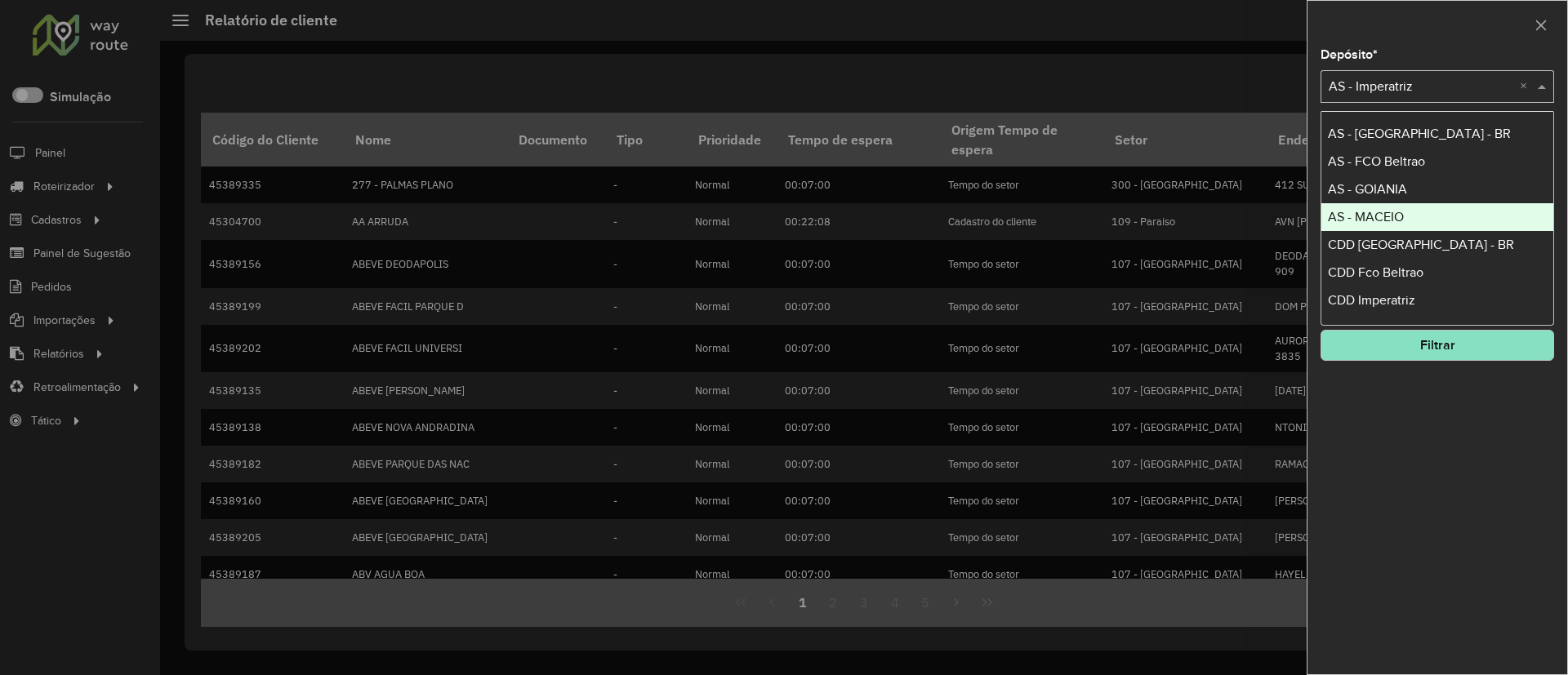
click at [1396, 211] on span "AS - MACEIO" at bounding box center [1366, 217] width 76 height 14
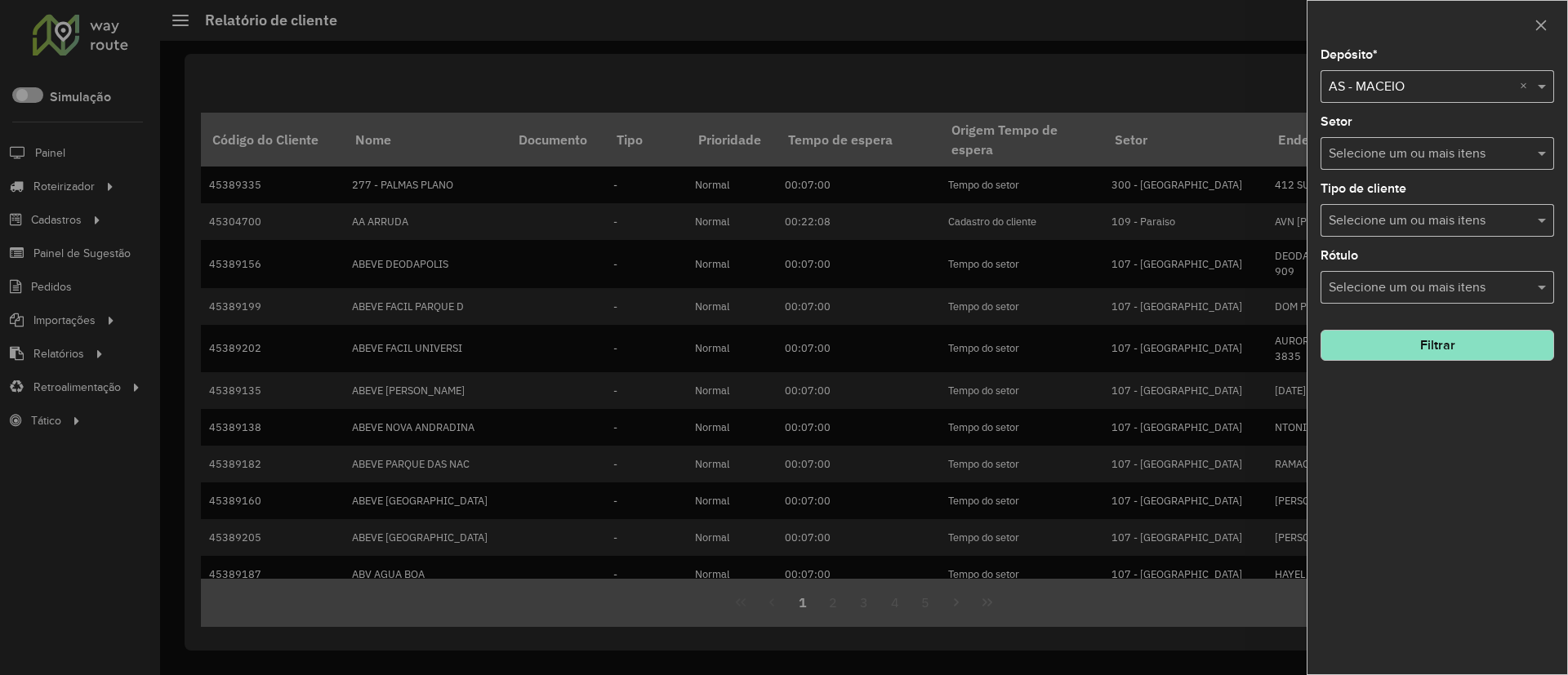
click at [1392, 342] on button "Filtrar" at bounding box center [1437, 345] width 233 height 31
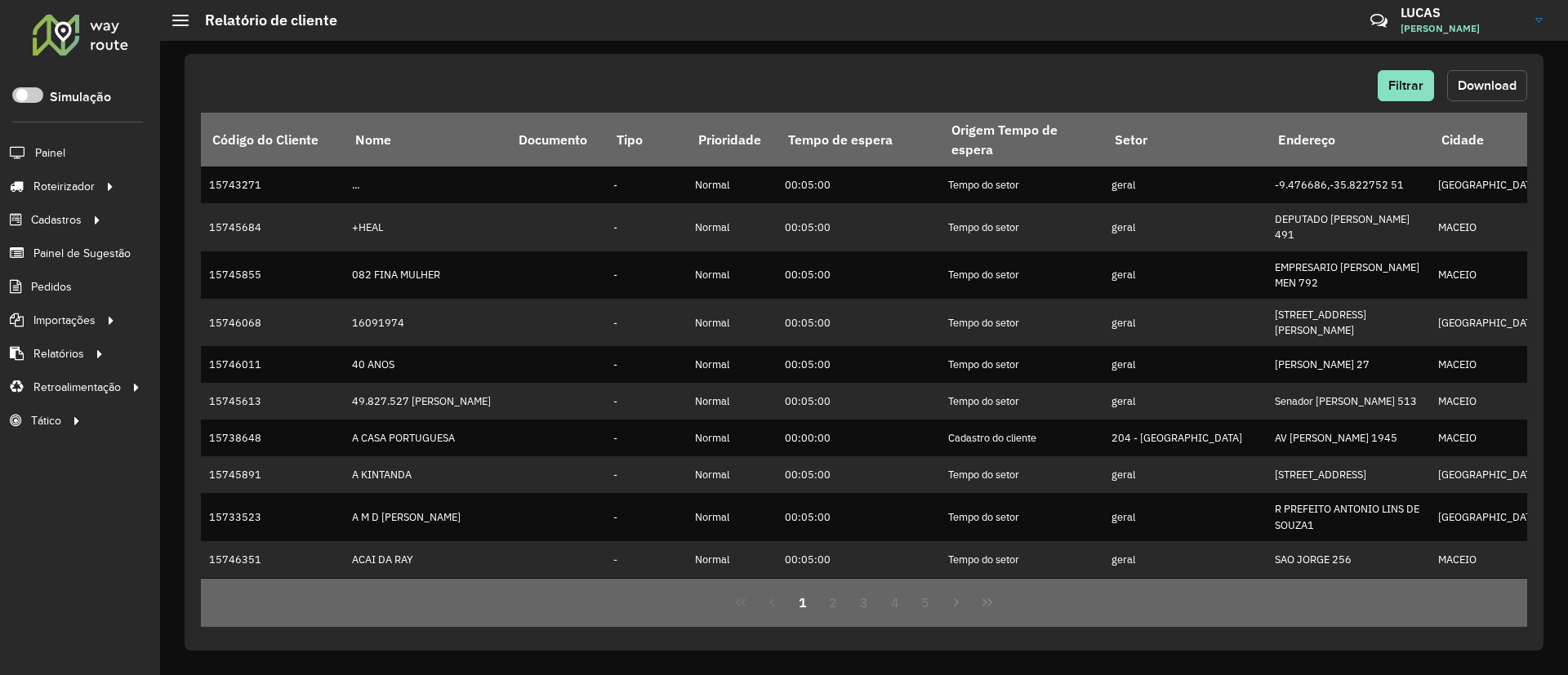
click at [1489, 90] on span "Download" at bounding box center [1487, 85] width 59 height 14
click at [1406, 88] on span "Filtrar" at bounding box center [1406, 85] width 35 height 14
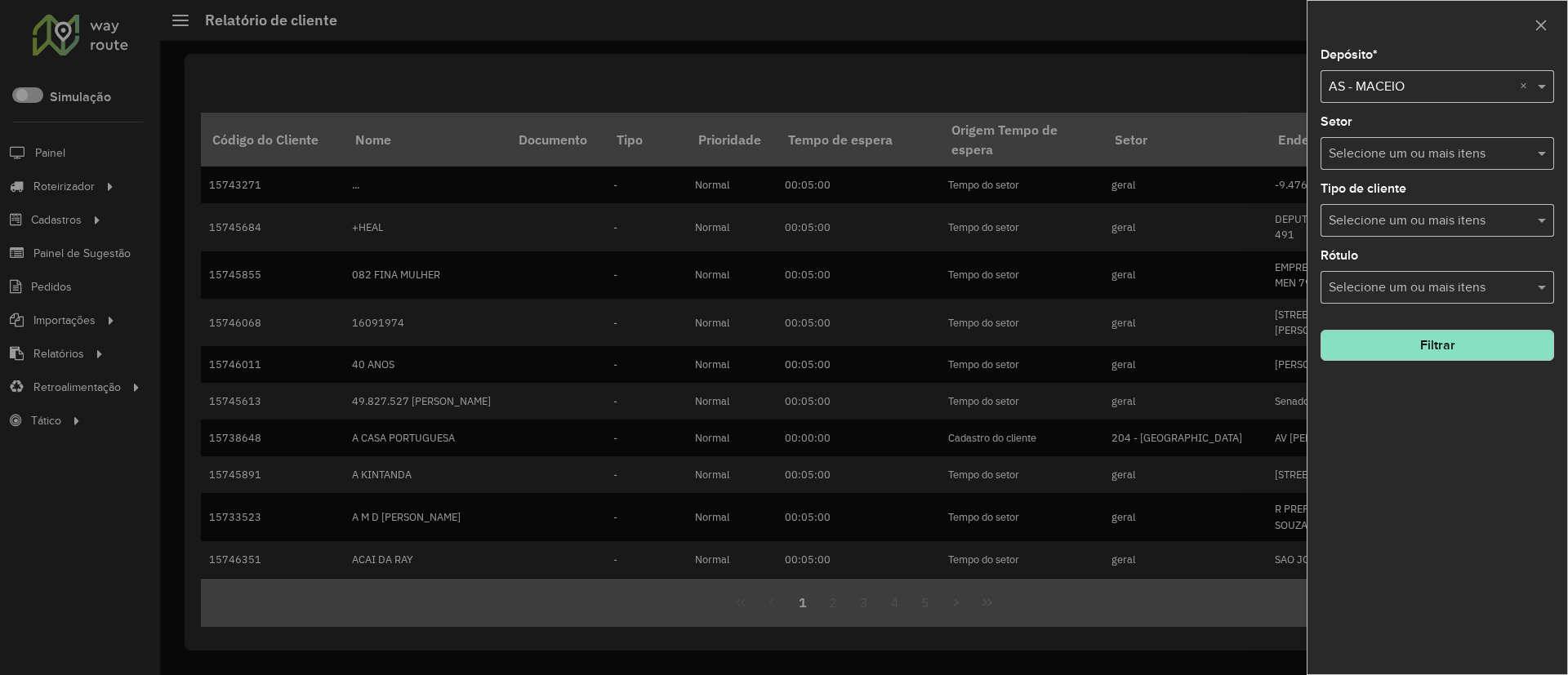
click at [1403, 90] on input "text" at bounding box center [1421, 88] width 184 height 20
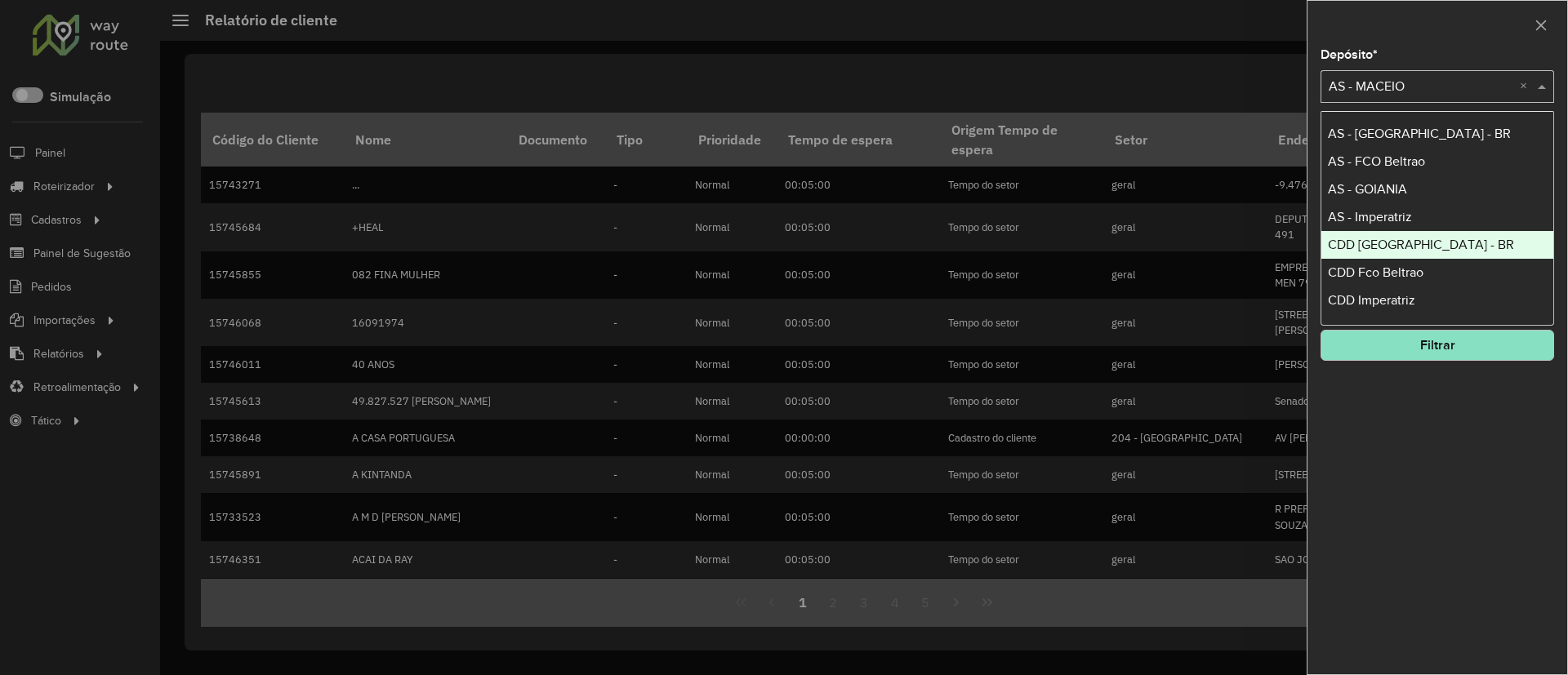
click at [1405, 238] on span "CDD [GEOGRAPHIC_DATA] - BR" at bounding box center [1421, 245] width 186 height 14
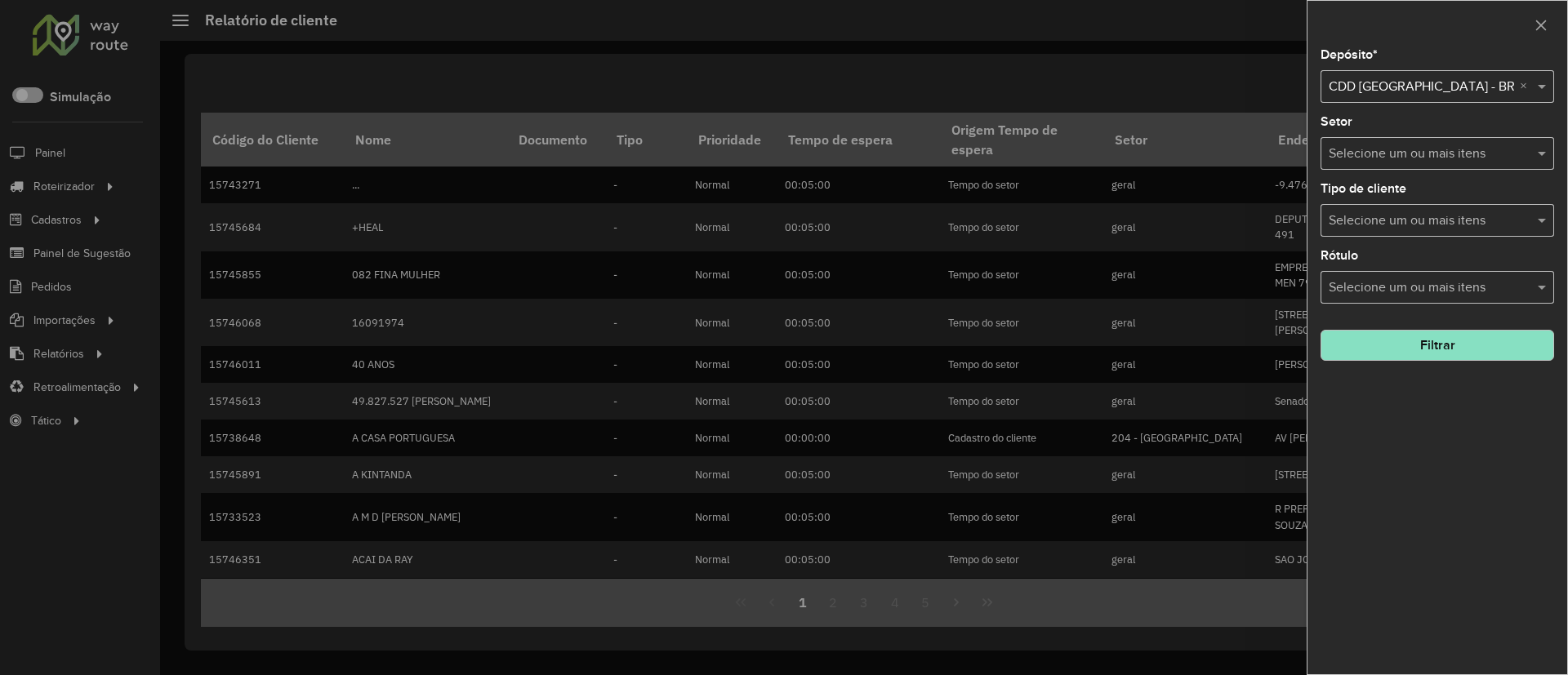
click at [1413, 334] on button "Filtrar" at bounding box center [1437, 345] width 233 height 31
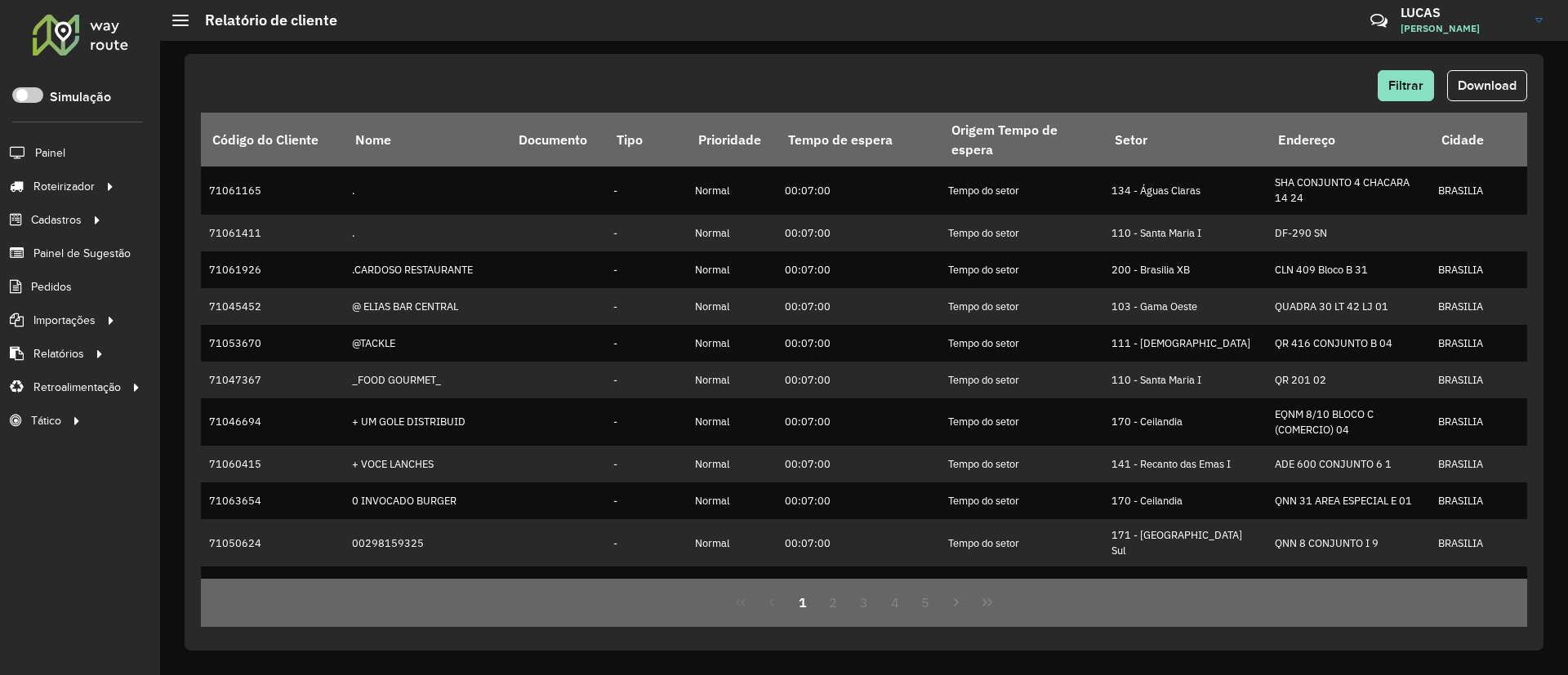
click at [1480, 81] on span "Download" at bounding box center [1487, 85] width 59 height 14
click at [1010, 43] on div "Filtrar Download Código do Cliente Nome Documento Tipo Prioridade Tempo de espe…" at bounding box center [864, 358] width 1408 height 634
click at [1407, 79] on span "Filtrar" at bounding box center [1406, 85] width 35 height 14
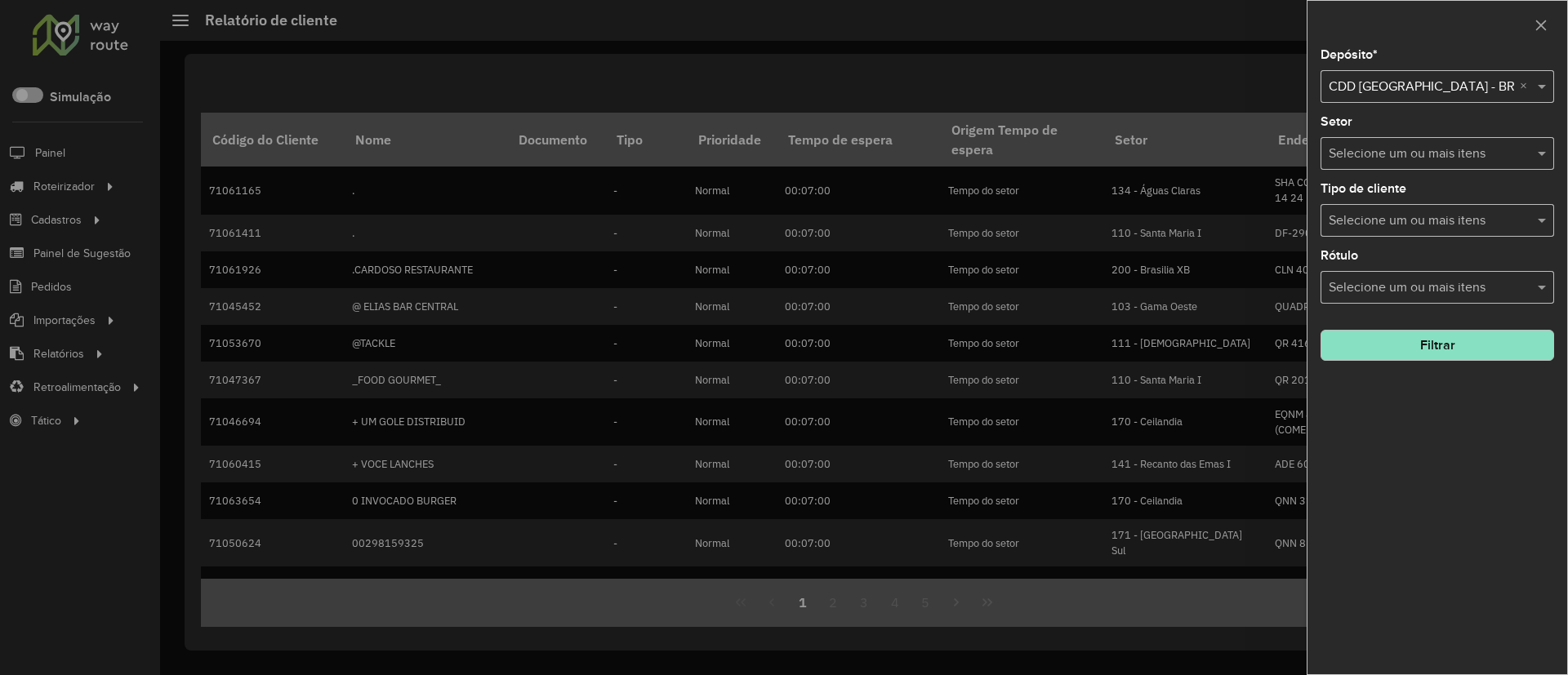
click at [1383, 93] on input "text" at bounding box center [1421, 88] width 184 height 20
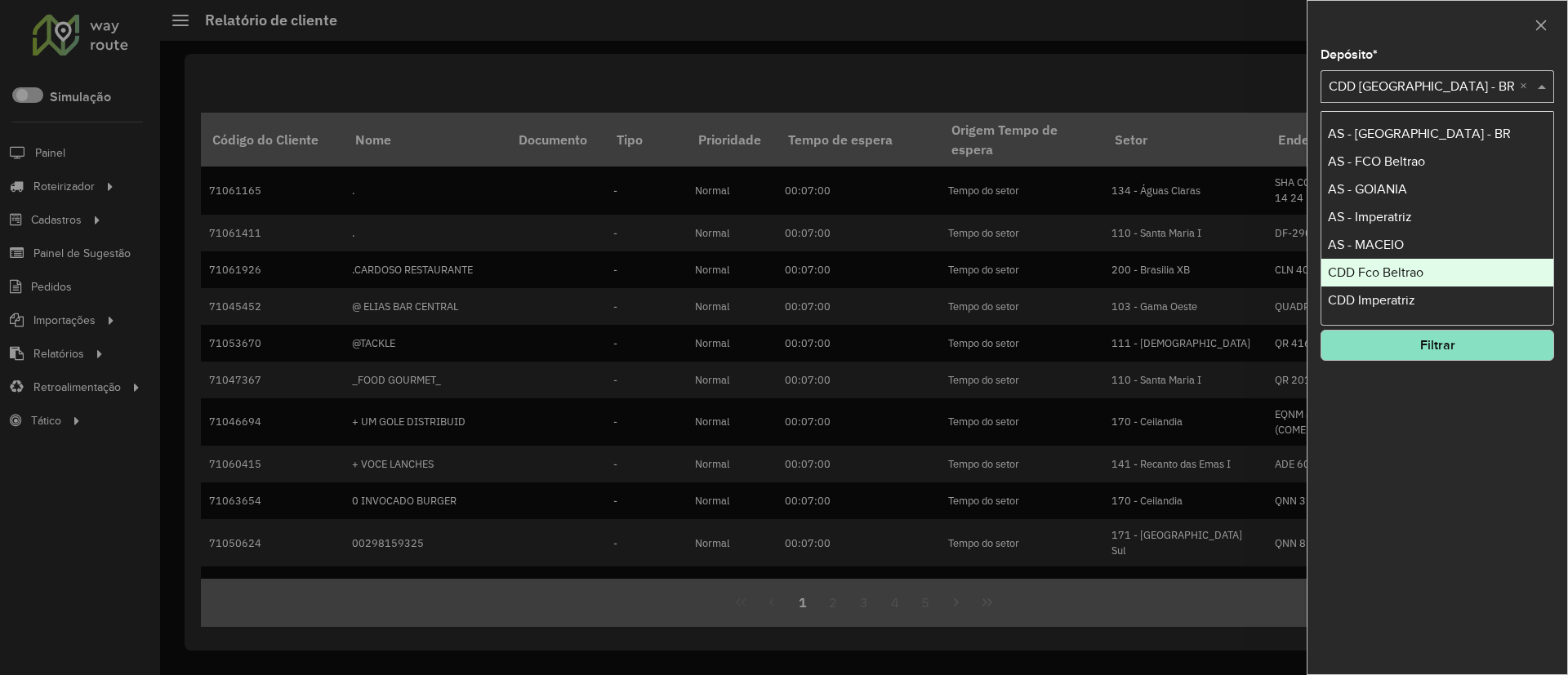
scroll to position [82, 0]
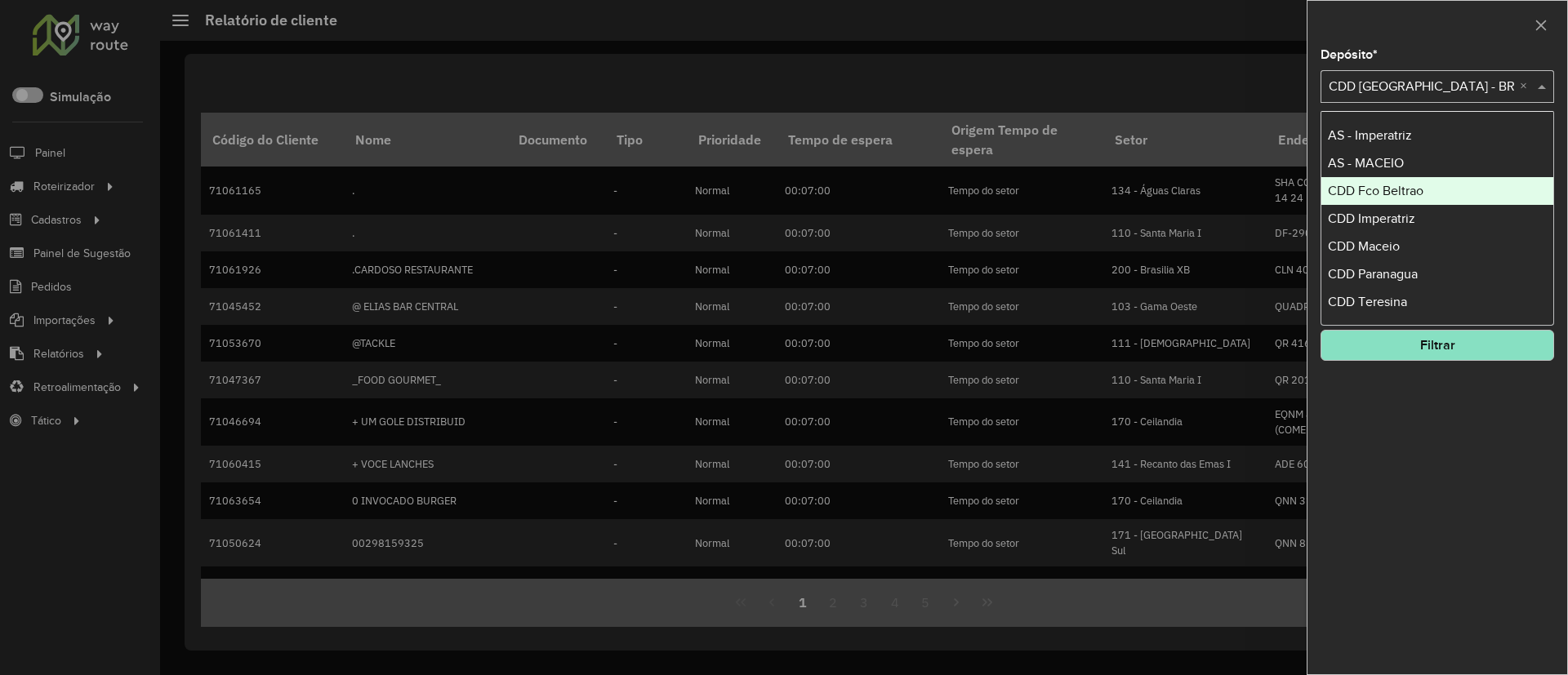
click at [1409, 198] on div "CDD Fco Beltrao" at bounding box center [1437, 191] width 232 height 27
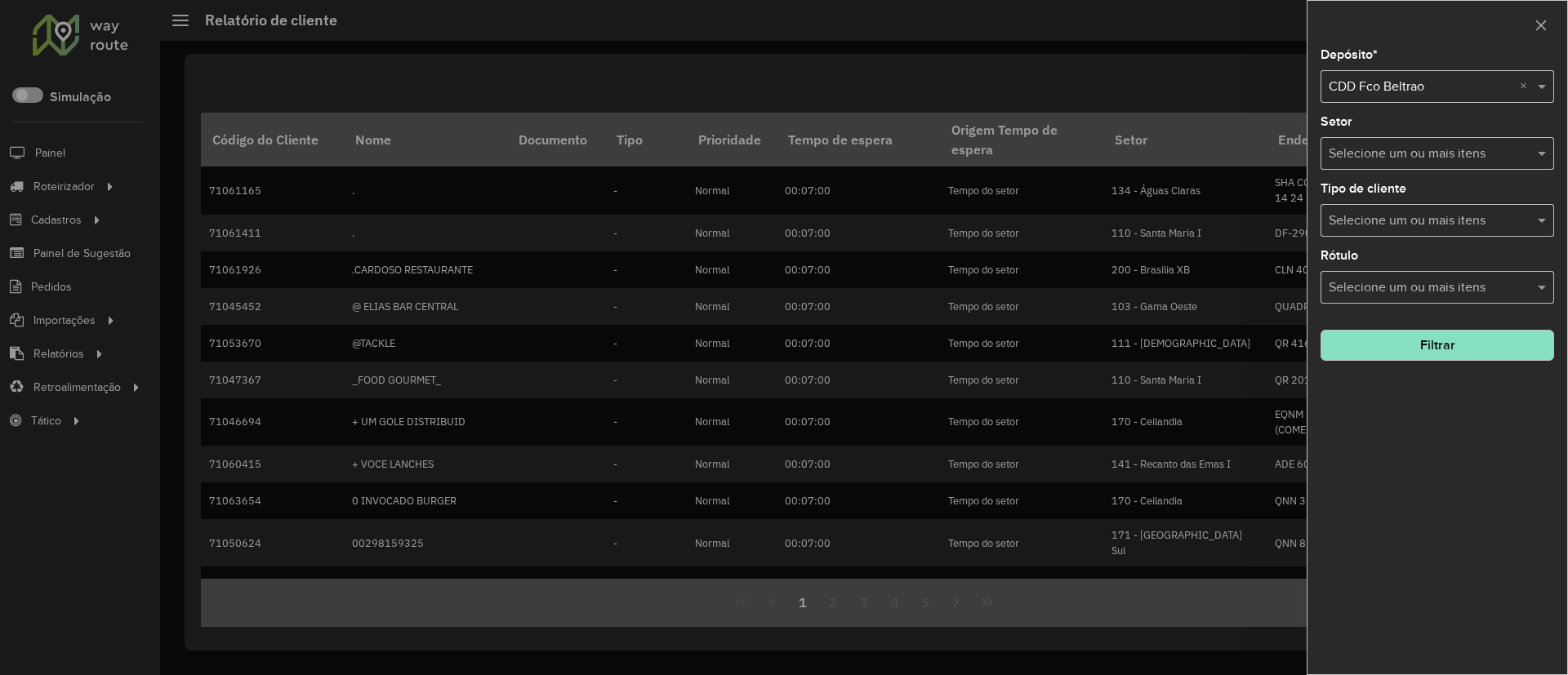
click at [1435, 341] on button "Filtrar" at bounding box center [1437, 345] width 233 height 31
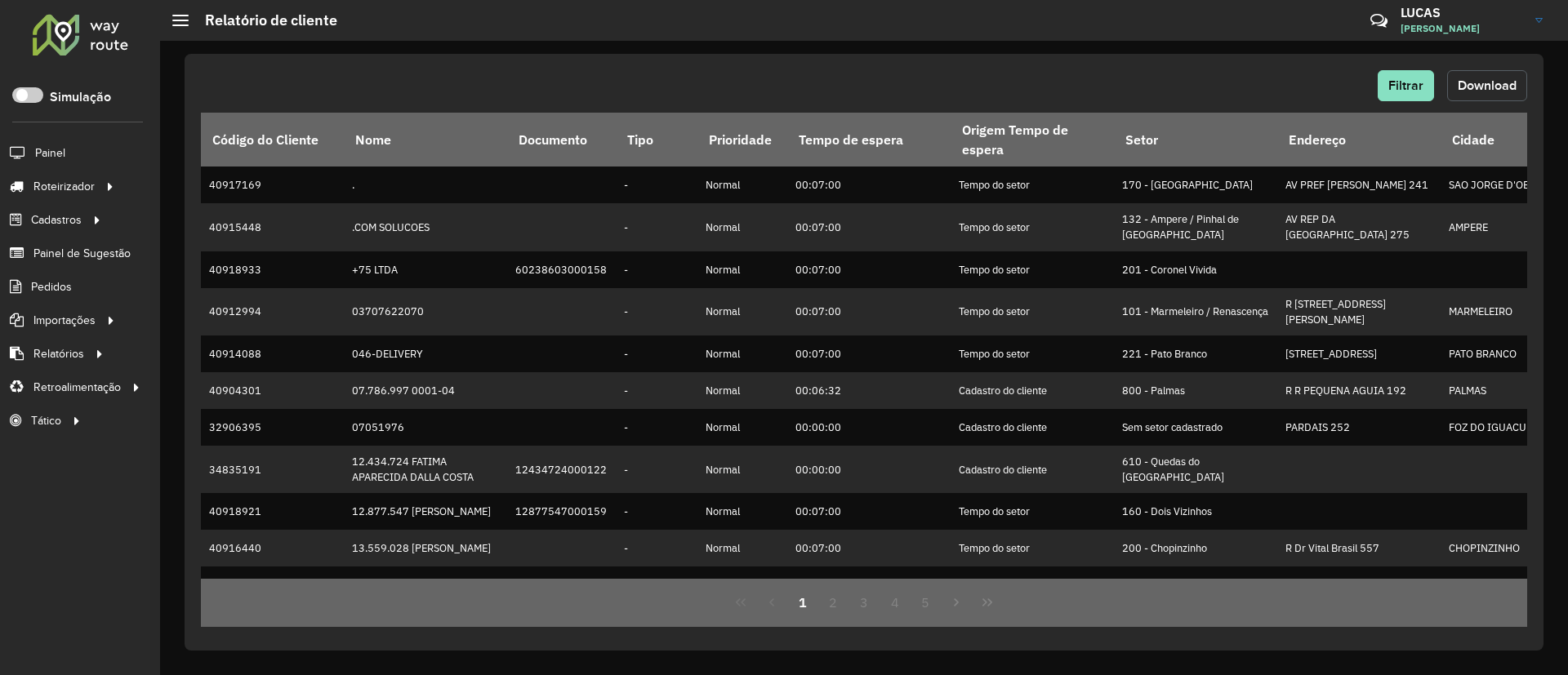
click at [1468, 82] on span "Download" at bounding box center [1487, 85] width 59 height 14
drag, startPoint x: 988, startPoint y: 38, endPoint x: 1002, endPoint y: 35, distance: 14.3
click at [988, 38] on hb-header "Relatório de cliente Críticas? Dúvidas? Elogios? Sugestões? Entre em contato co…" at bounding box center [864, 20] width 1408 height 41
click at [1407, 78] on span "Filtrar" at bounding box center [1406, 85] width 35 height 14
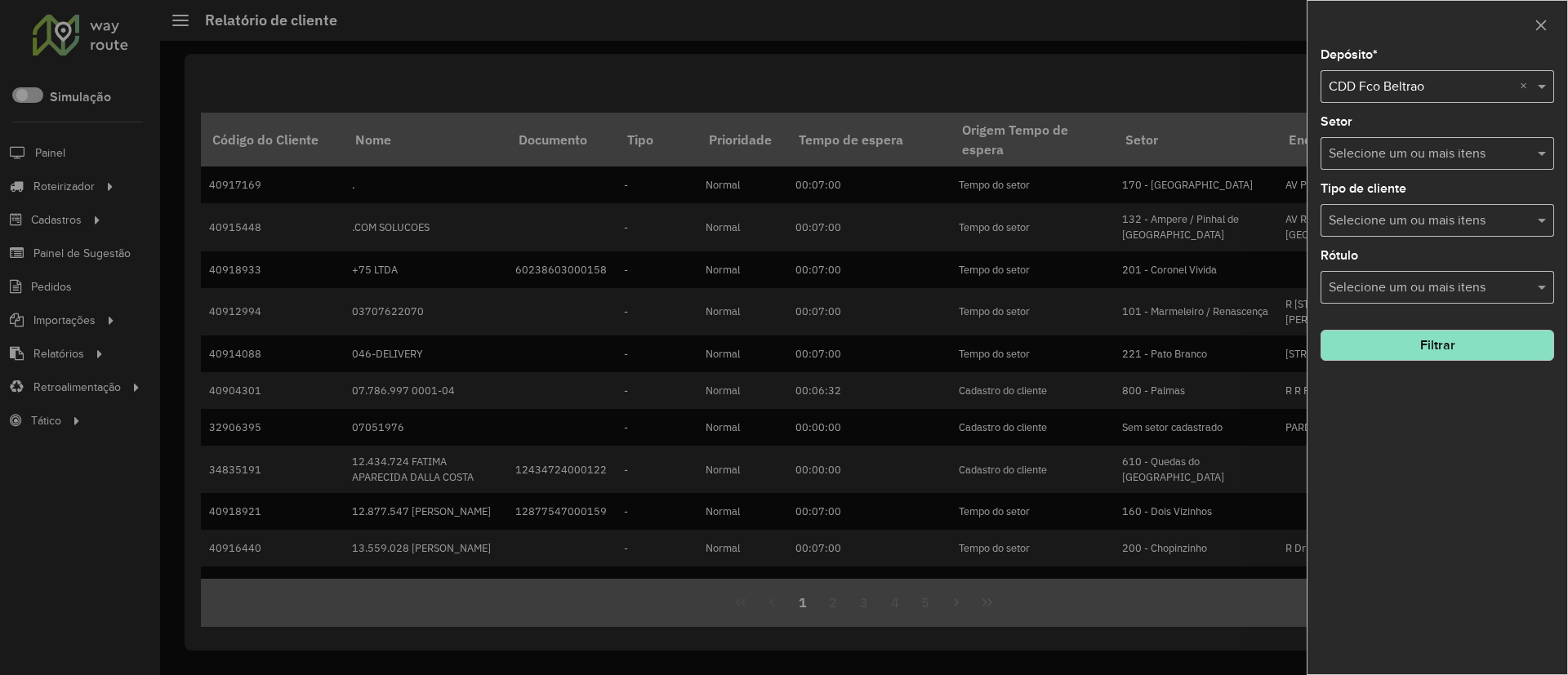
click at [1368, 84] on input "text" at bounding box center [1421, 88] width 184 height 20
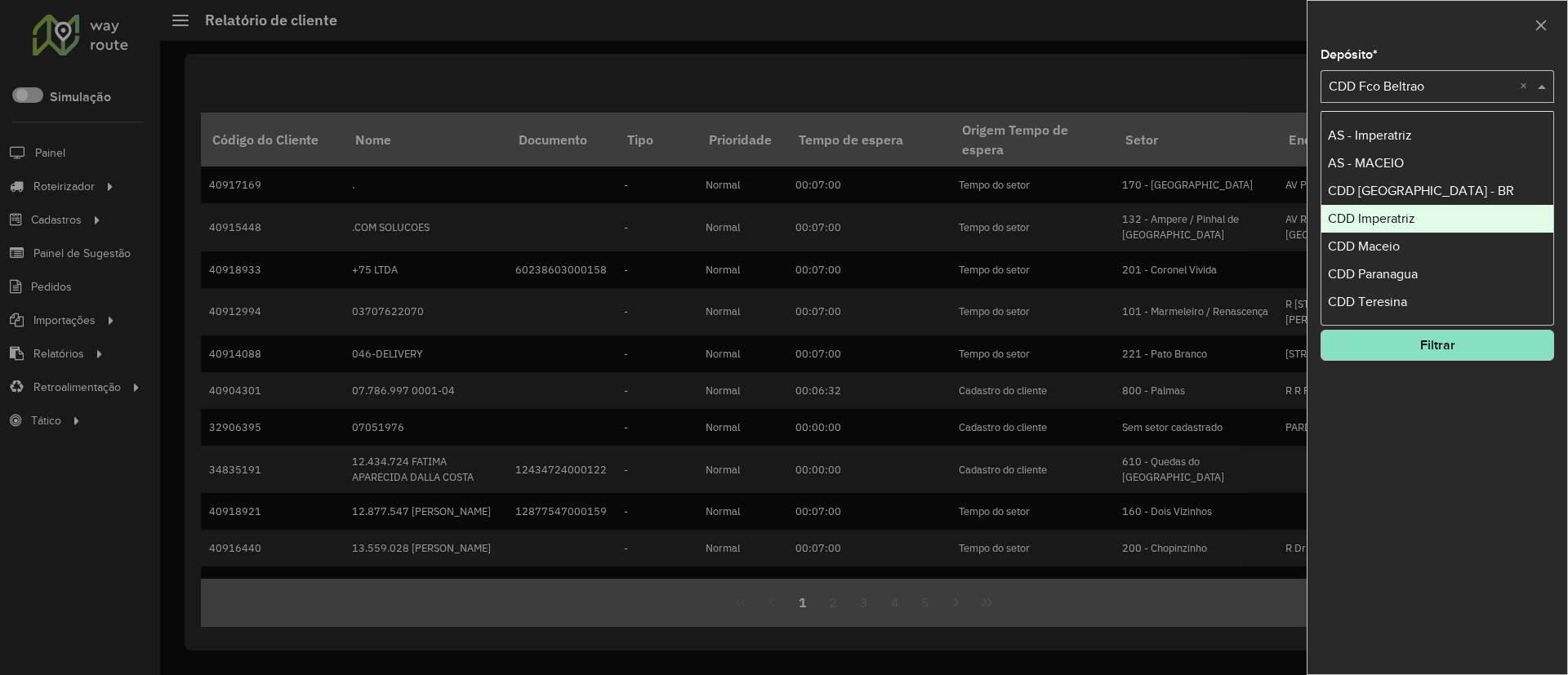
click at [1413, 214] on span "CDD Imperatriz" at bounding box center [1372, 218] width 88 height 14
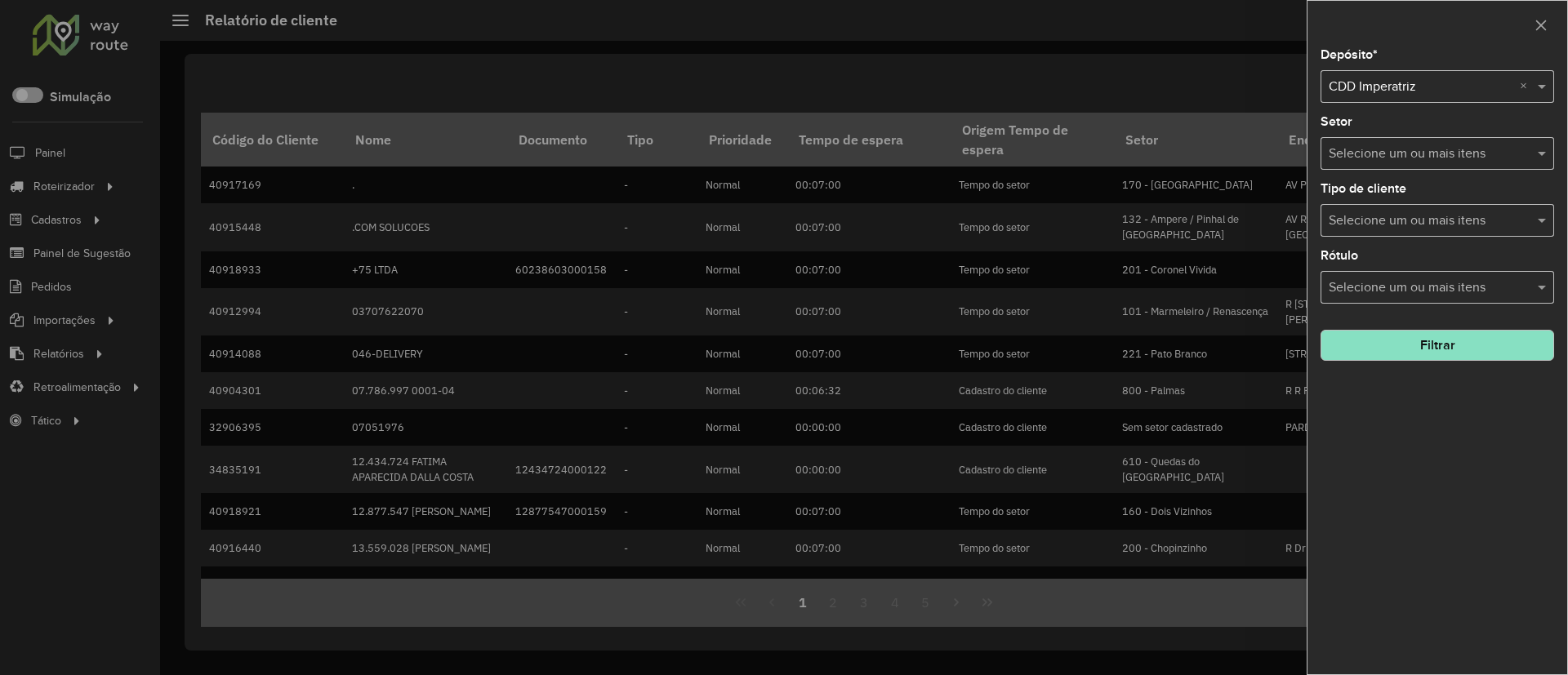
click at [1376, 342] on button "Filtrar" at bounding box center [1437, 345] width 233 height 31
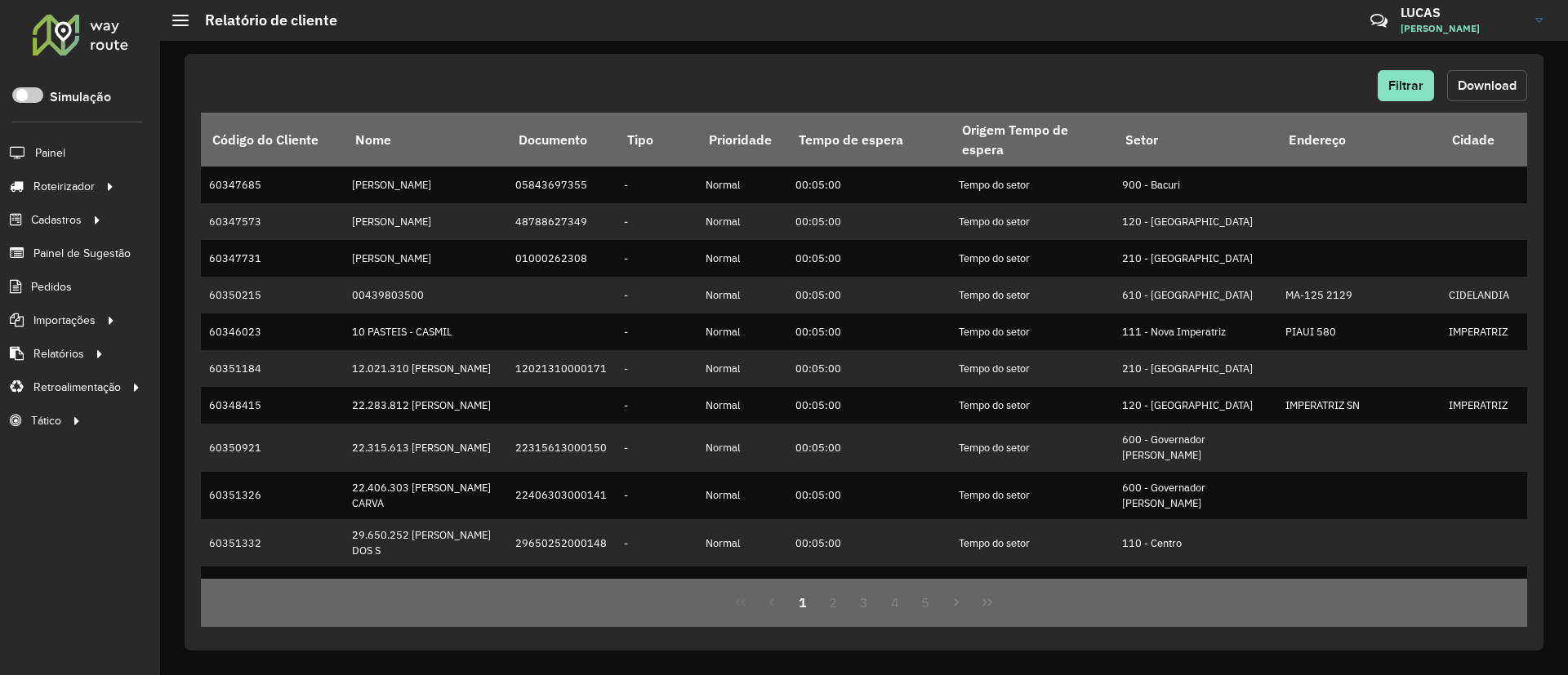
click at [1487, 80] on span "Download" at bounding box center [1487, 85] width 59 height 14
click at [1011, 29] on hb-header "Relatório de cliente Críticas? Dúvidas? Elogios? Sugestões? Entre em contato co…" at bounding box center [864, 20] width 1408 height 41
click at [1399, 84] on span "Filtrar" at bounding box center [1406, 85] width 35 height 14
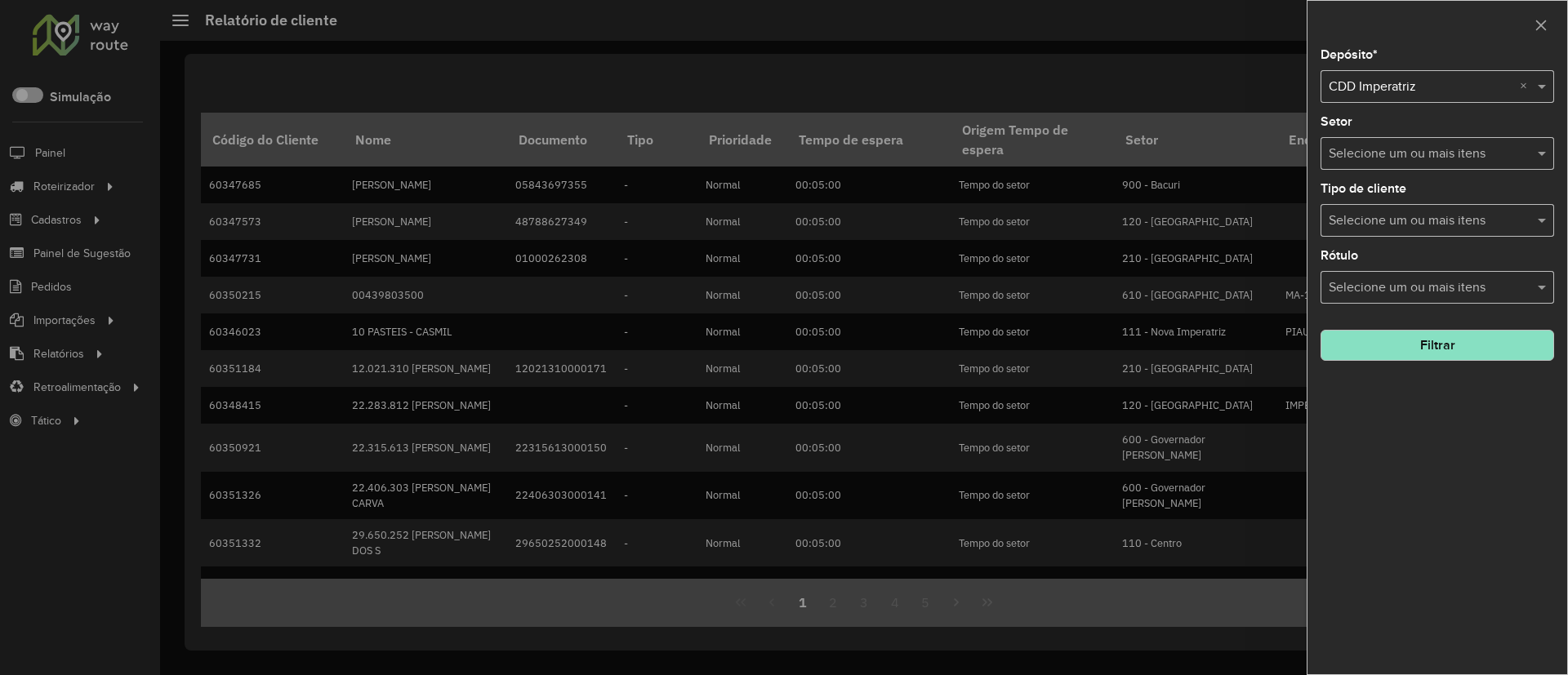
click at [1380, 89] on input "text" at bounding box center [1421, 88] width 184 height 20
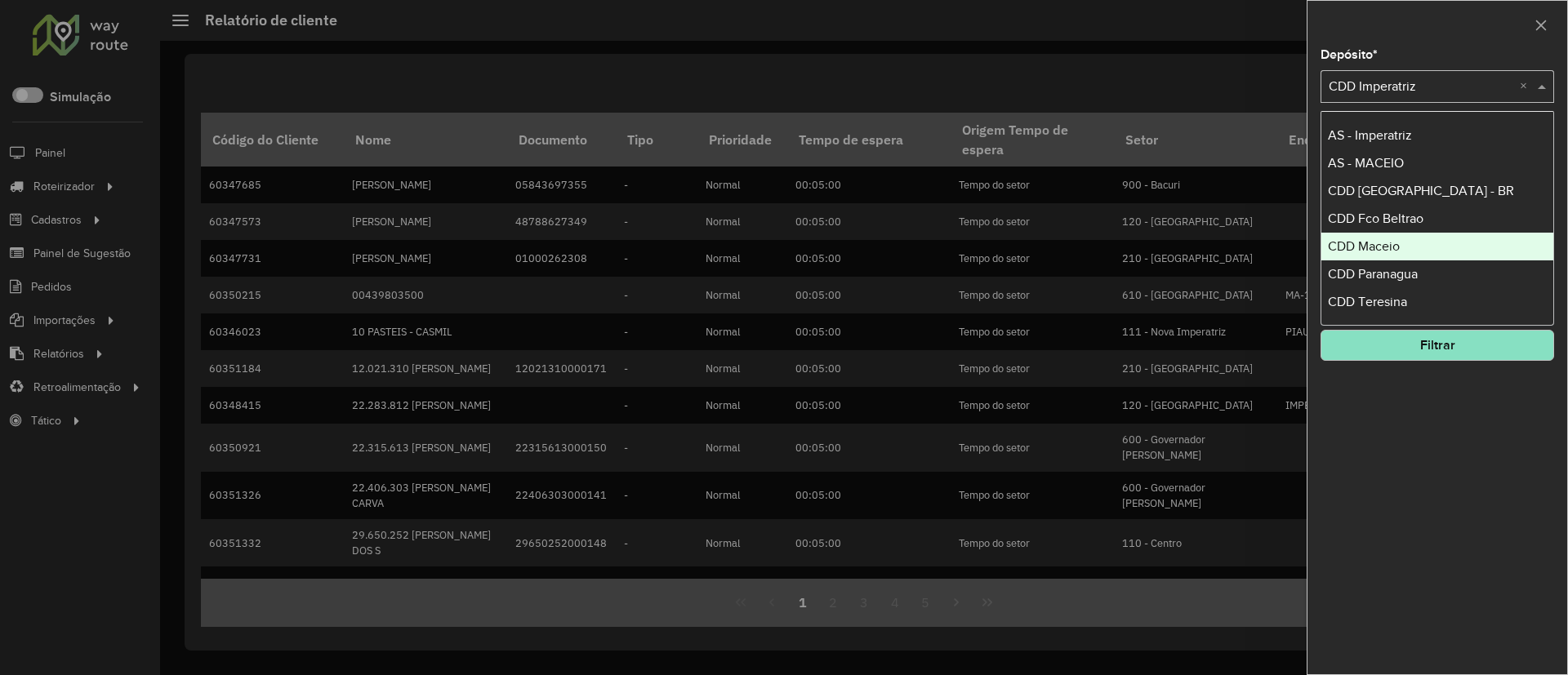
click at [1427, 235] on div "CDD Maceio" at bounding box center [1437, 247] width 232 height 27
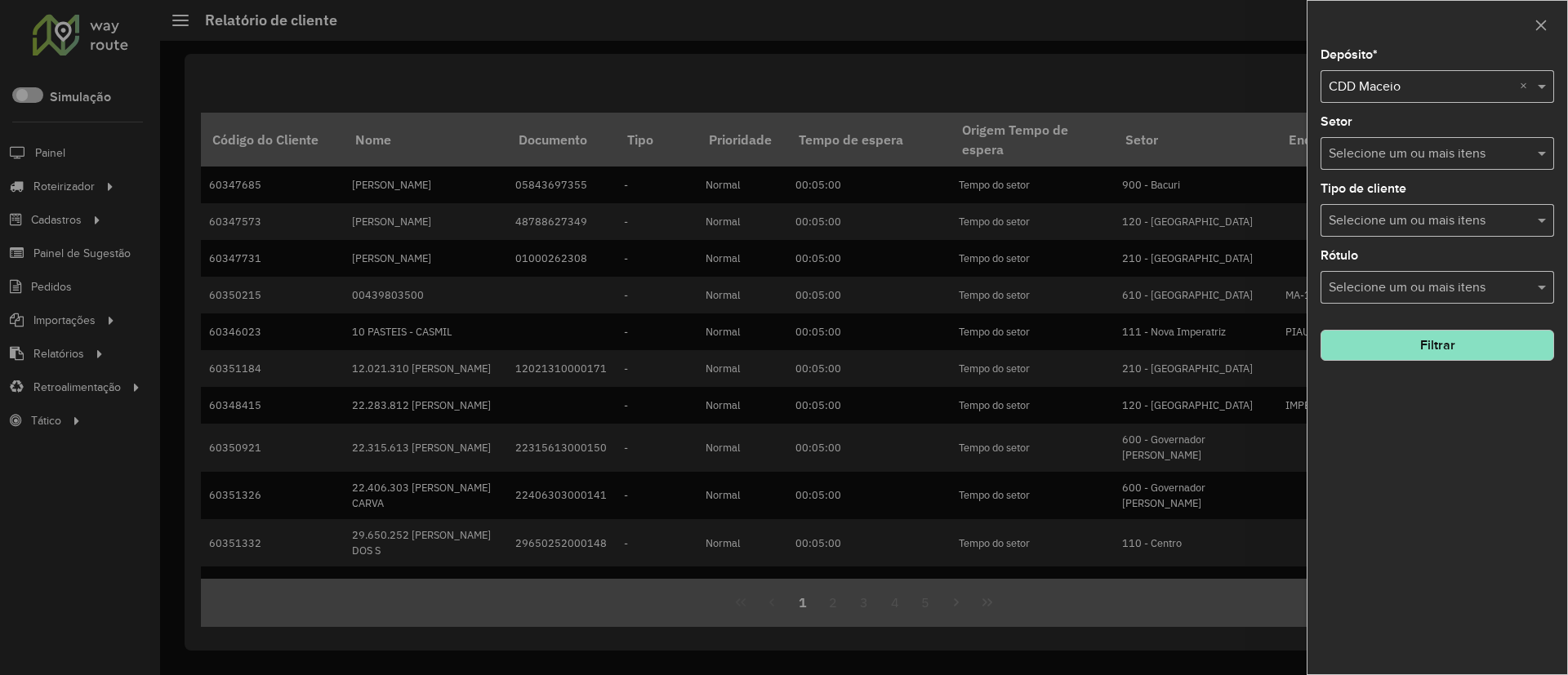
click at [1412, 346] on button "Filtrar" at bounding box center [1437, 345] width 233 height 31
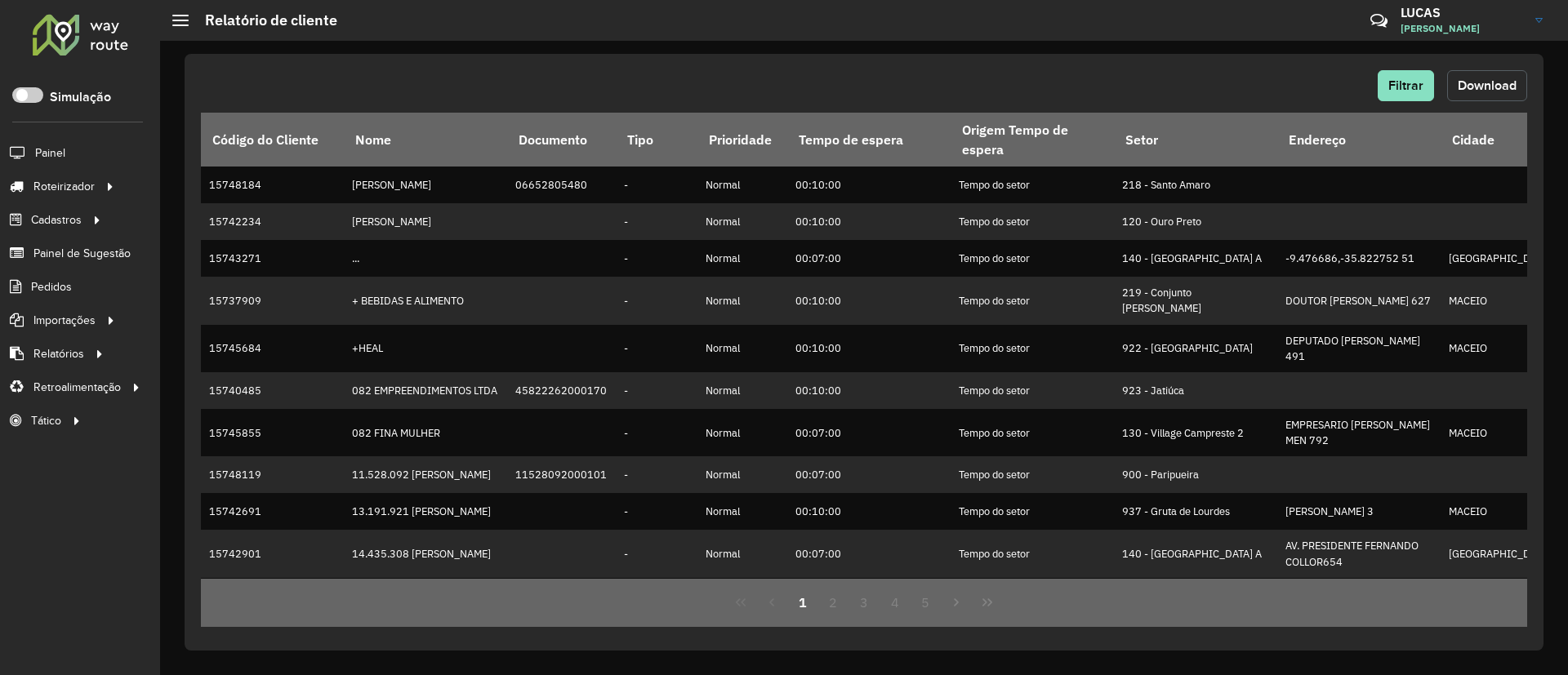
click at [1470, 87] on span "Download" at bounding box center [1487, 85] width 59 height 14
drag, startPoint x: 991, startPoint y: 54, endPoint x: 1043, endPoint y: 64, distance: 53.0
click at [991, 54] on div "Filtrar Download Código do Cliente Nome Documento Tipo Prioridade Tempo de espe…" at bounding box center [864, 352] width 1359 height 597
click at [1404, 93] on button "Filtrar" at bounding box center [1406, 86] width 57 height 31
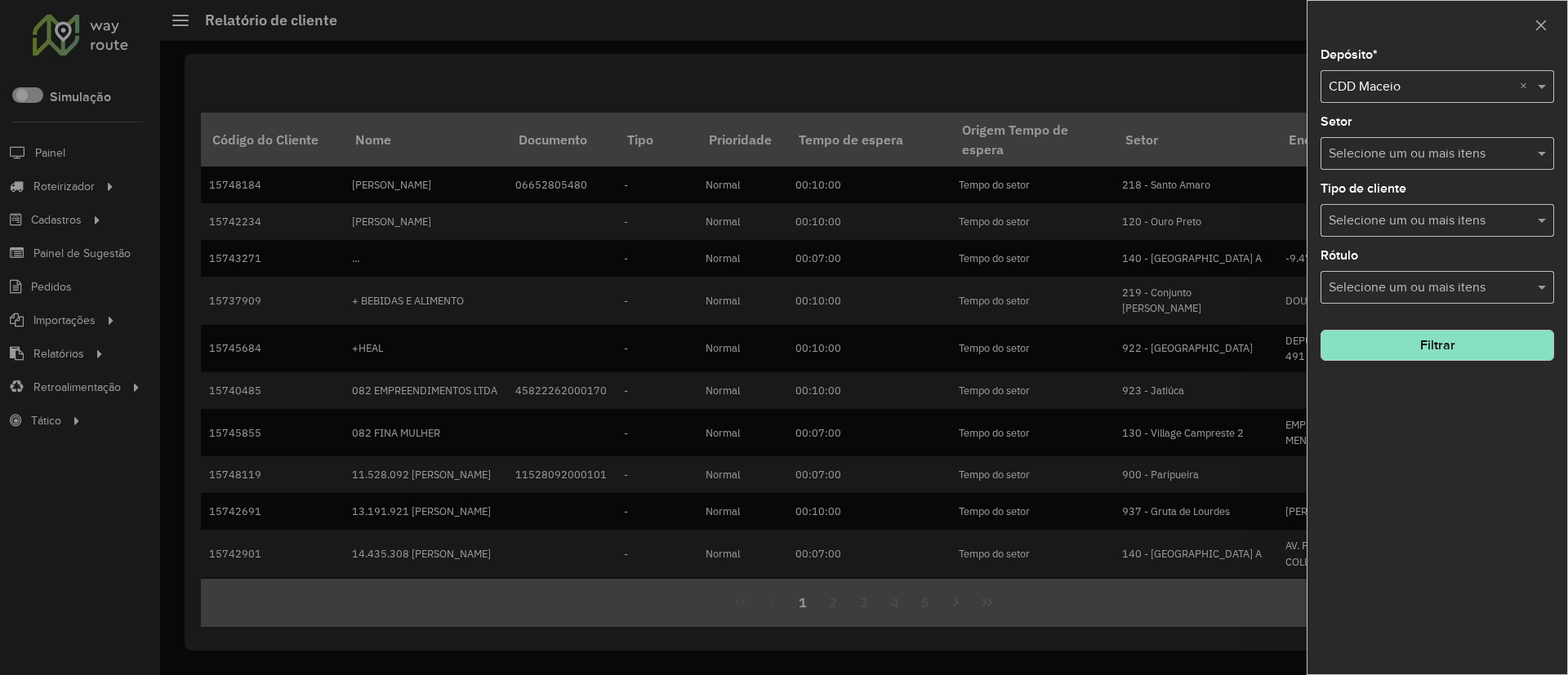
click at [1390, 85] on input "text" at bounding box center [1421, 88] width 184 height 20
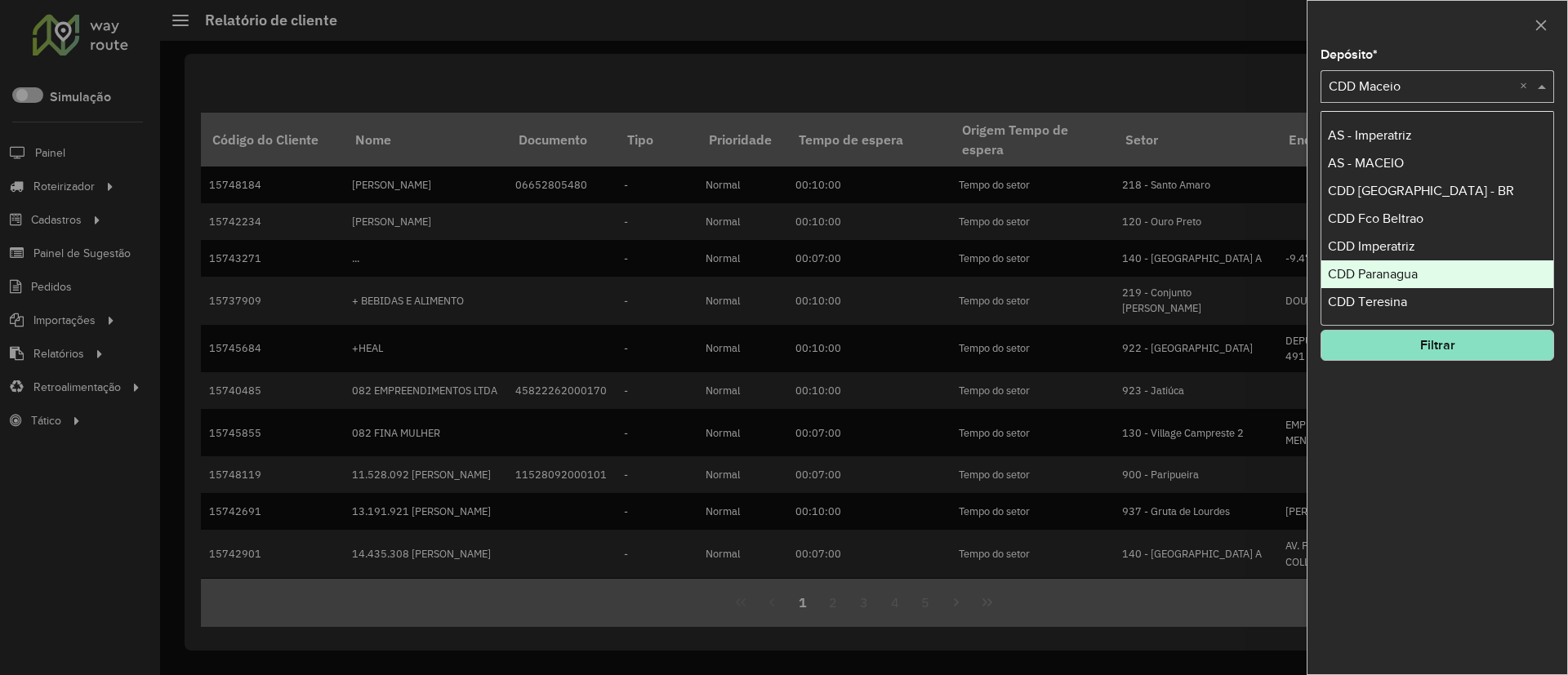
click at [1447, 266] on div "CDD Paranagua" at bounding box center [1437, 274] width 232 height 27
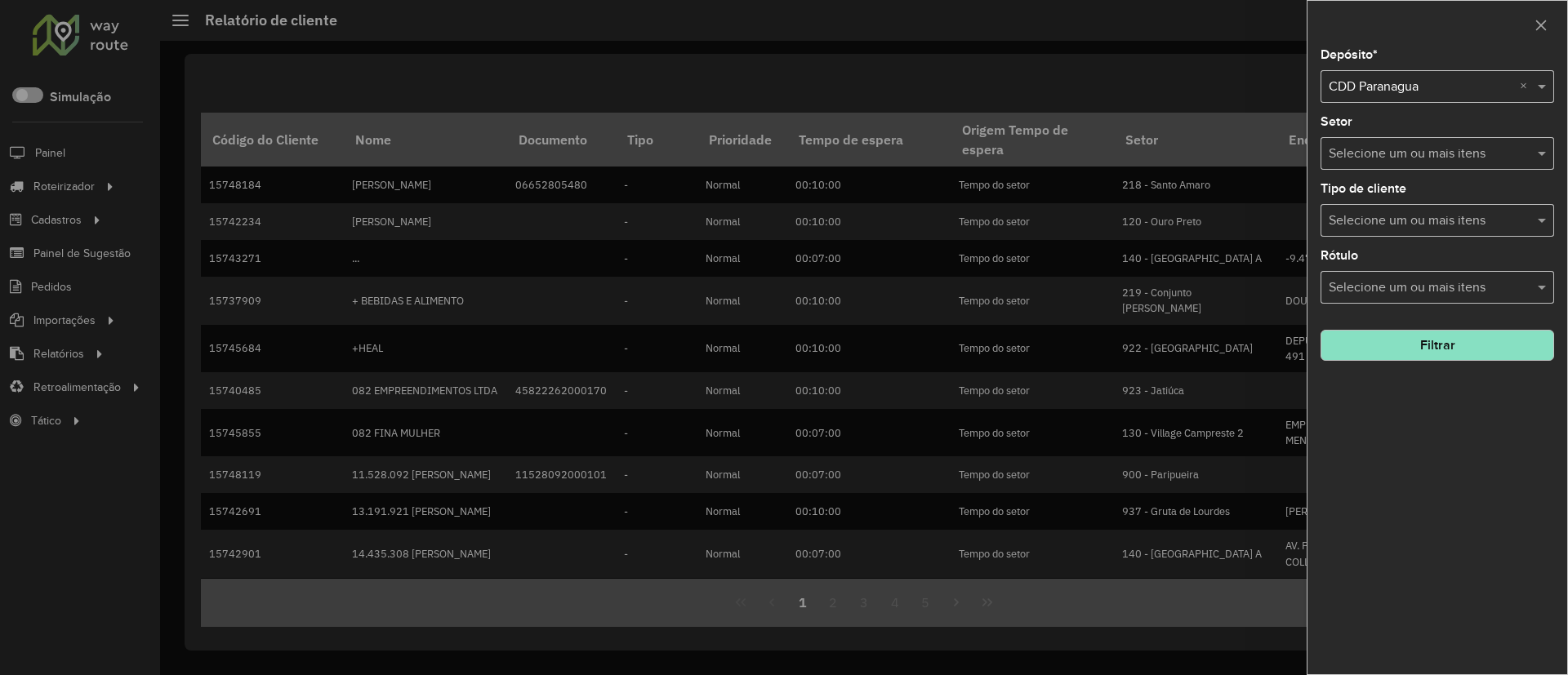
click at [1440, 334] on button "Filtrar" at bounding box center [1437, 345] width 233 height 31
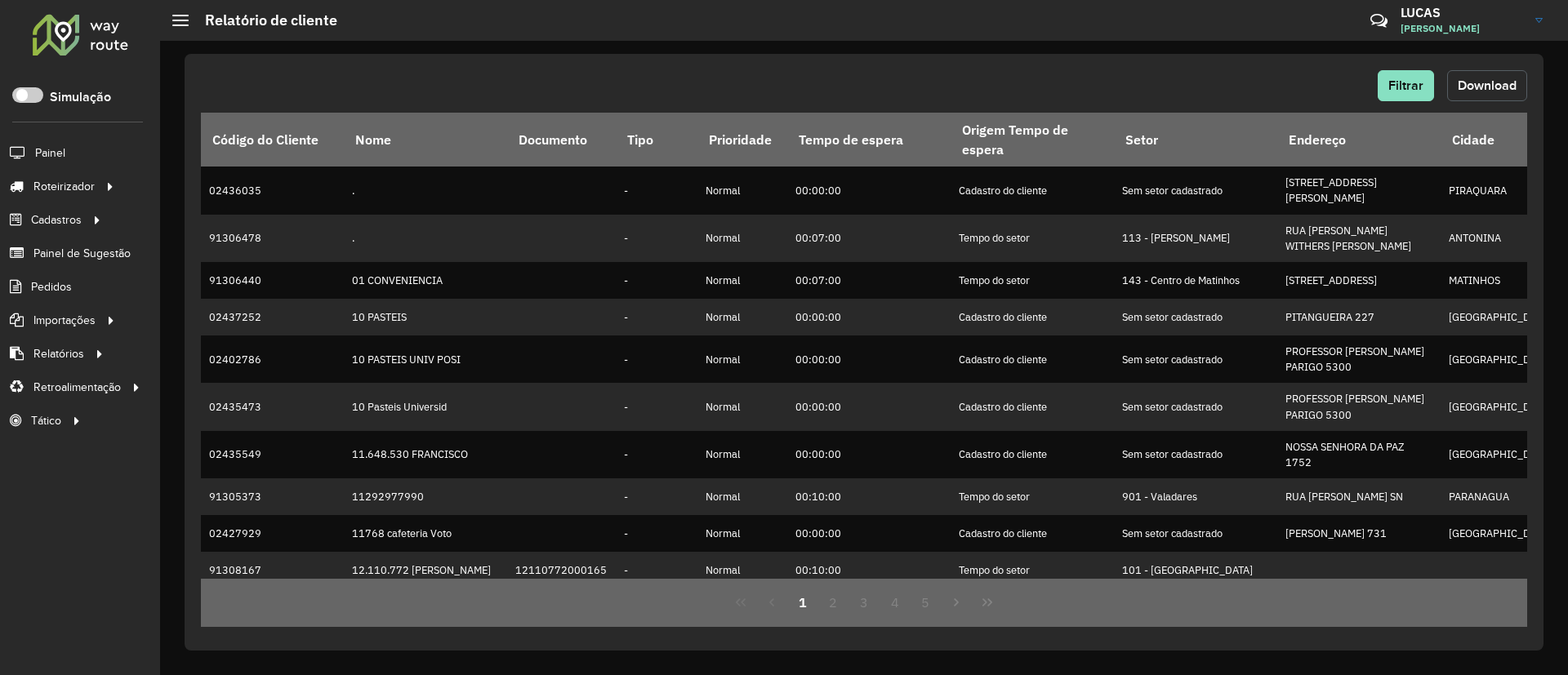
click at [1484, 88] on span "Download" at bounding box center [1487, 85] width 59 height 14
click at [966, 48] on div "Filtrar Download Código do Cliente Nome Documento Tipo Prioridade Tempo de espe…" at bounding box center [864, 358] width 1408 height 634
click at [1396, 67] on div "Filtrar Download Código do Cliente Nome Documento Tipo Prioridade Tempo de espe…" at bounding box center [864, 352] width 1359 height 597
click at [1400, 81] on span "Filtrar" at bounding box center [1406, 85] width 35 height 14
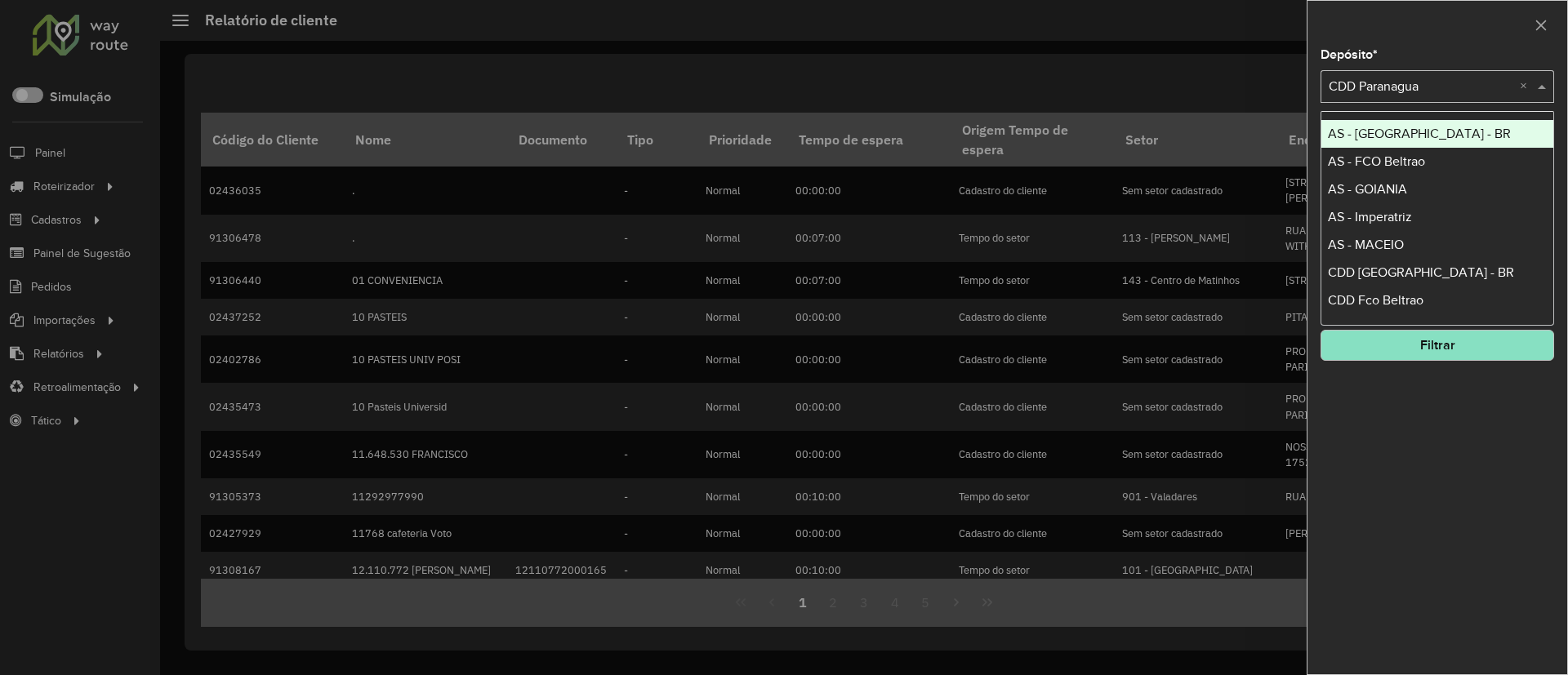
click at [1427, 90] on input "text" at bounding box center [1421, 88] width 184 height 20
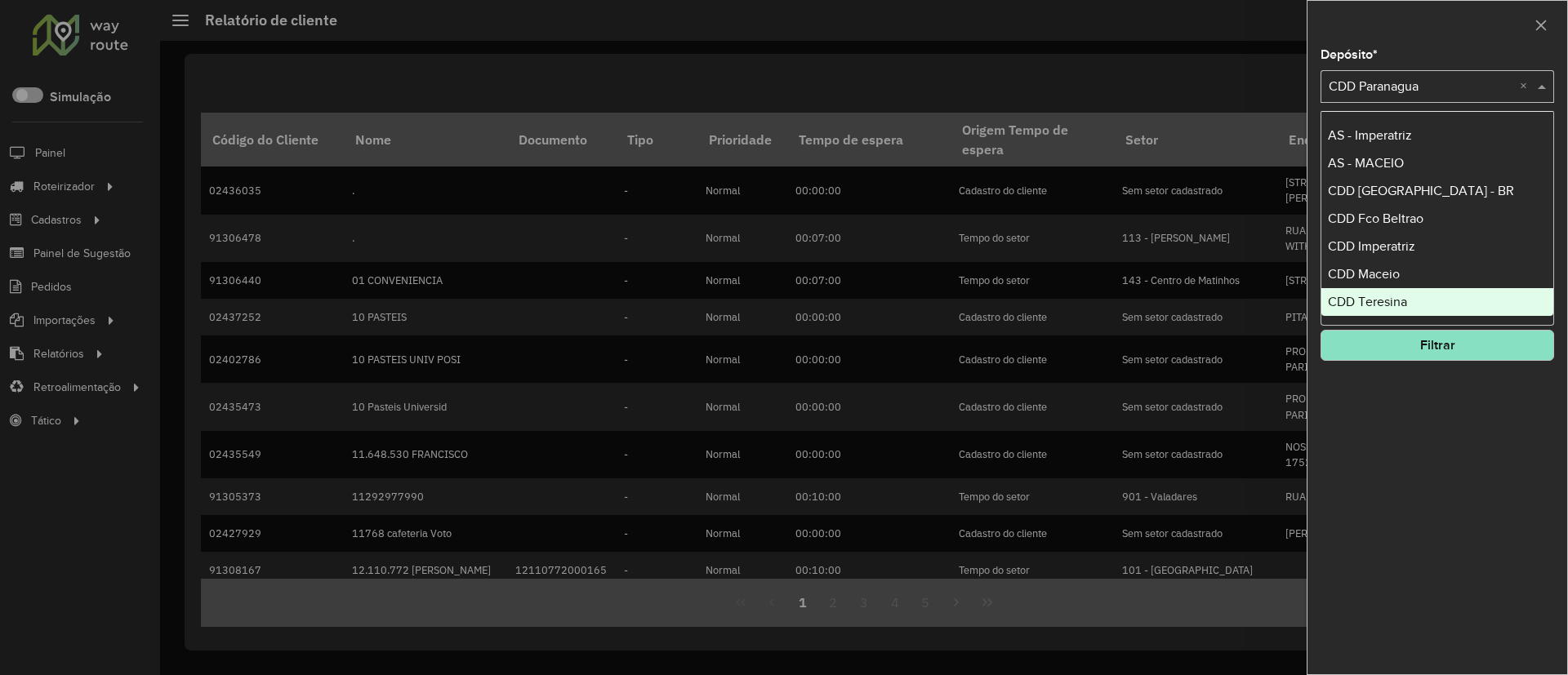
click at [1396, 293] on div "CDD Teresina" at bounding box center [1437, 301] width 232 height 27
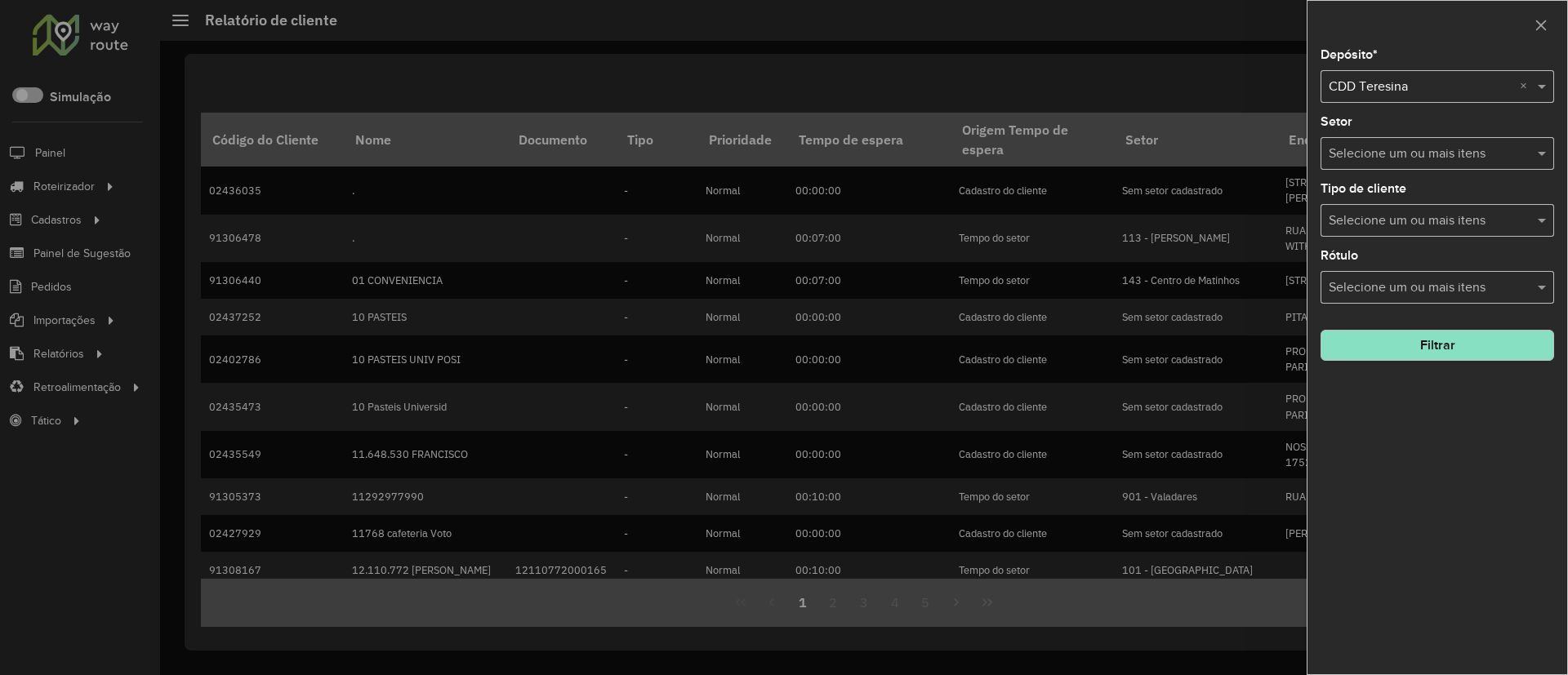
click at [1422, 319] on hb-field-button "Filtrar" at bounding box center [1437, 338] width 233 height 44
click at [1421, 343] on button "Filtrar" at bounding box center [1437, 345] width 233 height 31
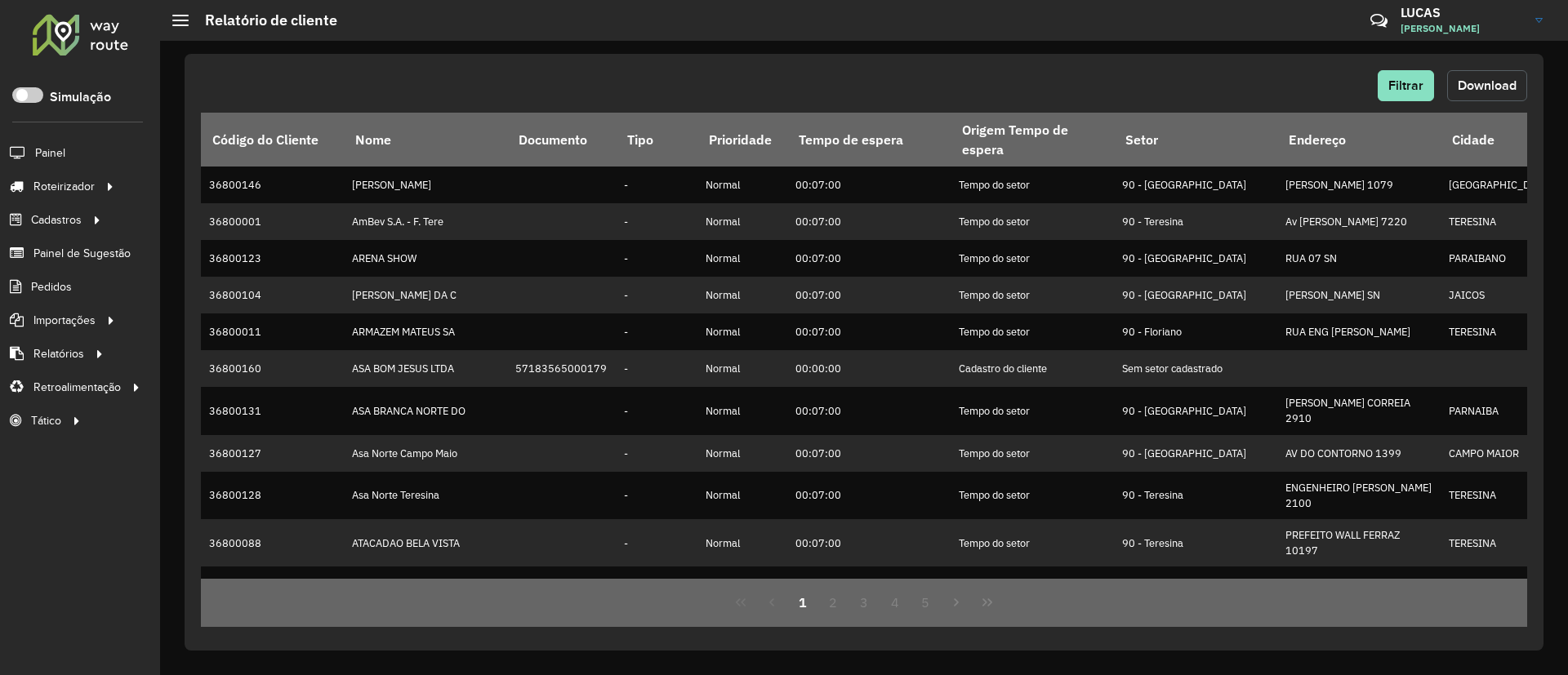
click at [1486, 76] on button "Download" at bounding box center [1487, 86] width 80 height 31
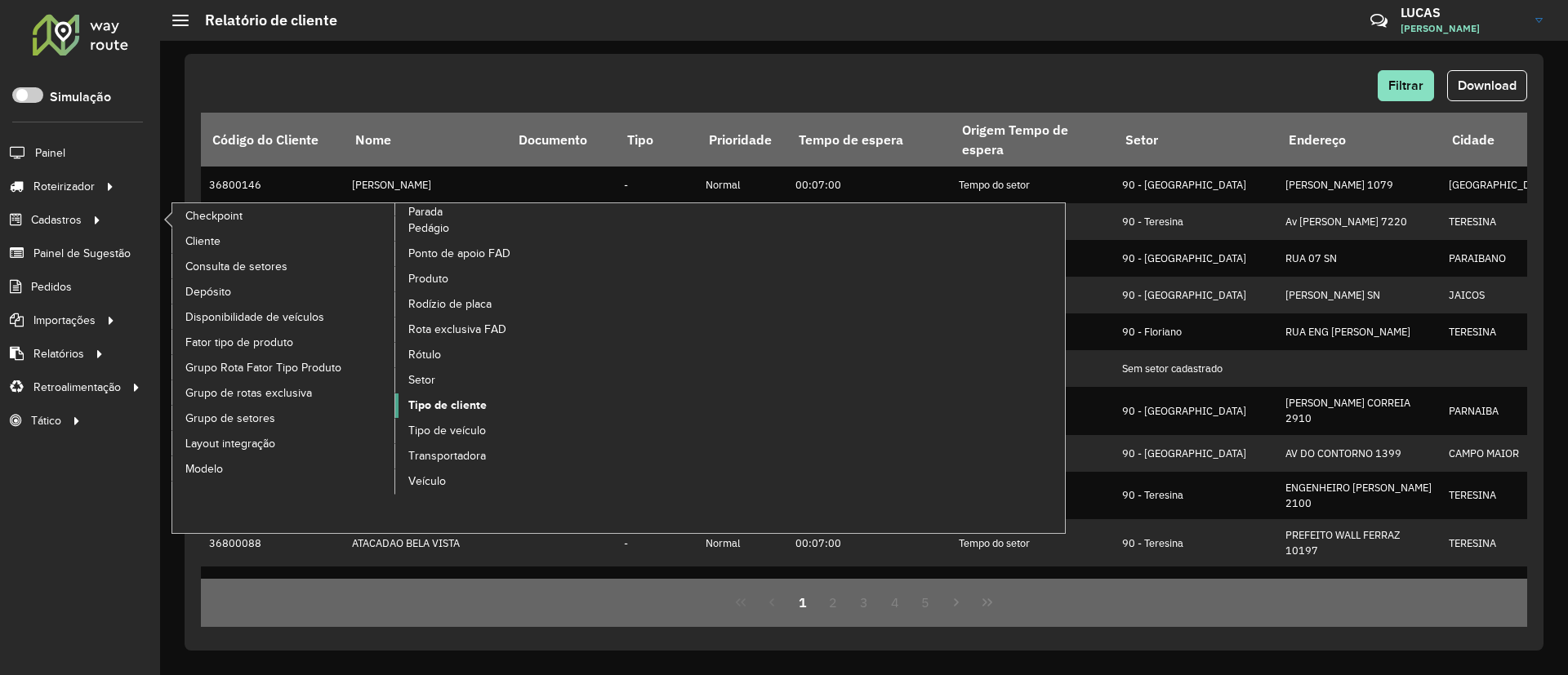
click at [450, 406] on span "Tipo de cliente" at bounding box center [448, 406] width 78 height 18
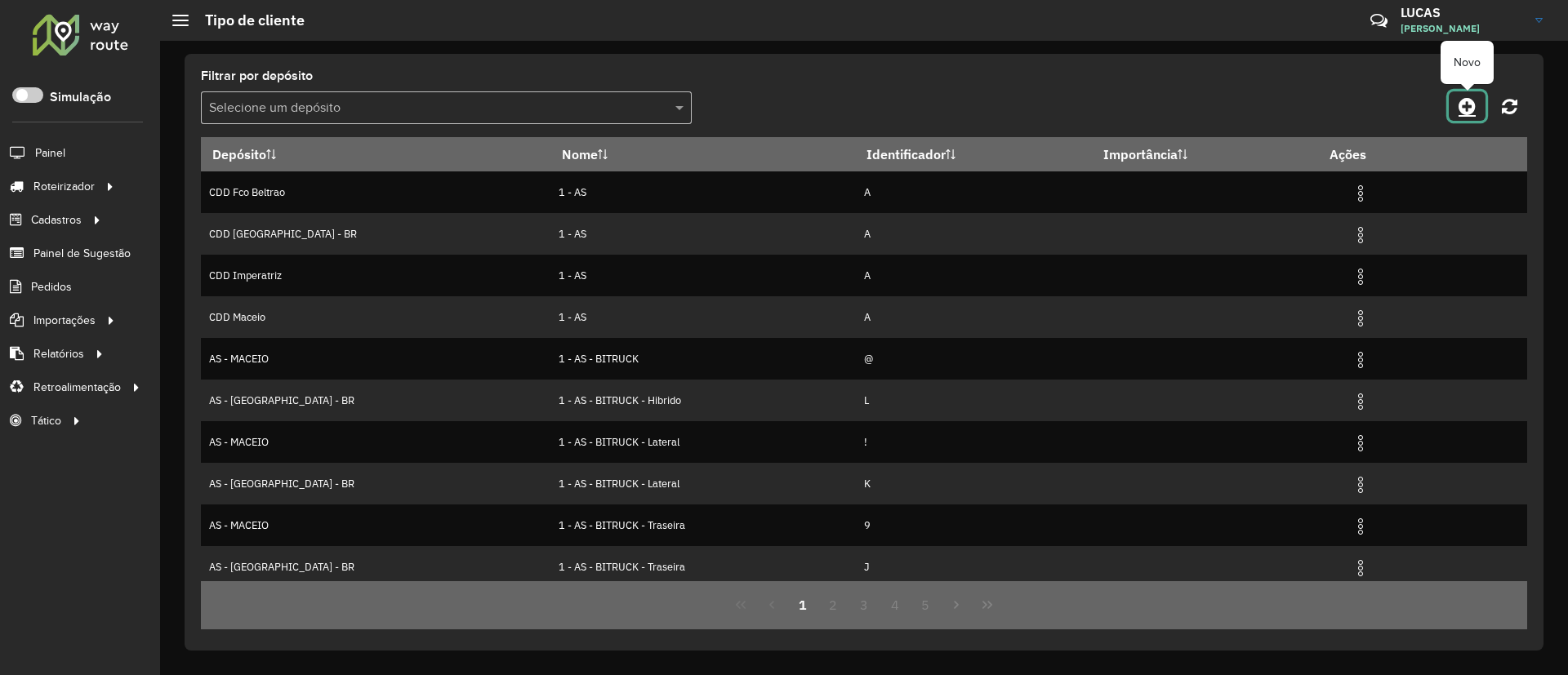
click at [1462, 104] on icon at bounding box center [1467, 106] width 18 height 20
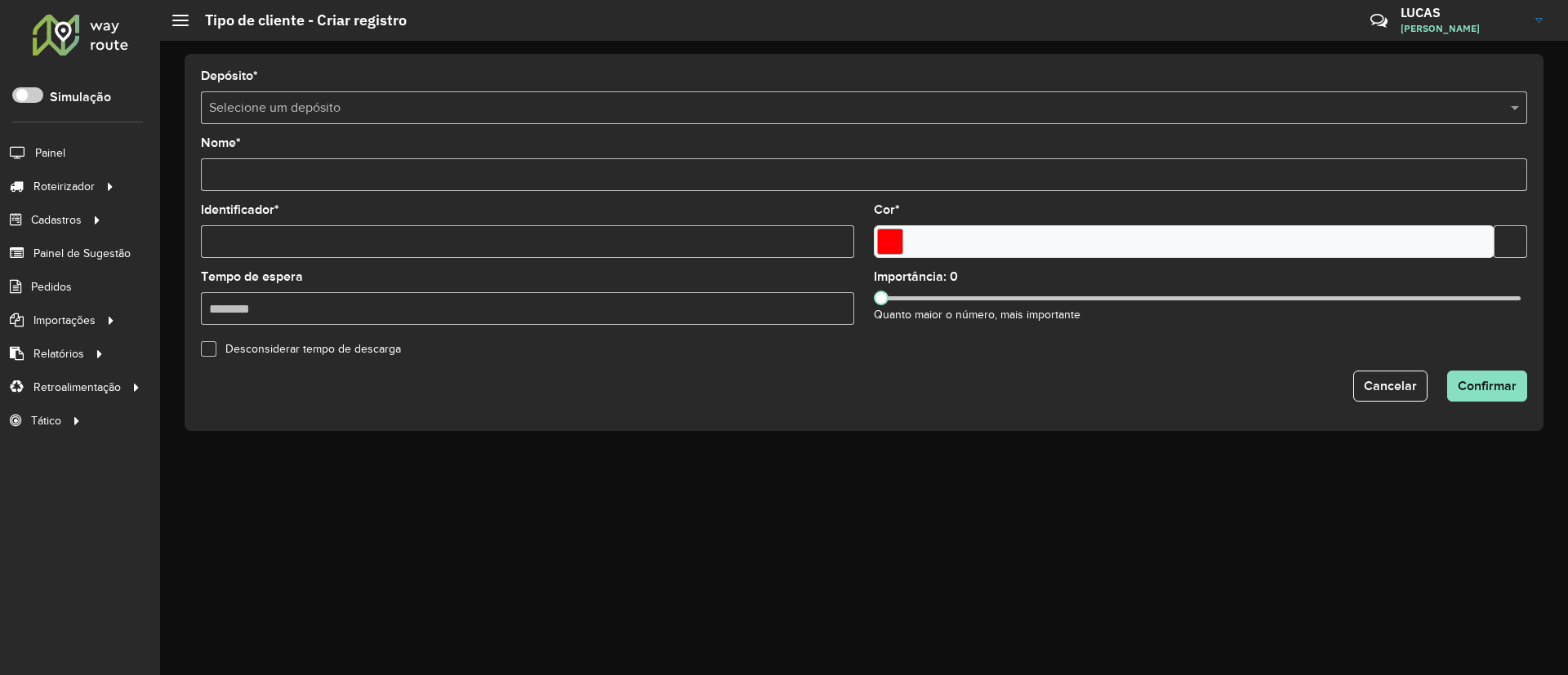
click at [239, 118] on div "Selecione um depósito" at bounding box center [864, 107] width 1326 height 32
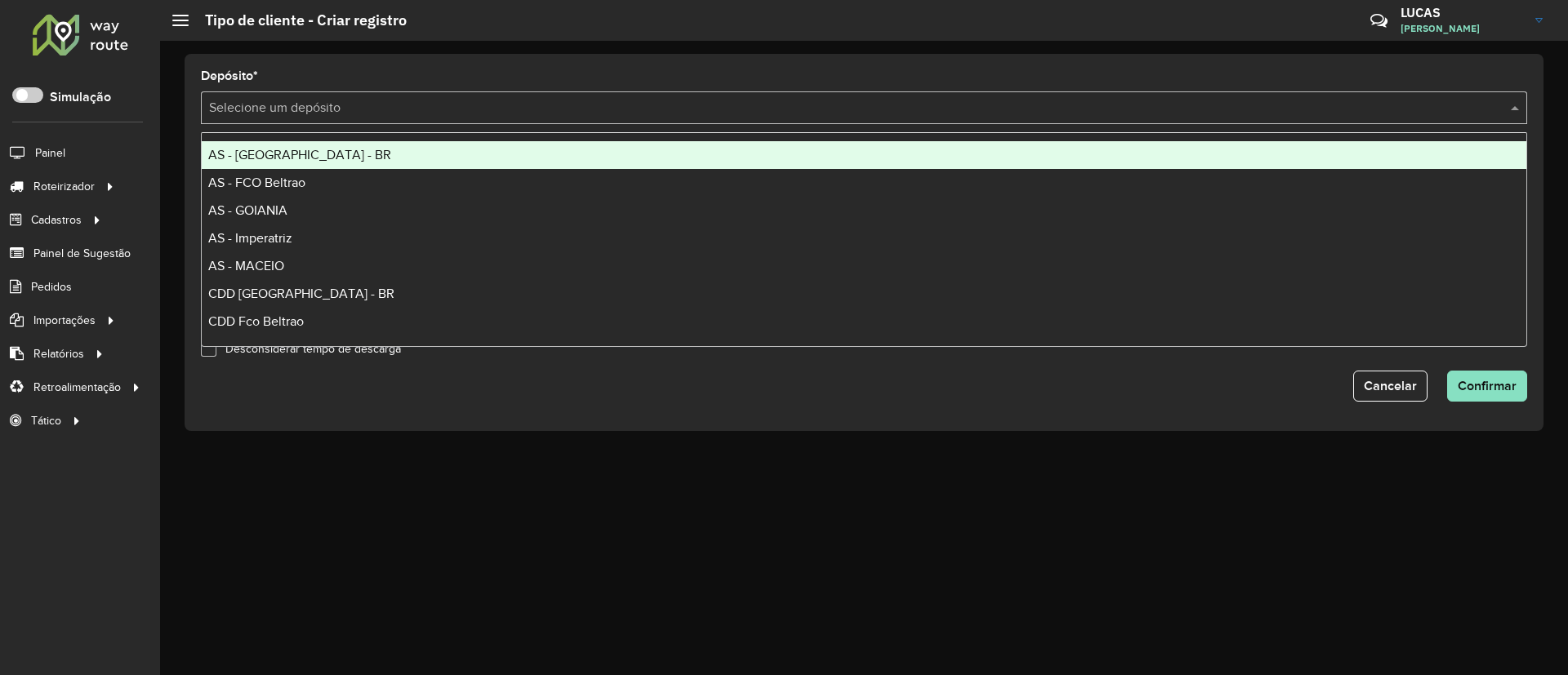
click at [283, 153] on span "AS - [GEOGRAPHIC_DATA] - BR" at bounding box center [300, 155] width 183 height 14
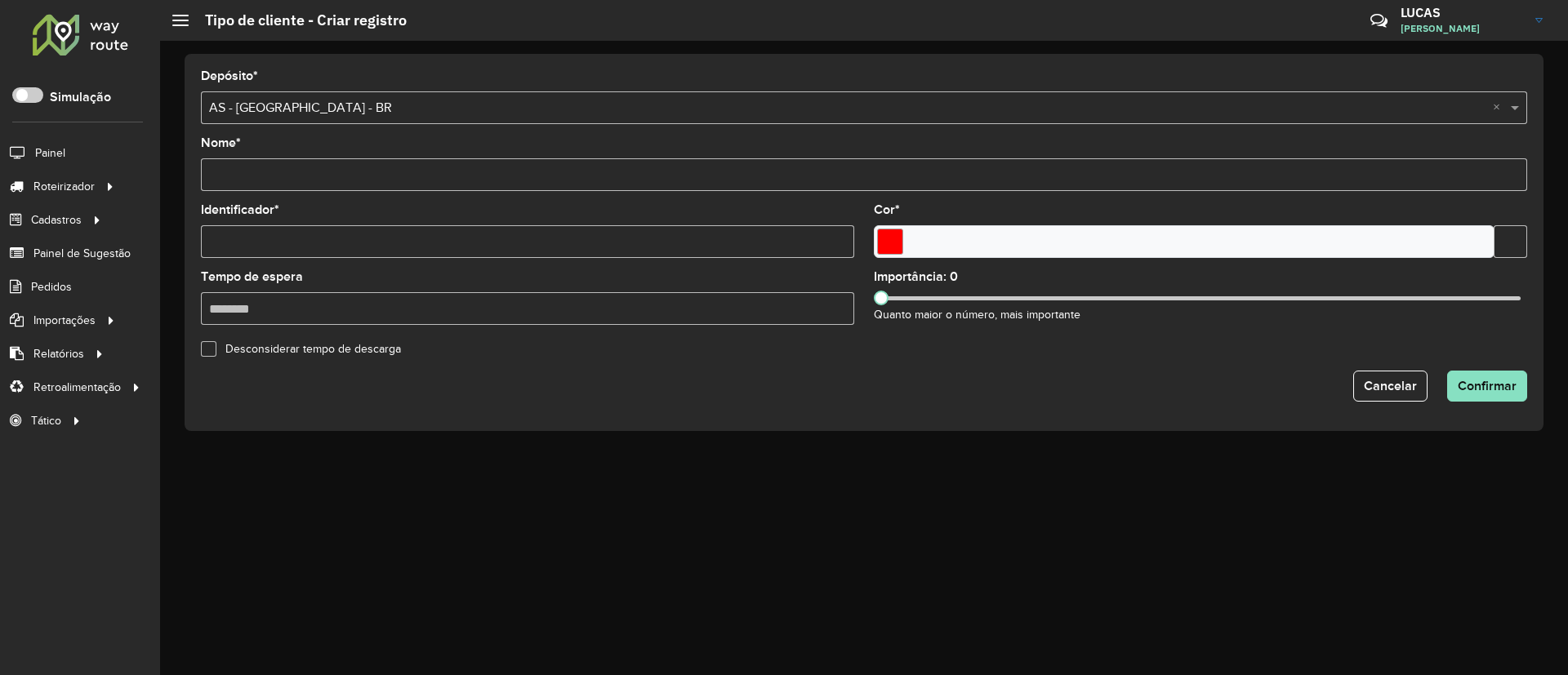
click at [276, 179] on input "Nome *" at bounding box center [864, 174] width 1326 height 32
paste input "*******"
type input "*******"
click at [261, 243] on input "Identificador *" at bounding box center [528, 241] width 654 height 32
type input "*"
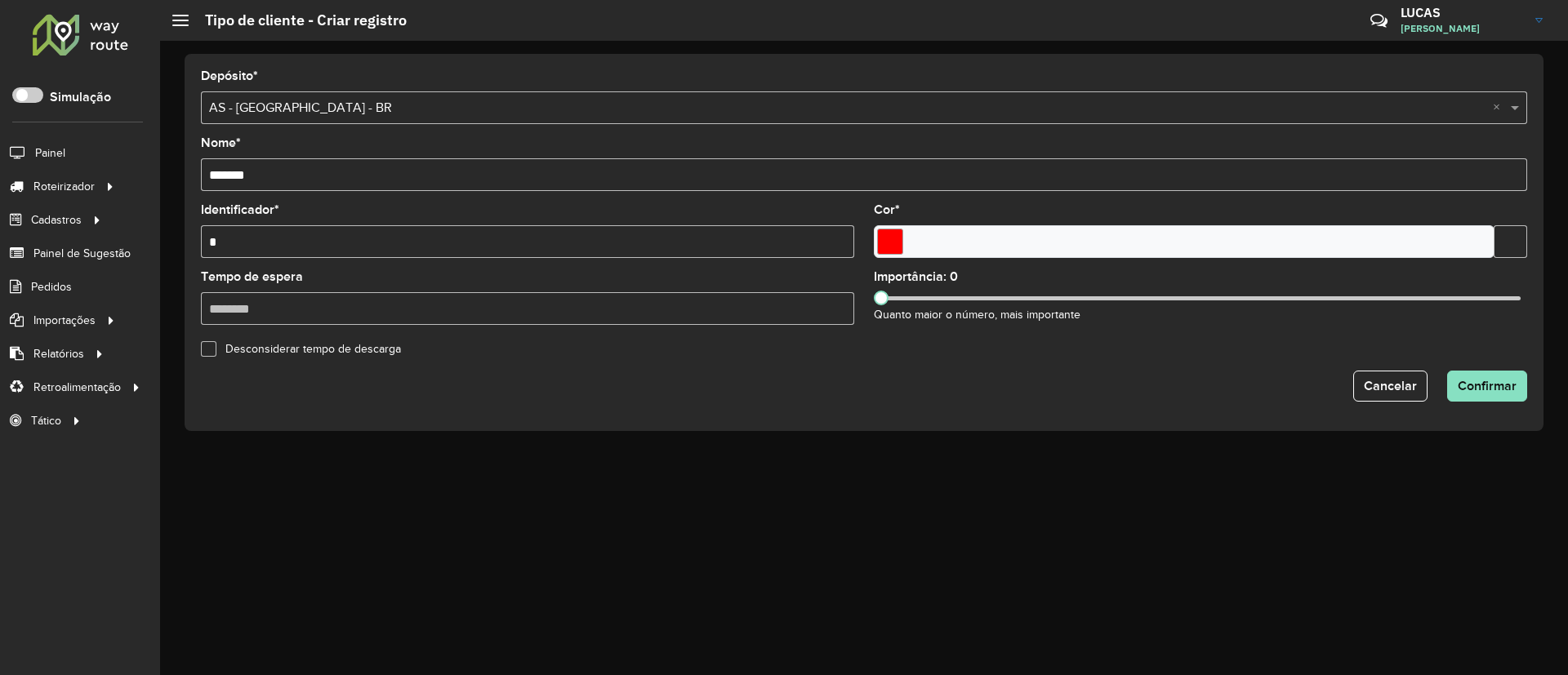
click at [910, 243] on div at bounding box center [1185, 241] width 621 height 32
click at [887, 228] on input "Select a color" at bounding box center [890, 241] width 26 height 26
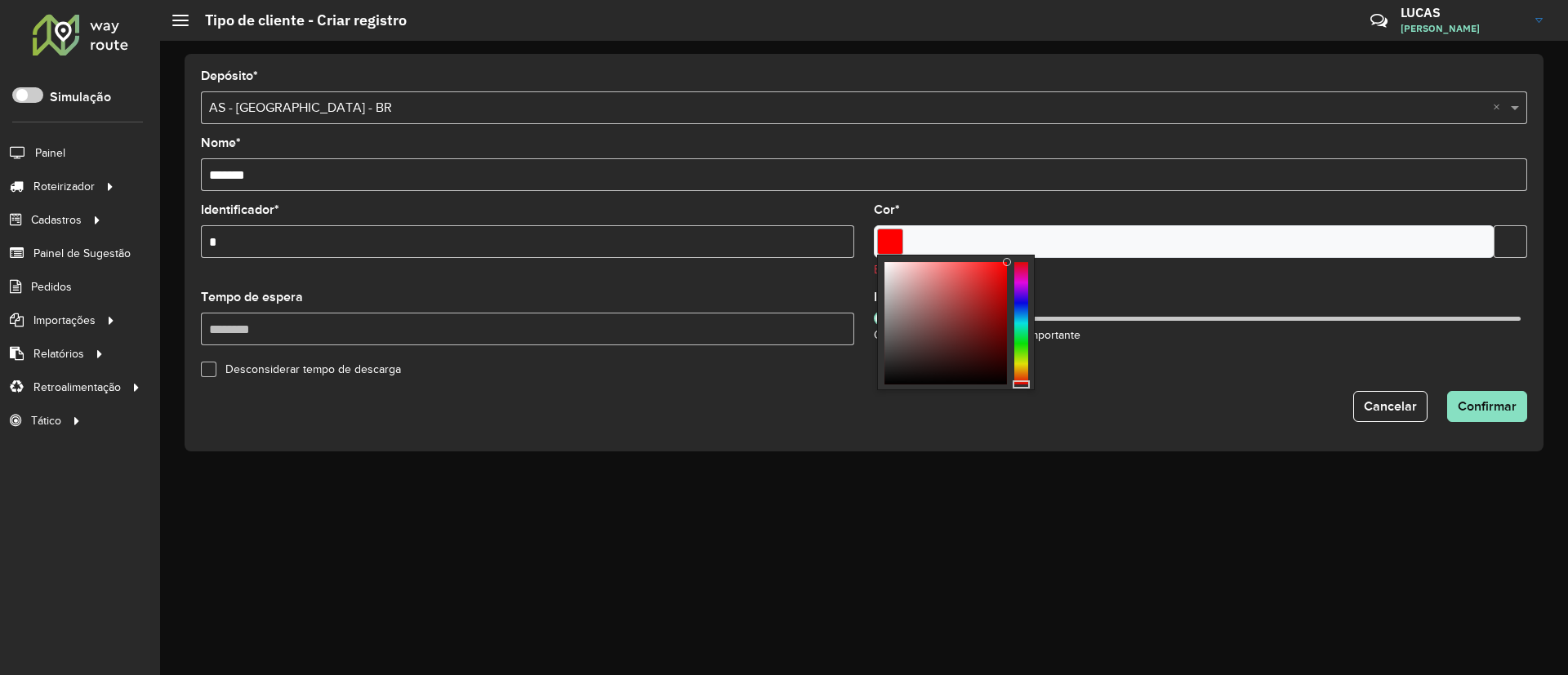
click at [1021, 326] on div at bounding box center [1022, 324] width 14 height 123
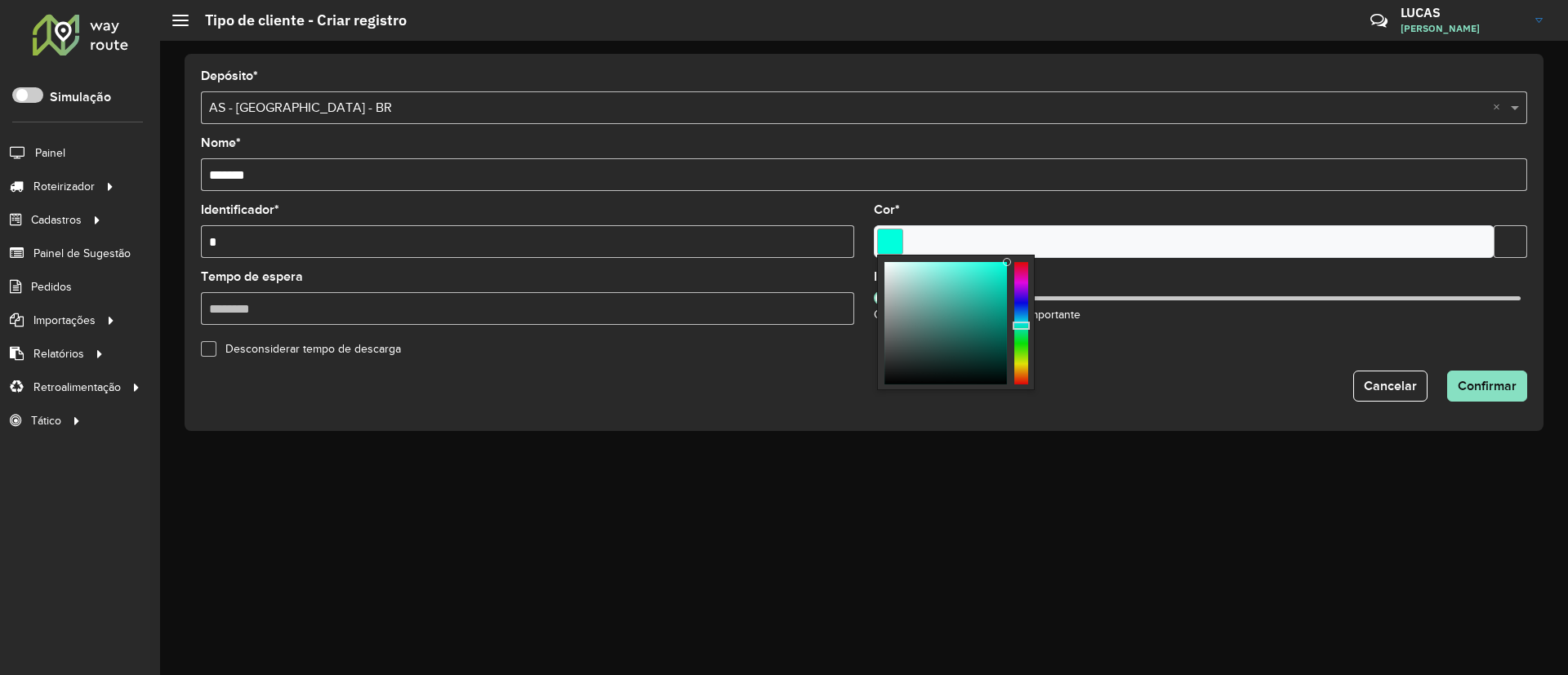
click at [1024, 336] on div at bounding box center [1022, 324] width 14 height 123
click at [1056, 347] on div "Desconsiderar tempo de descarga" at bounding box center [864, 348] width 1347 height 20
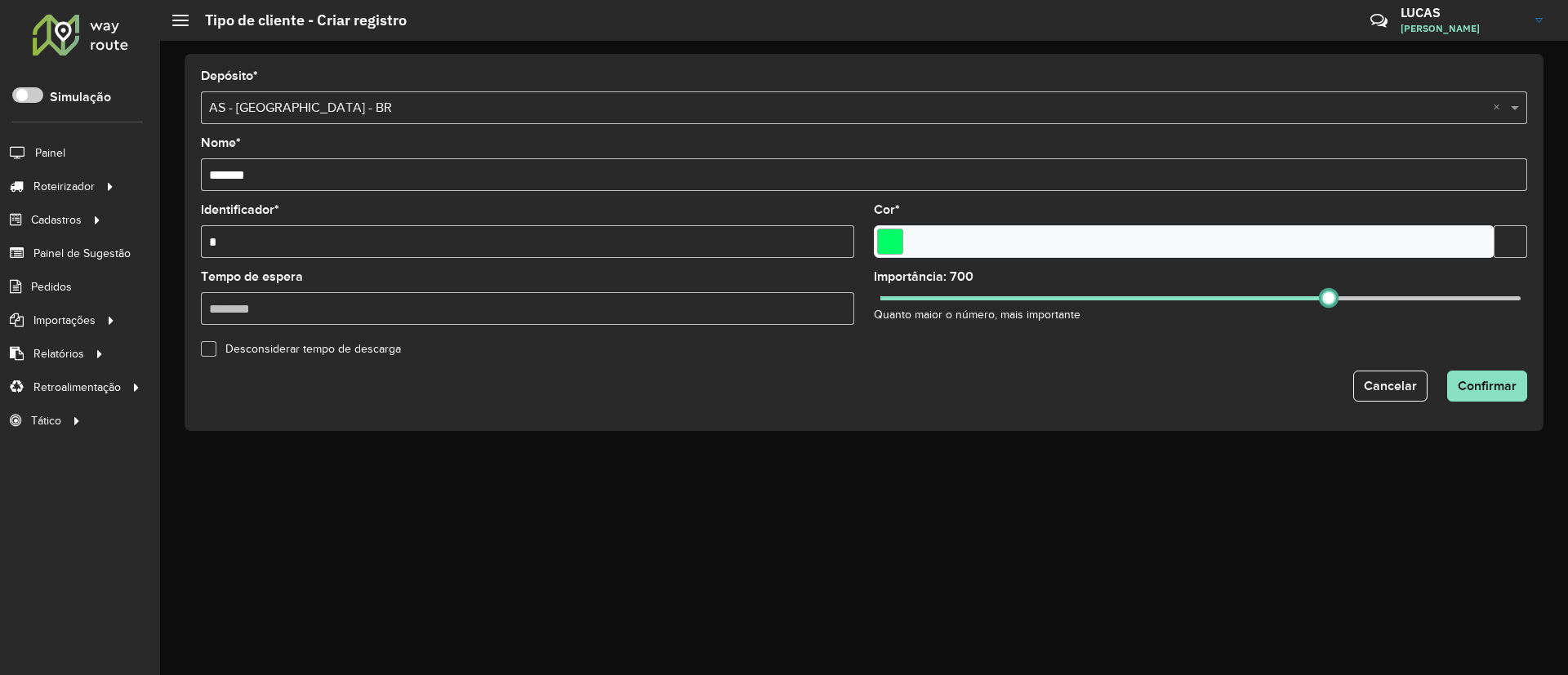
drag, startPoint x: 880, startPoint y: 303, endPoint x: 1329, endPoint y: 338, distance: 450.4
click at [1329, 338] on form "Depósito * Selecione um depósito × AS - BRASILIA - BR × Nome * ******* Identifi…" at bounding box center [864, 236] width 1326 height 332
click at [1469, 381] on span "Confirmar" at bounding box center [1487, 385] width 59 height 14
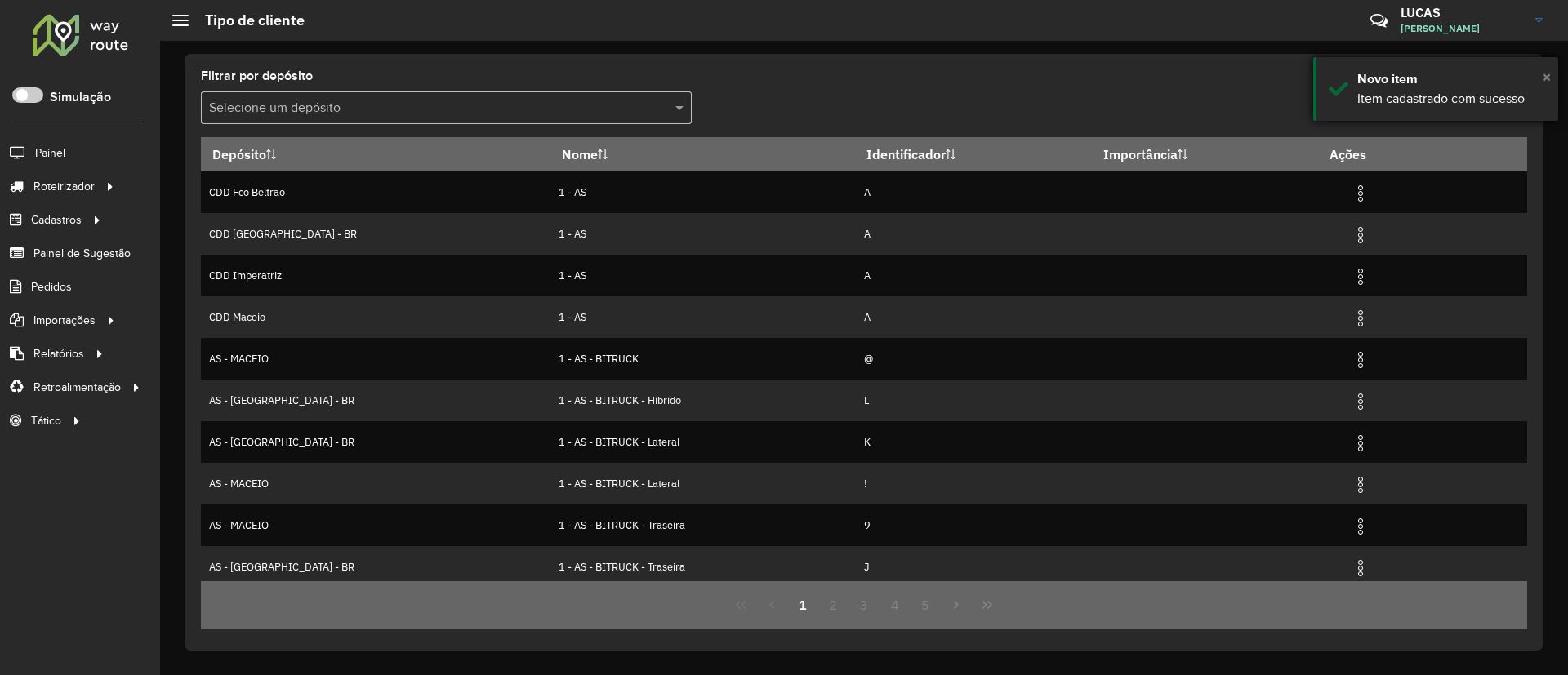
click at [1546, 75] on span "×" at bounding box center [1547, 76] width 8 height 18
click at [1475, 102] on icon at bounding box center [1467, 106] width 18 height 20
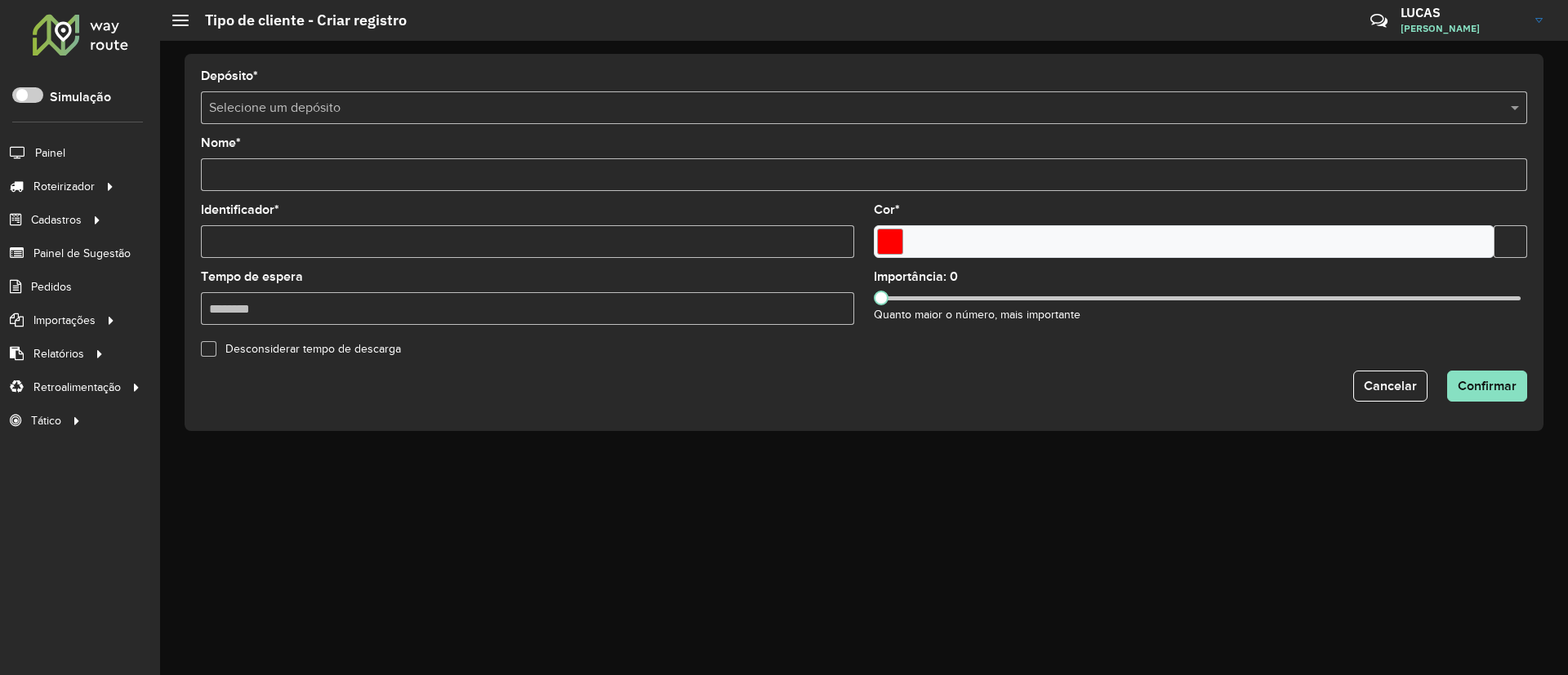
click at [243, 101] on input "text" at bounding box center [847, 108] width 1277 height 20
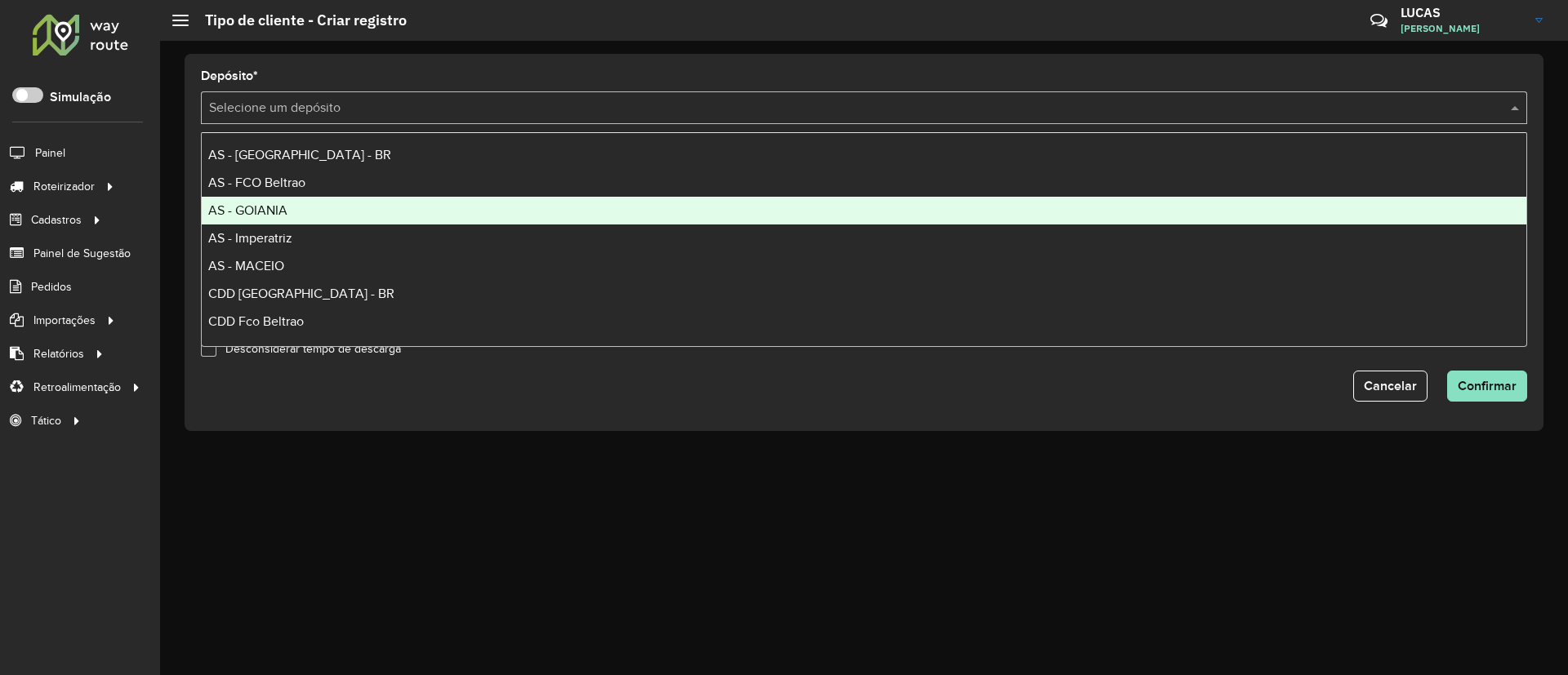
click at [334, 199] on div "AS - GOIANIA" at bounding box center [864, 211] width 1325 height 27
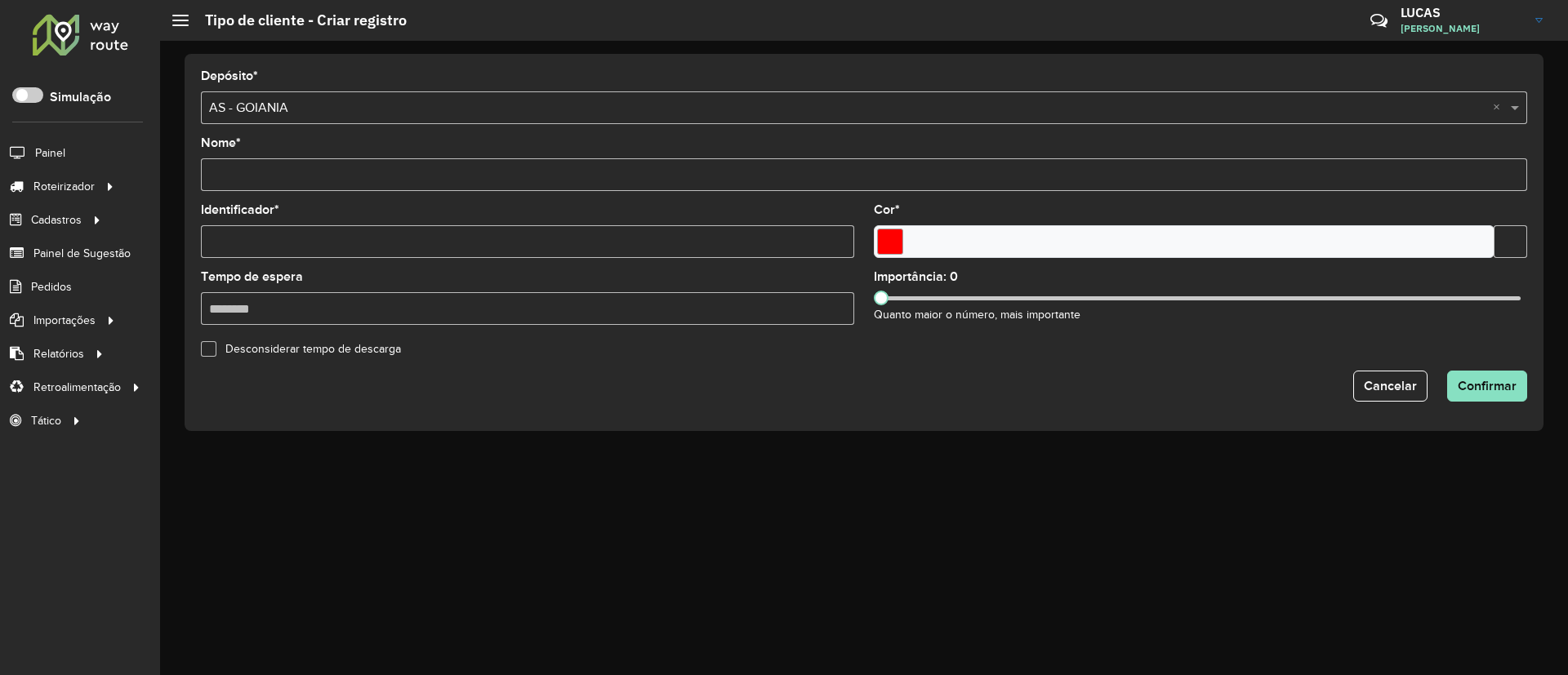
drag, startPoint x: 296, startPoint y: 173, endPoint x: 302, endPoint y: 222, distance: 49.4
click at [296, 173] on input "Nome *" at bounding box center [864, 174] width 1326 height 32
paste input "*******"
type input "*******"
click at [274, 231] on input "Identificador *" at bounding box center [528, 241] width 654 height 32
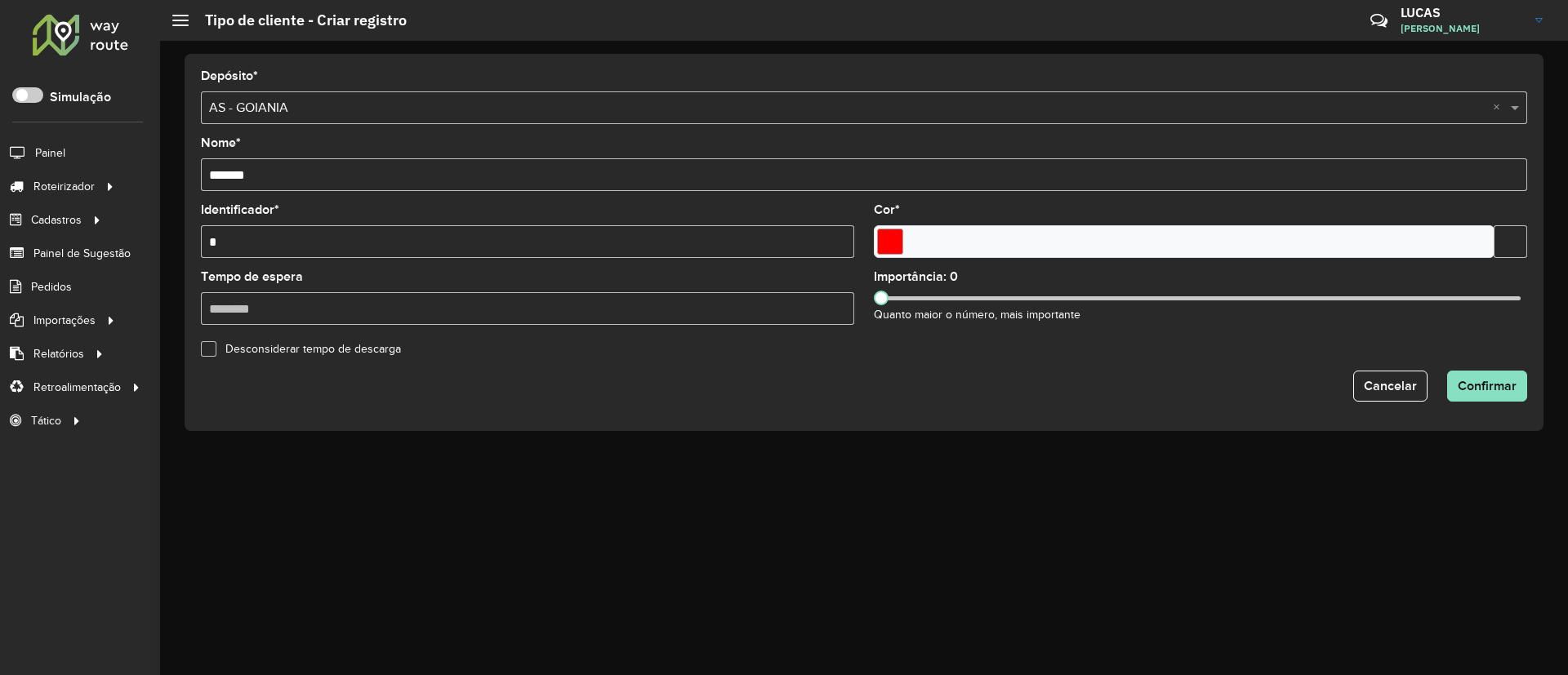
type input "*"
click at [901, 258] on formly-field "Cor *" at bounding box center [1201, 237] width 673 height 67
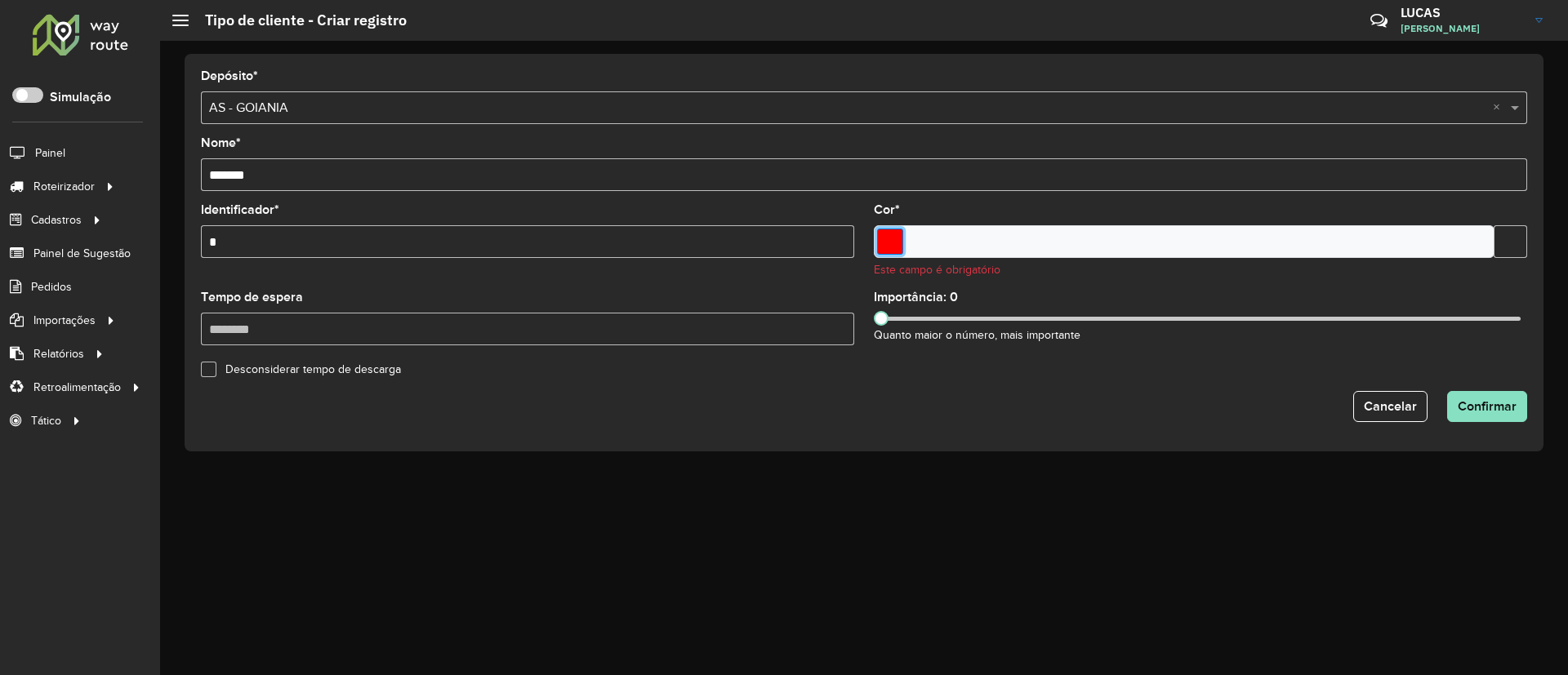
click at [885, 243] on input "Select a color" at bounding box center [890, 241] width 26 height 26
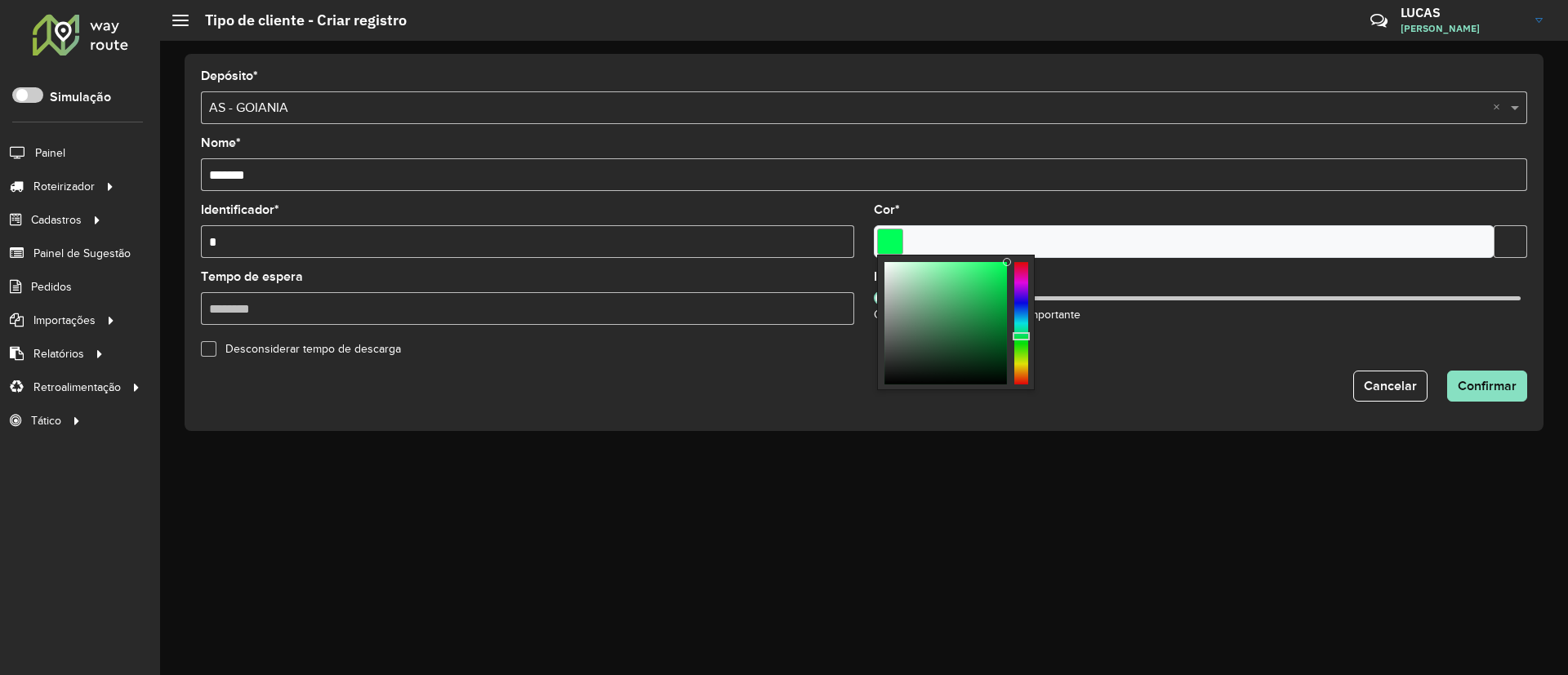
click at [1017, 337] on div at bounding box center [1022, 324] width 14 height 123
click at [1106, 352] on div "Desconsiderar tempo de descarga" at bounding box center [864, 348] width 1347 height 20
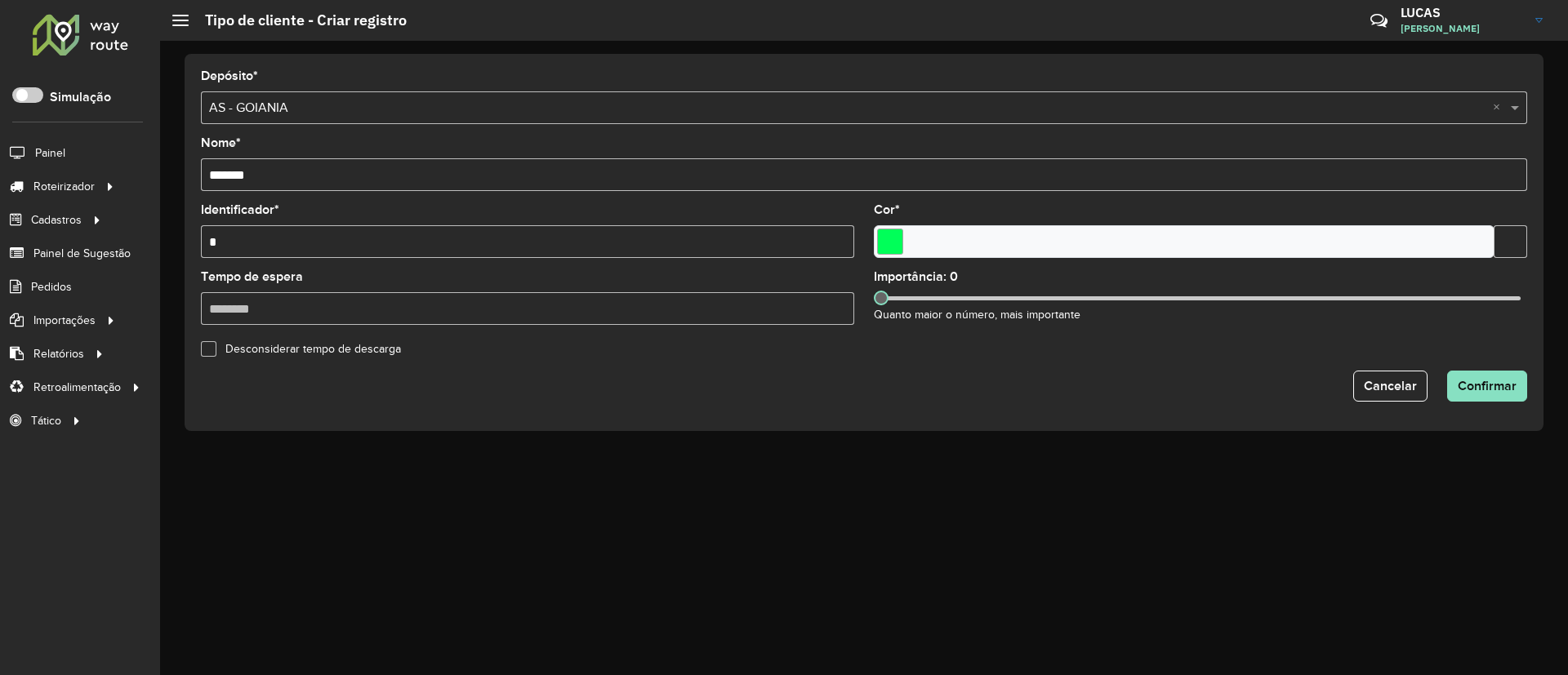
click at [892, 298] on div at bounding box center [1200, 298] width 640 height 4
drag, startPoint x: 888, startPoint y: 298, endPoint x: 1331, endPoint y: 329, distance: 444.1
click at [1331, 329] on formly-field "Importância: 702 Quanto maior o número, mais importante" at bounding box center [1201, 304] width 673 height 67
click at [1330, 329] on formly-field "Importância: 702 Quanto maior o número, mais importante" at bounding box center [1201, 304] width 673 height 67
click at [1329, 300] on span at bounding box center [1328, 298] width 15 height 15
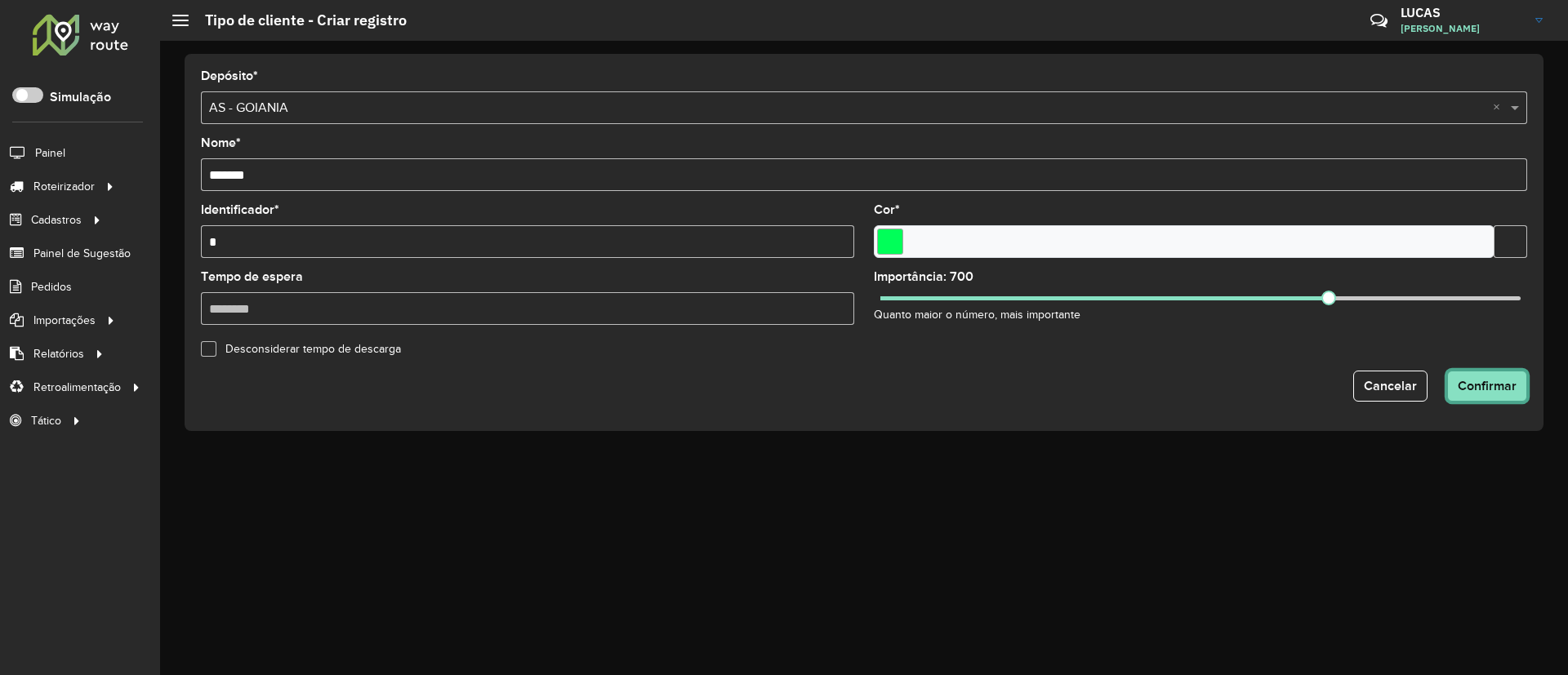
click at [1468, 374] on button "Confirmar" at bounding box center [1487, 386] width 80 height 31
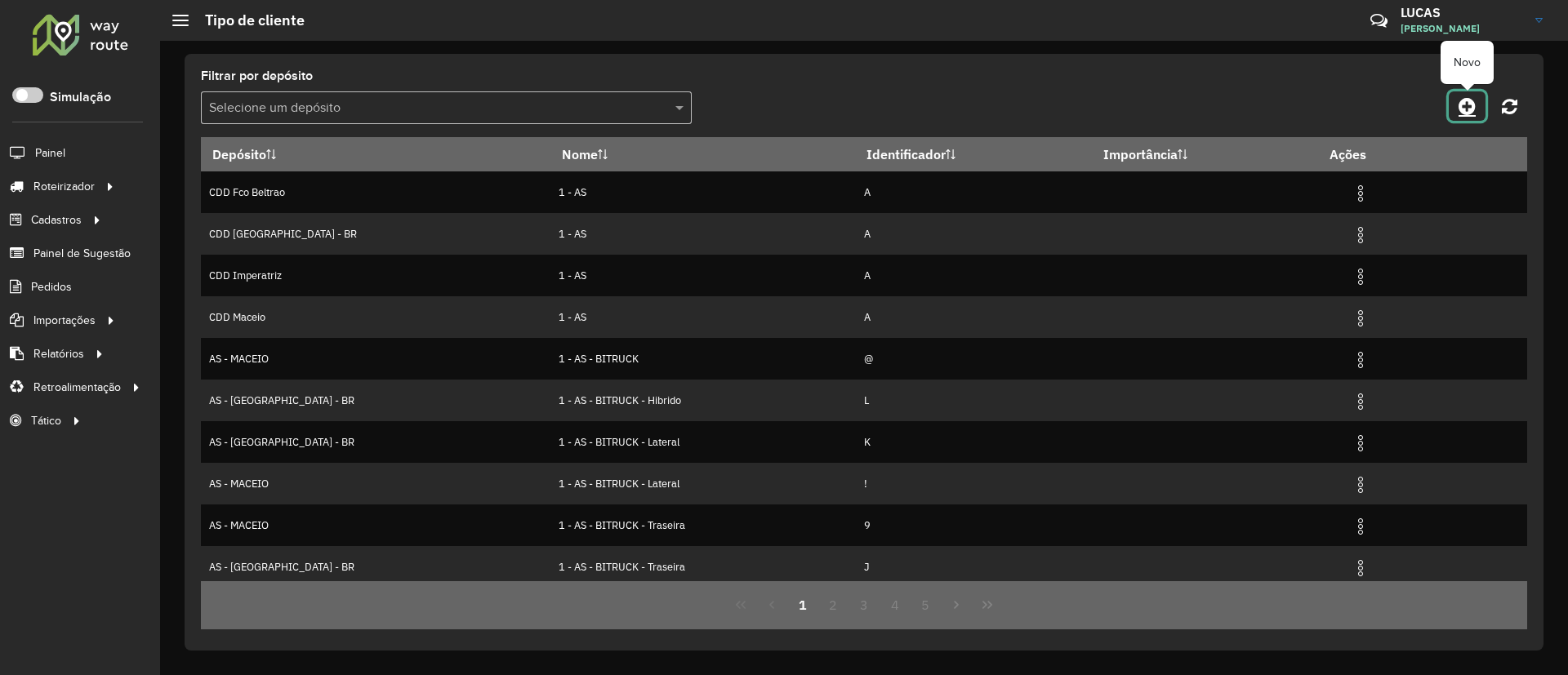
click at [1467, 108] on icon at bounding box center [1467, 106] width 18 height 20
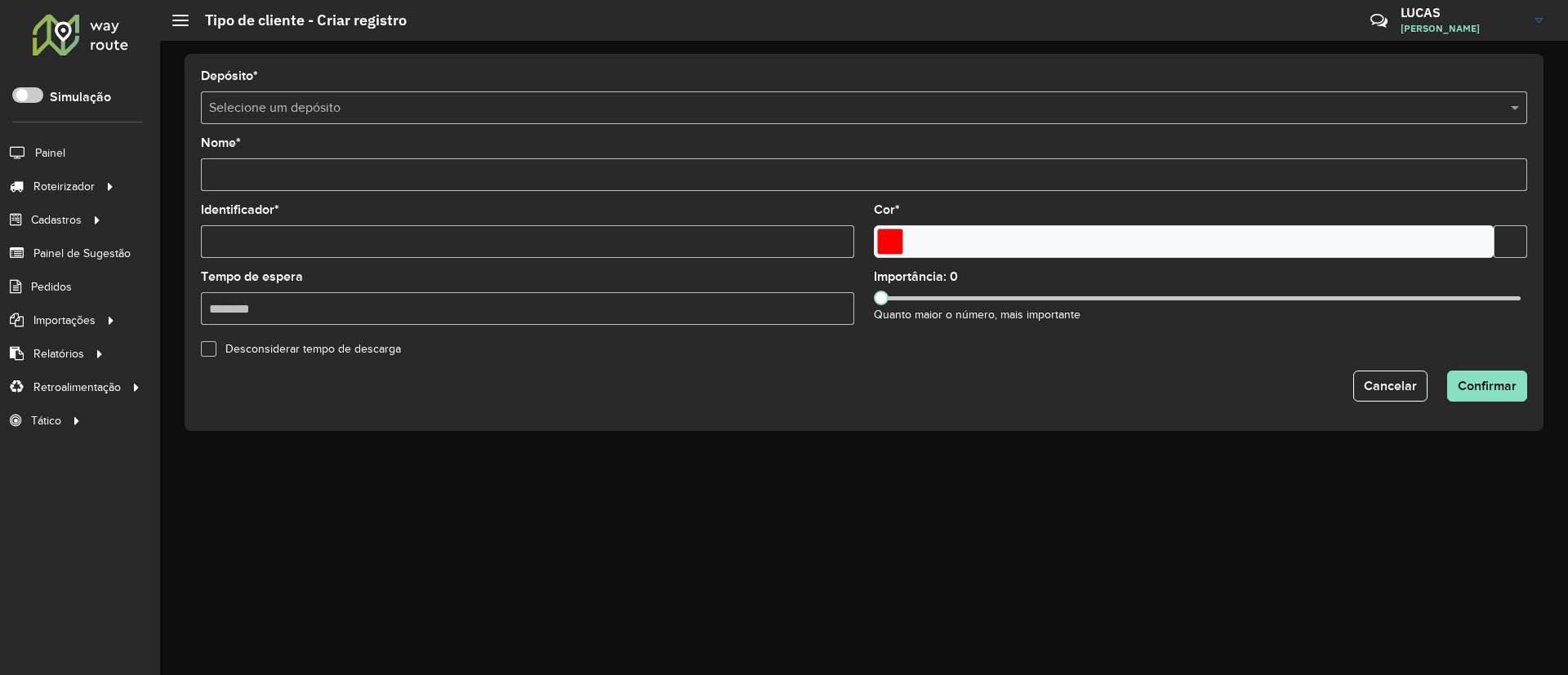
click at [303, 106] on input "text" at bounding box center [847, 108] width 1277 height 20
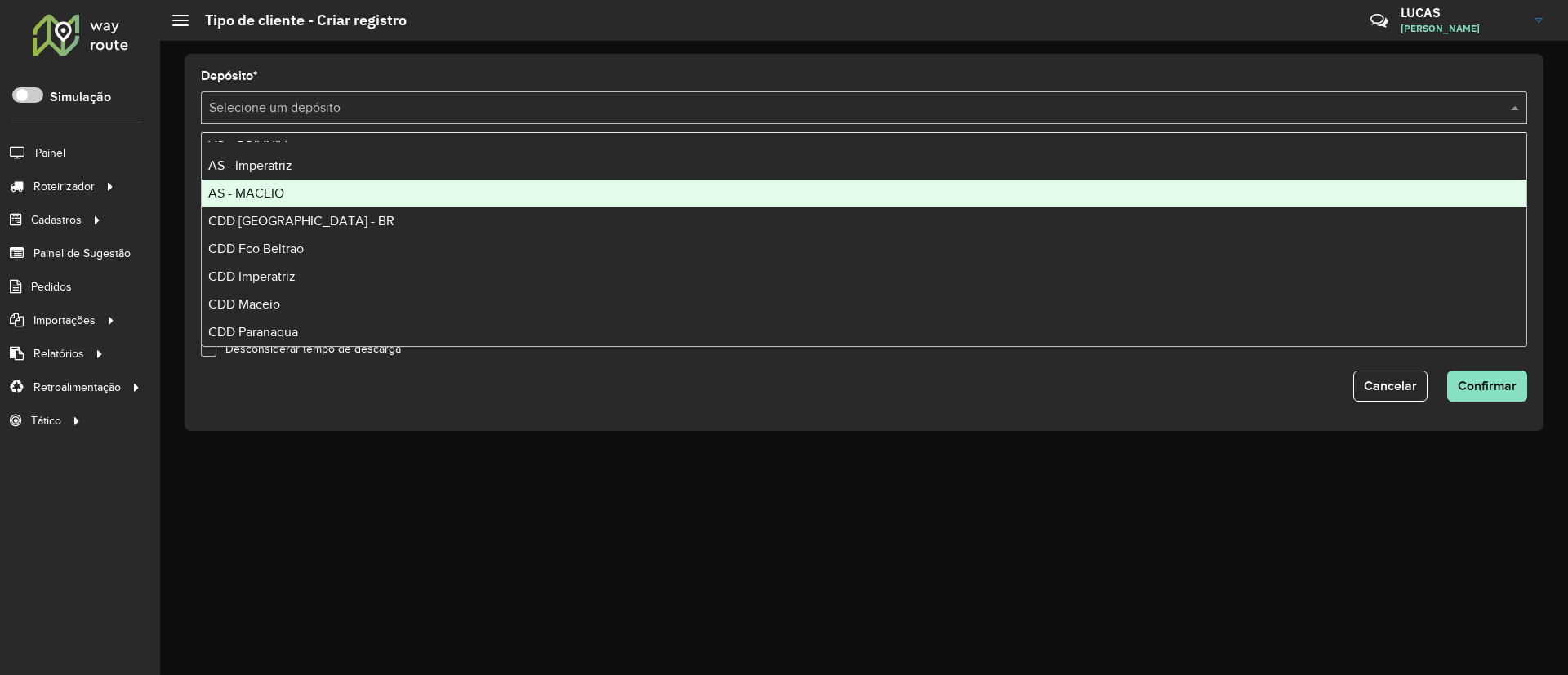
scroll to position [109, 0]
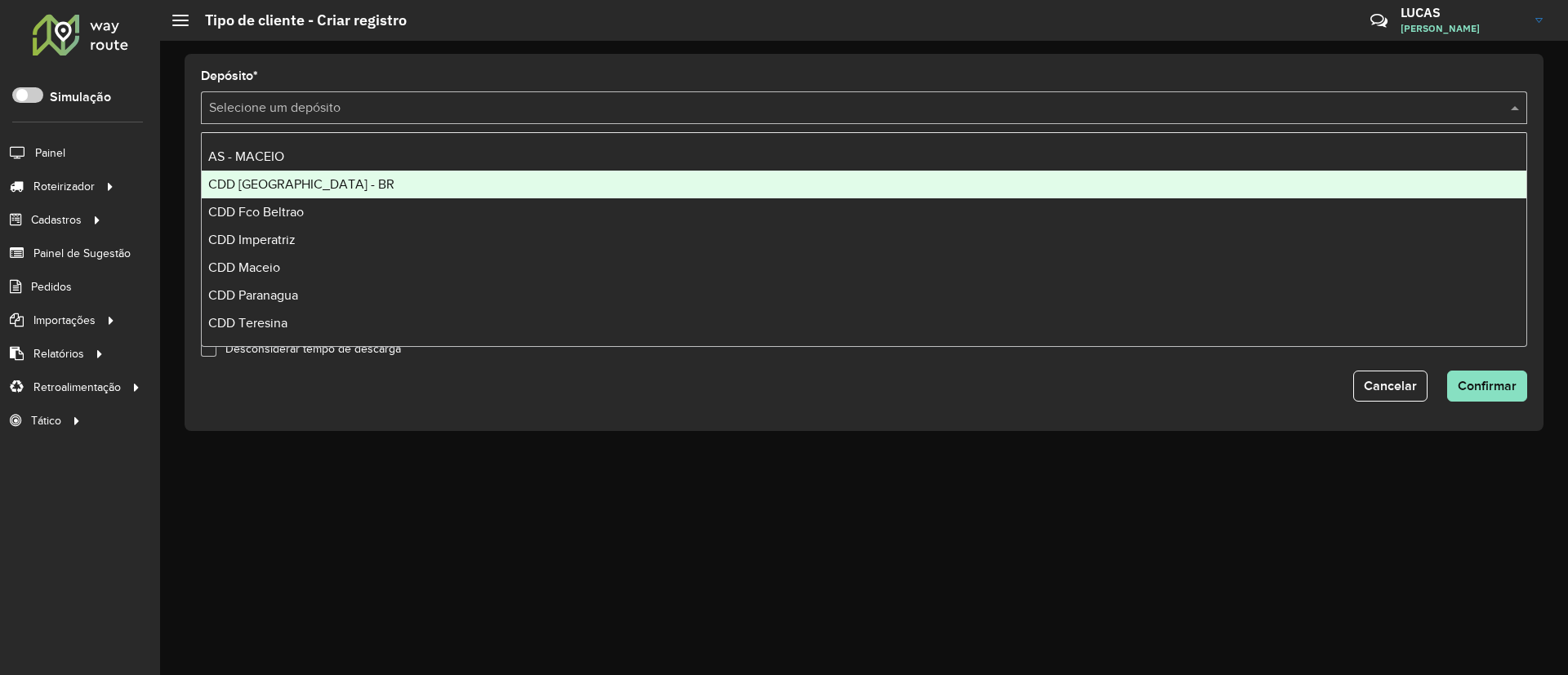
click at [261, 192] on div "CDD [GEOGRAPHIC_DATA] - BR" at bounding box center [864, 184] width 1325 height 27
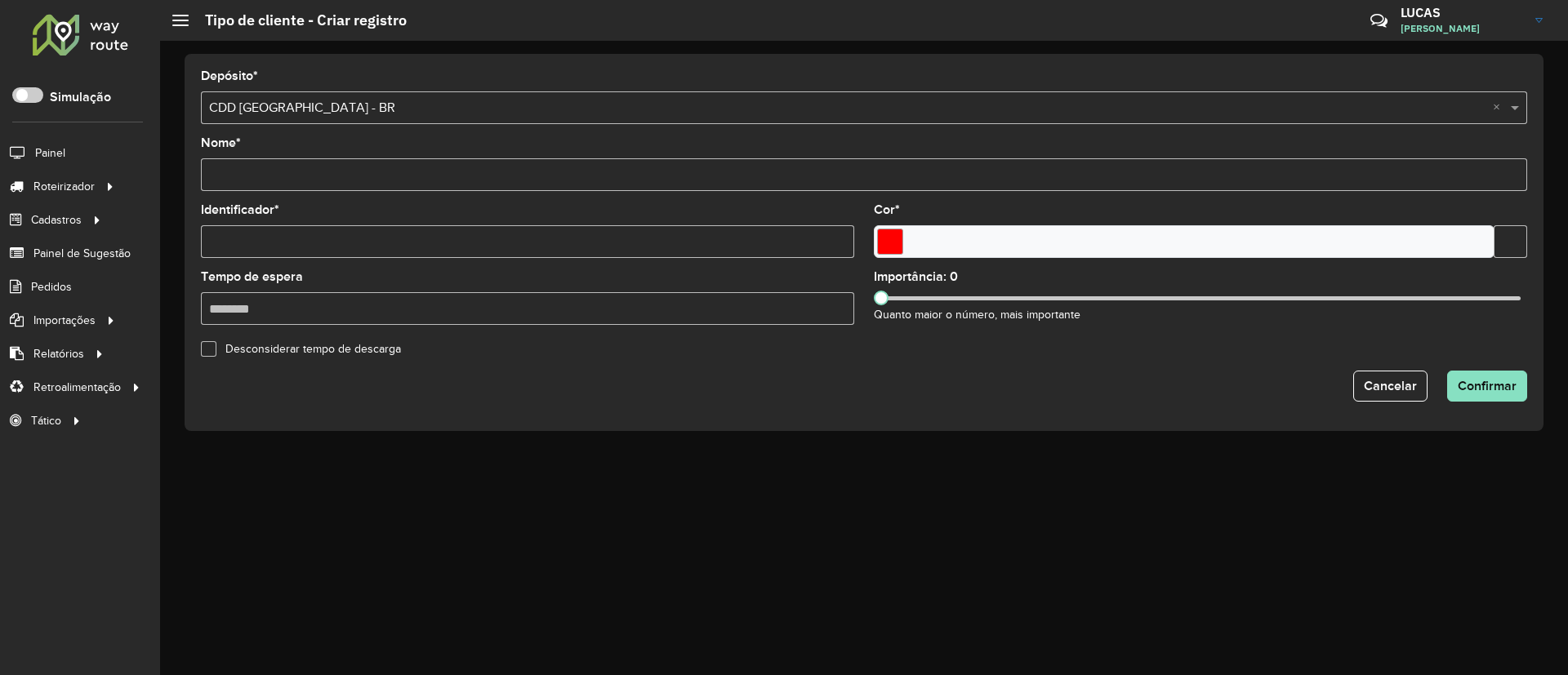
click at [266, 168] on input "Nome *" at bounding box center [864, 174] width 1326 height 32
paste input "*******"
type input "*******"
click at [259, 251] on input "Identificador *" at bounding box center [528, 241] width 654 height 32
type input "*"
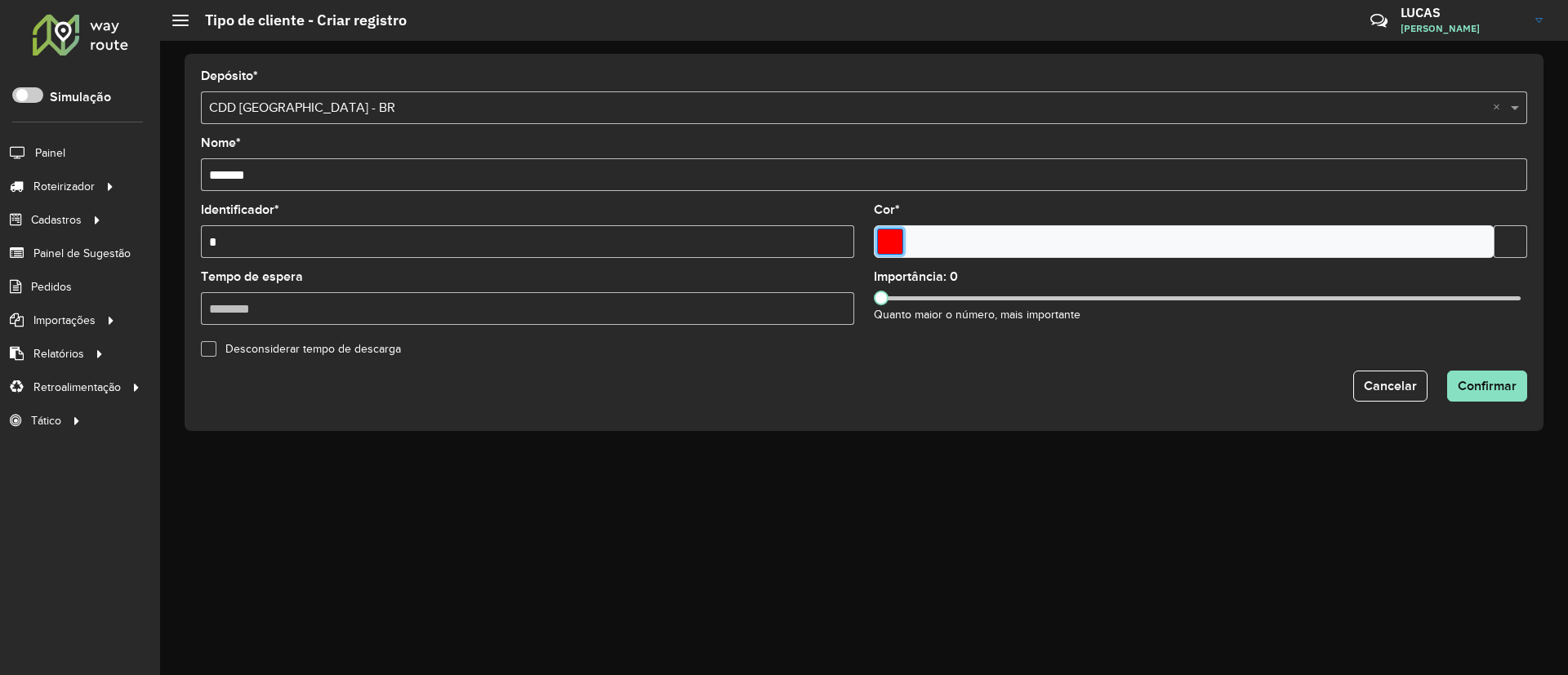
click at [894, 228] on input "Select a color" at bounding box center [890, 241] width 26 height 26
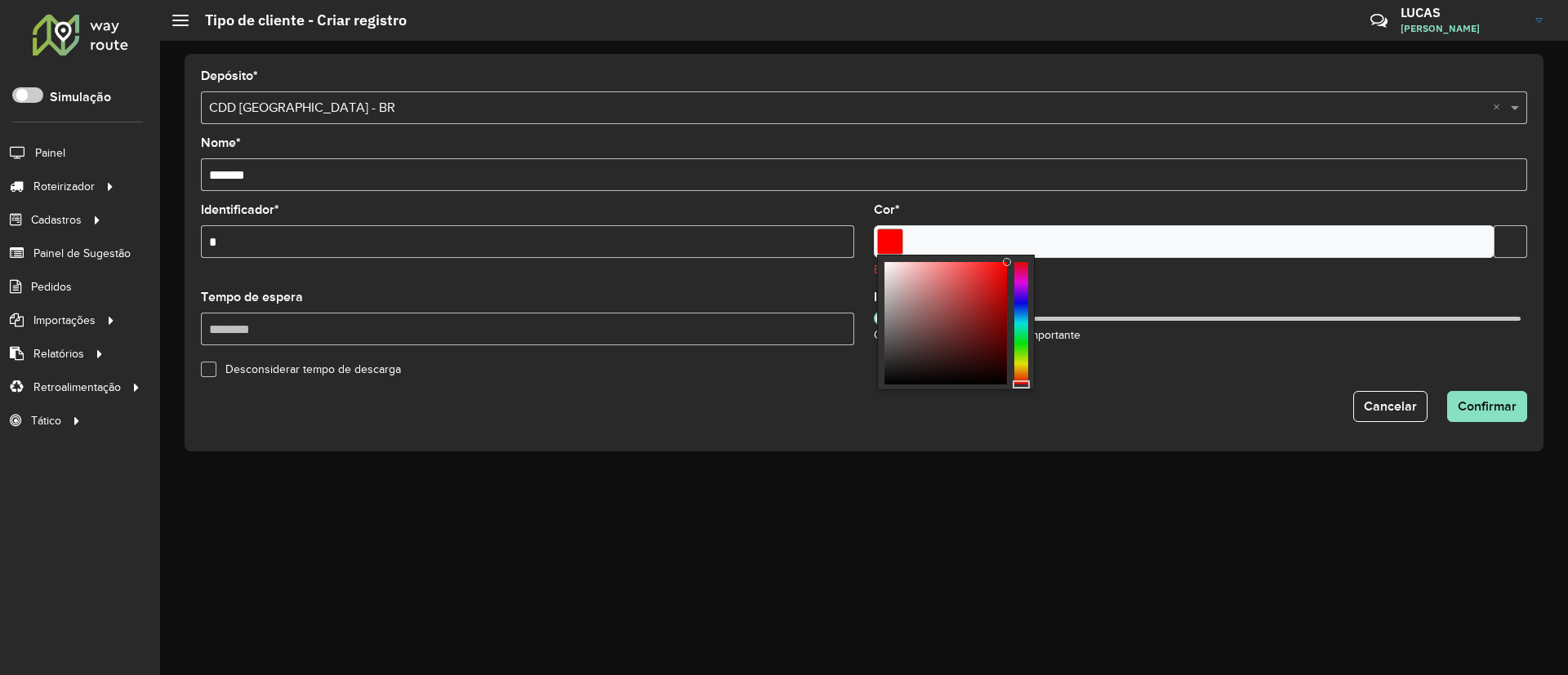
click at [1023, 329] on div at bounding box center [1022, 324] width 14 height 123
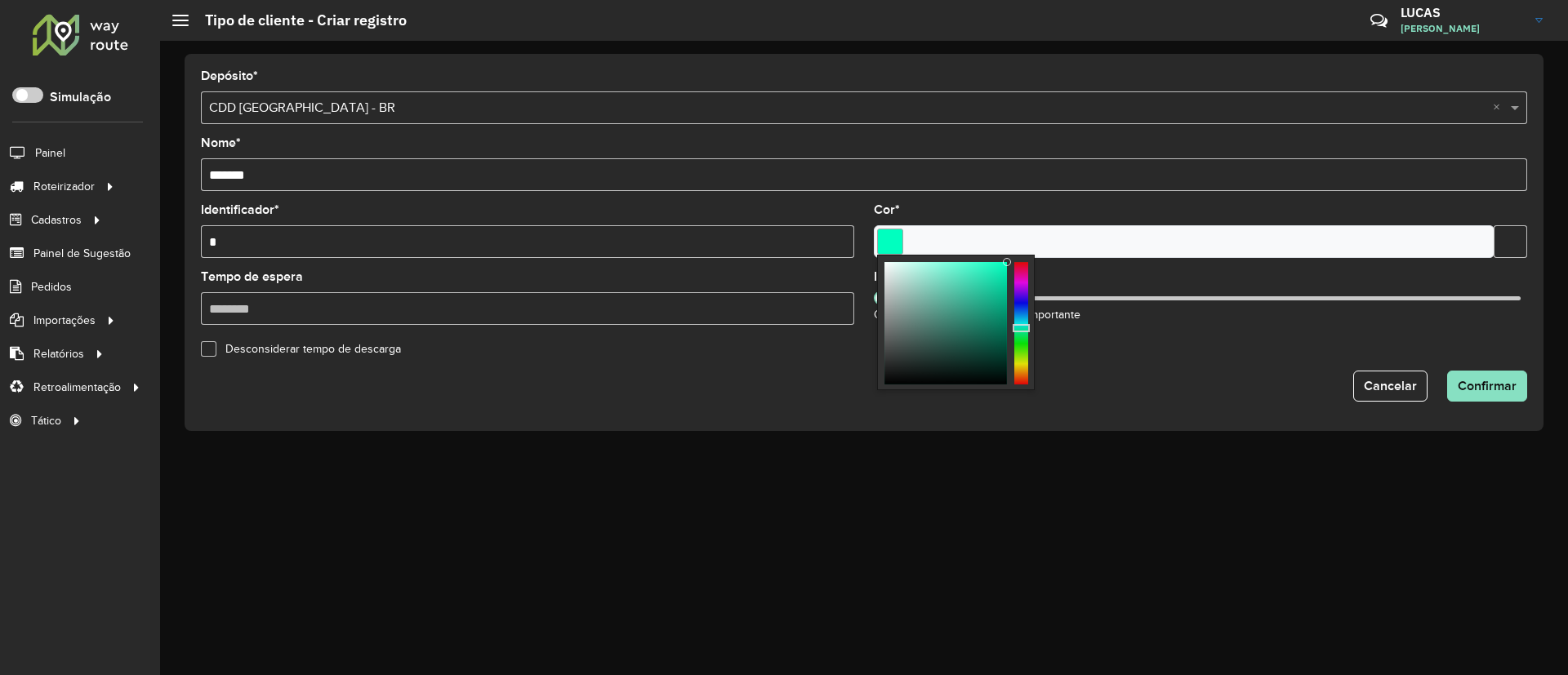
click at [1021, 338] on div at bounding box center [1022, 324] width 14 height 123
click at [1083, 337] on formly-field "Importância: 0 Quanto maior o número, mais importante" at bounding box center [1201, 304] width 673 height 67
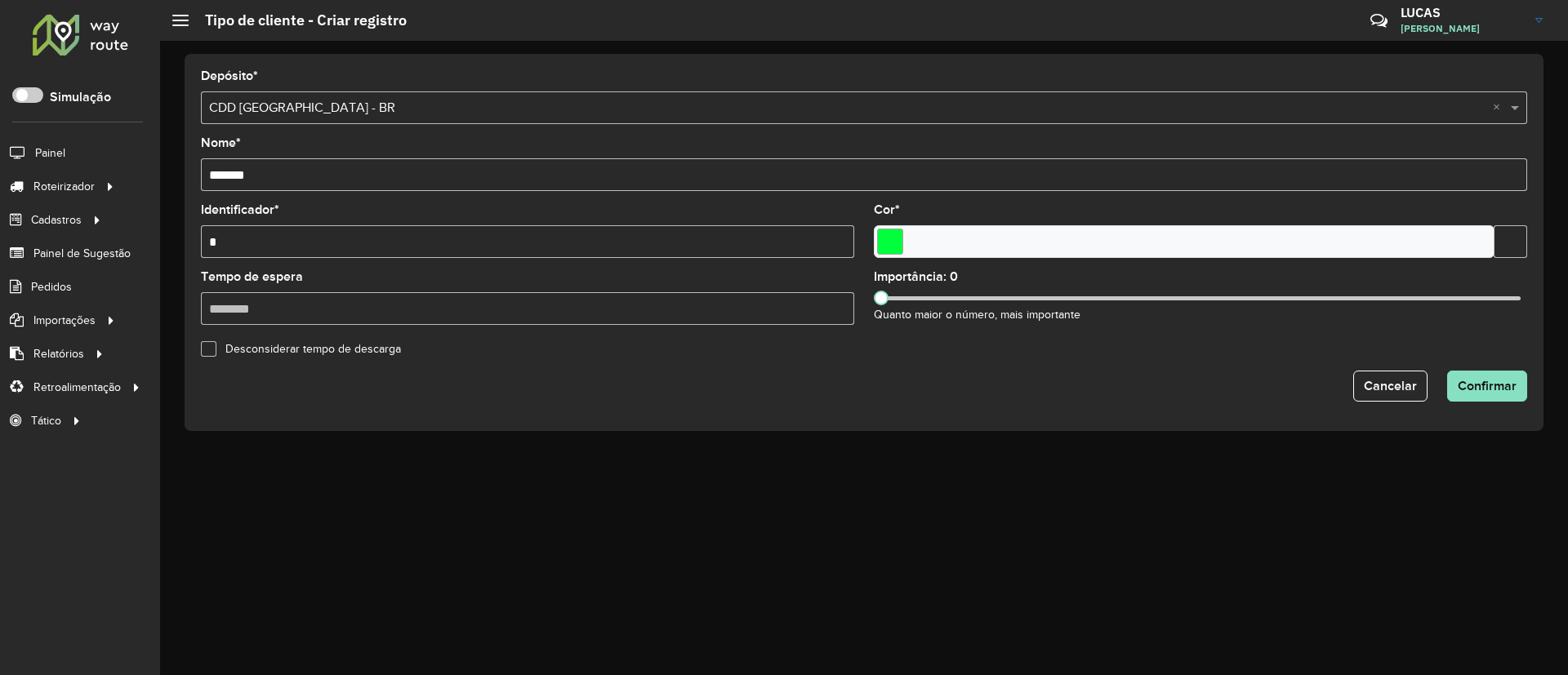
click at [894, 299] on div at bounding box center [1200, 298] width 640 height 4
drag, startPoint x: 886, startPoint y: 297, endPoint x: 1330, endPoint y: 318, distance: 444.5
click at [1330, 318] on div "Importância: 702 Quanto maior o número, mais importante" at bounding box center [1201, 298] width 654 height 53
click at [1329, 301] on span at bounding box center [1328, 298] width 15 height 15
click at [1457, 388] on button "Confirmar" at bounding box center [1487, 386] width 80 height 31
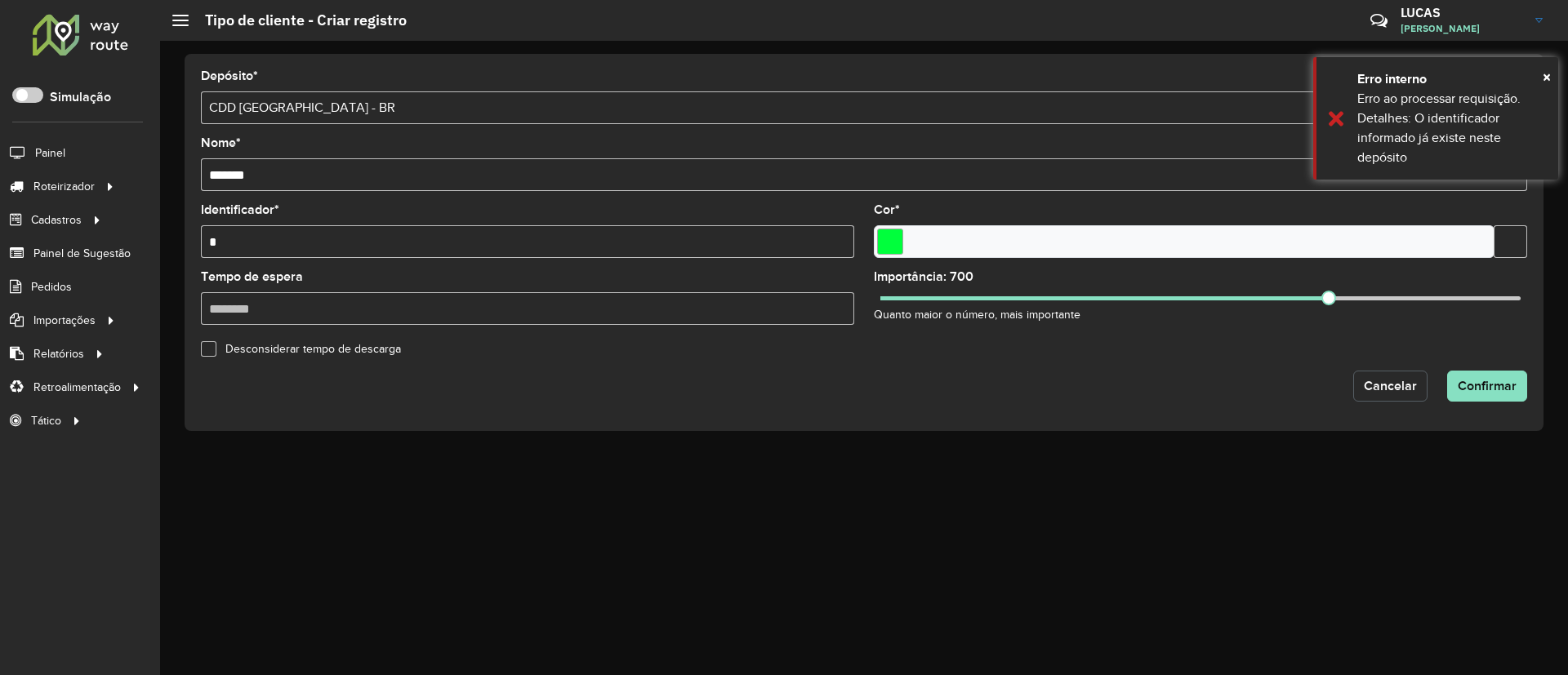
click at [1386, 388] on span "Cancelar" at bounding box center [1390, 385] width 53 height 14
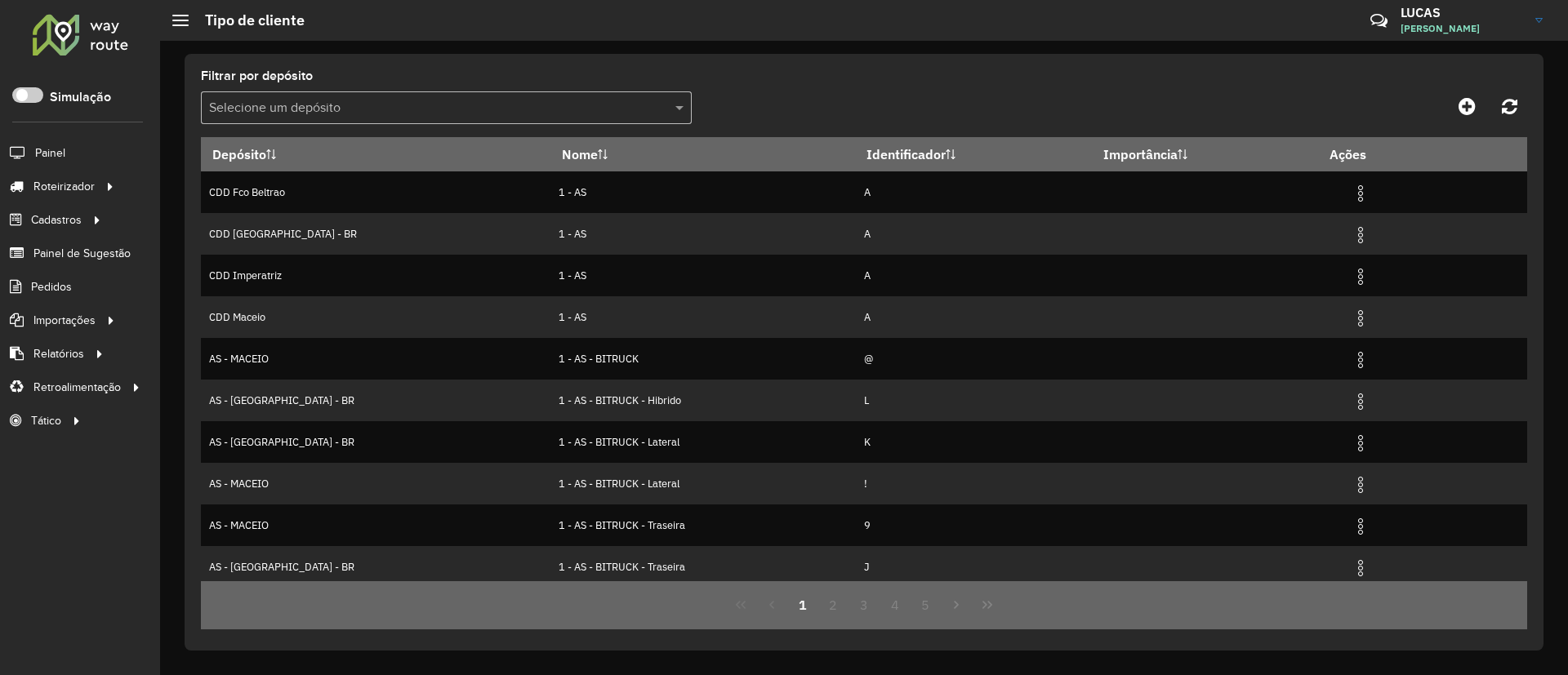
click at [1490, 118] on div at bounding box center [1362, 106] width 332 height 29
click at [1470, 103] on icon at bounding box center [1467, 106] width 18 height 20
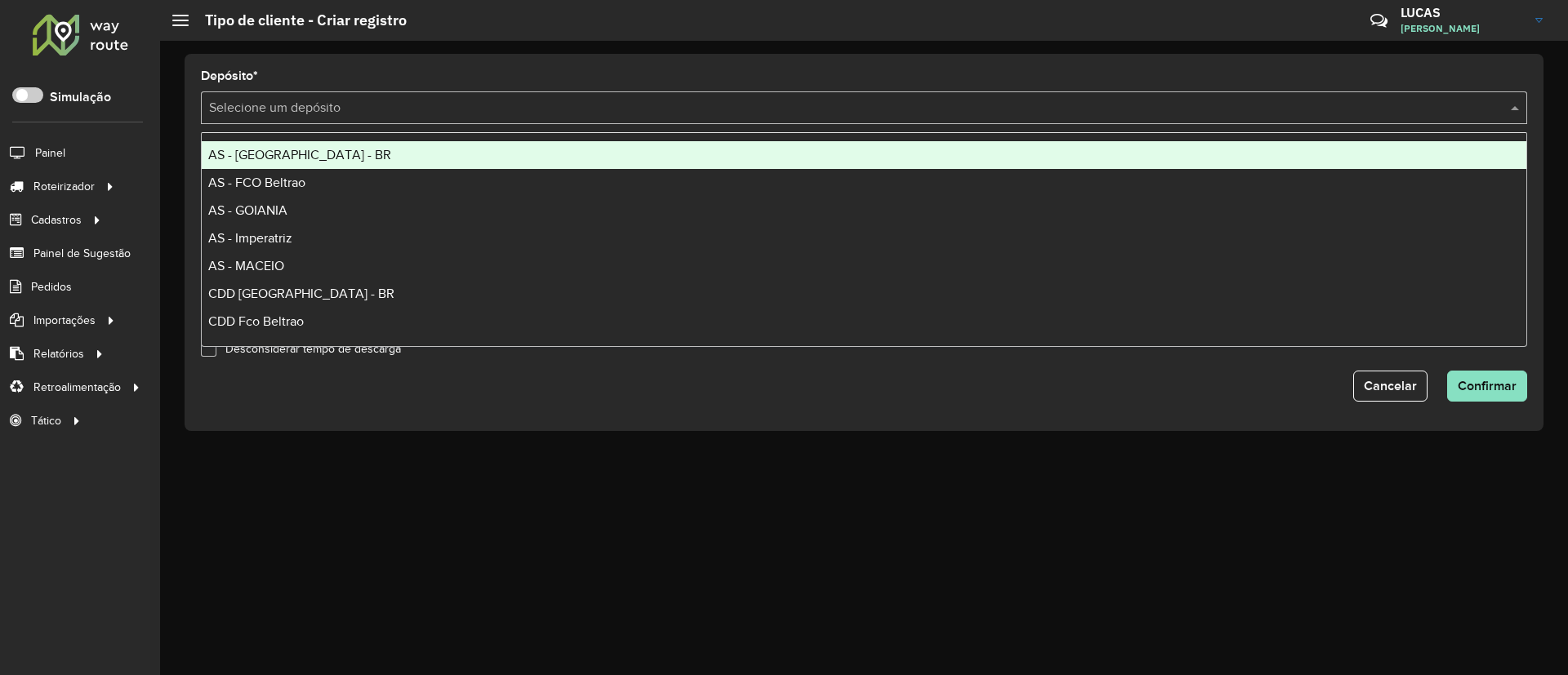
click at [254, 105] on input "text" at bounding box center [847, 108] width 1277 height 20
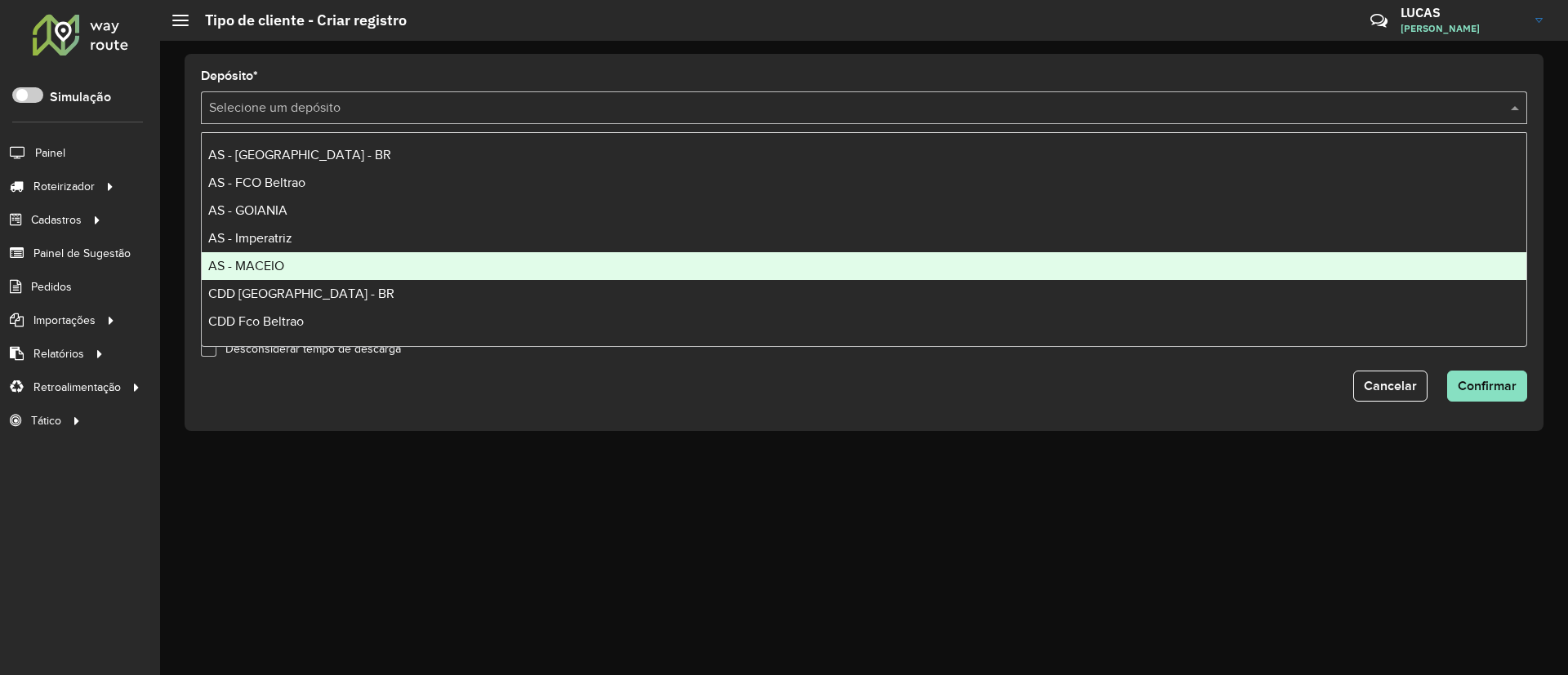
click at [334, 264] on div "AS - MACEIO" at bounding box center [864, 266] width 1325 height 27
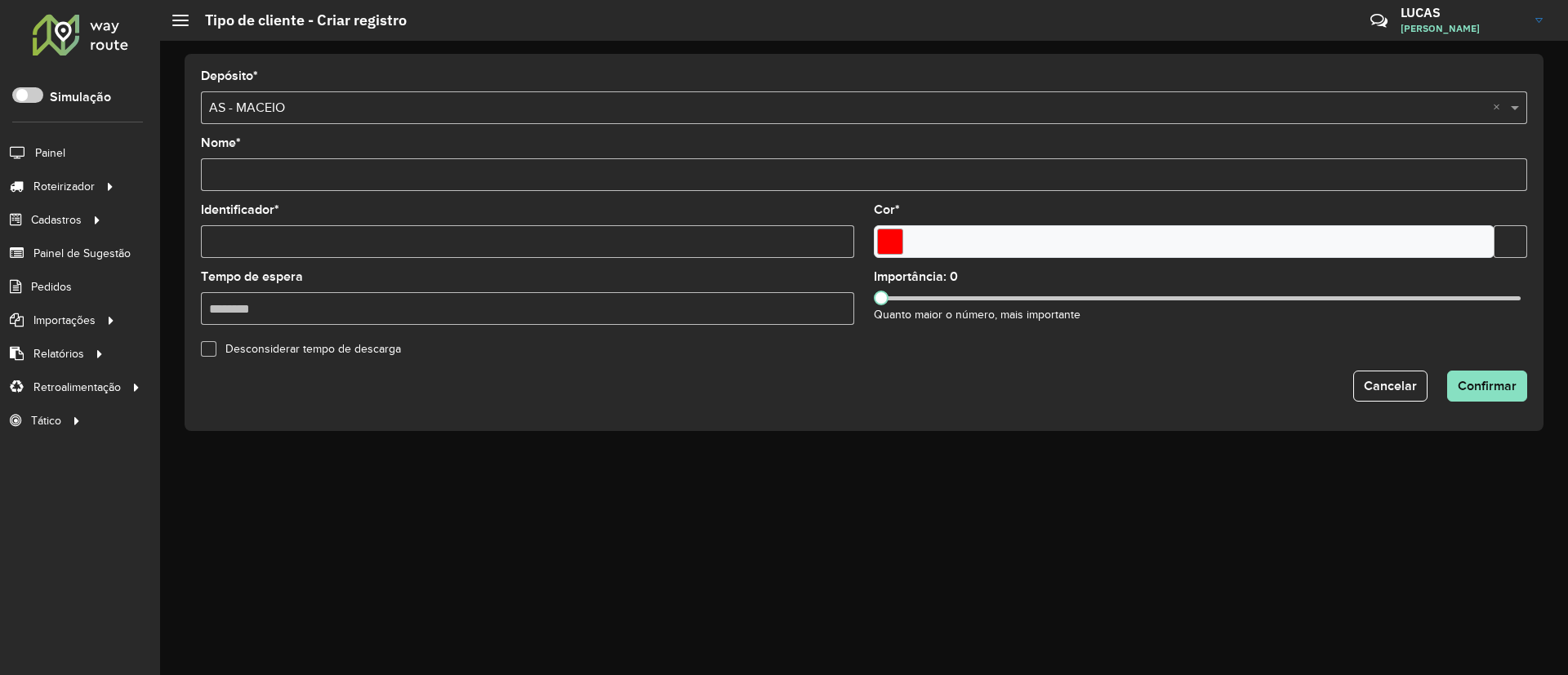
click at [300, 205] on div "Identificador *" at bounding box center [528, 230] width 654 height 54
click at [287, 183] on input "Nome *" at bounding box center [864, 174] width 1326 height 32
paste input "*******"
type input "*******"
click at [271, 236] on input "Identificador *" at bounding box center [528, 241] width 654 height 32
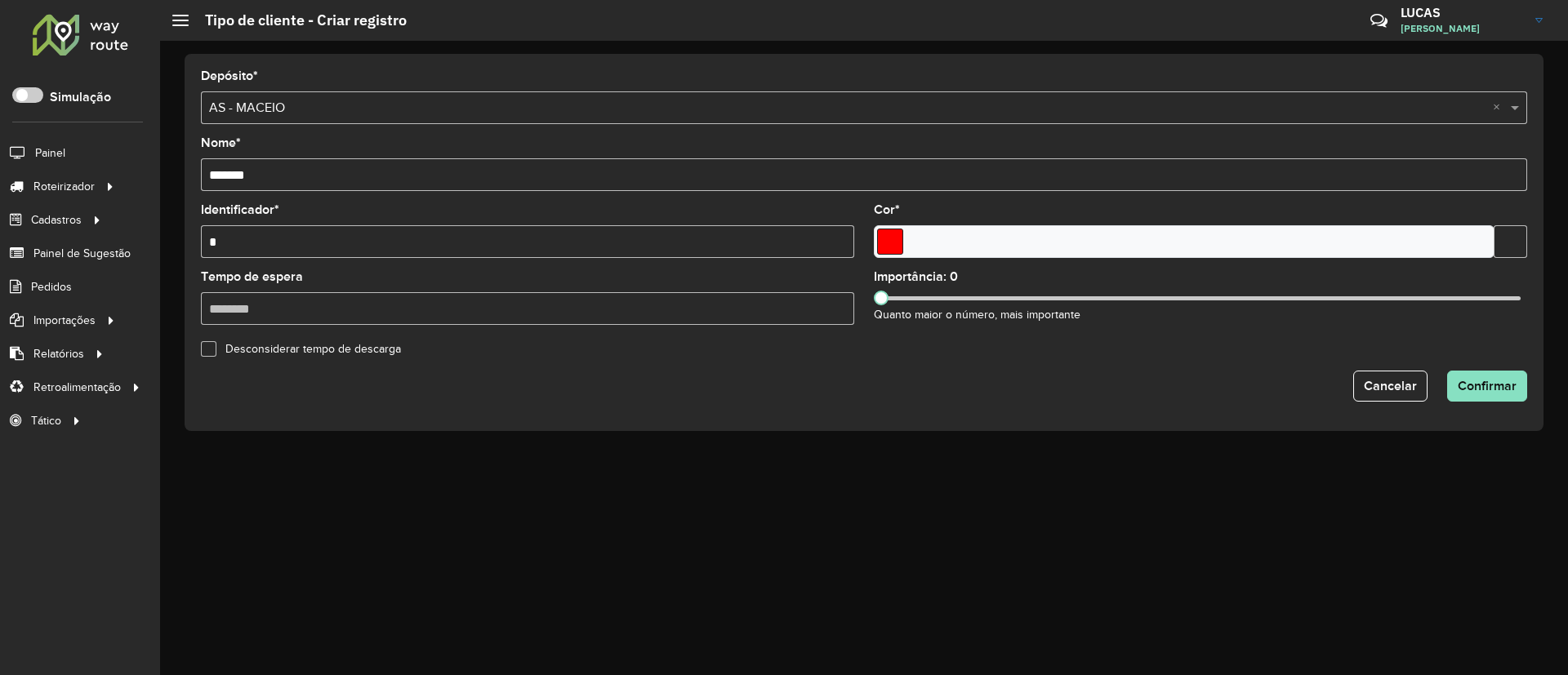
type input "*"
click at [900, 238] on input "Select a color" at bounding box center [890, 241] width 26 height 26
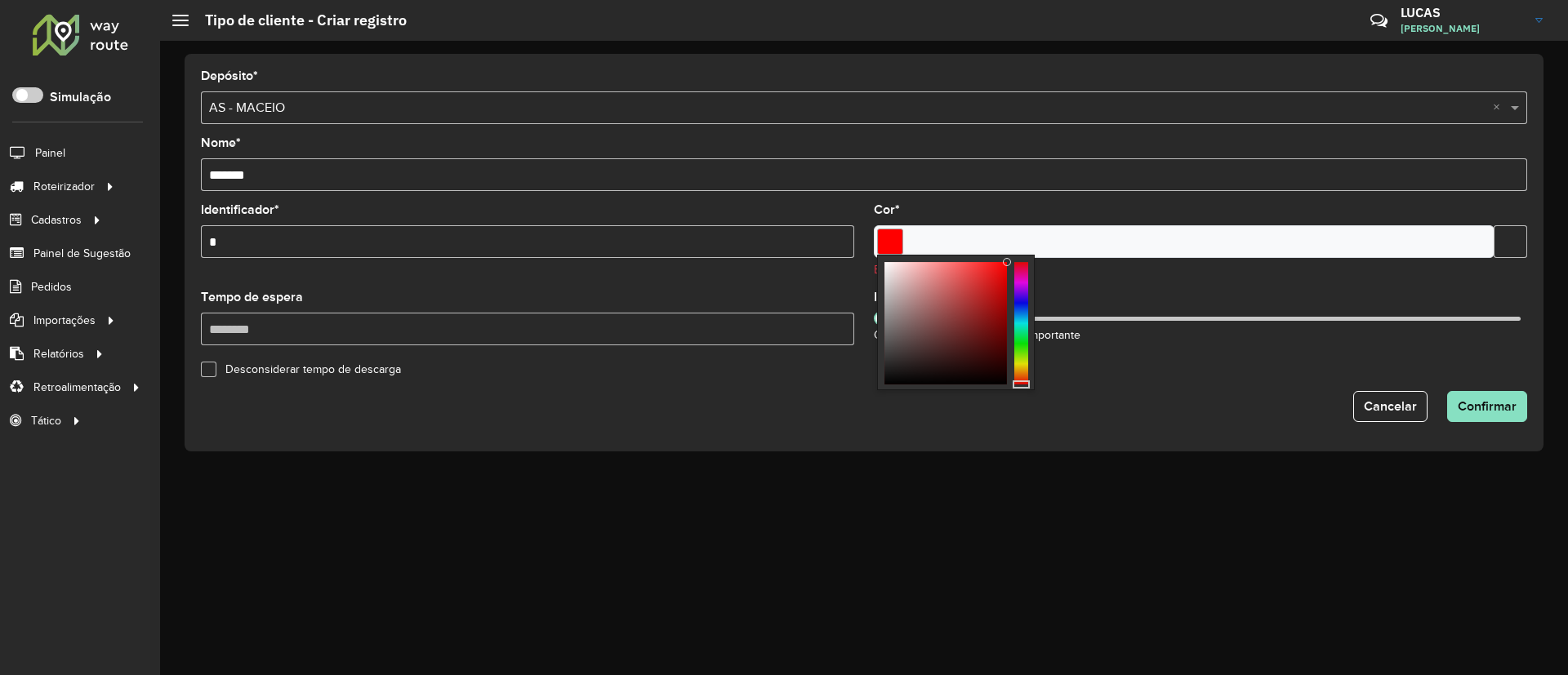
click at [1016, 335] on div at bounding box center [1022, 324] width 14 height 123
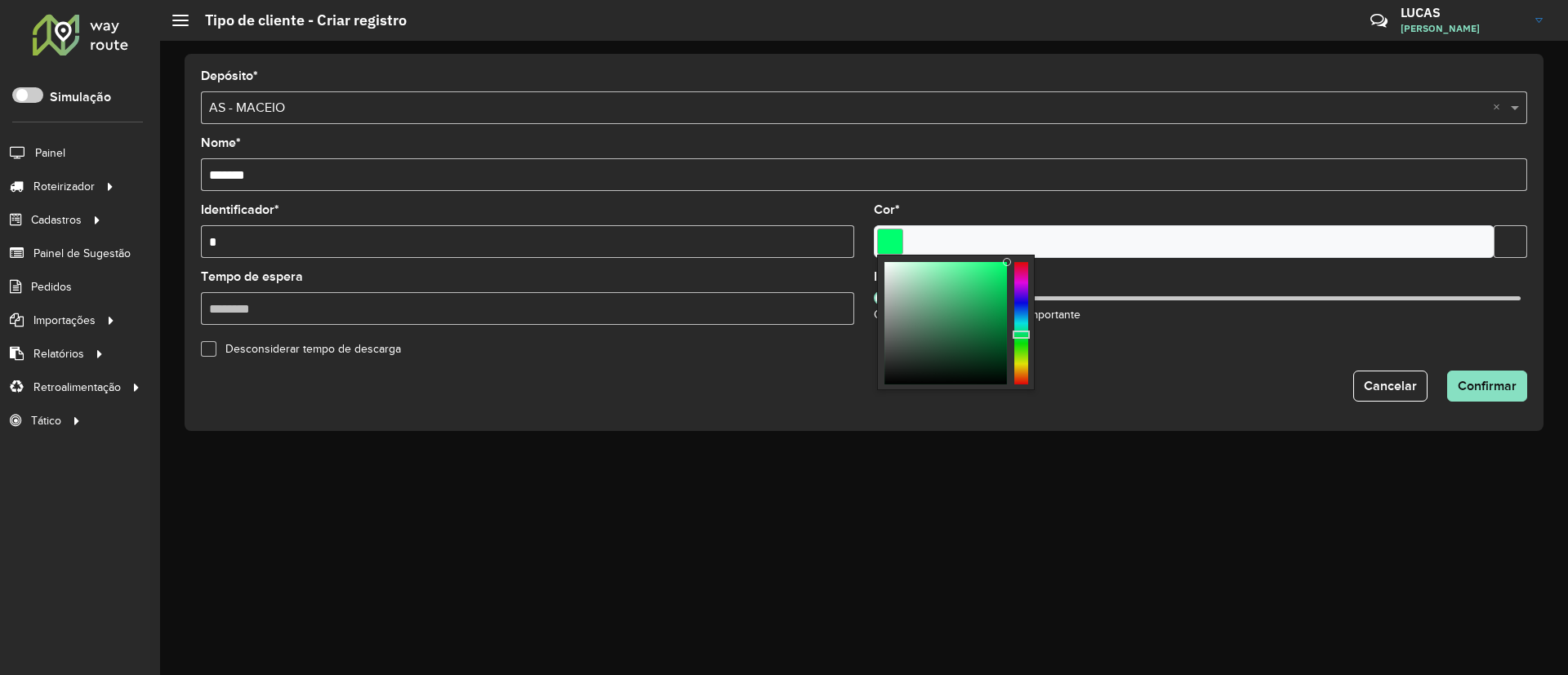
click at [1111, 365] on form "Depósito * Selecione um depósito × AS - MACEIO × Nome * ******* Identificador *…" at bounding box center [864, 236] width 1326 height 332
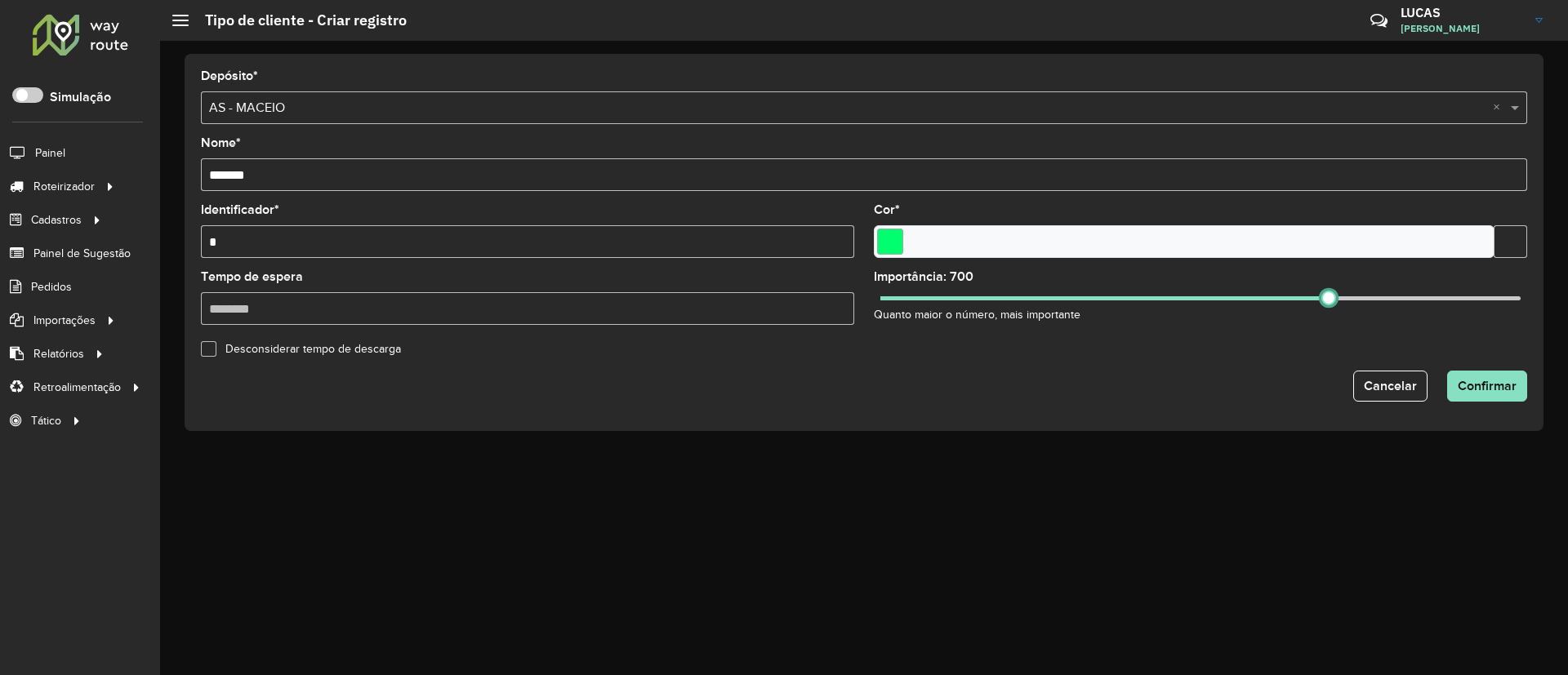
drag, startPoint x: 886, startPoint y: 296, endPoint x: 1329, endPoint y: 353, distance: 446.7
click at [1329, 353] on form "Depósito * Selecione um depósito × AS - MACEIO × Nome * ******* Identificador *…" at bounding box center [864, 236] width 1326 height 332
click at [1465, 386] on span "Confirmar" at bounding box center [1487, 385] width 59 height 14
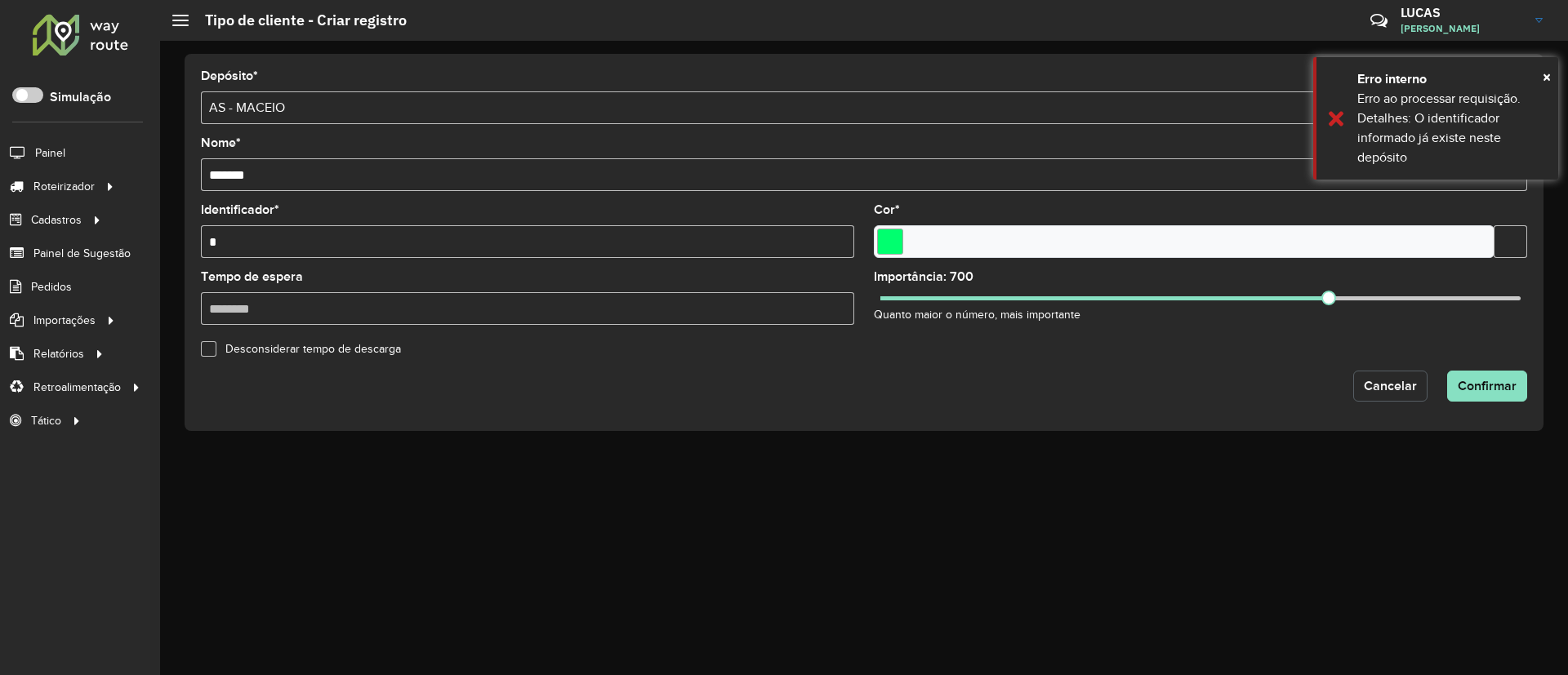
click at [1401, 389] on span "Cancelar" at bounding box center [1390, 385] width 53 height 14
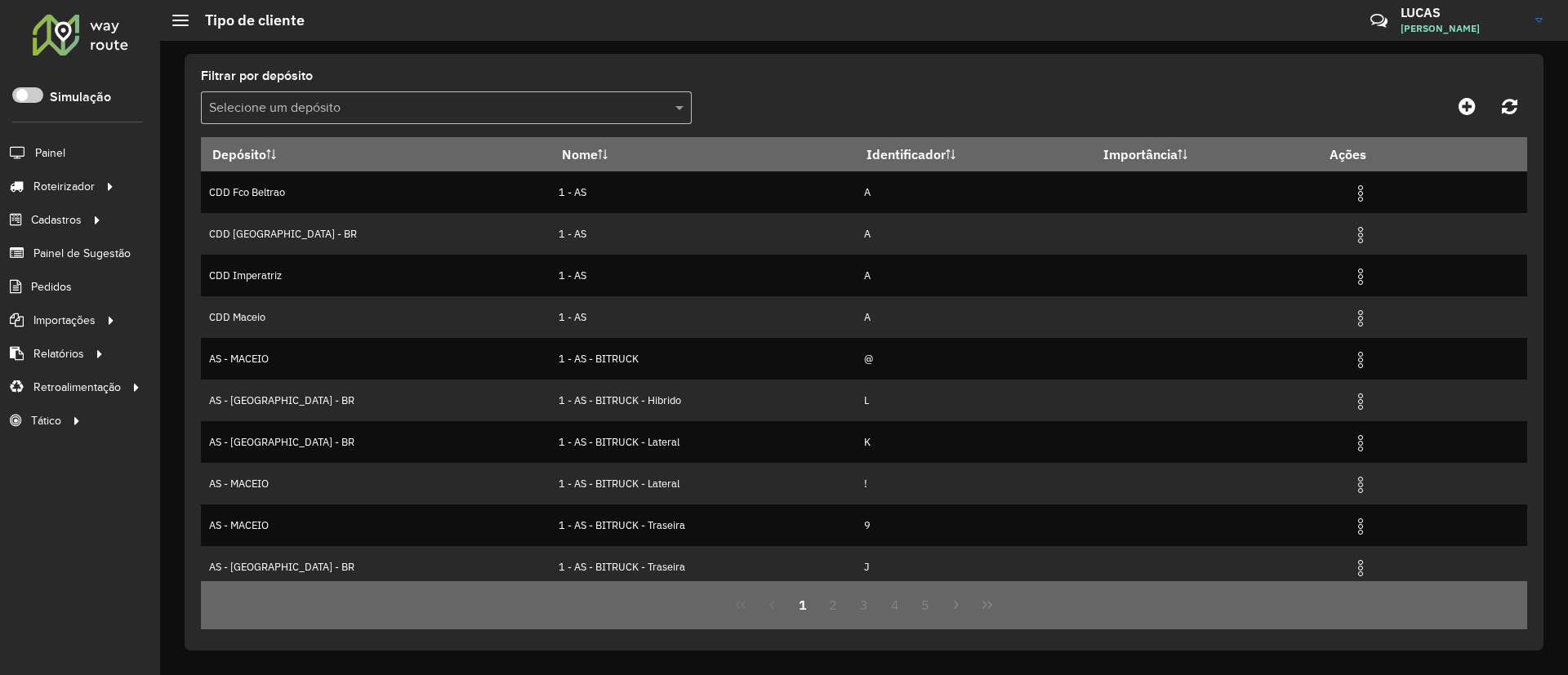
click at [316, 103] on input "text" at bounding box center [429, 108] width 442 height 20
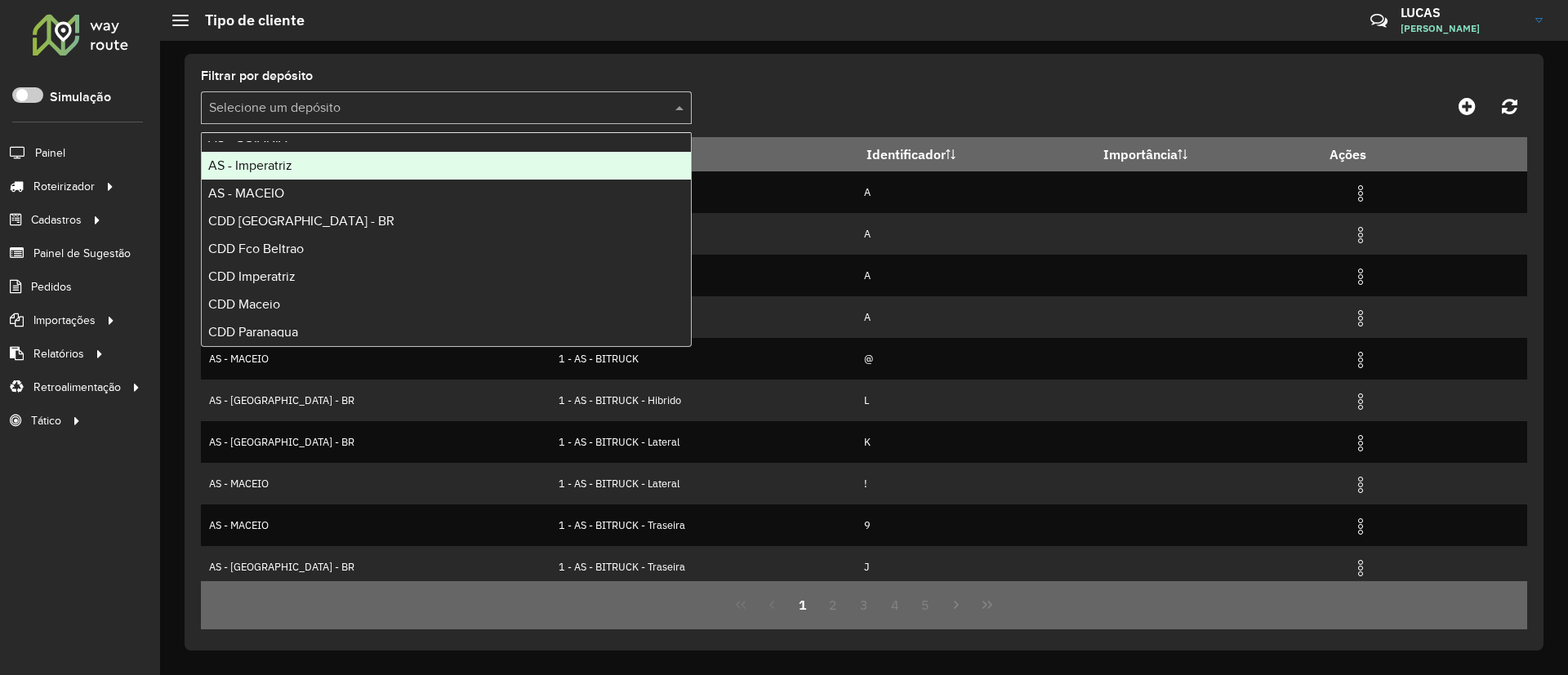
scroll to position [109, 0]
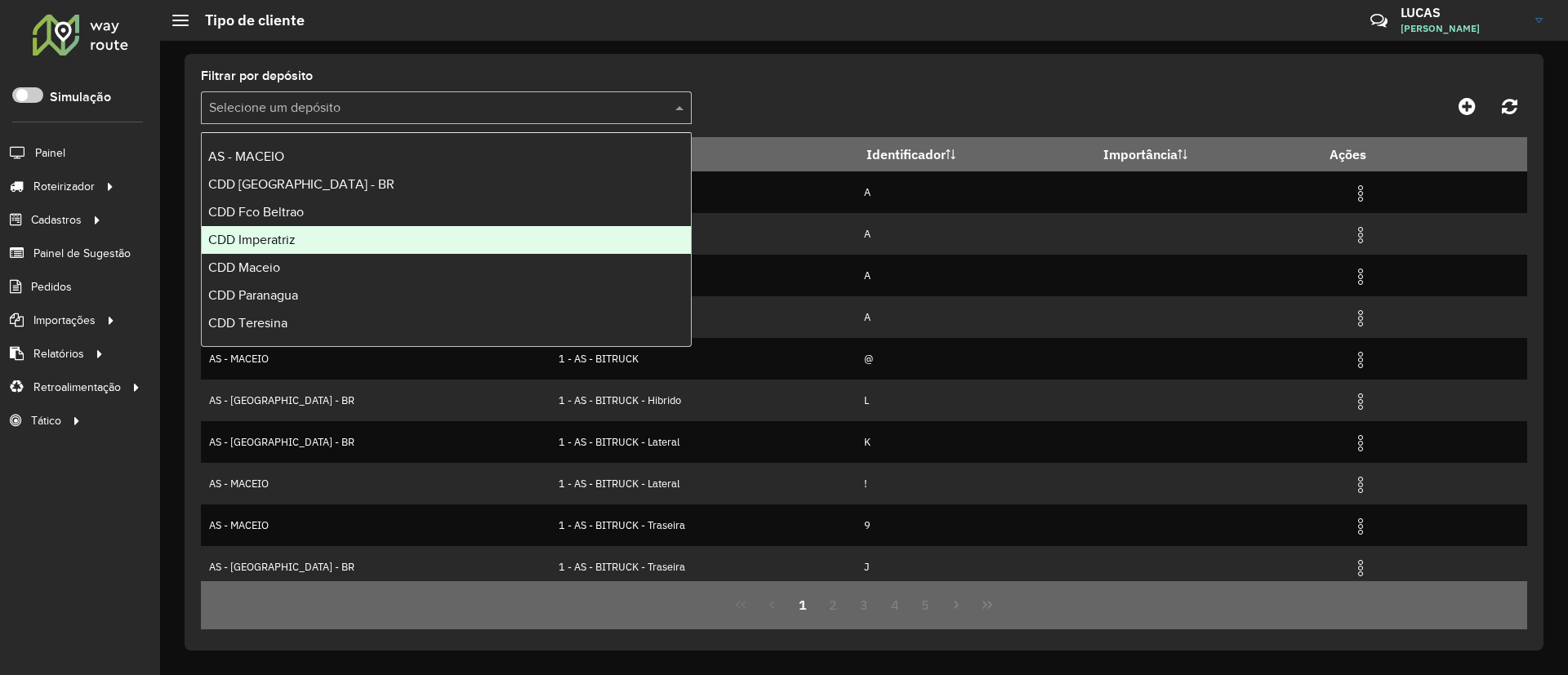
click at [294, 230] on div "CDD Imperatriz" at bounding box center [446, 240] width 489 height 27
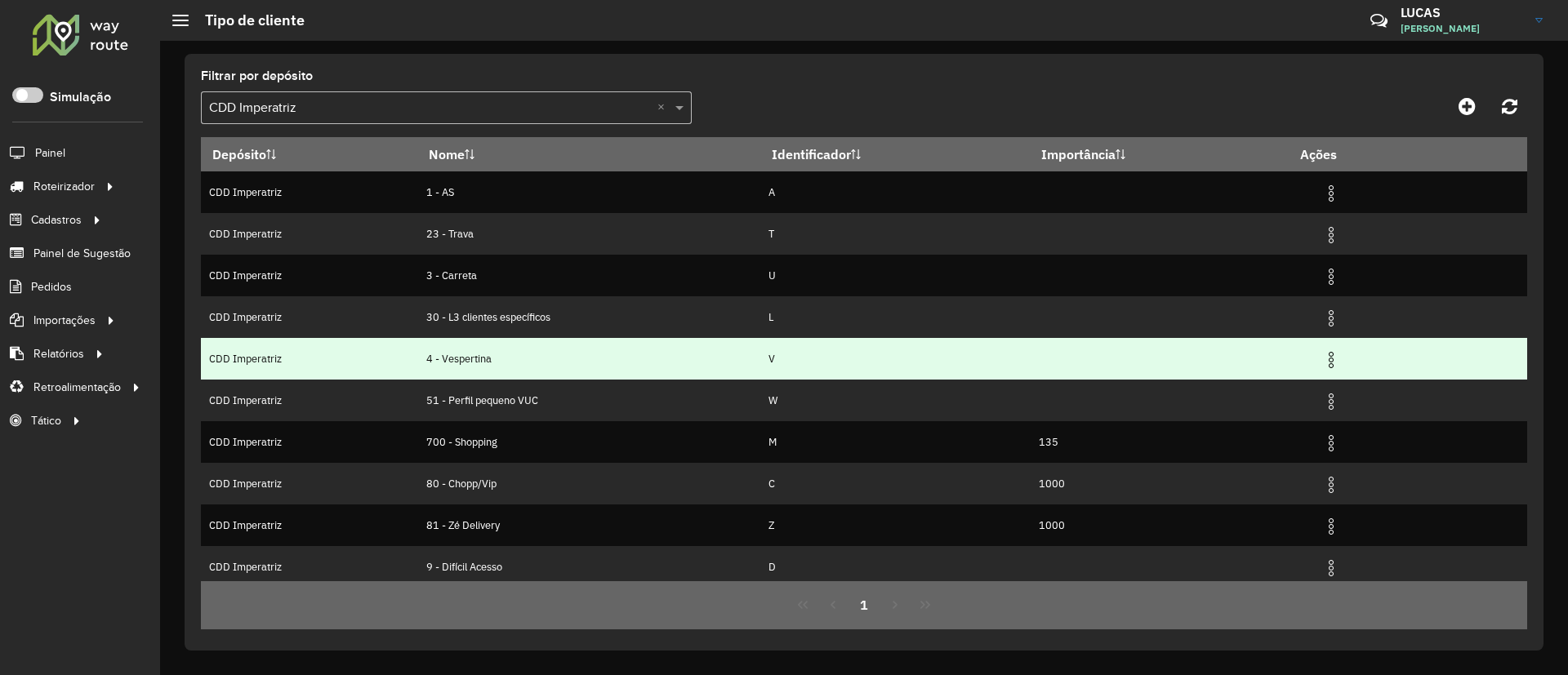
scroll to position [48, 0]
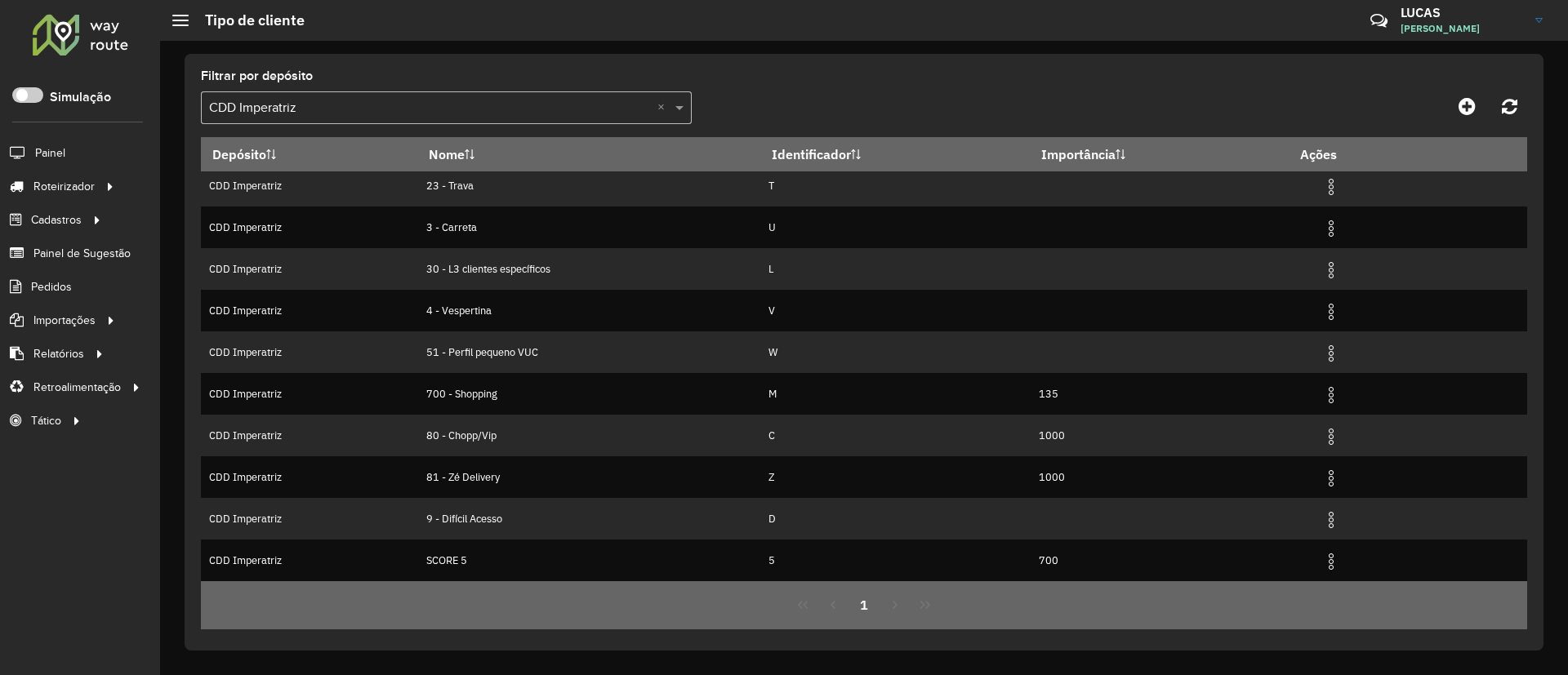
click at [328, 104] on input "text" at bounding box center [429, 108] width 442 height 20
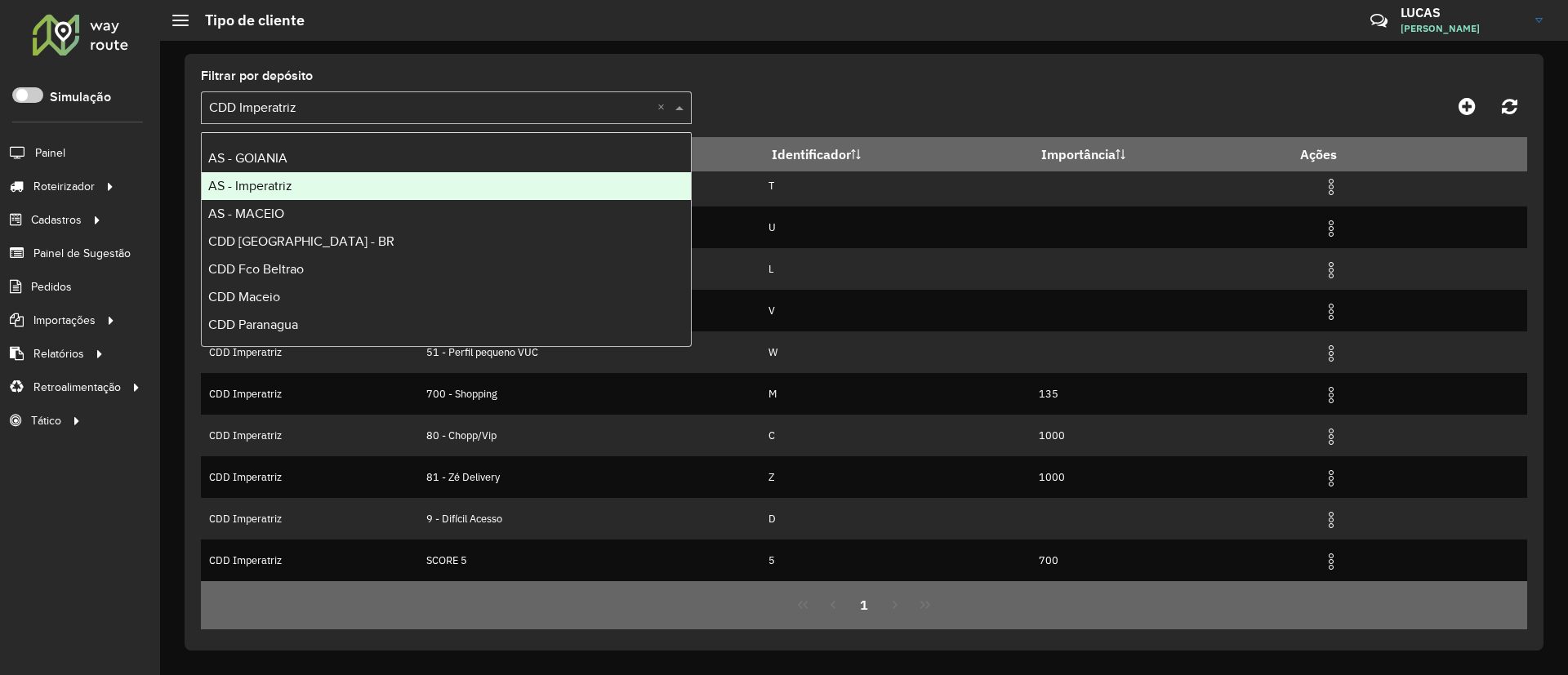
scroll to position [82, 0]
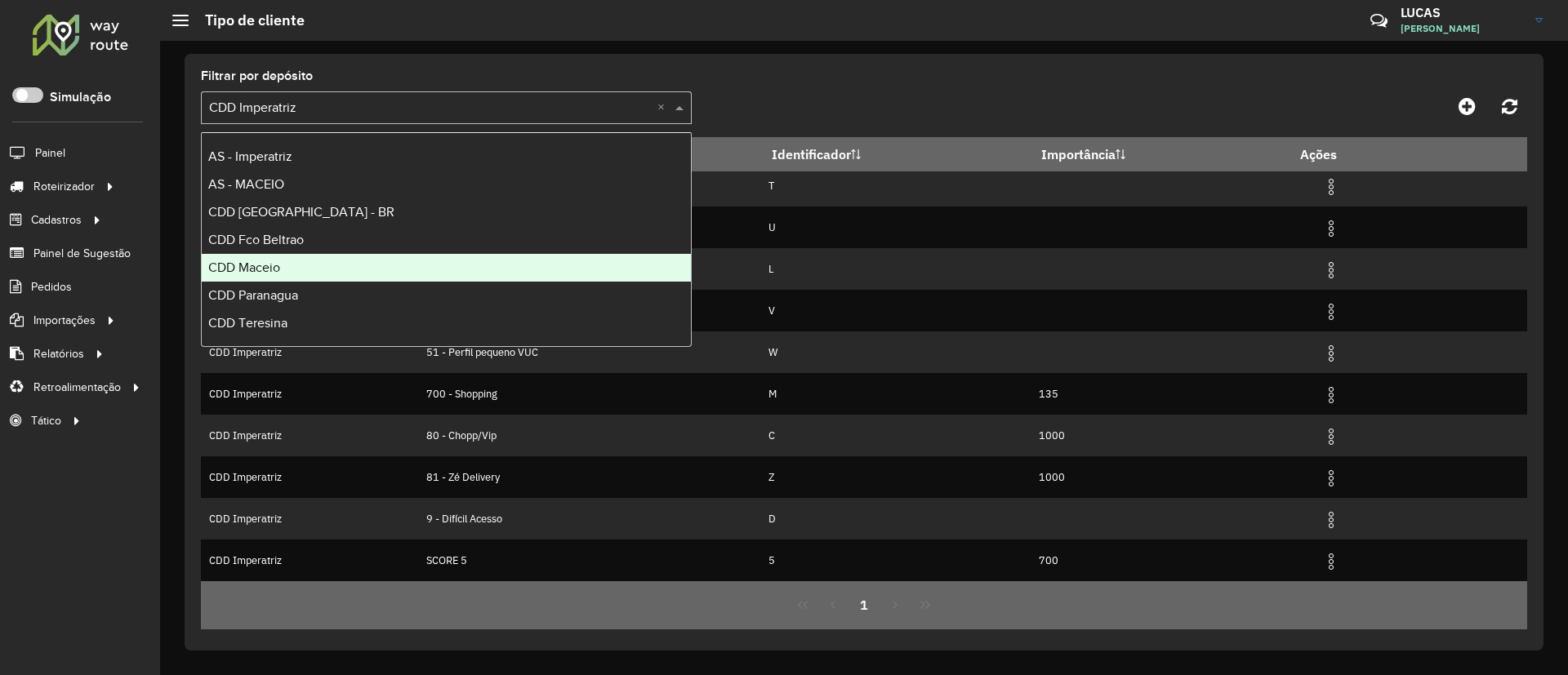
click at [330, 273] on div "CDD Maceio" at bounding box center [446, 267] width 489 height 27
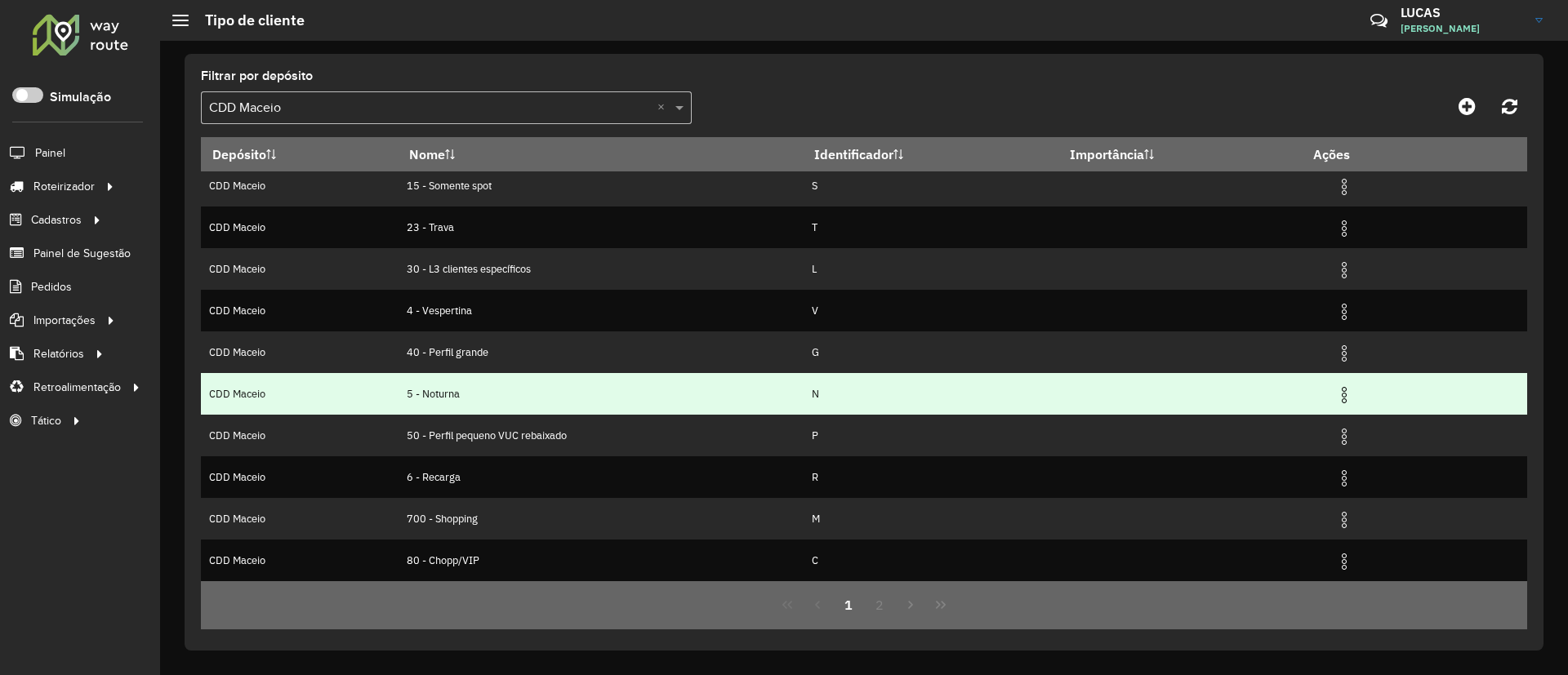
scroll to position [90, 0]
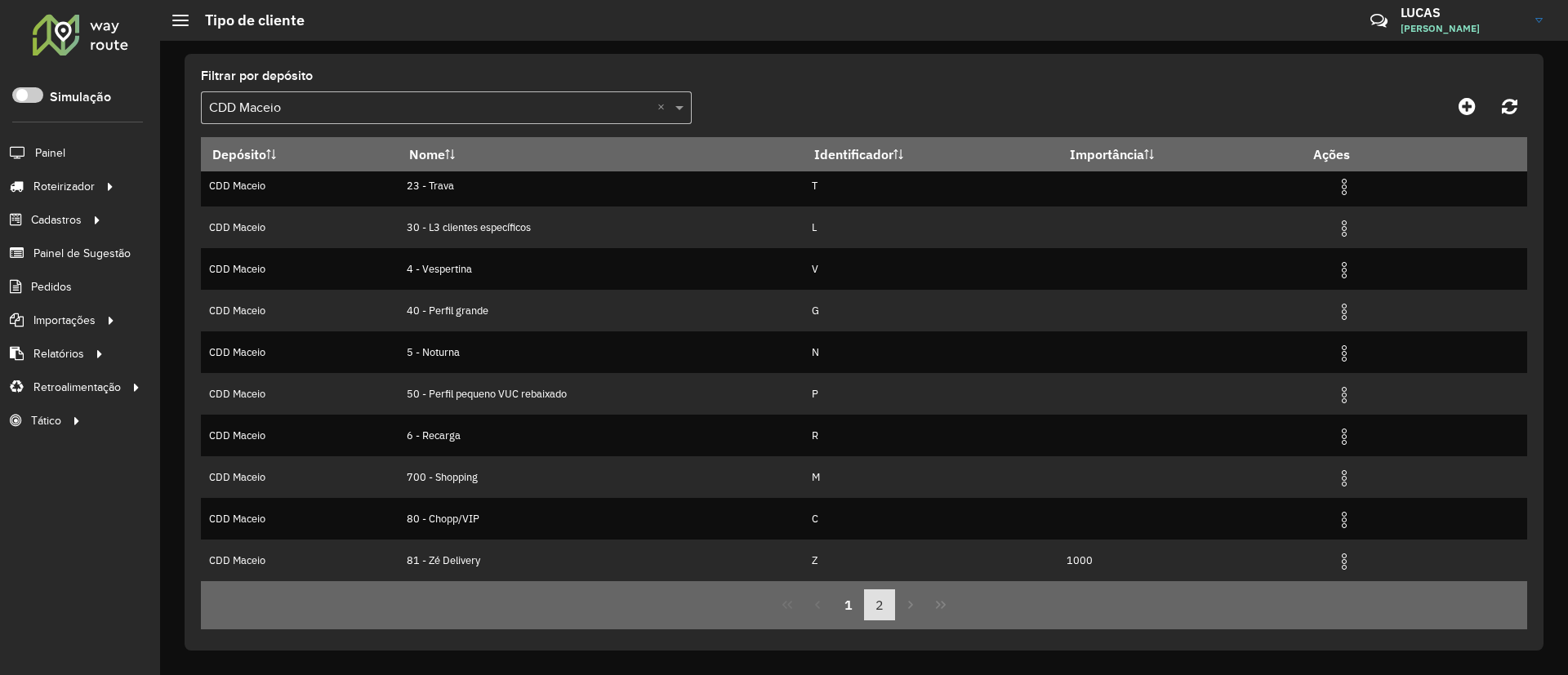
click at [870, 604] on button "2" at bounding box center [880, 605] width 31 height 31
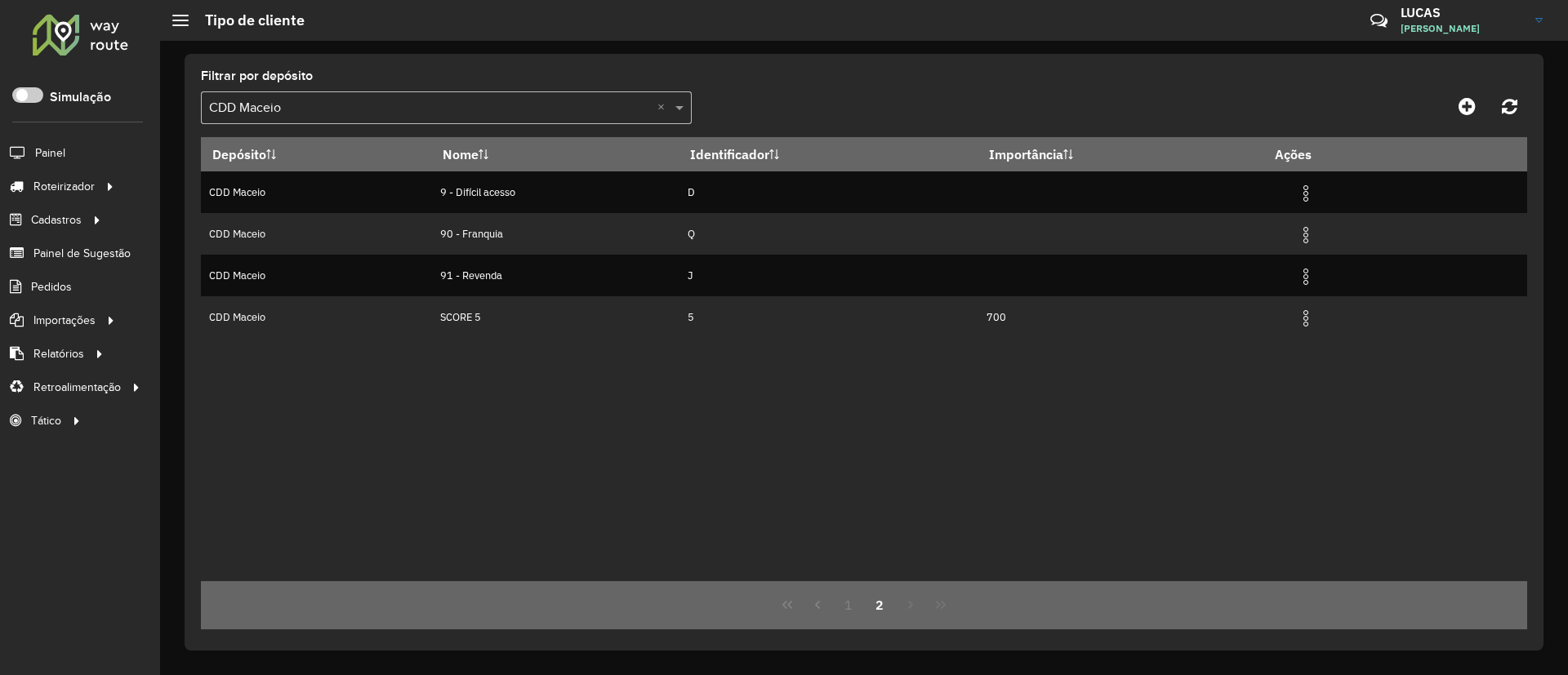
scroll to position [0, 0]
click at [406, 82] on div "Filtrar por depósito Selecione um depósito × CDD Maceio ×" at bounding box center [446, 97] width 491 height 54
click at [379, 99] on input "text" at bounding box center [429, 108] width 442 height 20
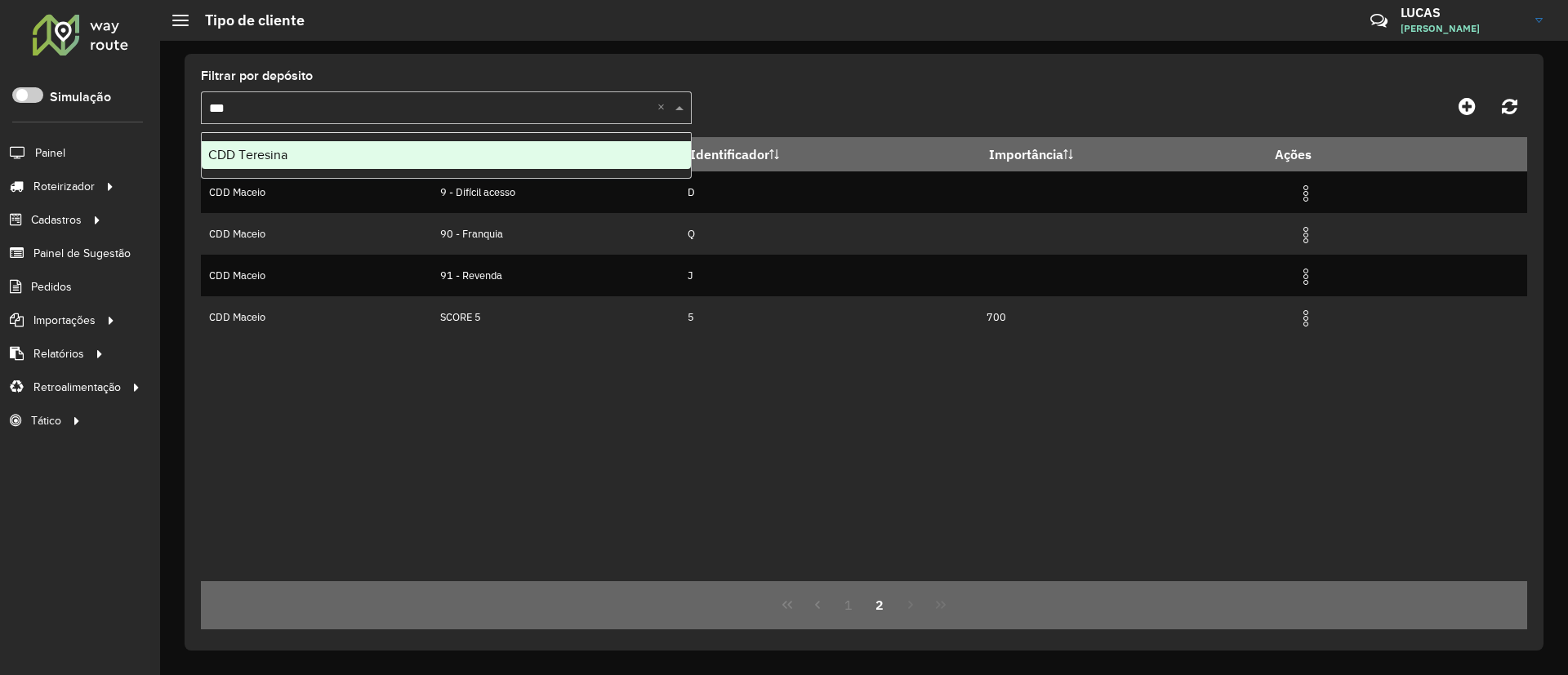
type input "****"
click at [303, 158] on div "CDD Teresina" at bounding box center [446, 155] width 489 height 27
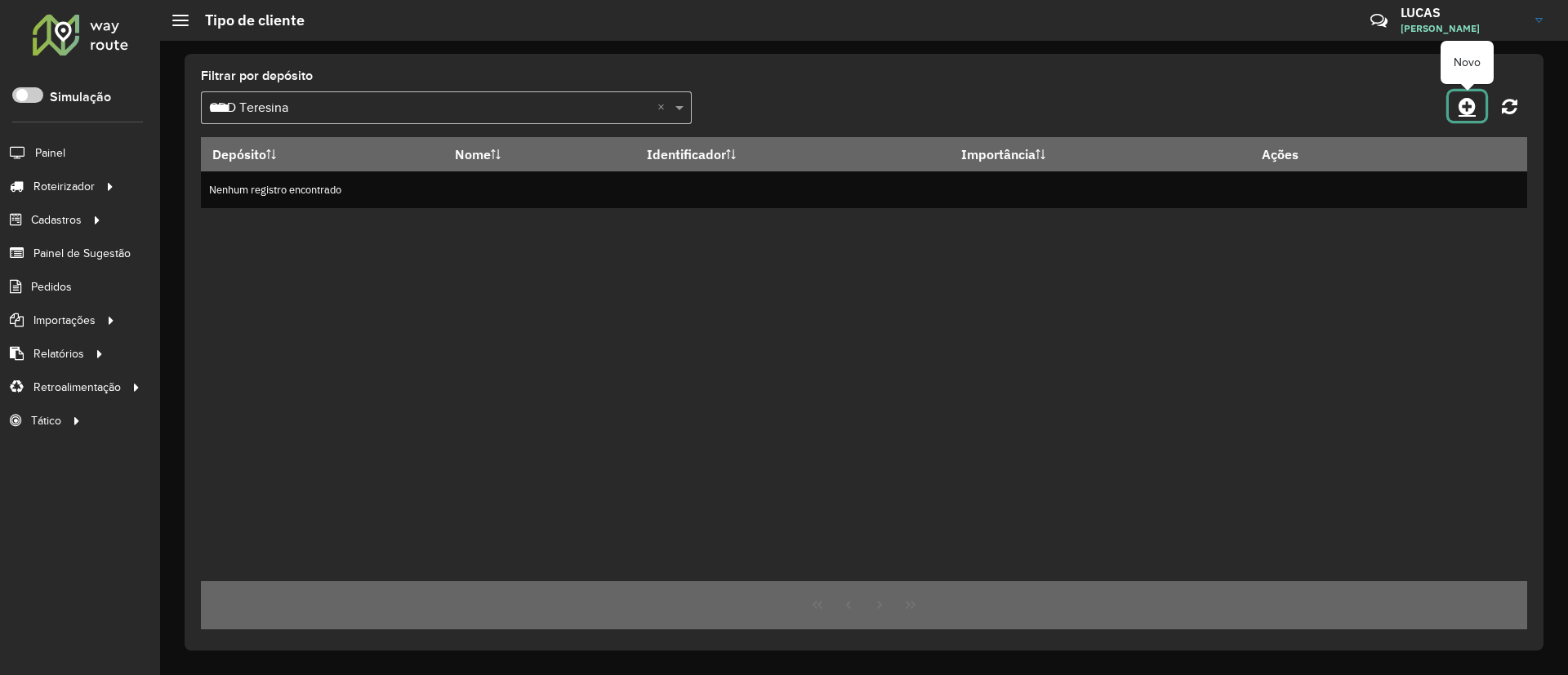
click at [1471, 97] on icon at bounding box center [1467, 106] width 18 height 20
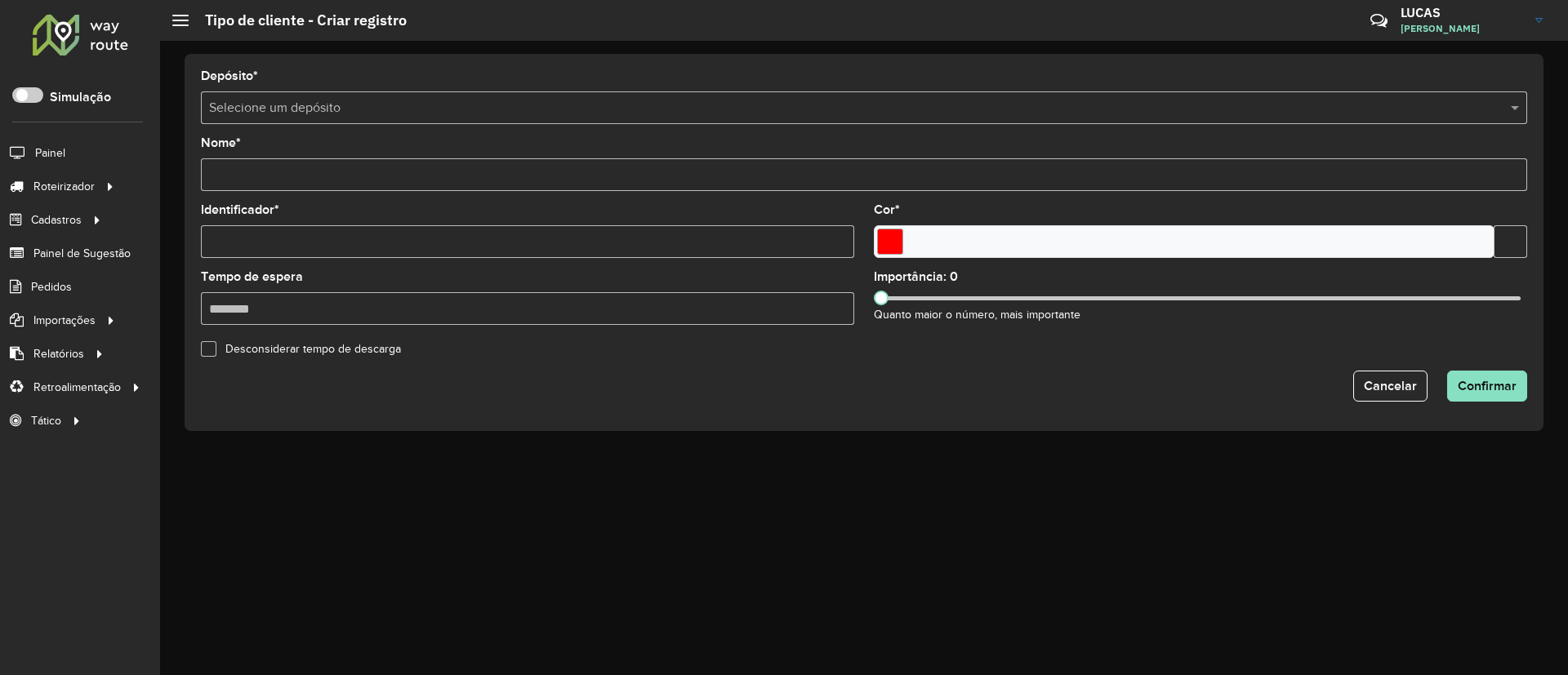
click at [237, 126] on form "Depósito * Selecione um depósito Nome * Identificador * Cor * Tempo de espera I…" at bounding box center [864, 236] width 1326 height 332
click at [238, 109] on input "text" at bounding box center [847, 108] width 1277 height 20
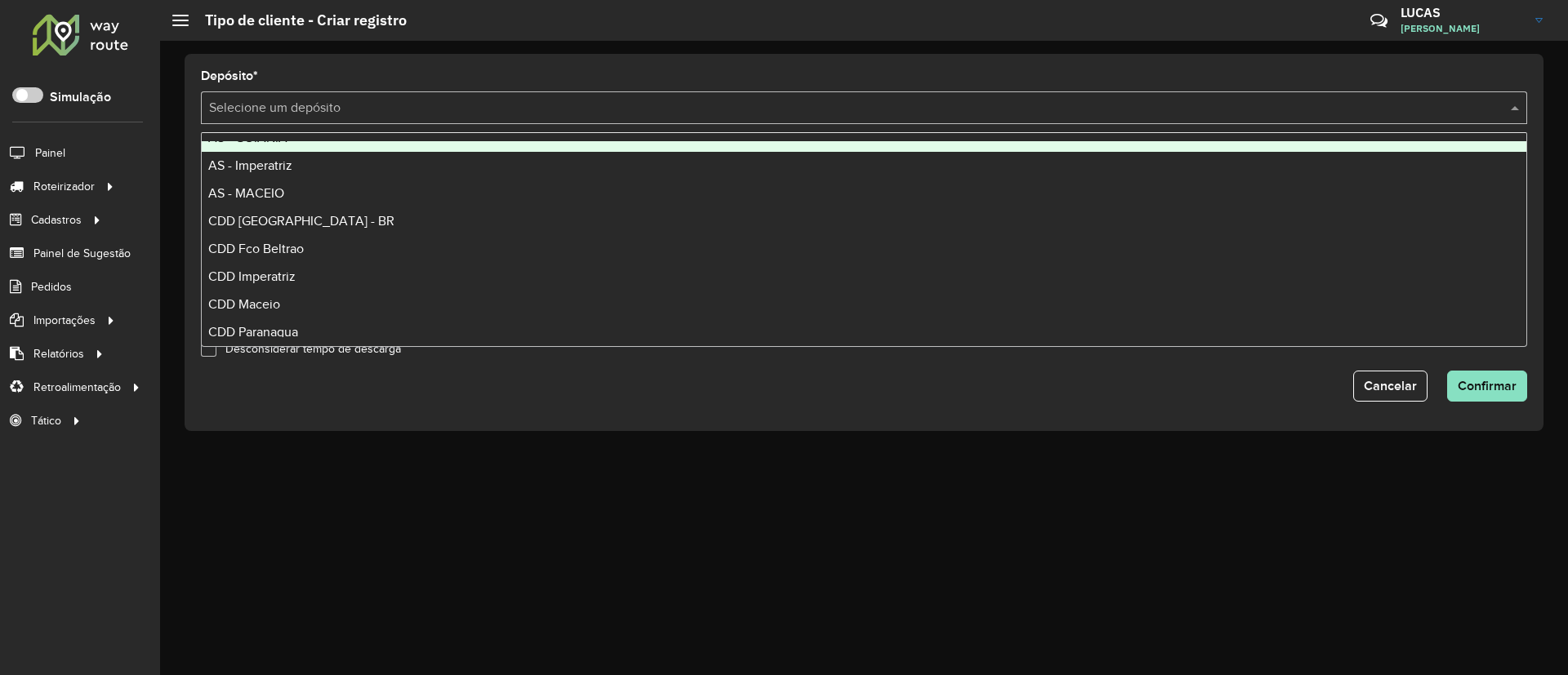
scroll to position [109, 0]
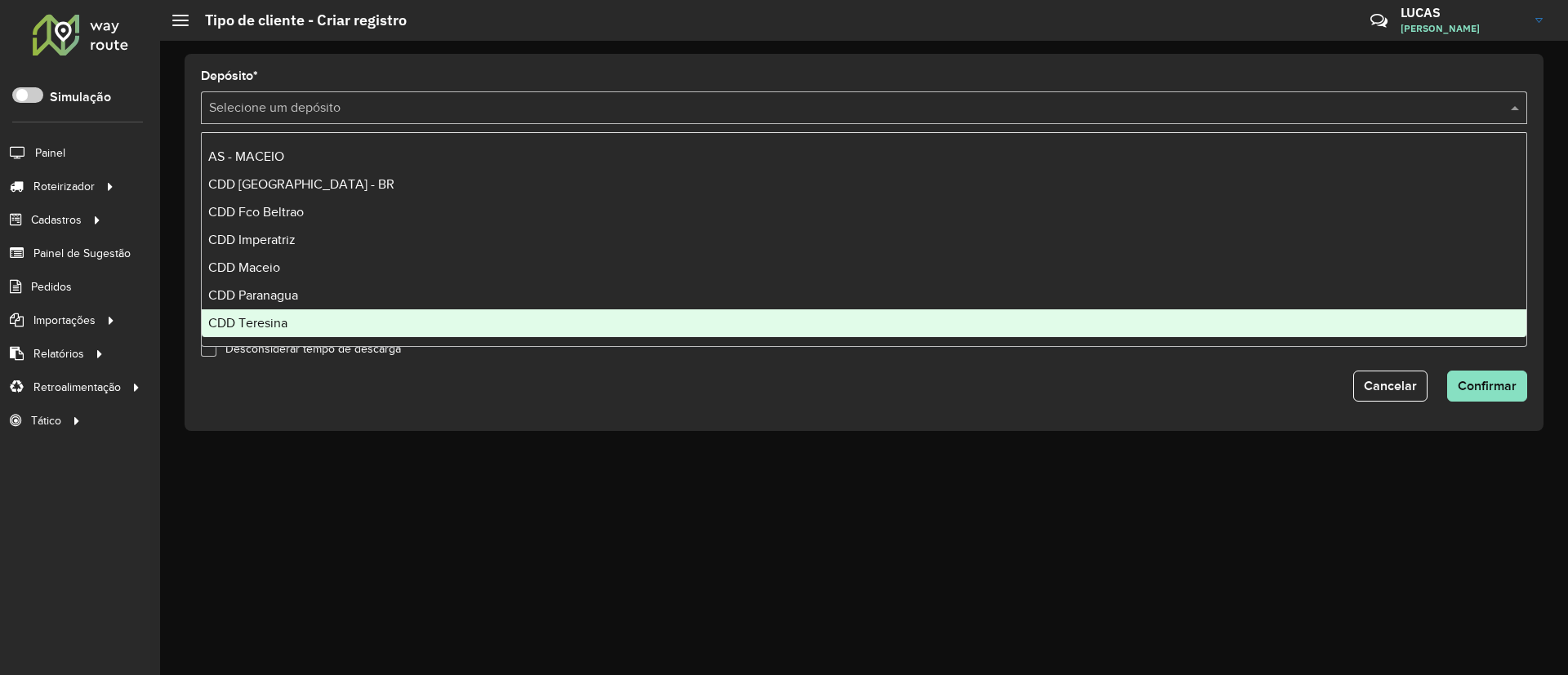
click at [282, 318] on span "CDD Teresina" at bounding box center [247, 323] width 79 height 14
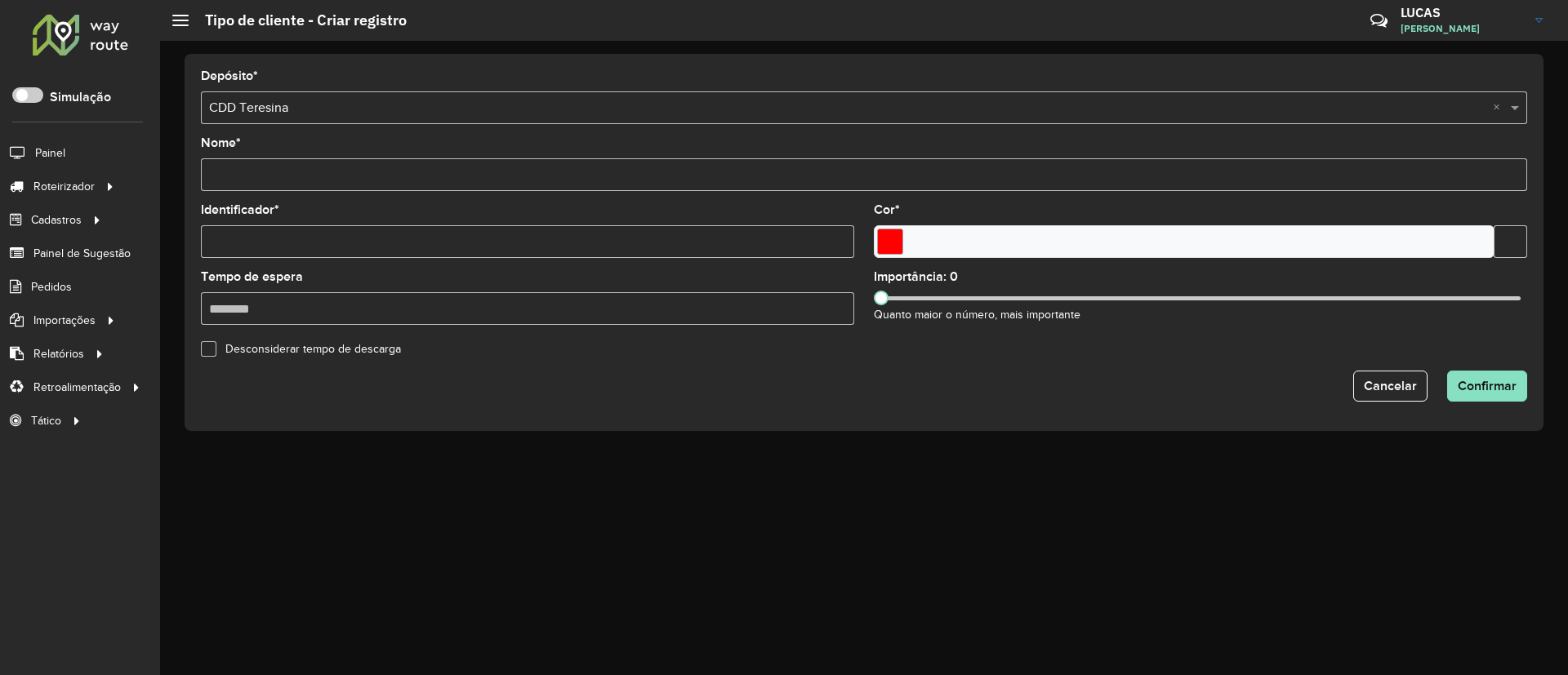
click at [248, 152] on div "Nome *" at bounding box center [864, 164] width 1326 height 54
click at [262, 182] on input "Nome *" at bounding box center [864, 174] width 1326 height 32
paste input "*******"
type input "*******"
click at [260, 242] on input "Identificador *" at bounding box center [528, 241] width 654 height 32
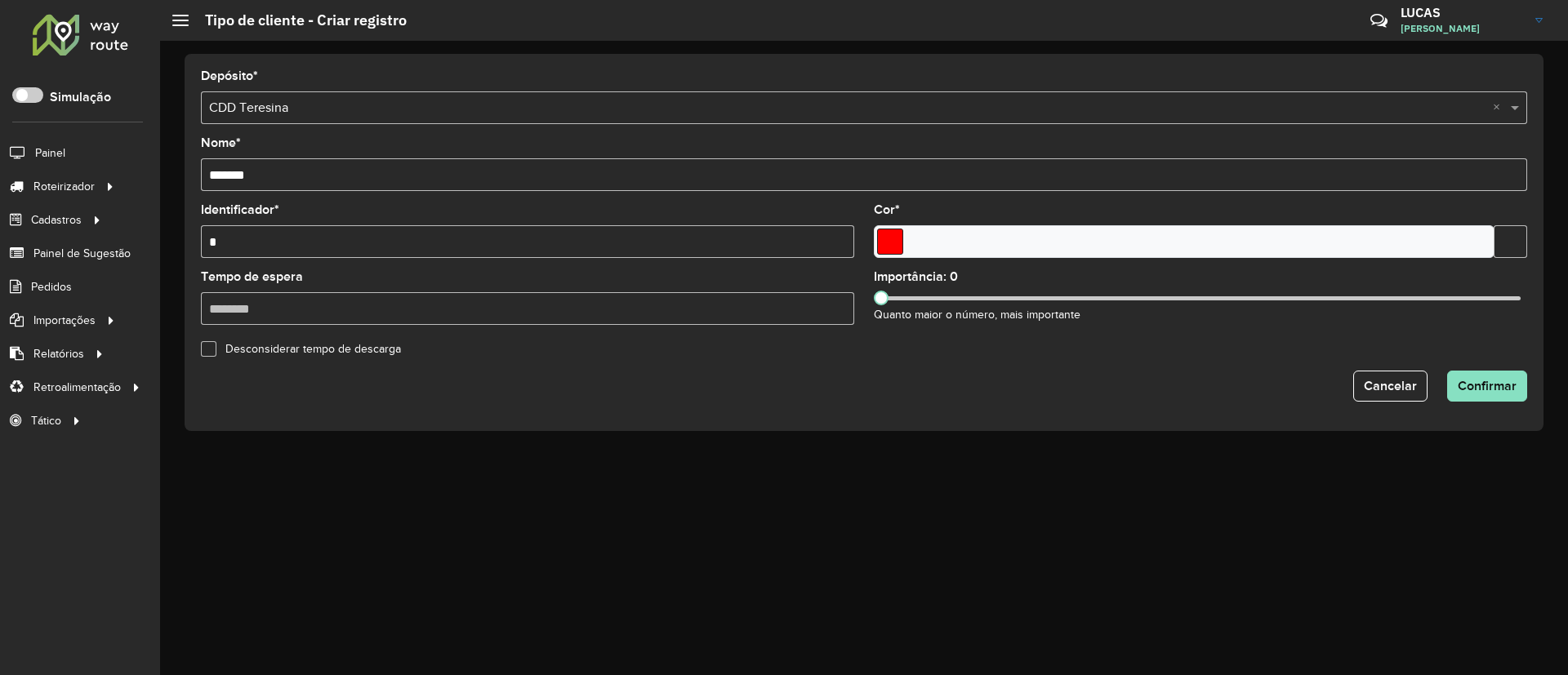
type input "*"
click at [895, 233] on input "Select a color" at bounding box center [890, 241] width 26 height 26
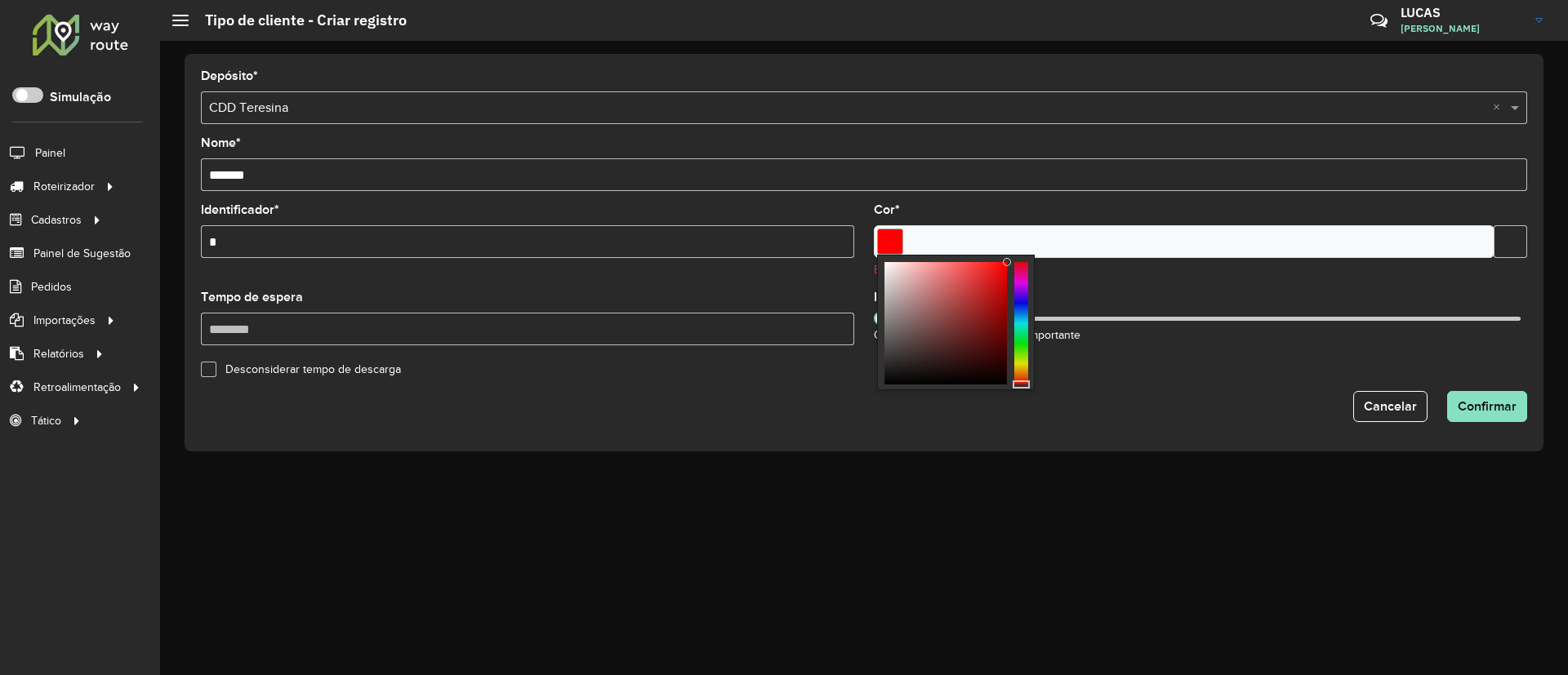
click at [1115, 372] on div "Desconsiderar tempo de descarga" at bounding box center [864, 368] width 1347 height 20
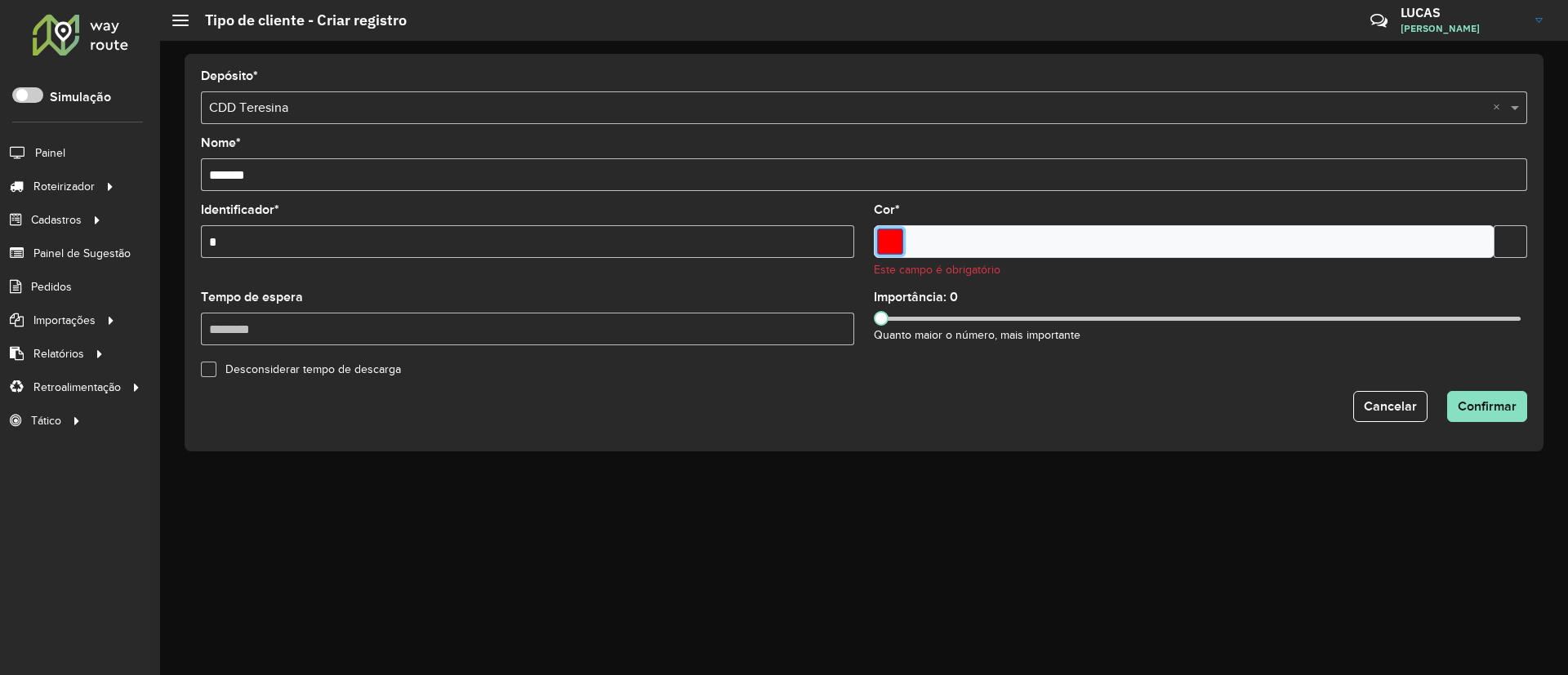
click at [890, 232] on input "Select a color" at bounding box center [890, 241] width 26 height 26
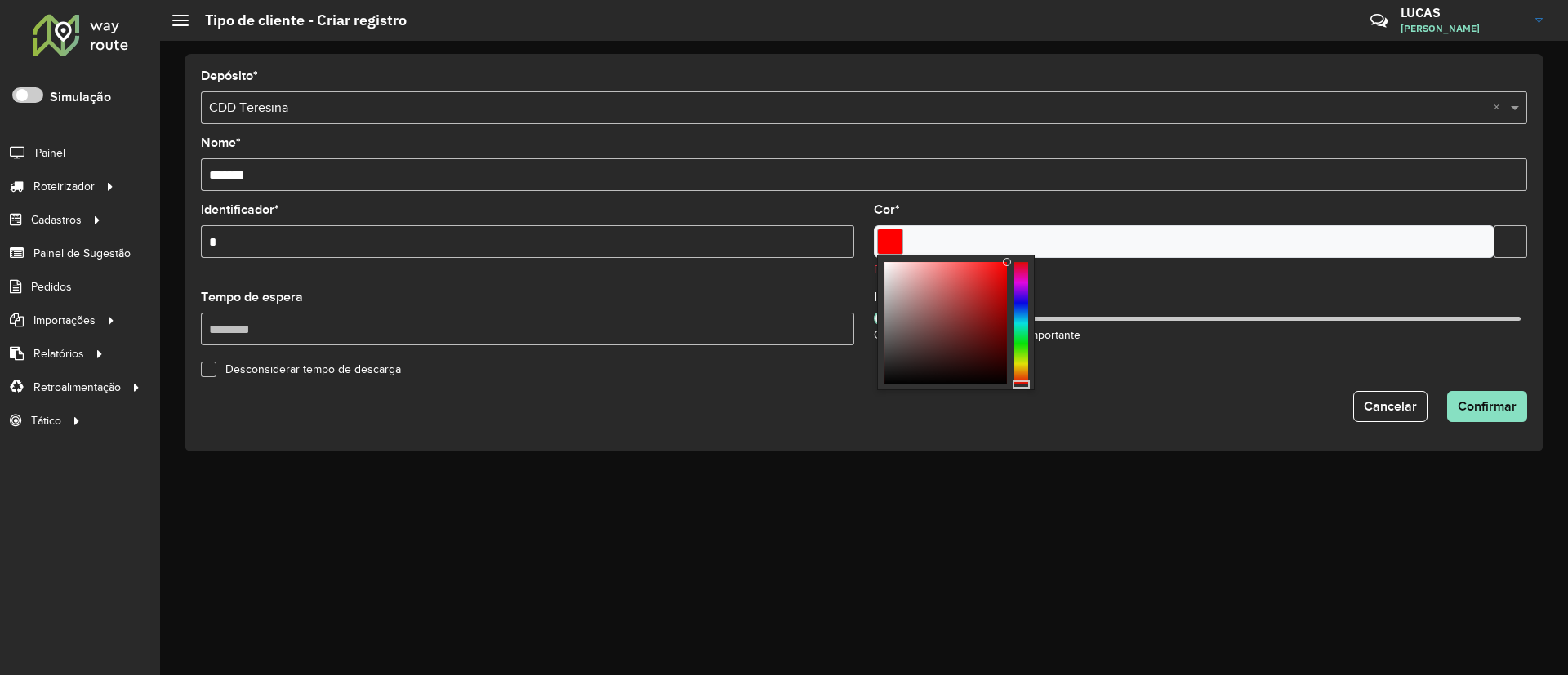
click at [937, 289] on div at bounding box center [946, 324] width 123 height 123
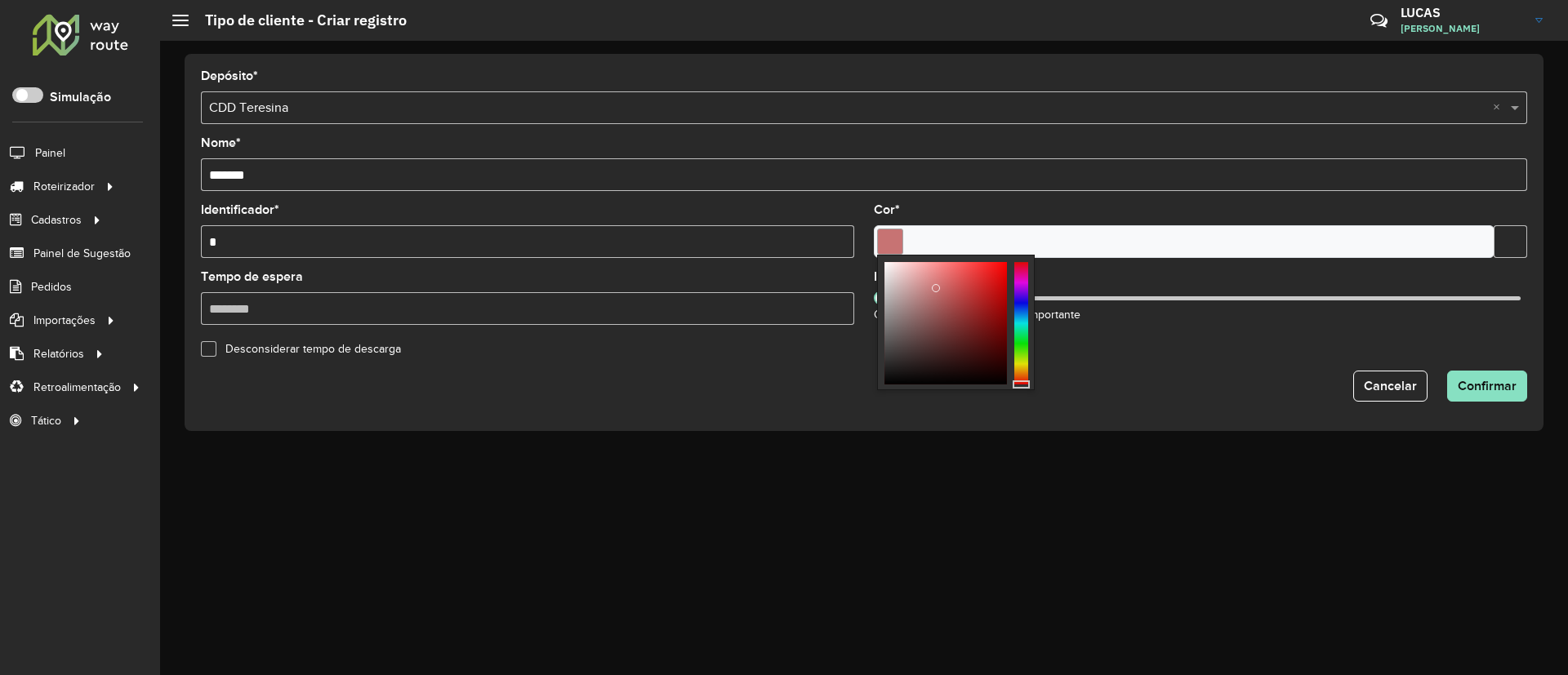
click at [1274, 377] on div "Cancelar Confirmar" at bounding box center [864, 386] width 1326 height 31
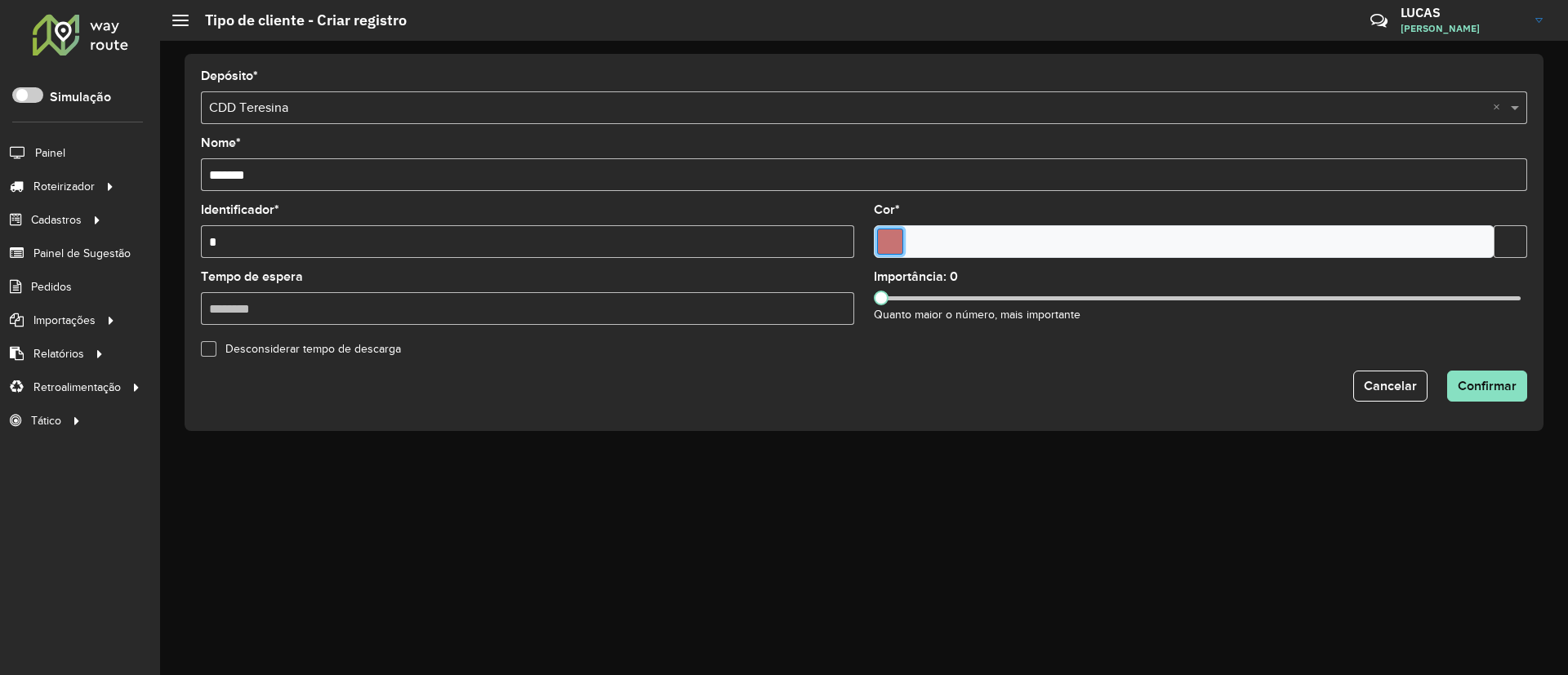
click at [894, 234] on input "Select a color" at bounding box center [890, 241] width 26 height 26
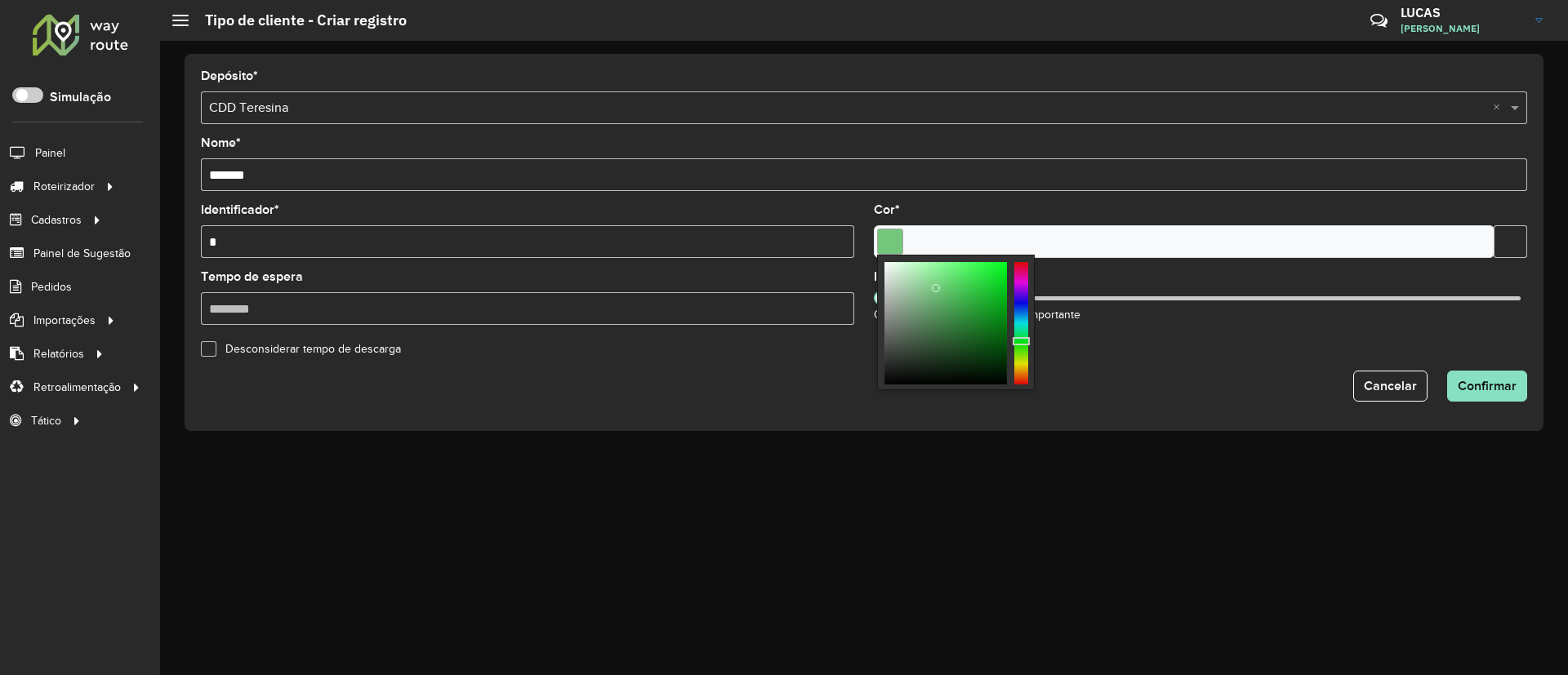
click at [1021, 341] on div at bounding box center [1022, 324] width 14 height 123
click at [1050, 343] on div "Desconsiderar tempo de descarga" at bounding box center [864, 348] width 1347 height 20
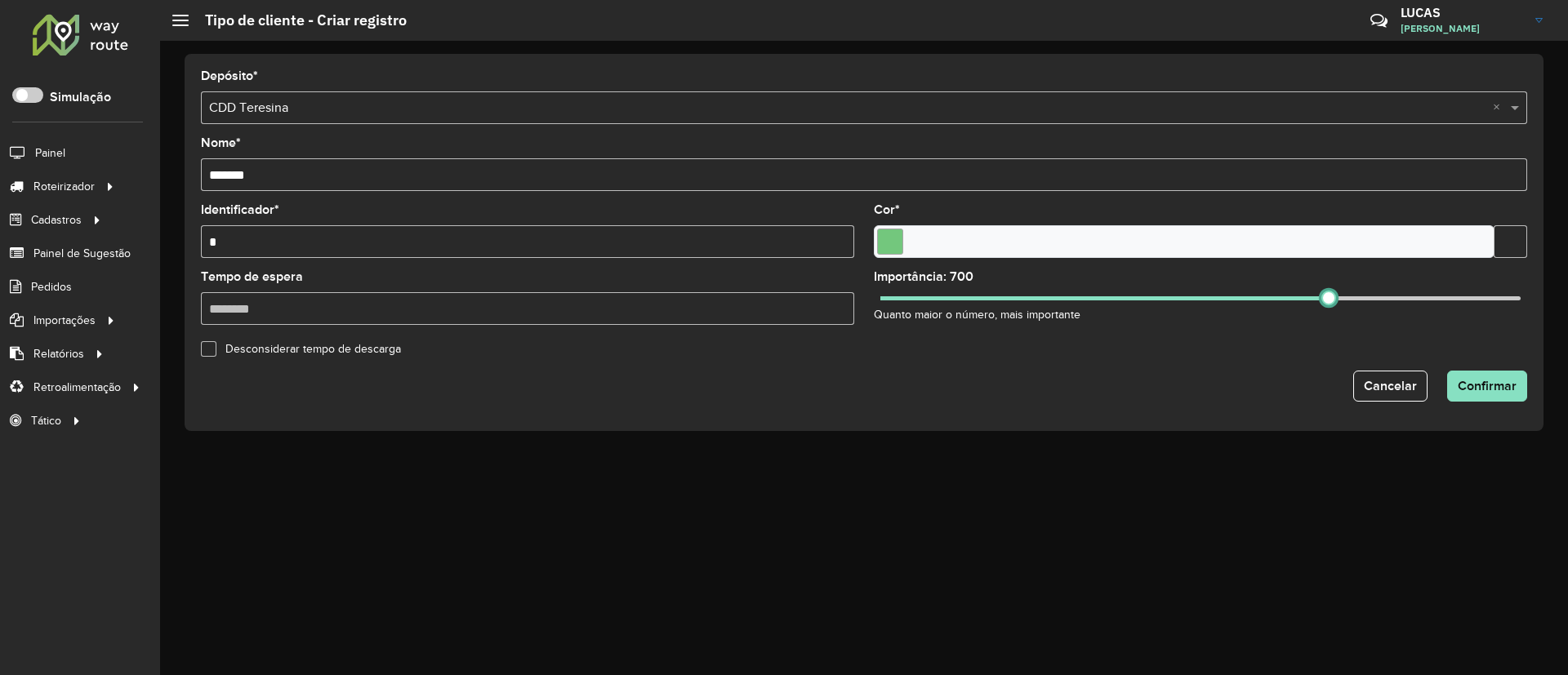
drag, startPoint x: 885, startPoint y: 296, endPoint x: 1329, endPoint y: 367, distance: 449.6
click at [1329, 367] on form "Depósito * Selecione um depósito × CDD Teresina × Nome * ******* Identificador …" at bounding box center [864, 236] width 1326 height 332
click at [1483, 399] on button "Confirmar" at bounding box center [1487, 386] width 80 height 31
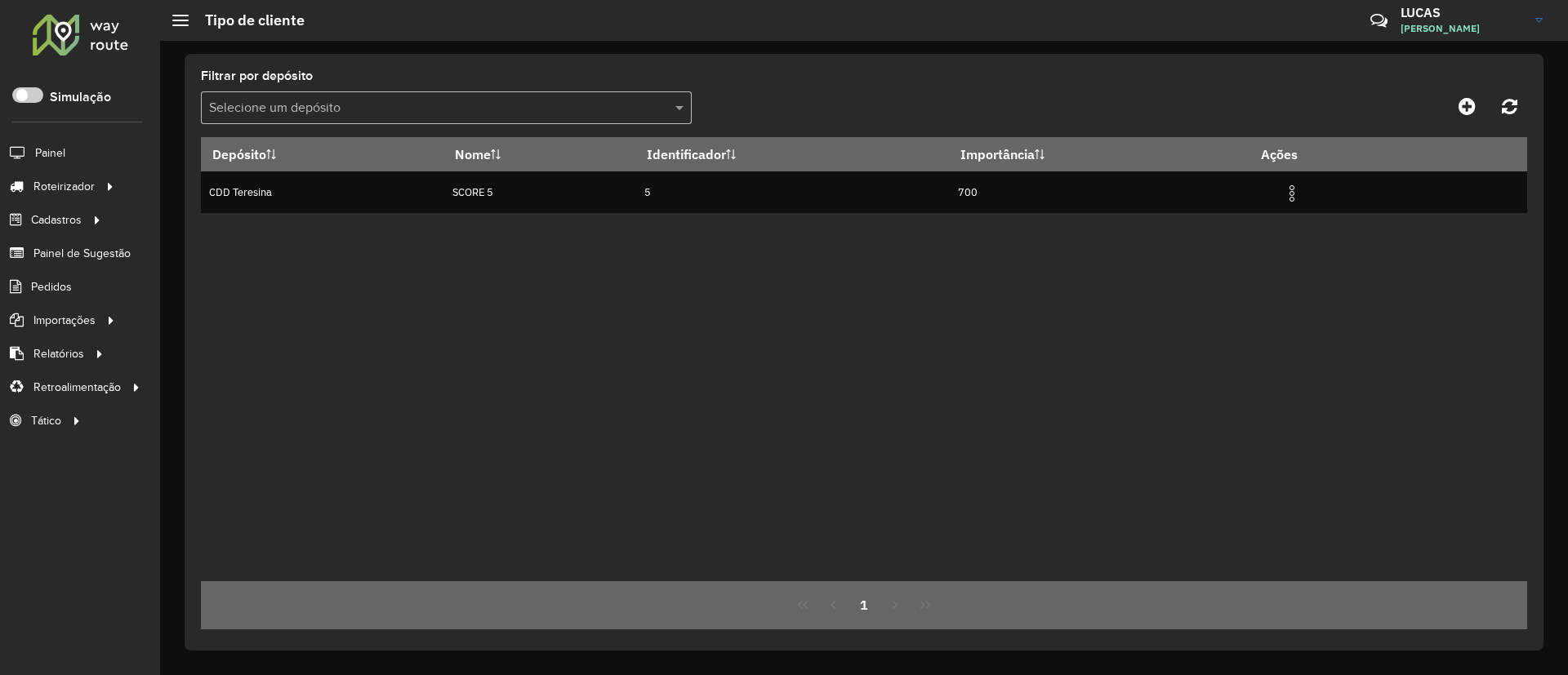
click at [664, 105] on hb-app "Aguarde... Pop-up bloqueado! Seu navegador bloqueou automáticamente a abertura …" at bounding box center [784, 338] width 1568 height 675
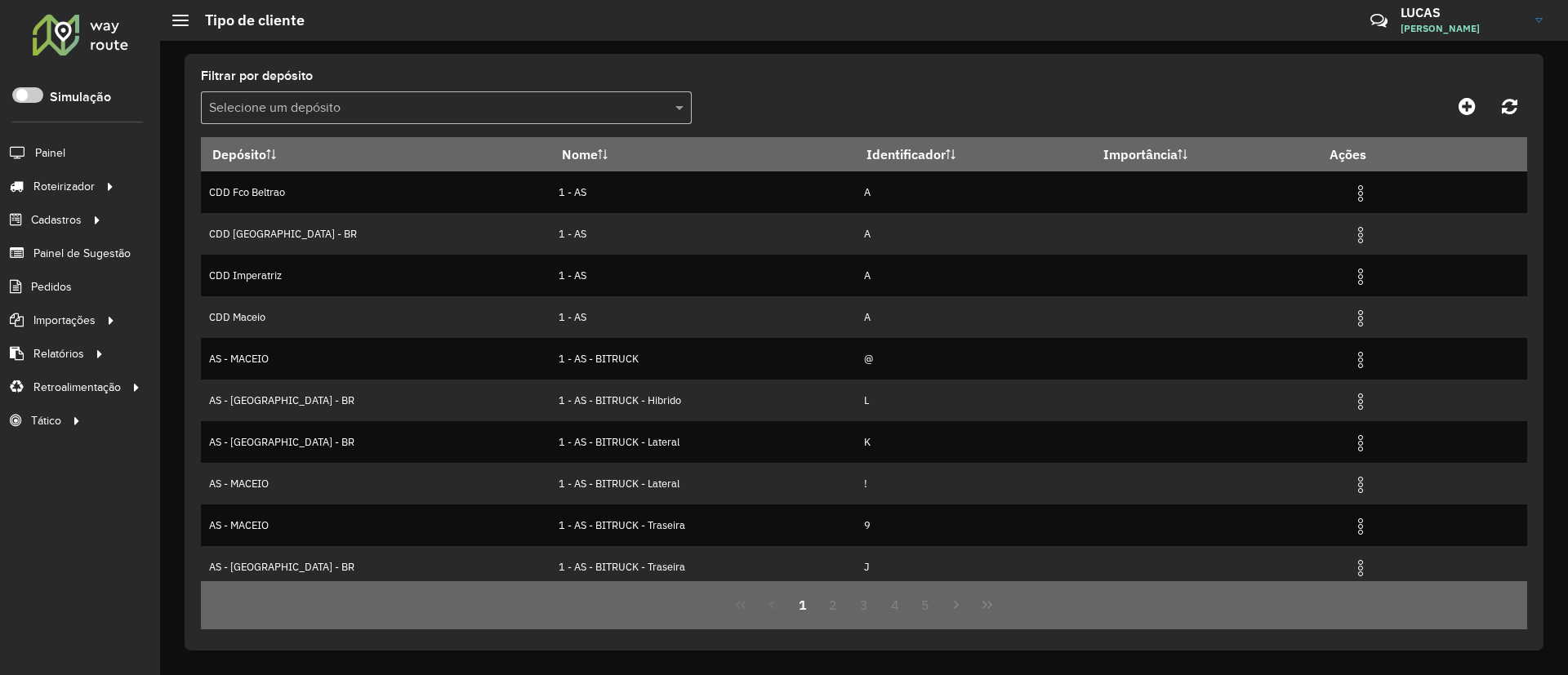
click at [647, 110] on input "text" at bounding box center [429, 108] width 442 height 20
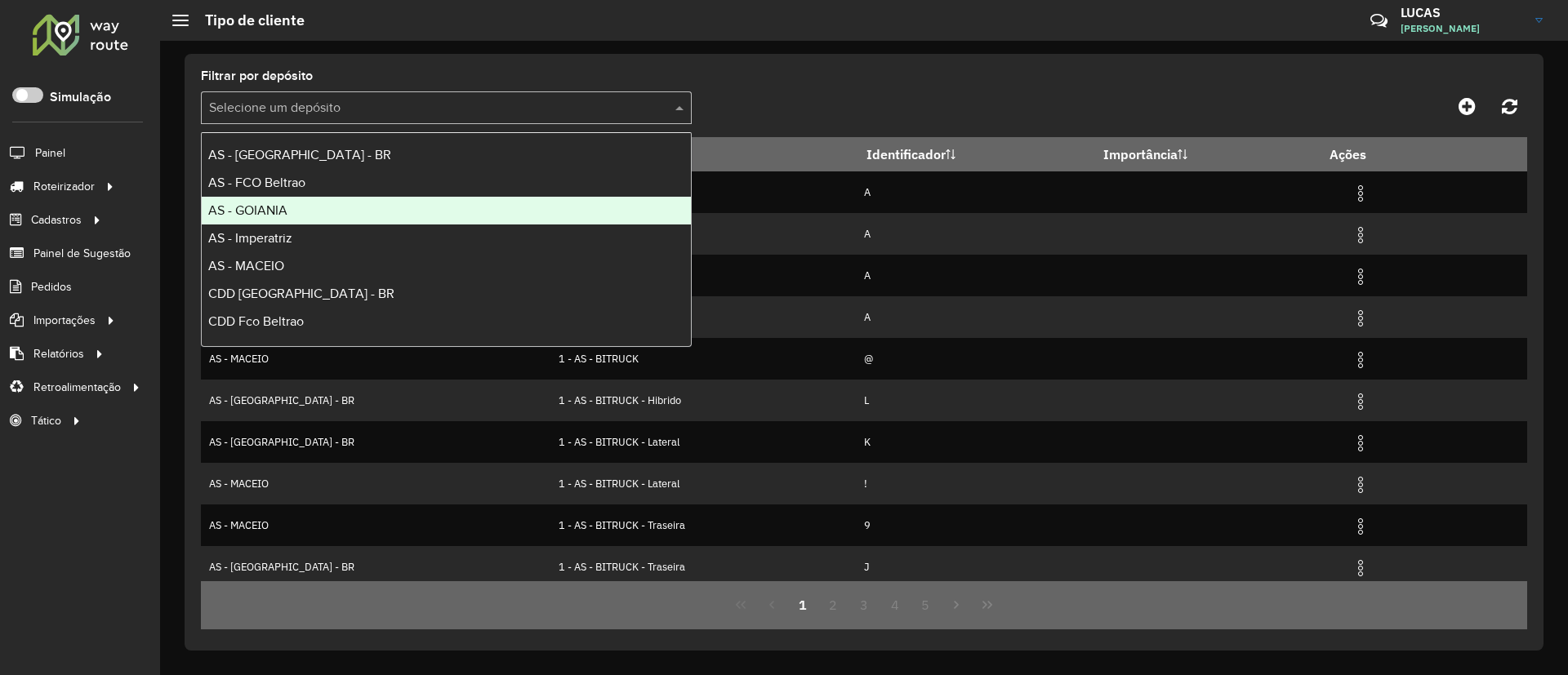
scroll to position [109, 0]
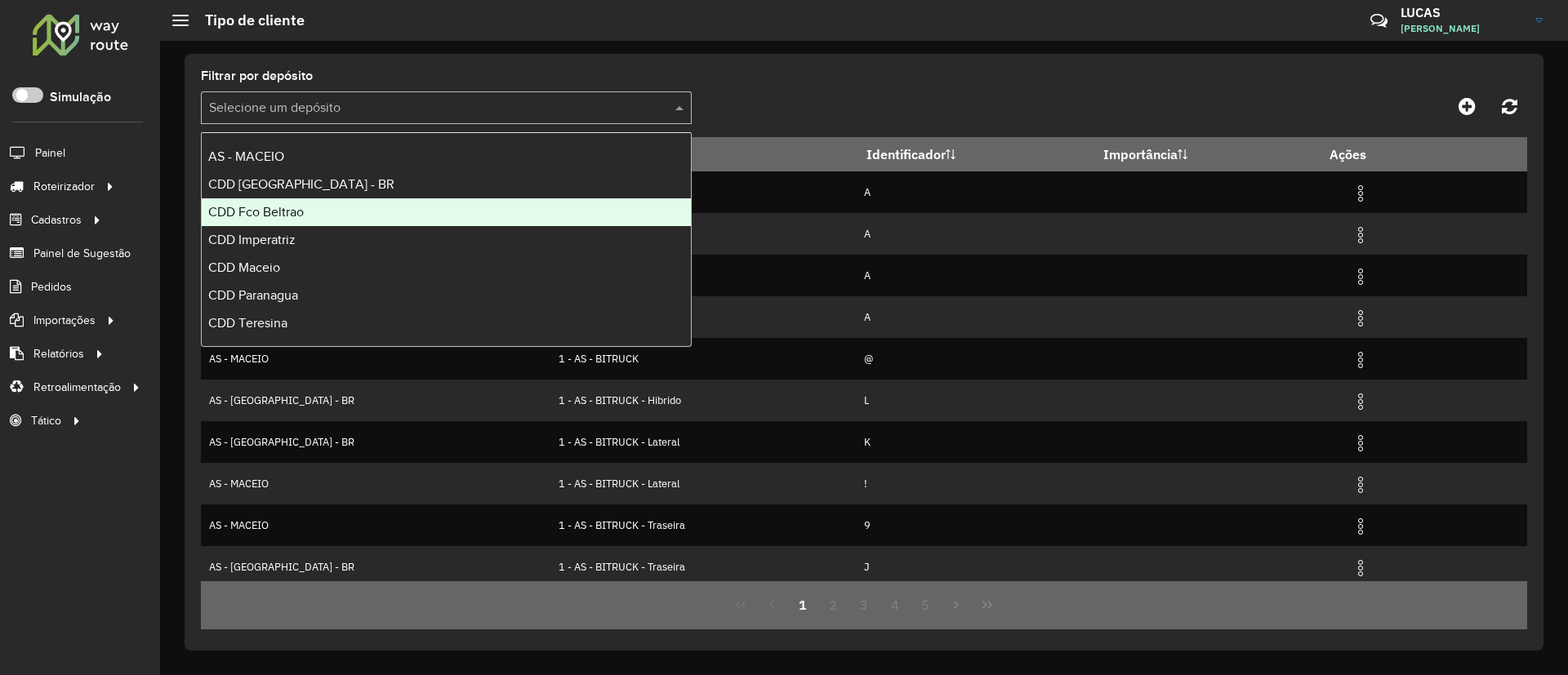
click at [306, 206] on div "CDD Fco Beltrao" at bounding box center [446, 212] width 489 height 27
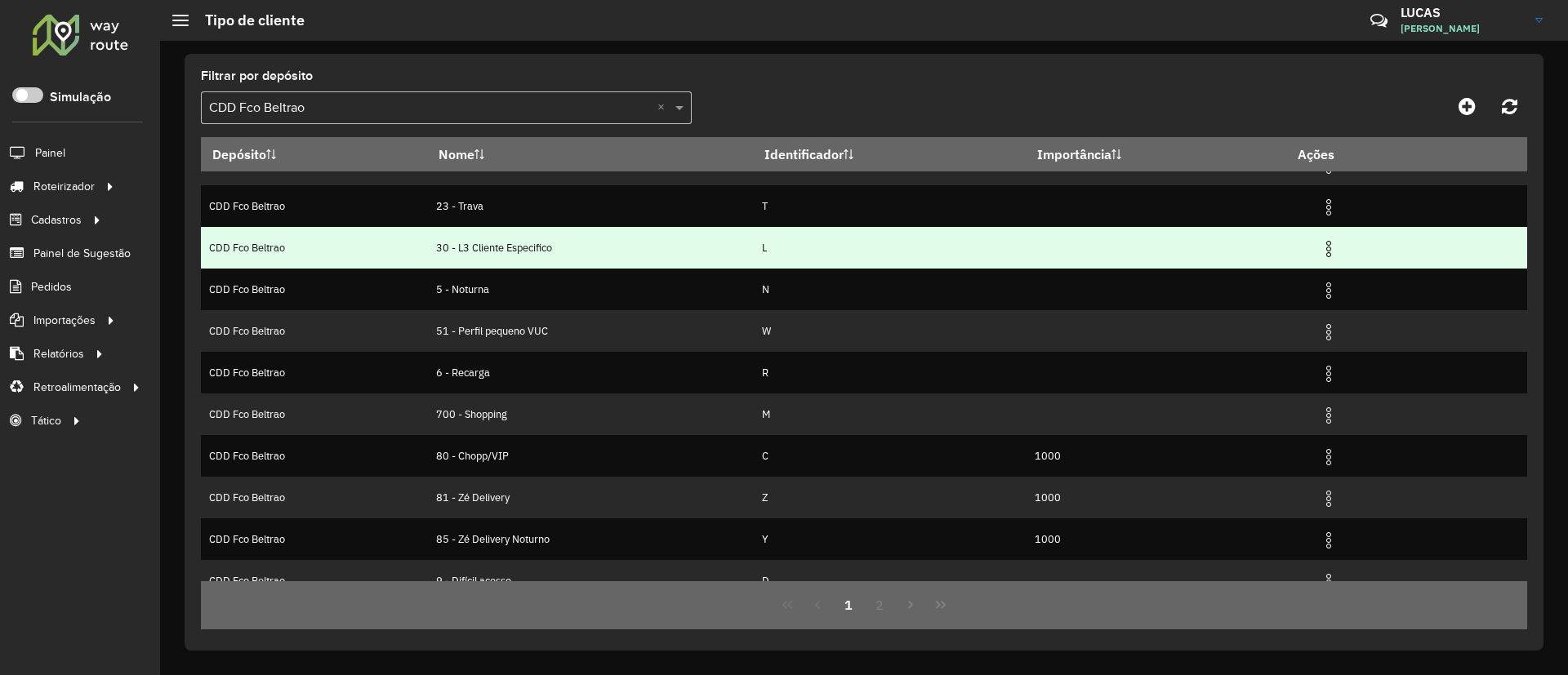
scroll to position [90, 0]
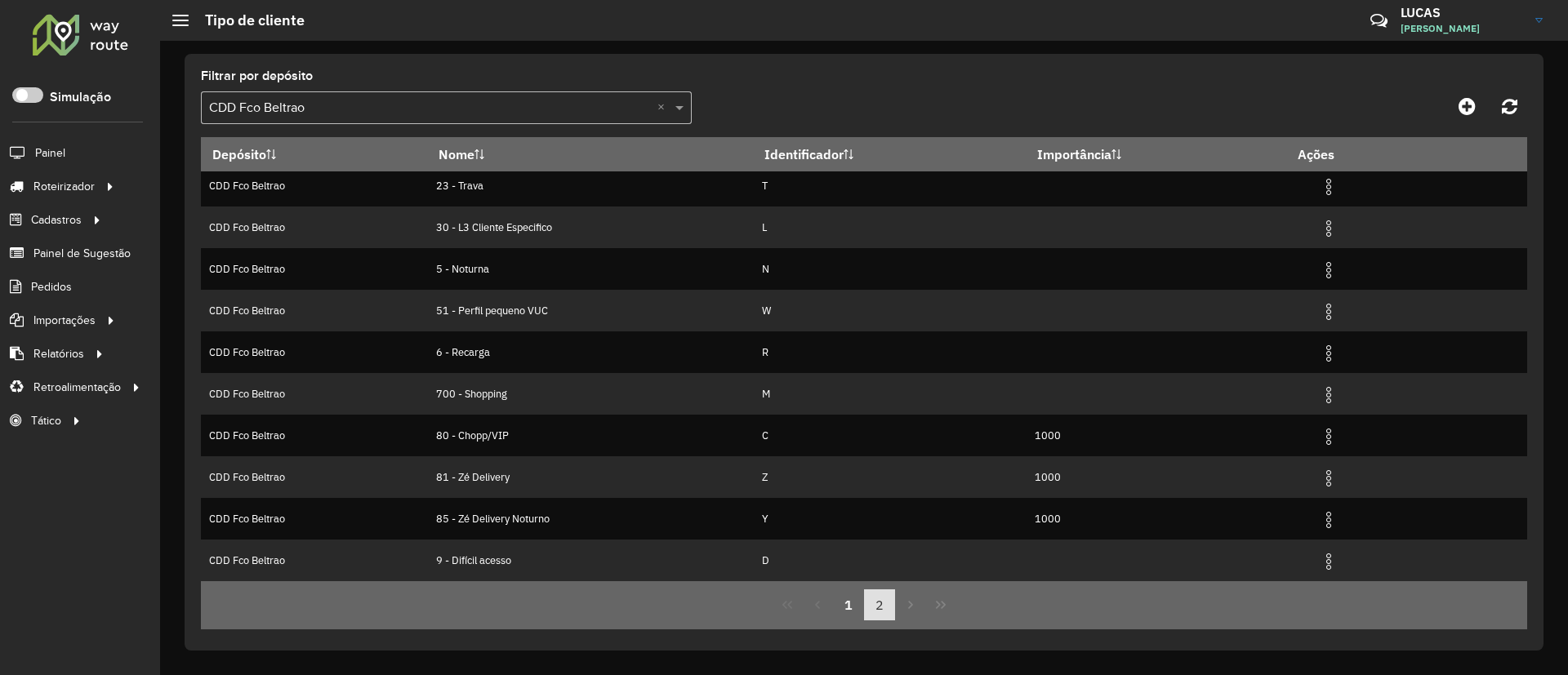
click at [878, 610] on button "2" at bounding box center [880, 605] width 31 height 31
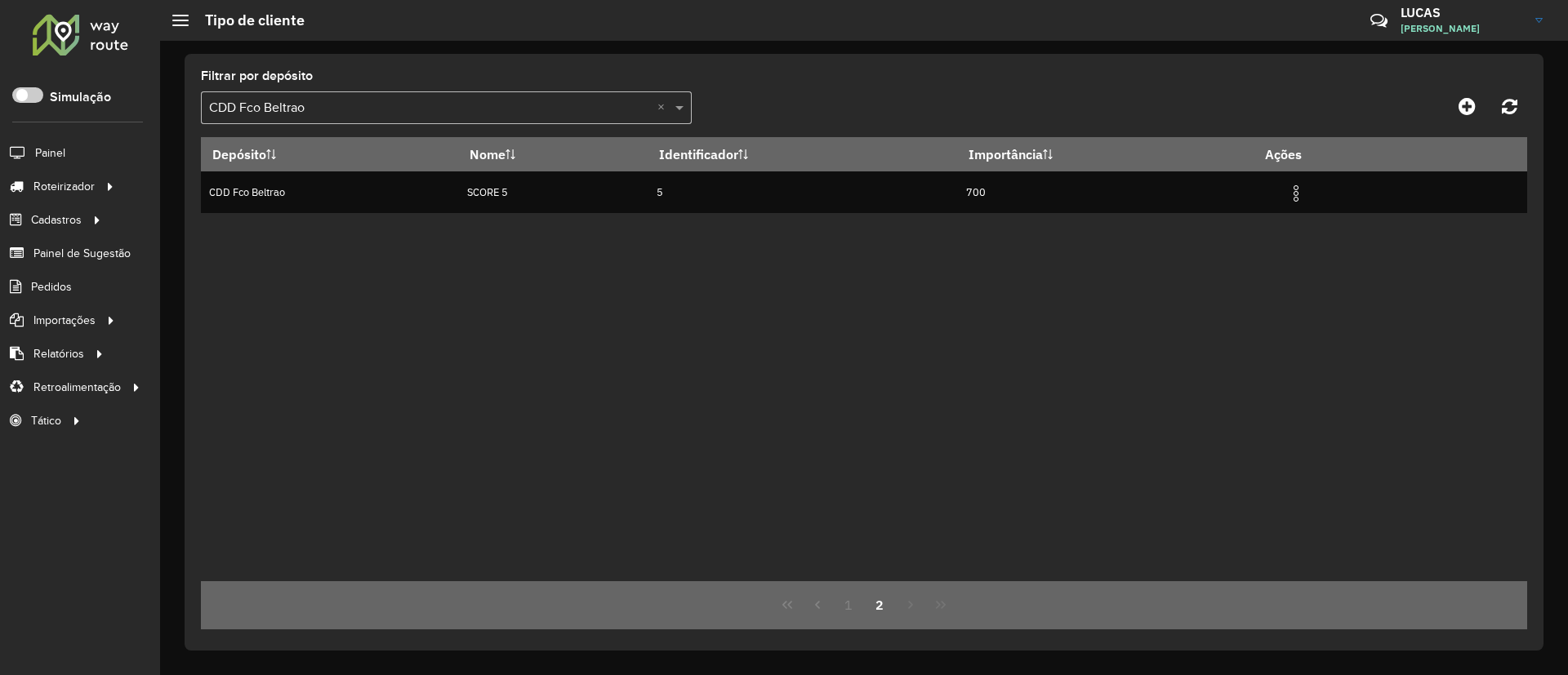
scroll to position [0, 0]
click at [283, 104] on input "text" at bounding box center [429, 108] width 442 height 20
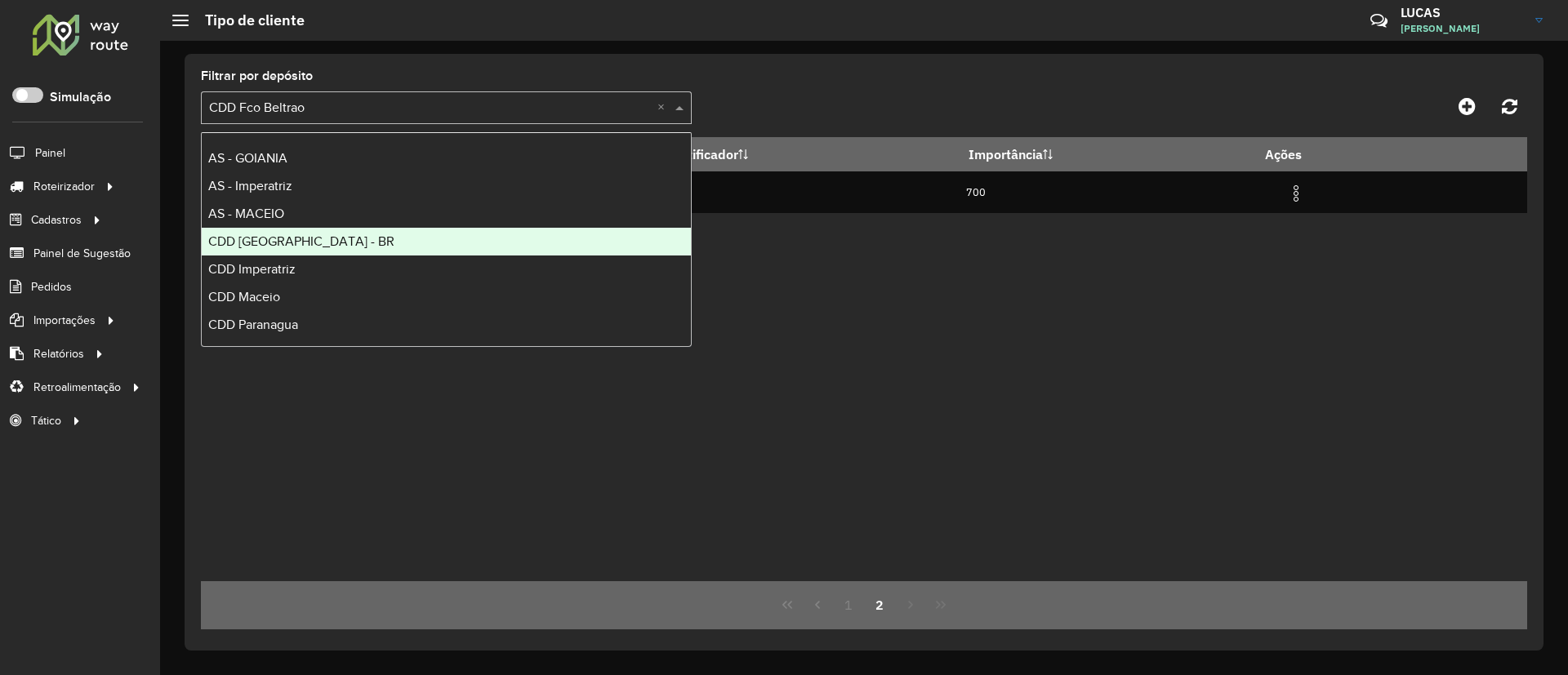
scroll to position [82, 0]
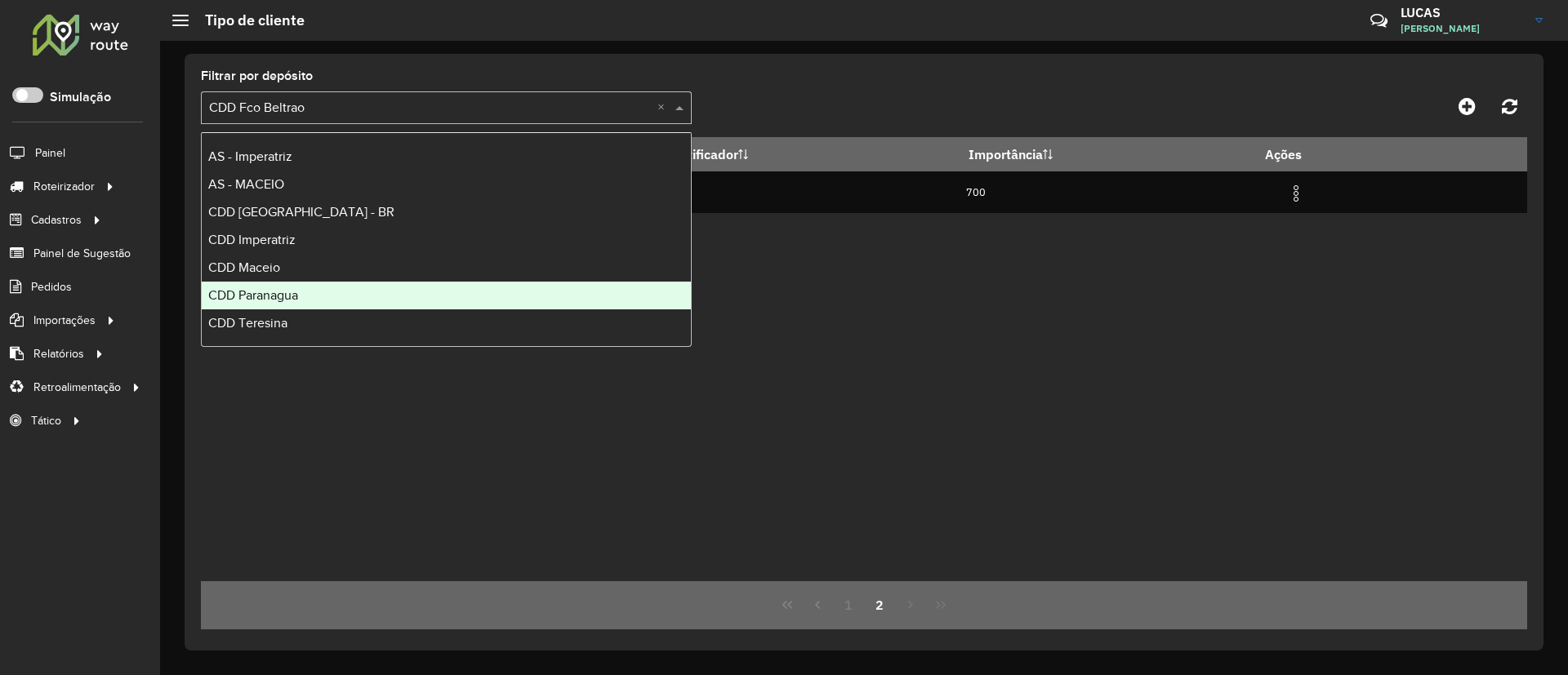
click at [320, 284] on div "CDD Paranagua" at bounding box center [446, 296] width 489 height 27
